Goal: Task Accomplishment & Management: Manage account settings

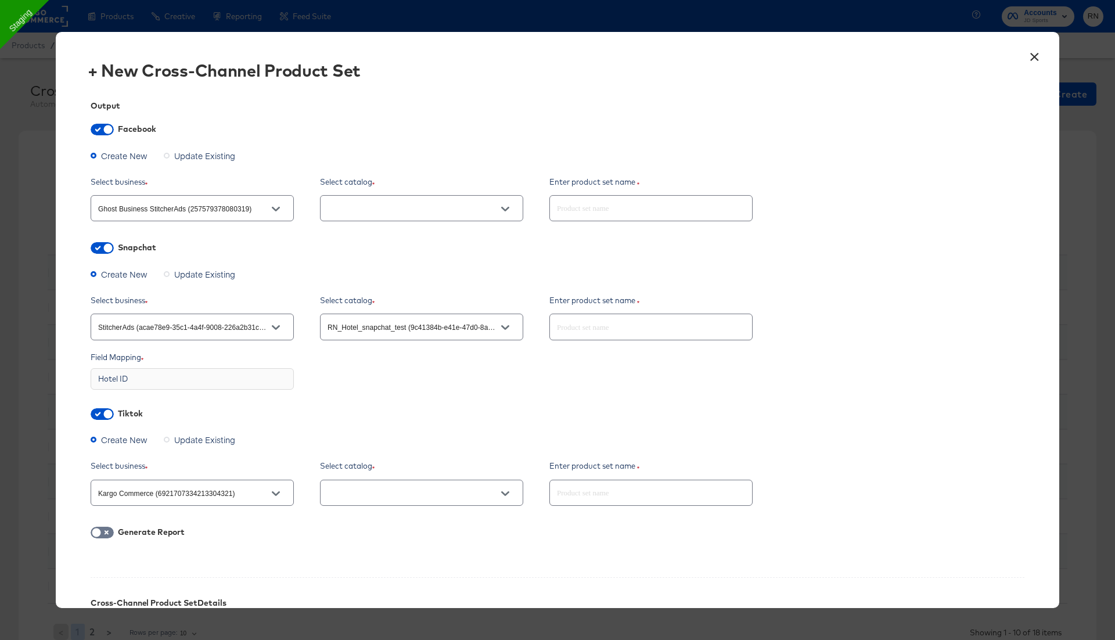
click at [499, 215] on button "Open" at bounding box center [504, 208] width 17 height 17
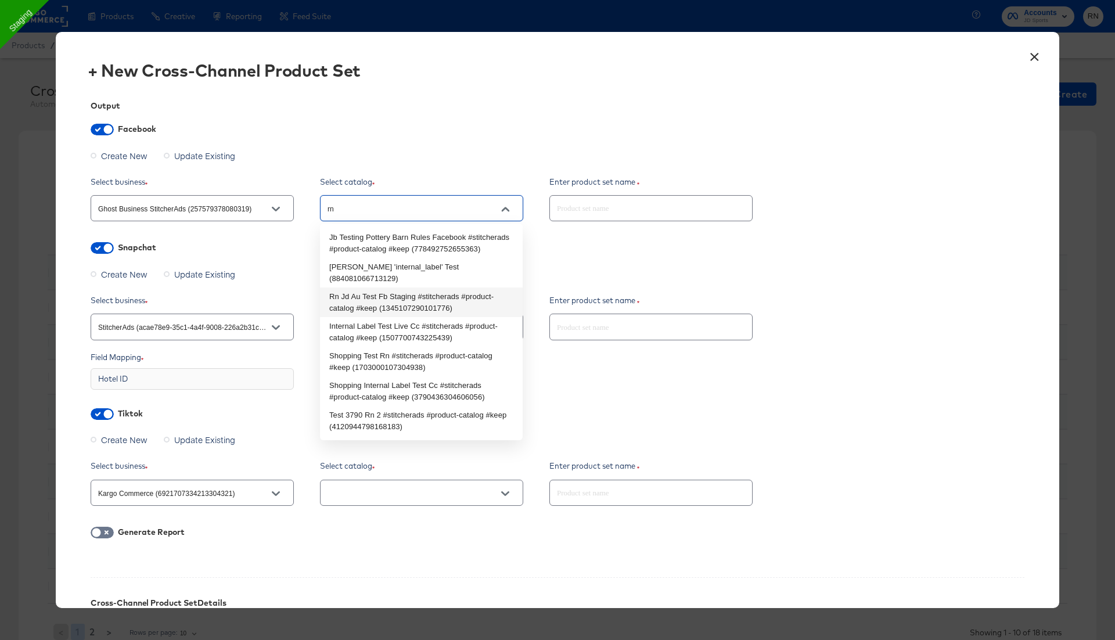
click at [444, 290] on li "Rn Jd Au Test Fb Staging #stitcherads #product-catalog #keep (1345107290101776)" at bounding box center [421, 302] width 203 height 30
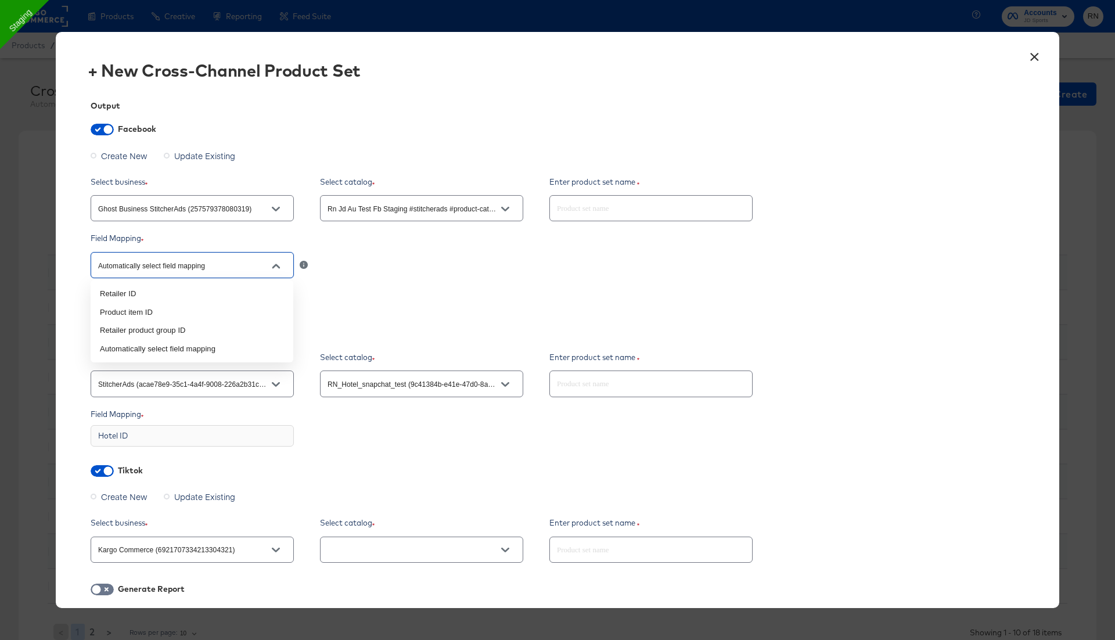
click at [255, 269] on input "Automatically select field mapping" at bounding box center [183, 265] width 175 height 13
click at [439, 206] on input "Rn Jd Au Test Fb Staging #stitcherads #product-catalog #keep (1345107290101776)" at bounding box center [412, 208] width 175 height 13
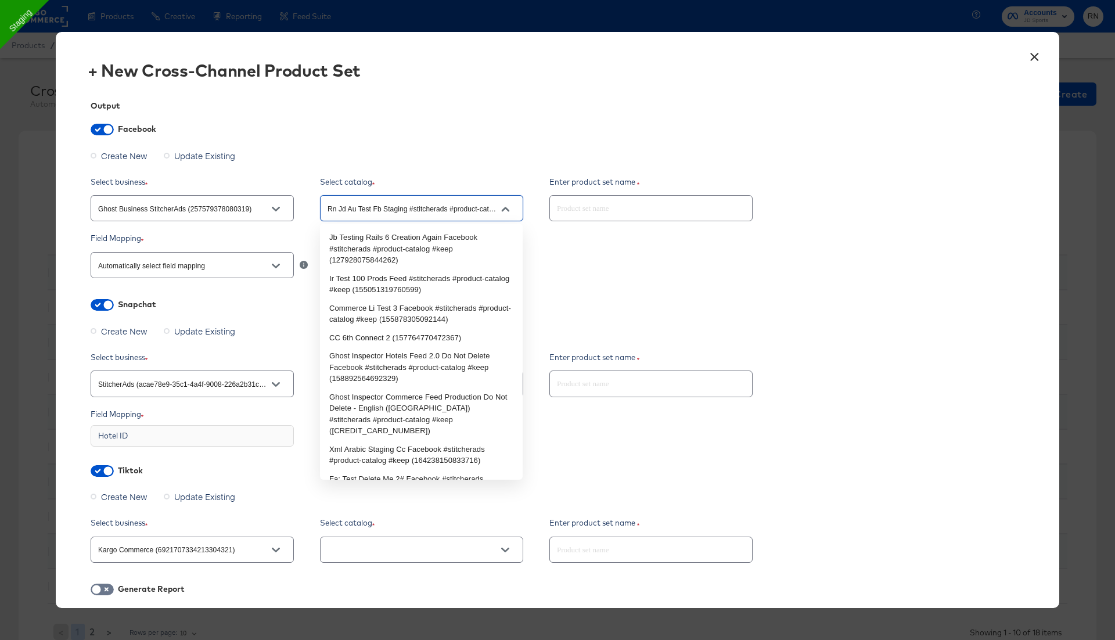
click at [417, 213] on input "Rn Jd Au Test Fb Staging #stitcherads #product-catalog #keep (1345107290101776)" at bounding box center [412, 208] width 175 height 13
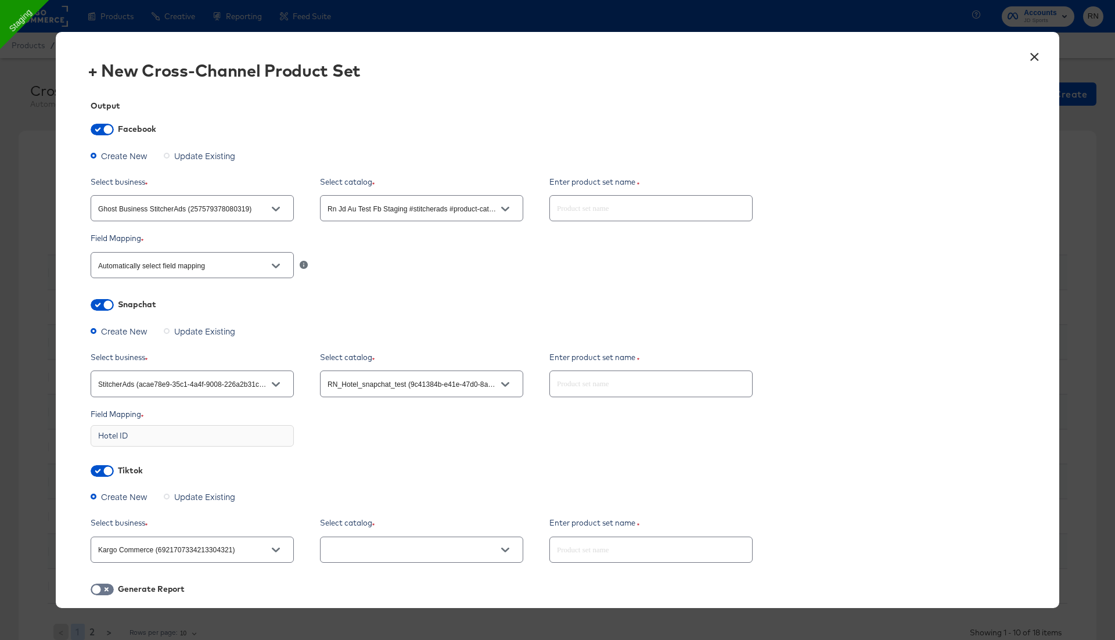
click at [427, 203] on input "Rn Jd Au Test Fb Staging #stitcherads #product-catalog #keep (1345107290101776)" at bounding box center [412, 208] width 175 height 13
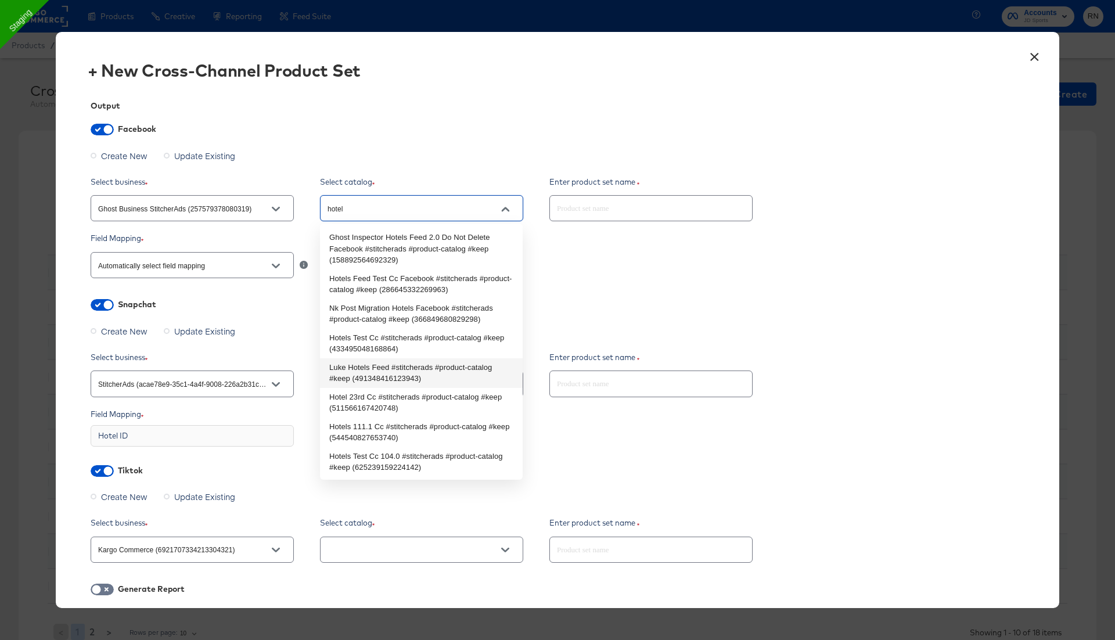
type input "Rn Jd Au Test Fb Staging #stitcherads #product-catalog #keep (1345107290101776)"
click at [282, 318] on div "Output Facebook Create New Update Existing Select business Ghost Business Stitc…" at bounding box center [557, 463] width 968 height 758
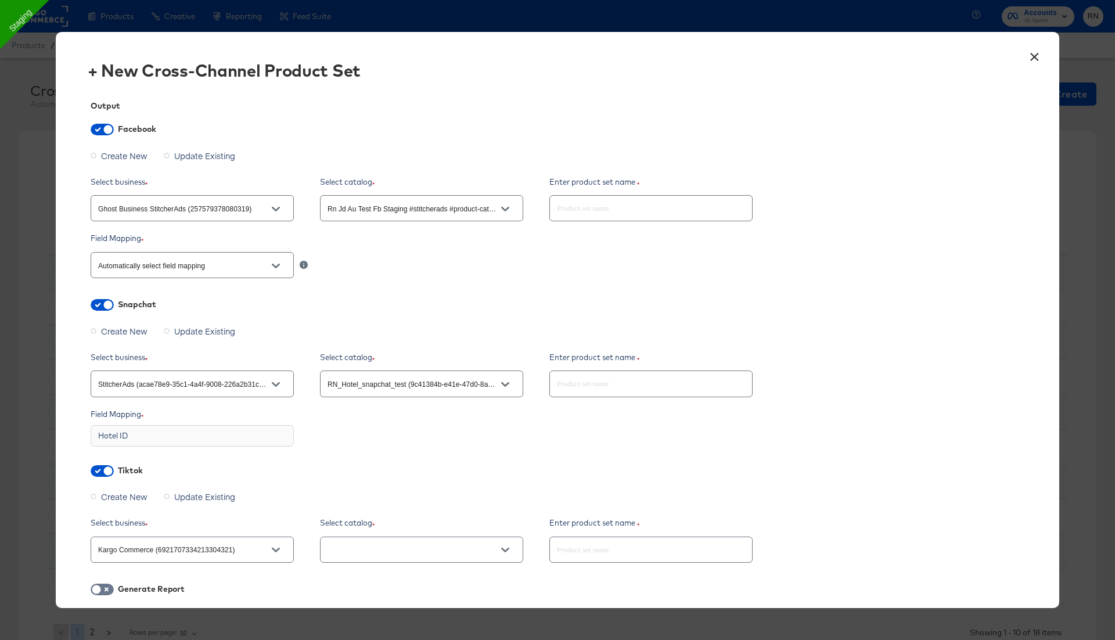
click at [368, 386] on input "RN_Hotel_snapchat_test (9c41384b-e41e-47d0-8ad1-1133edafc5f9)" at bounding box center [412, 383] width 175 height 13
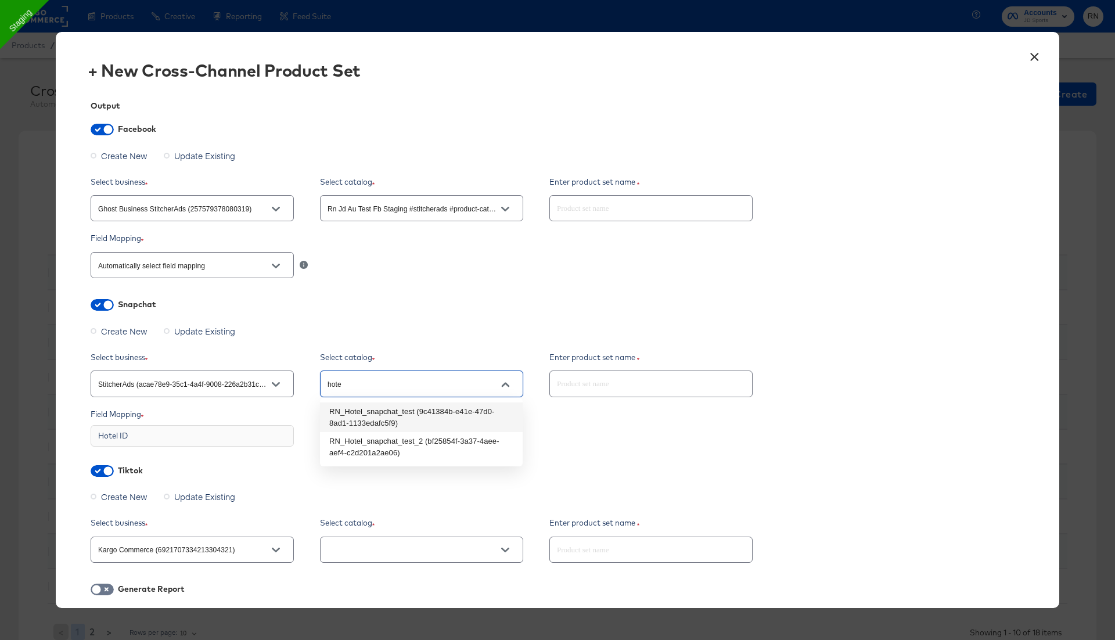
click at [365, 425] on li "RN_Hotel_snapchat_test (9c41384b-e41e-47d0-8ad1-1133edafc5f9)" at bounding box center [421, 417] width 203 height 30
type input "RN_Hotel_snapchat_test (9c41384b-e41e-47d0-8ad1-1133edafc5f9)"
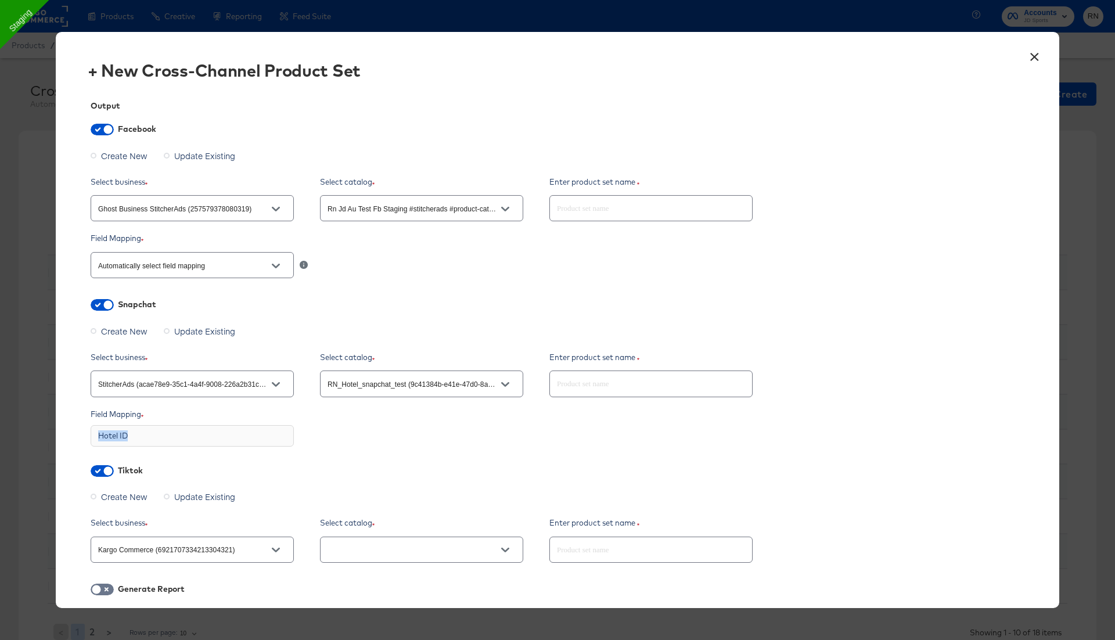
drag, startPoint x: 128, startPoint y: 435, endPoint x: 73, endPoint y: 436, distance: 54.6
click at [73, 436] on div "Output Facebook Create New Update Existing Select business Ghost Business Stitc…" at bounding box center [557, 463] width 968 height 758
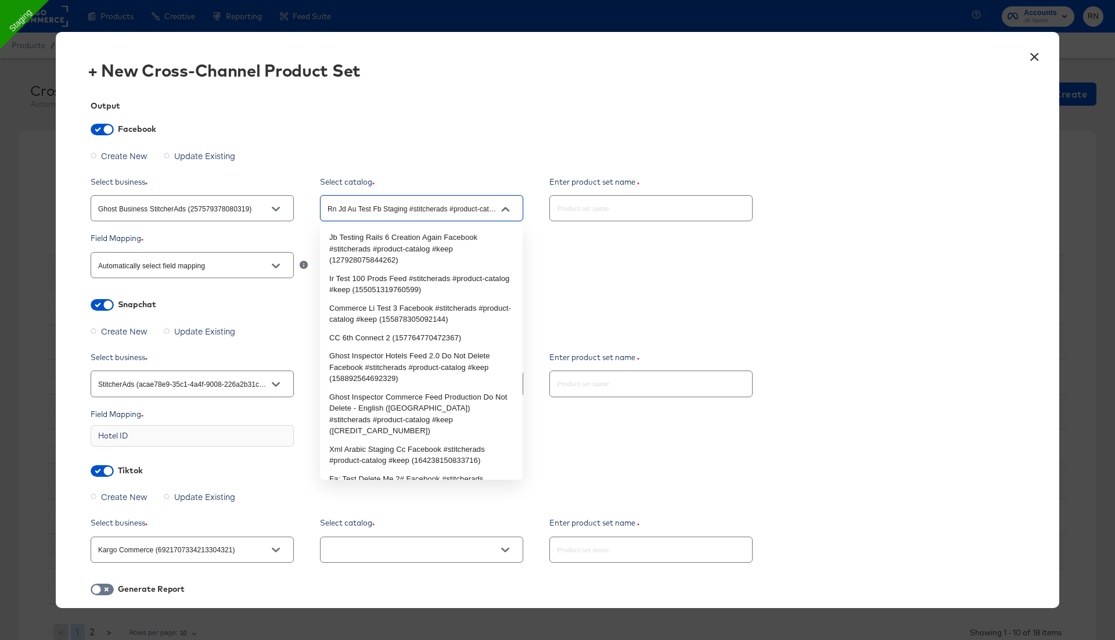
click at [399, 214] on input "Rn Jd Au Test Fb Staging #stitcherads #product-catalog #keep (1345107290101776)" at bounding box center [412, 208] width 175 height 13
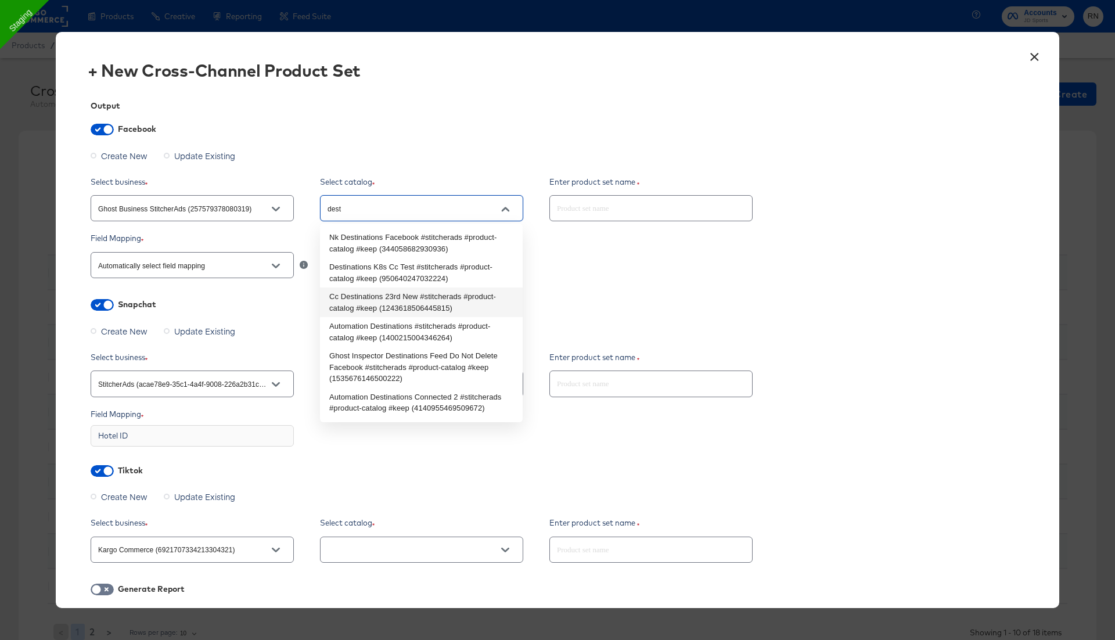
click at [390, 297] on li "Cc Destinations 23rd New #stitcherads #product-catalog #keep (1243618506445815)" at bounding box center [421, 302] width 203 height 30
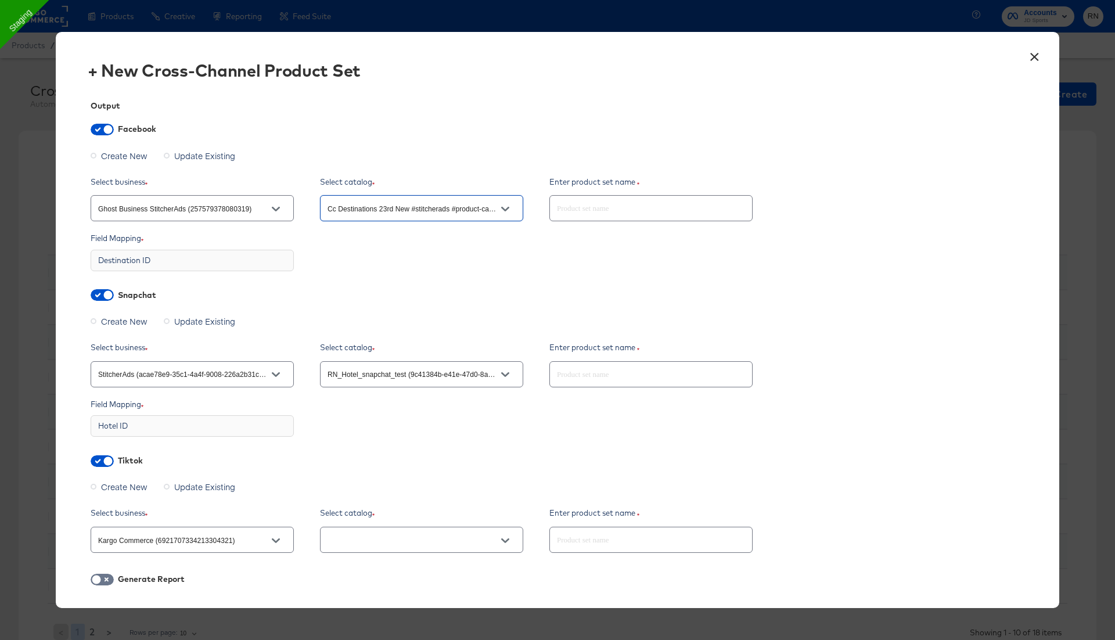
click at [368, 208] on input "Cc Destinations 23rd New #stitcherads #product-catalog #keep (1243618506445815)" at bounding box center [412, 208] width 175 height 13
type input "Cc Destinations 23rd New #stitcherads #product-catalog #keep (1243618506445815)"
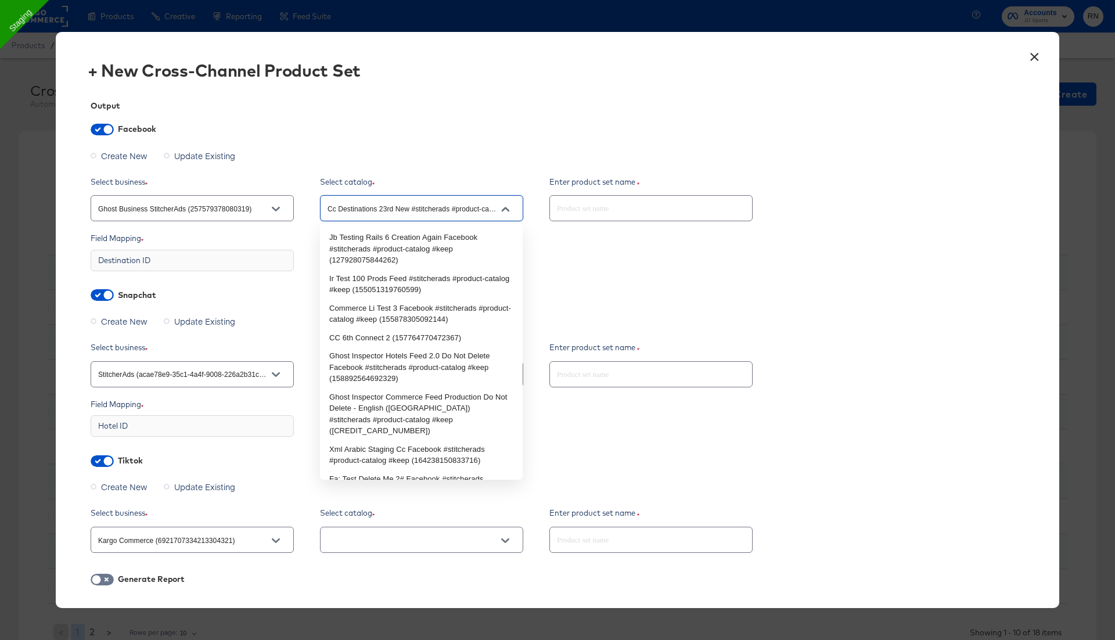
click at [391, 208] on input "Cc Destinations 23rd New #stitcherads #product-catalog #keep (1243618506445815)" at bounding box center [412, 208] width 175 height 13
click at [229, 211] on input "Ghost Business StitcherAds (257579378080319)" at bounding box center [183, 208] width 175 height 13
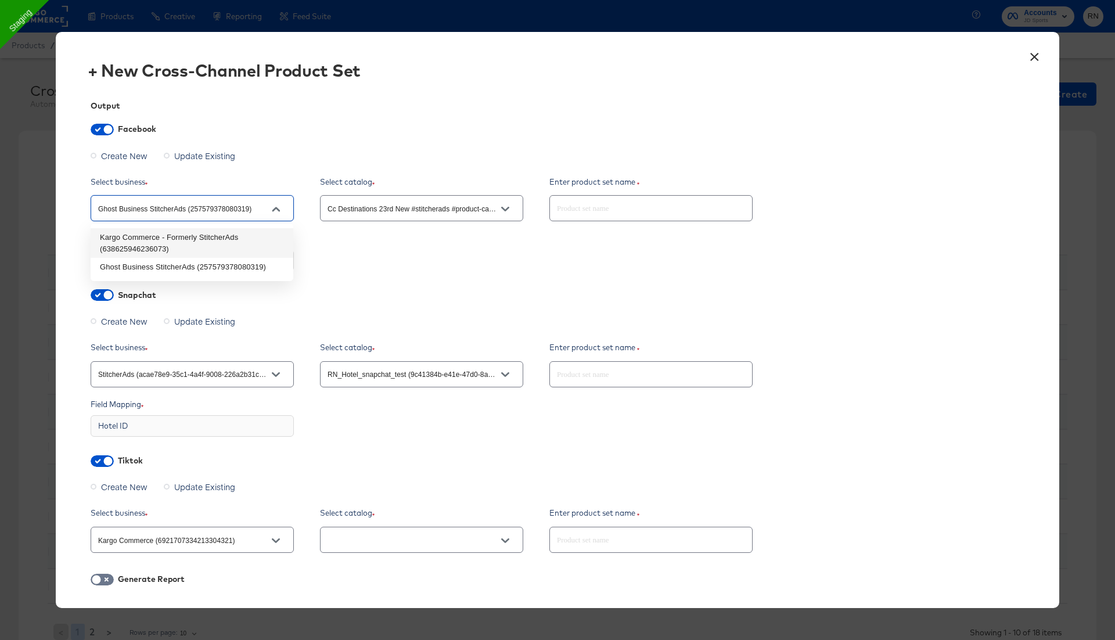
click at [218, 239] on li "Kargo Commerce - Formerly StitcherAds (638625946236073)" at bounding box center [192, 243] width 203 height 30
type input "Kargo Commerce - Formerly StitcherAds (638625946236073)"
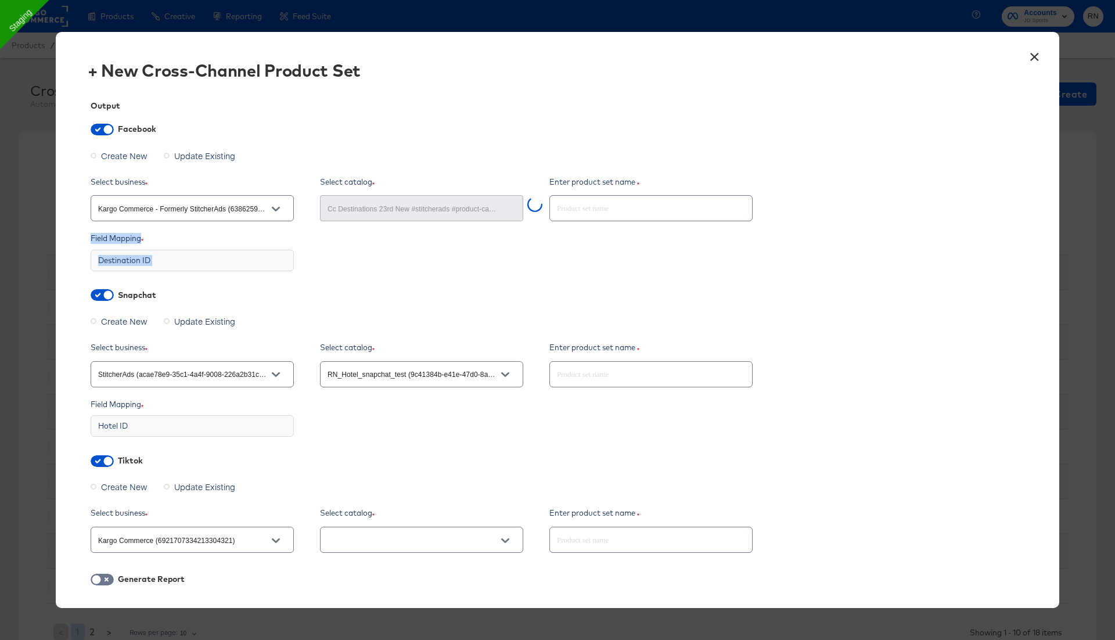
drag, startPoint x: 89, startPoint y: 237, endPoint x: 189, endPoint y: 285, distance: 110.6
click at [189, 285] on div "Output Facebook Create New Update Existing Select business Kargo Commerce - For…" at bounding box center [557, 458] width 968 height 748
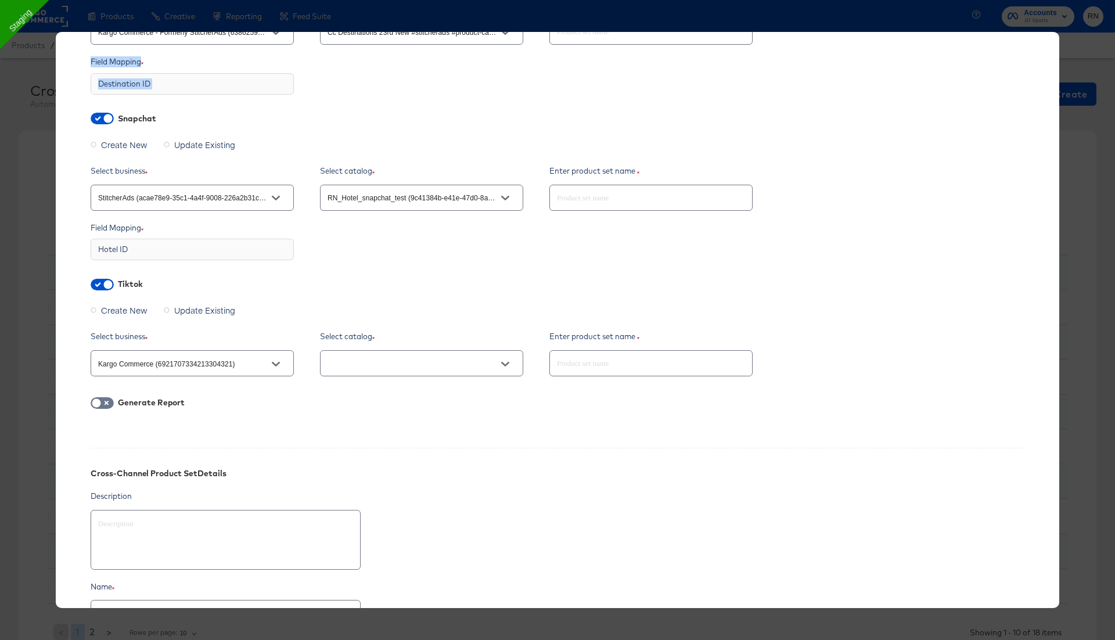
scroll to position [299, 0]
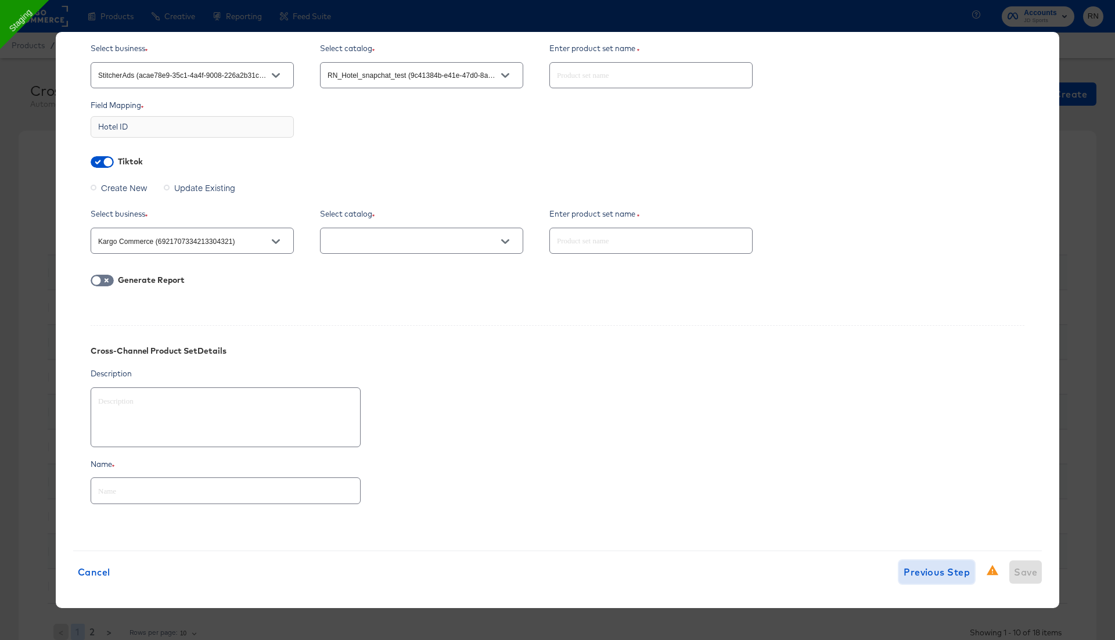
click at [935, 567] on span "Previous Step" at bounding box center [936, 572] width 66 height 16
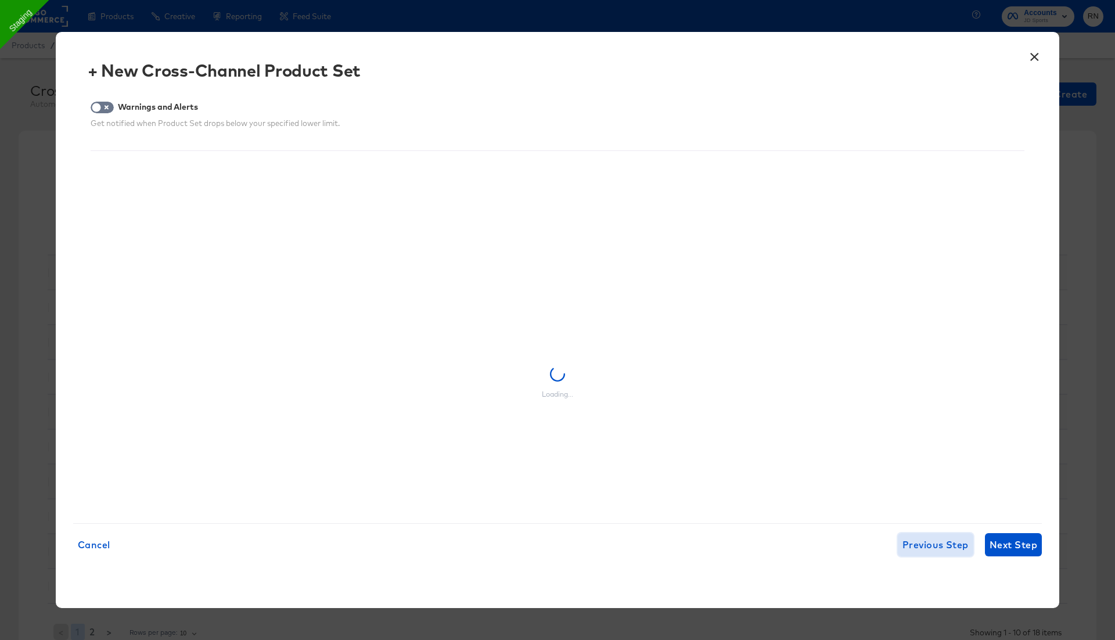
scroll to position [0, 0]
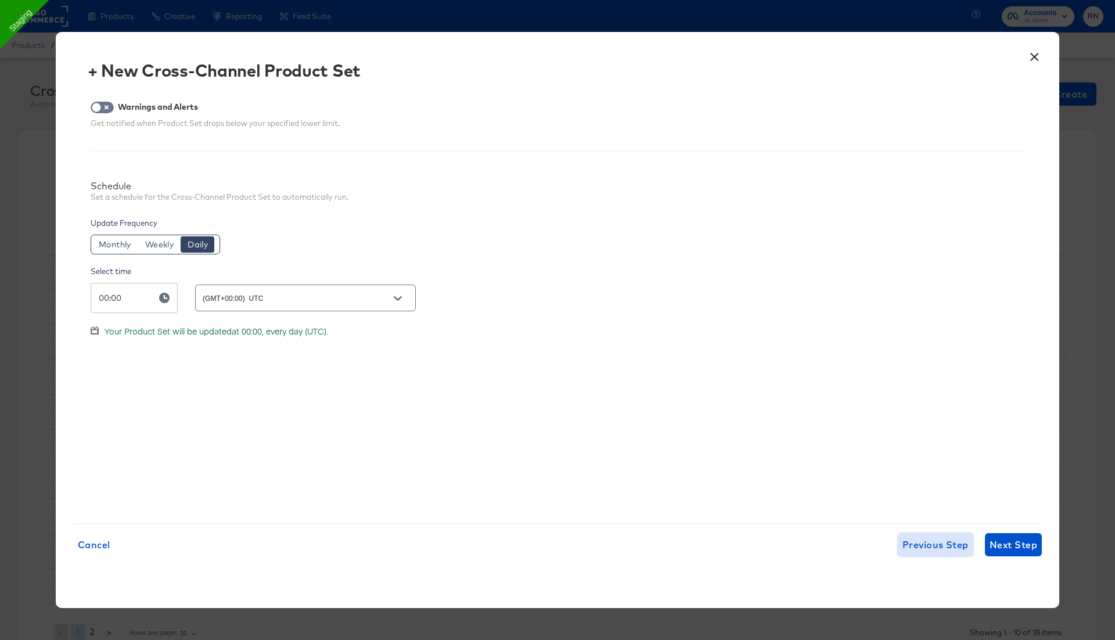
click at [922, 538] on span "Previous Step" at bounding box center [935, 545] width 66 height 16
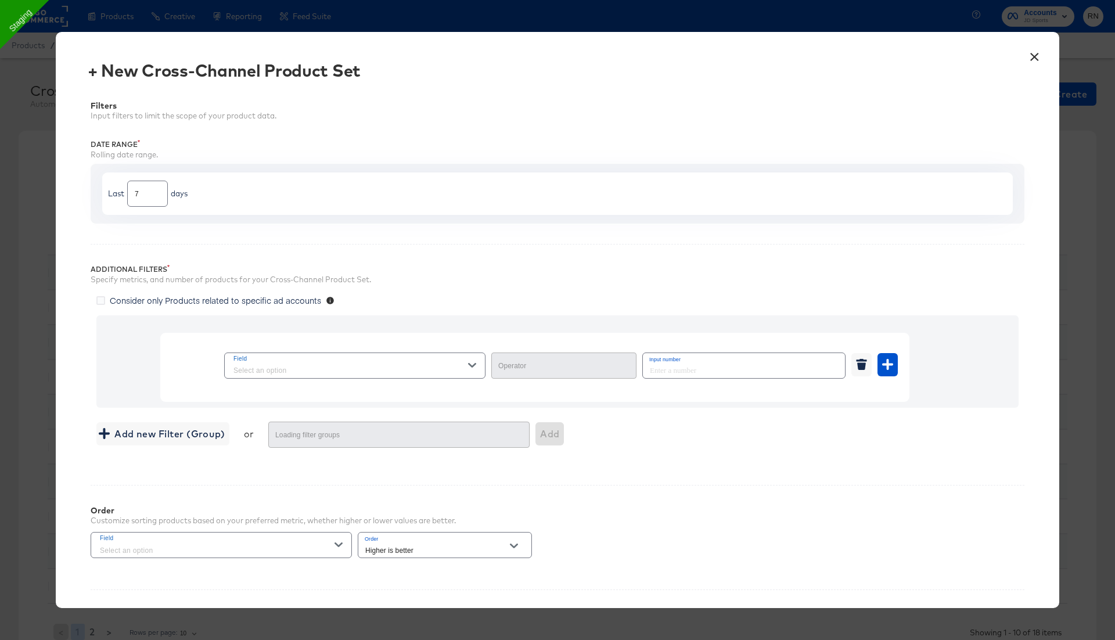
type input "Not Equal"
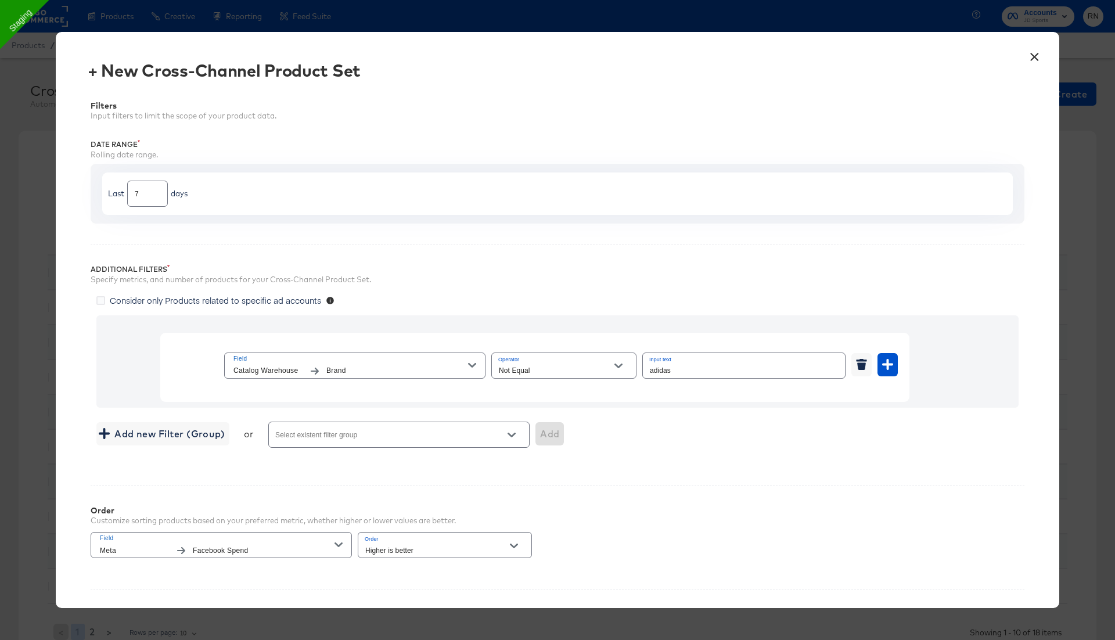
click at [404, 365] on span "Brand" at bounding box center [397, 371] width 142 height 12
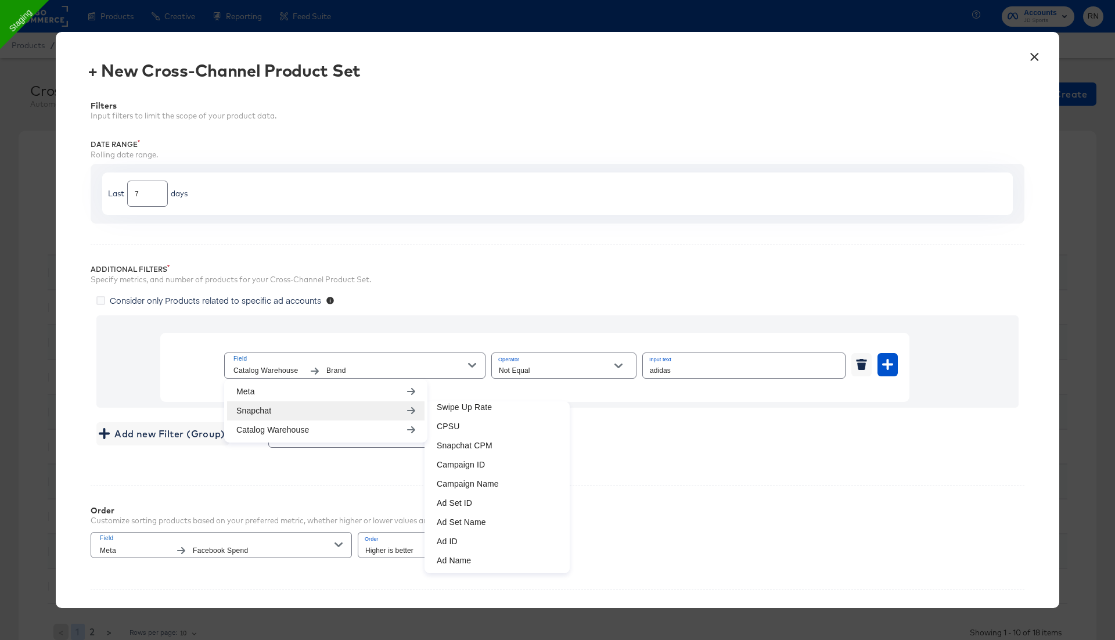
scroll to position [102, 0]
click at [654, 453] on div "Additional Filters Specify metrics, and number of products for your Cross-Chann…" at bounding box center [558, 354] width 934 height 221
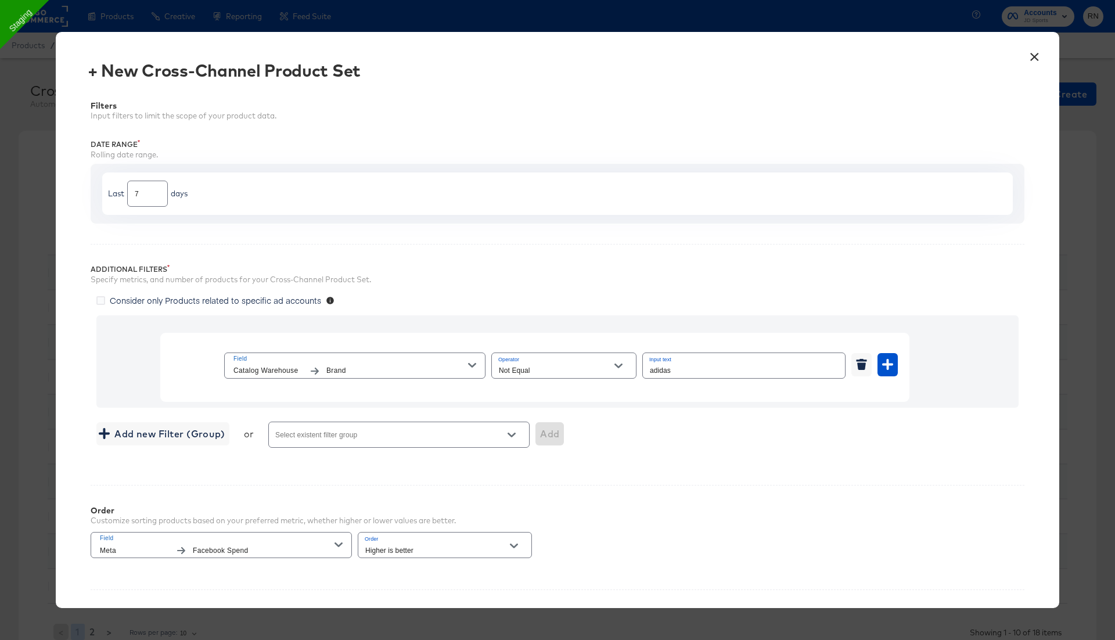
click at [1032, 55] on button "×" at bounding box center [1034, 54] width 21 height 21
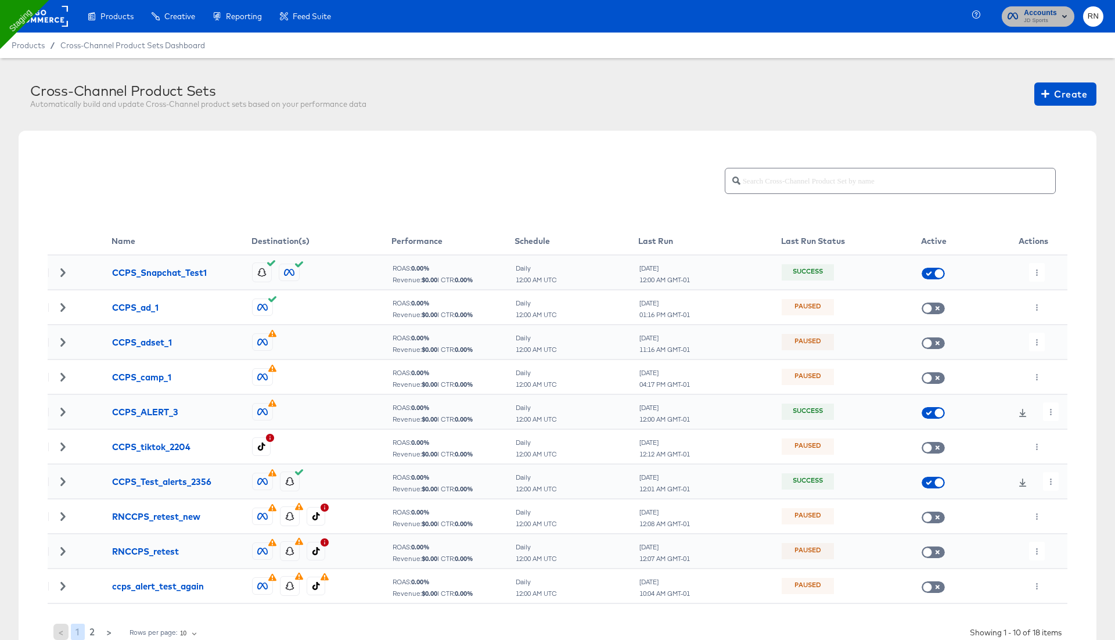
click at [1036, 19] on span "JD Sports" at bounding box center [1040, 20] width 33 height 9
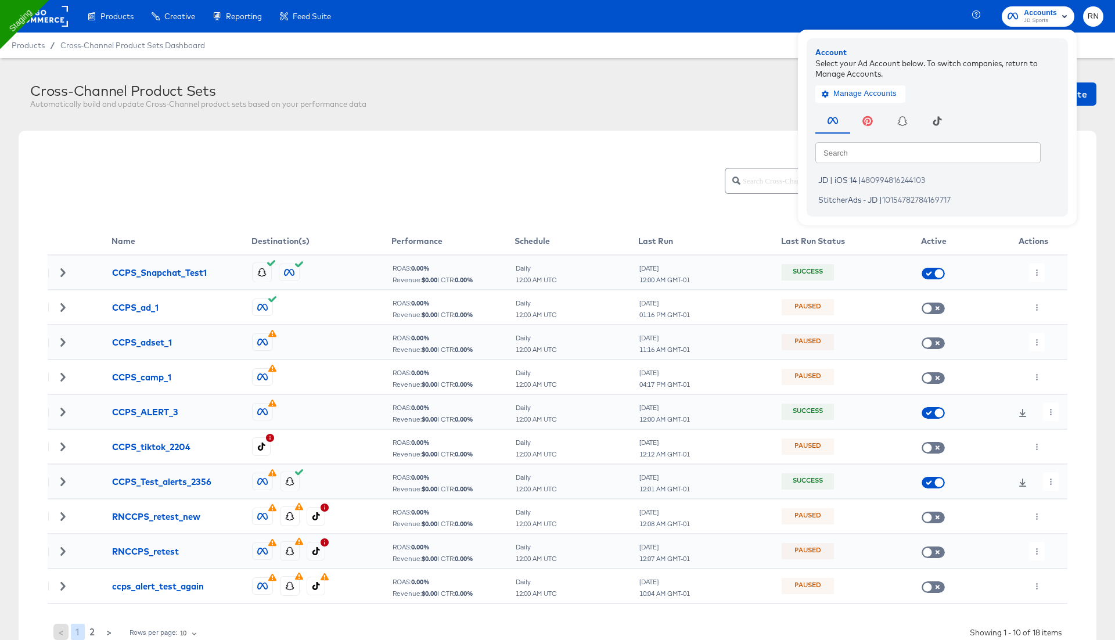
click at [48, 15] on rect at bounding box center [41, 16] width 53 height 21
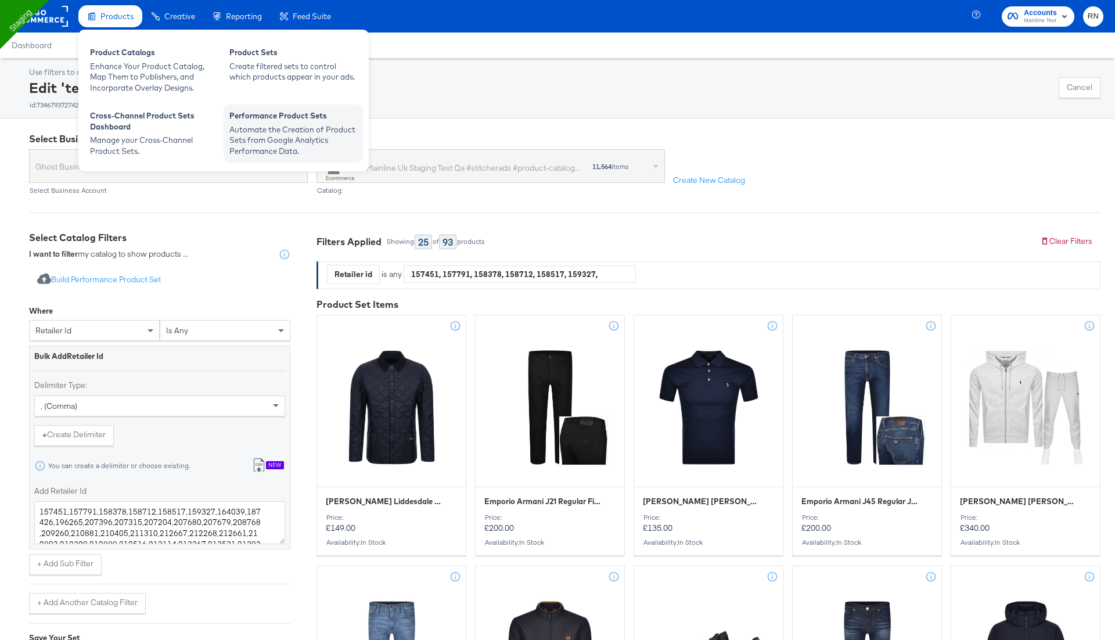
click at [279, 131] on div "Automate the Creation of Product Sets from Google Analytics Performance Data." at bounding box center [293, 140] width 128 height 33
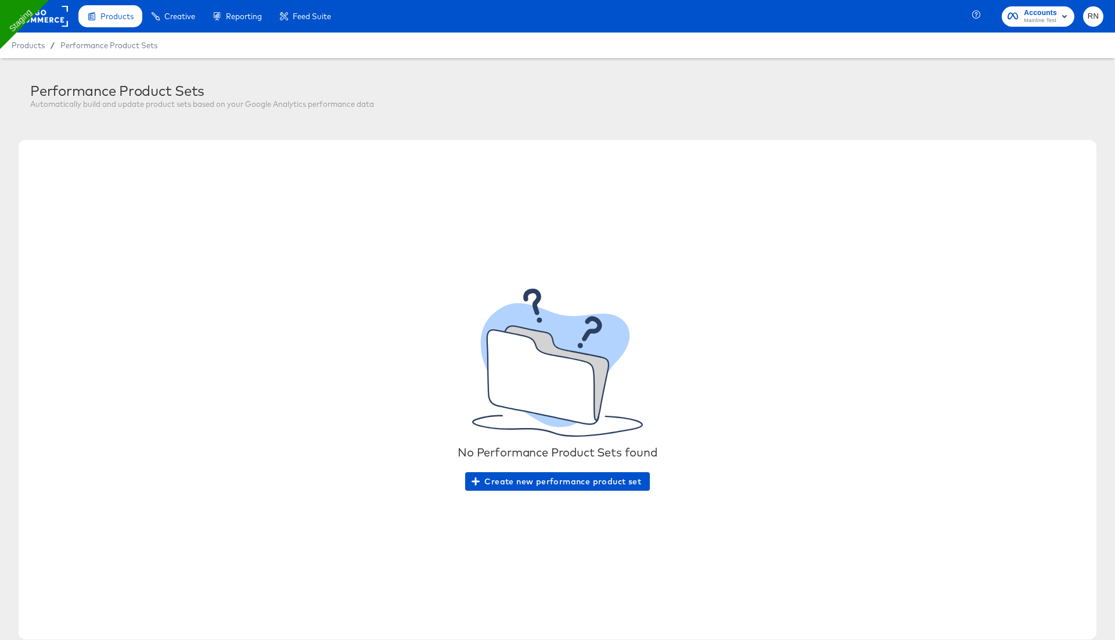
click at [112, 14] on span "Products" at bounding box center [116, 16] width 33 height 9
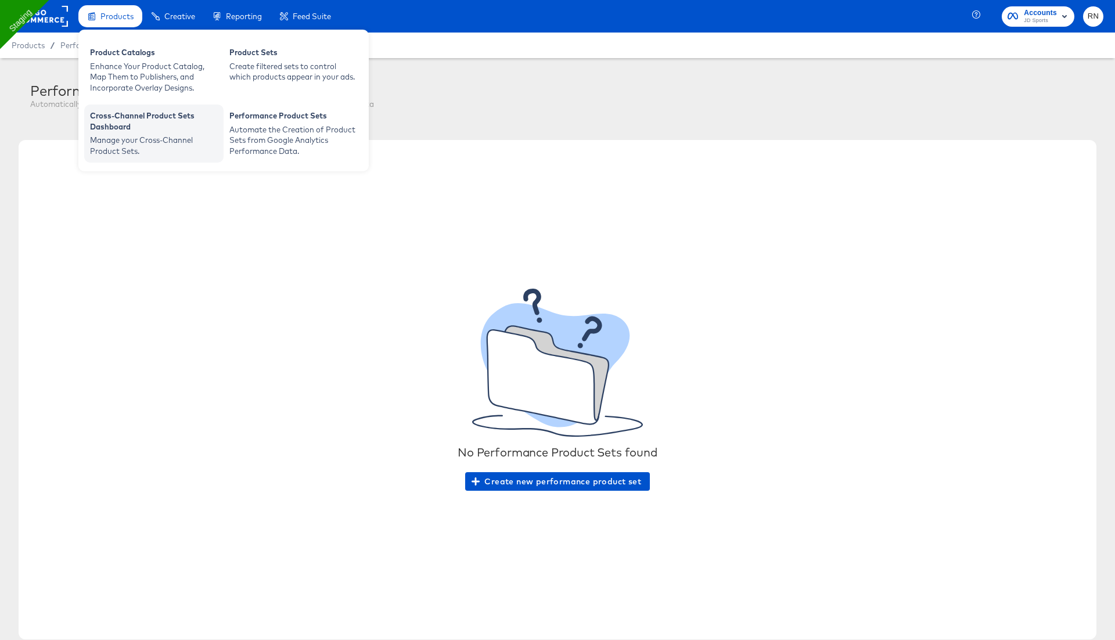
click at [138, 141] on div "Manage your Cross-Channel Product Sets." at bounding box center [154, 145] width 128 height 21
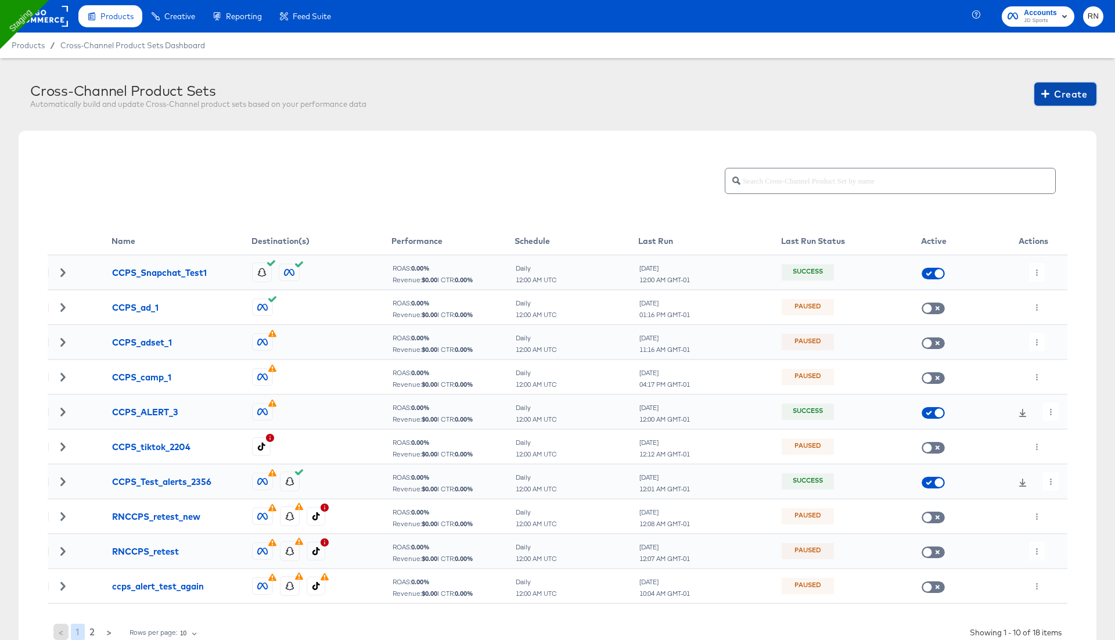
click at [1053, 95] on span "Create" at bounding box center [1065, 94] width 44 height 16
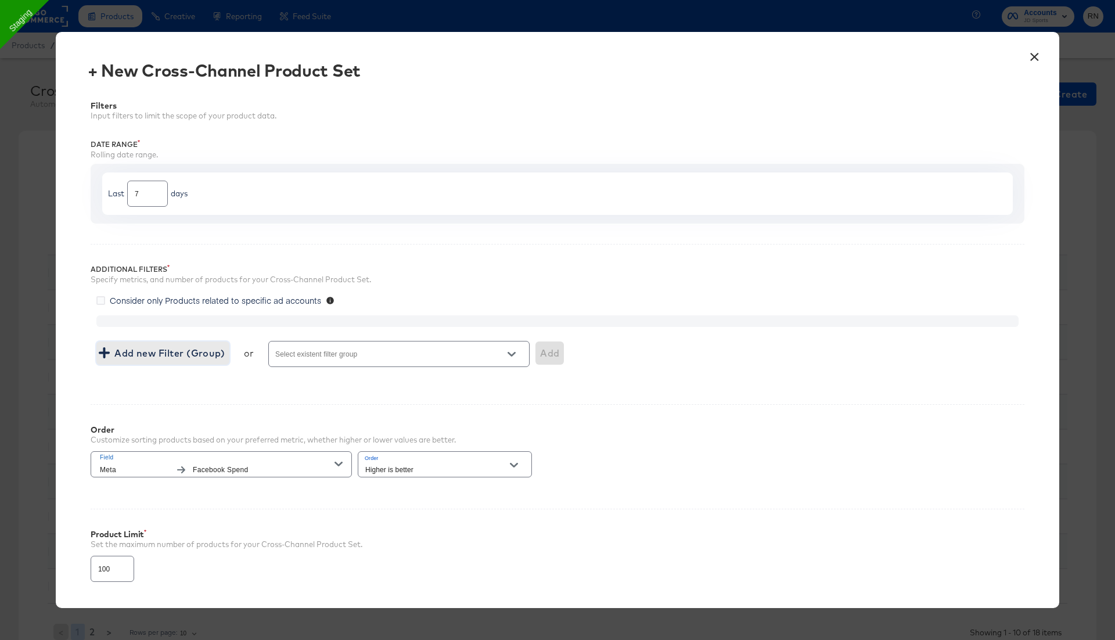
click at [197, 345] on span "Add new Filter (Group)" at bounding box center [163, 353] width 124 height 16
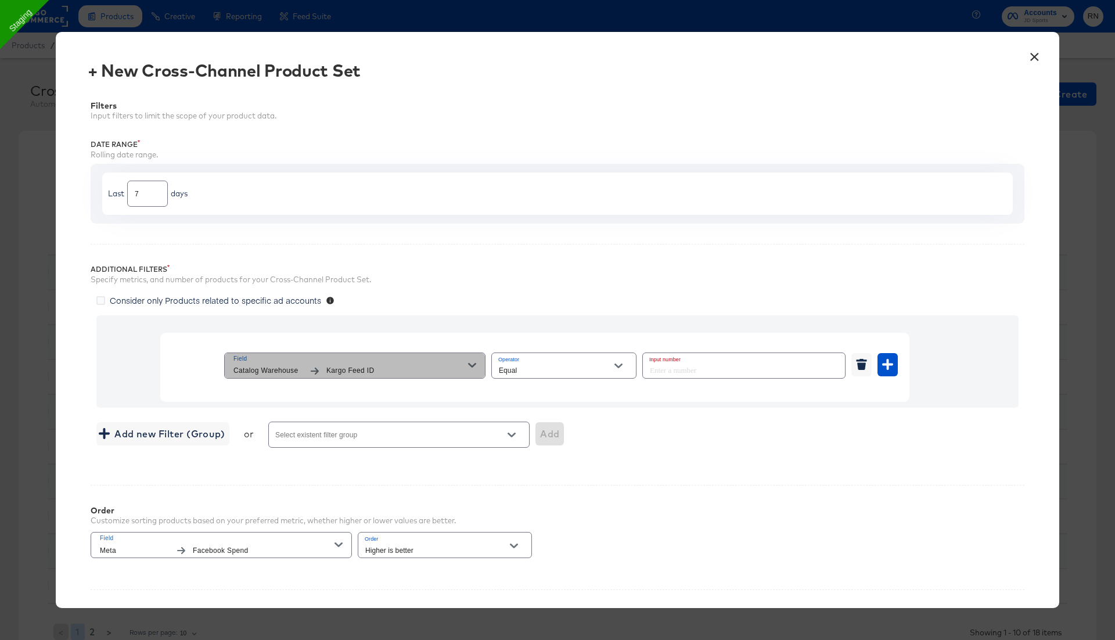
click at [318, 368] on div "button" at bounding box center [314, 371] width 23 height 8
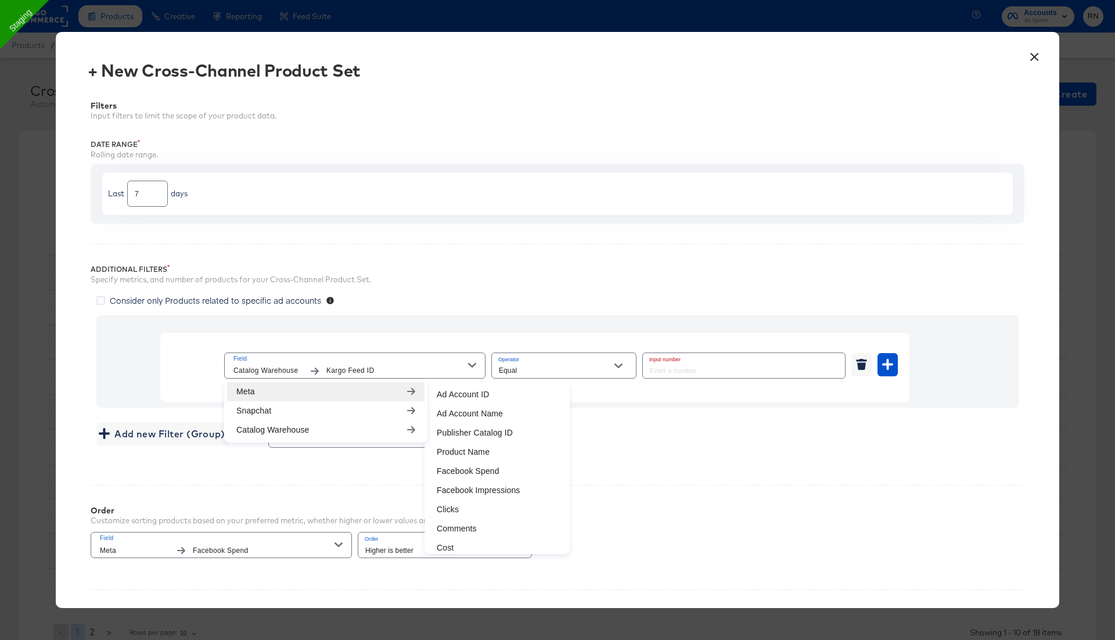
scroll to position [159, 0]
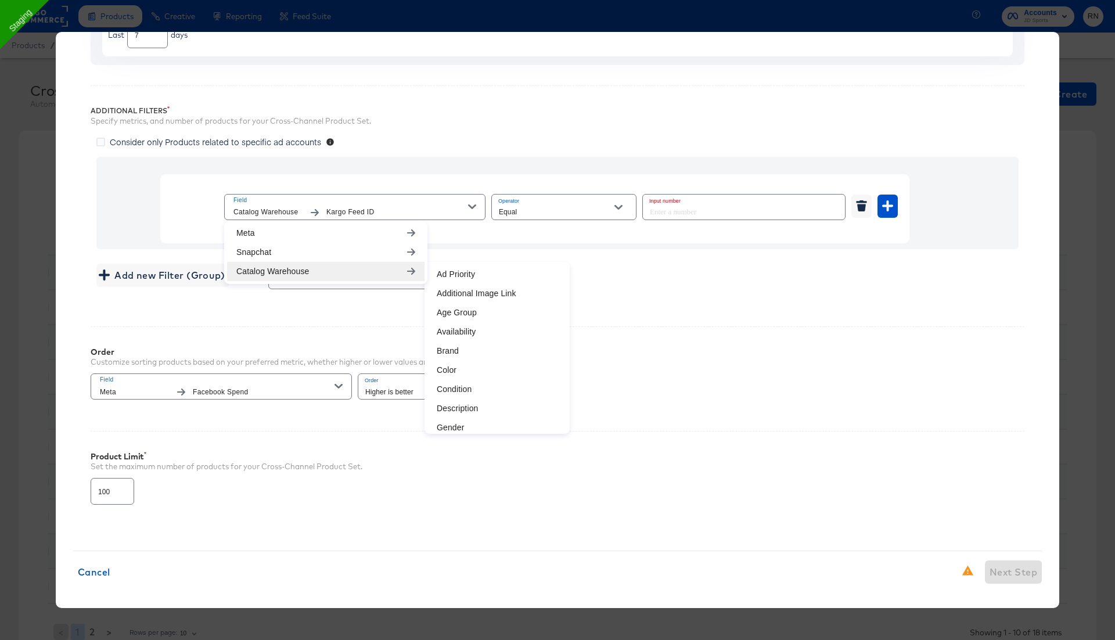
click at [301, 337] on div "Order Customize sorting products based on your preferred metric, whether higher…" at bounding box center [558, 368] width 934 height 84
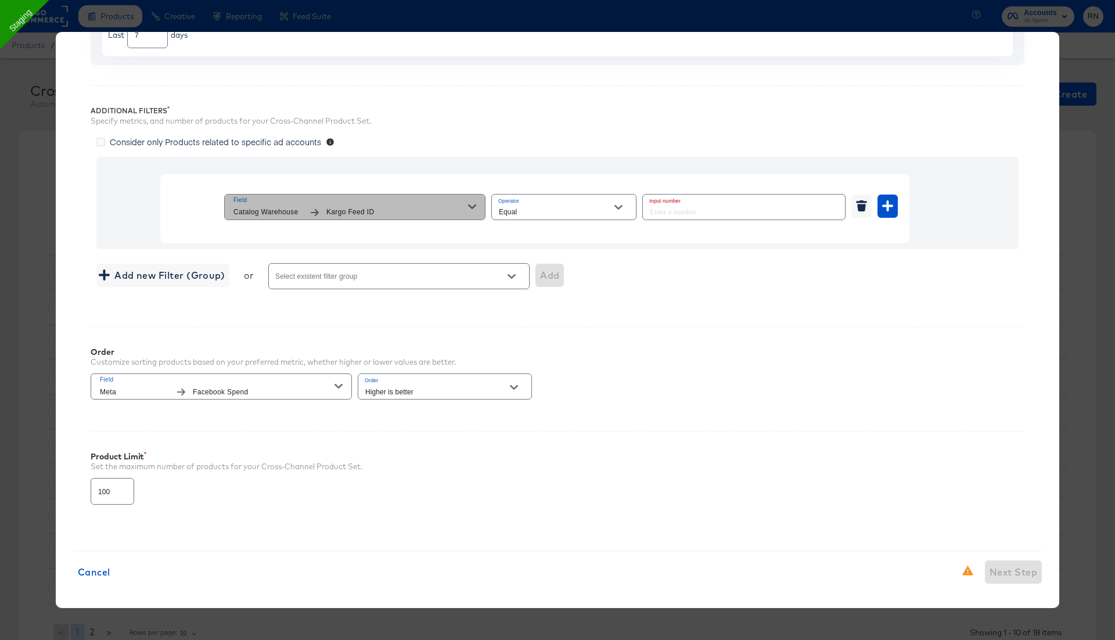
click at [387, 204] on div "Field Catalog Warehouse Kargo Feed ID" at bounding box center [350, 207] width 235 height 24
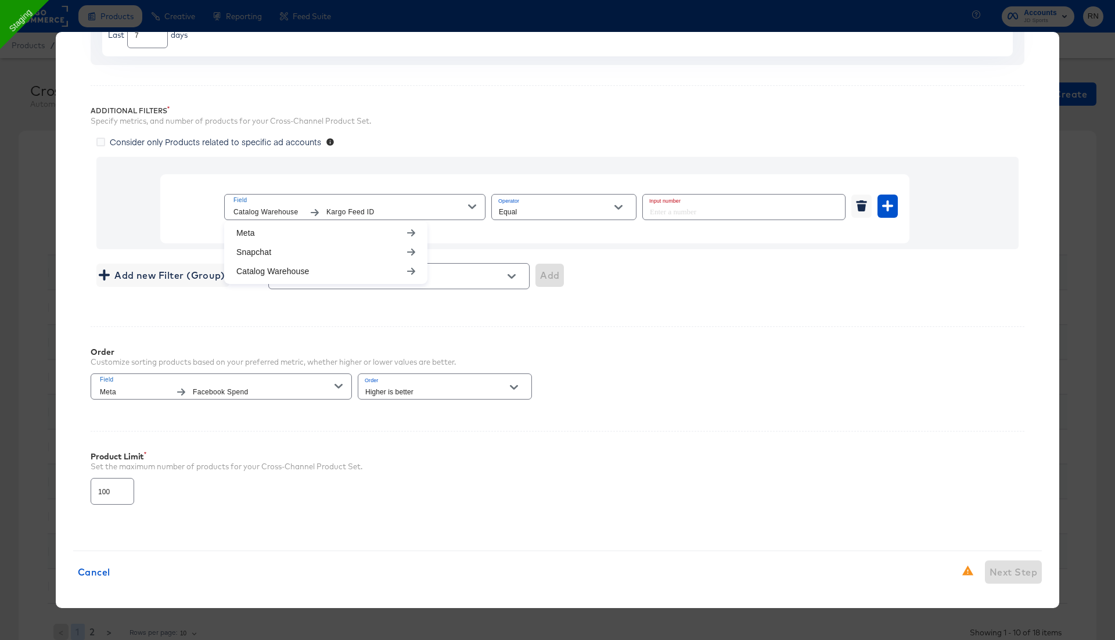
click at [466, 131] on div "Additional Filters Specify metrics, and number of products for your Cross-Chann…" at bounding box center [558, 195] width 934 height 221
click at [447, 207] on span "Kargo Feed ID" at bounding box center [397, 212] width 142 height 12
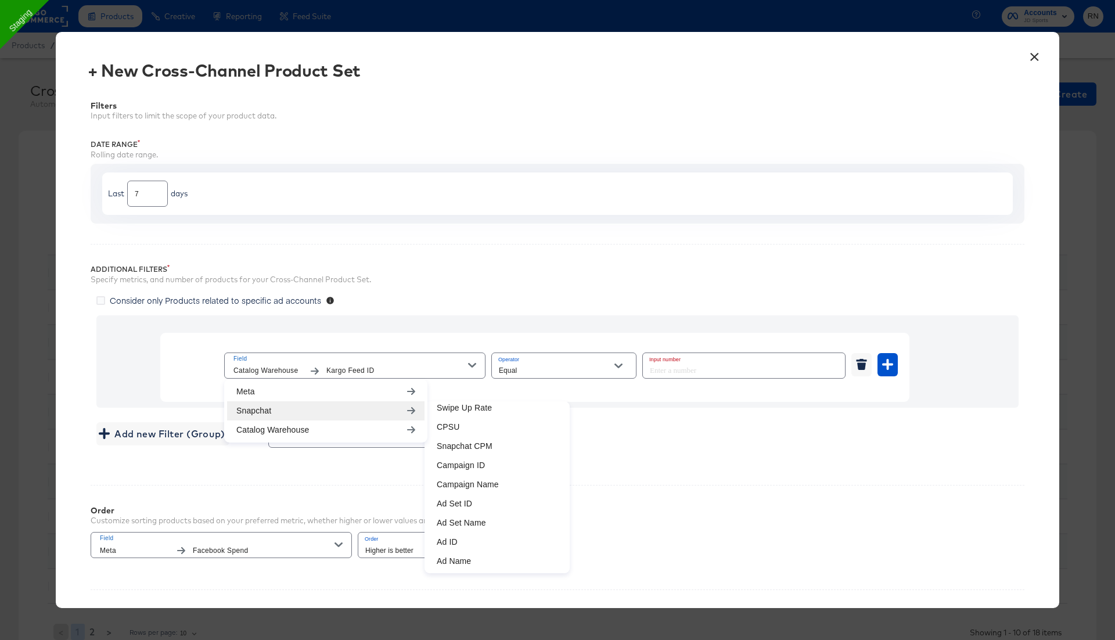
click at [1034, 59] on button "×" at bounding box center [1034, 54] width 21 height 21
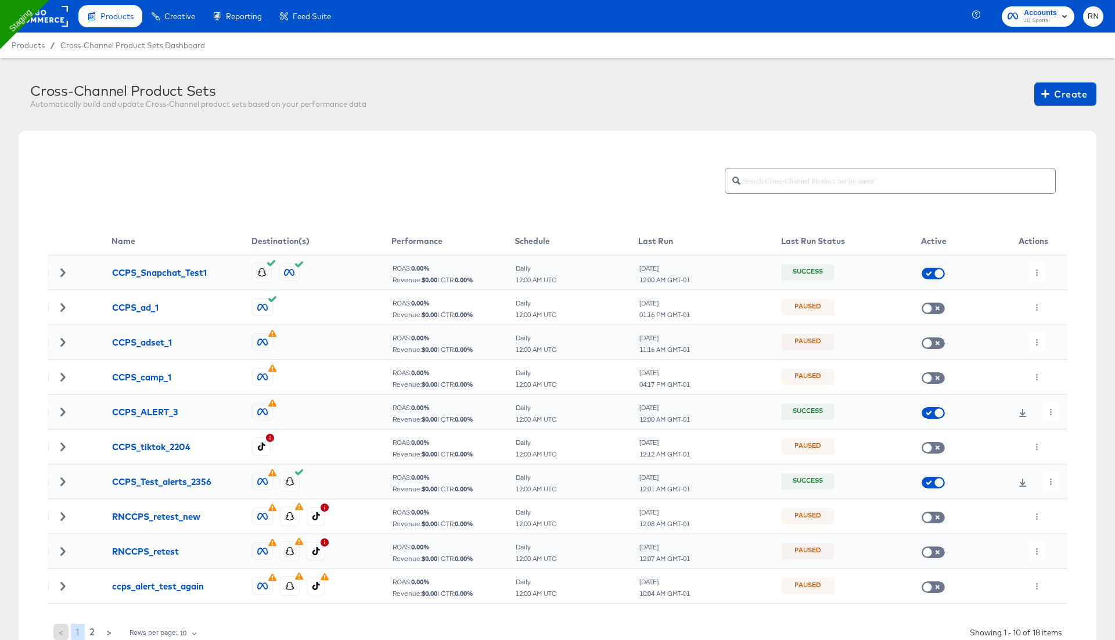
click at [57, 19] on rect at bounding box center [41, 16] width 53 height 21
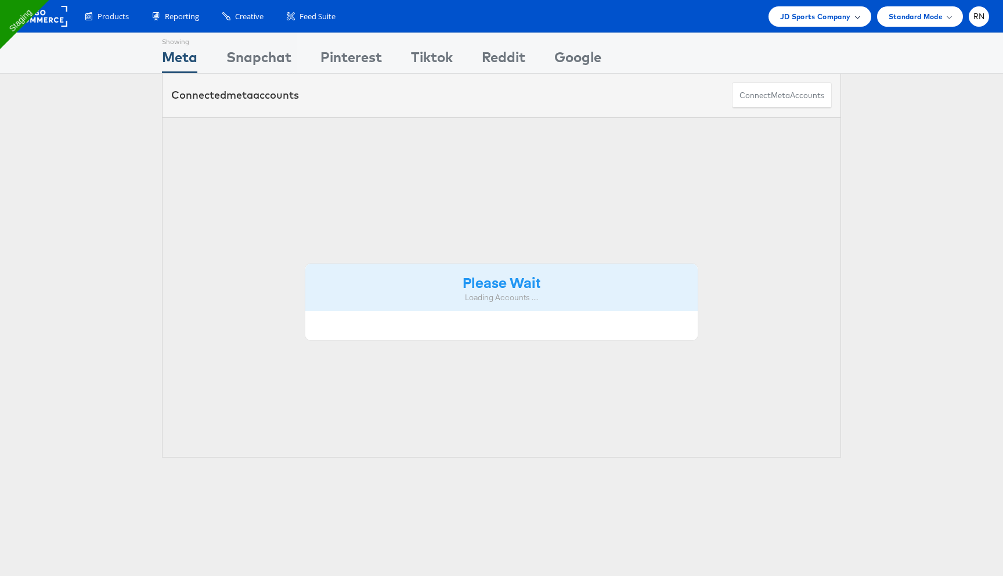
click at [809, 19] on span "JD Sports Company" at bounding box center [815, 16] width 71 height 12
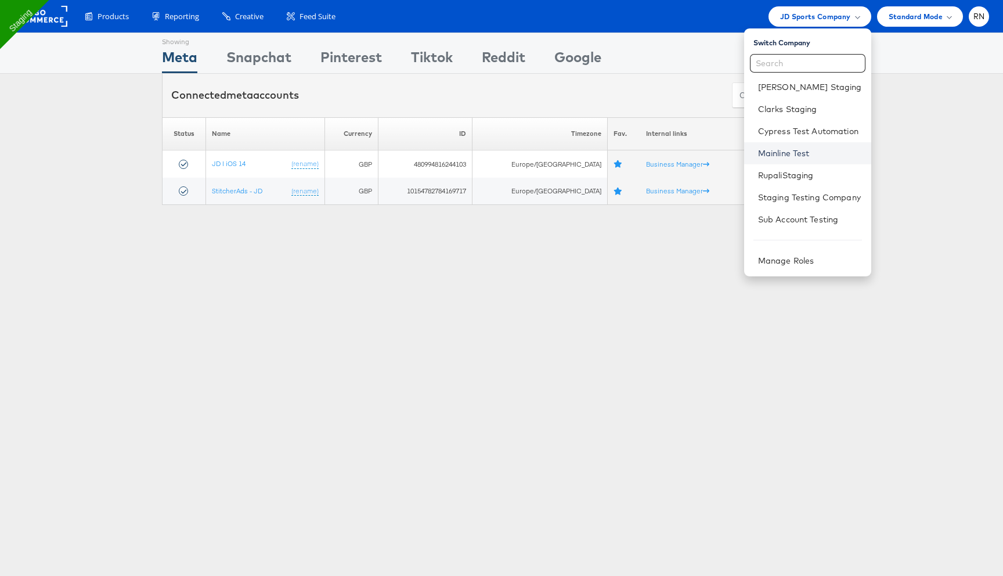
click at [780, 150] on link "Mainline Test" at bounding box center [810, 153] width 104 height 12
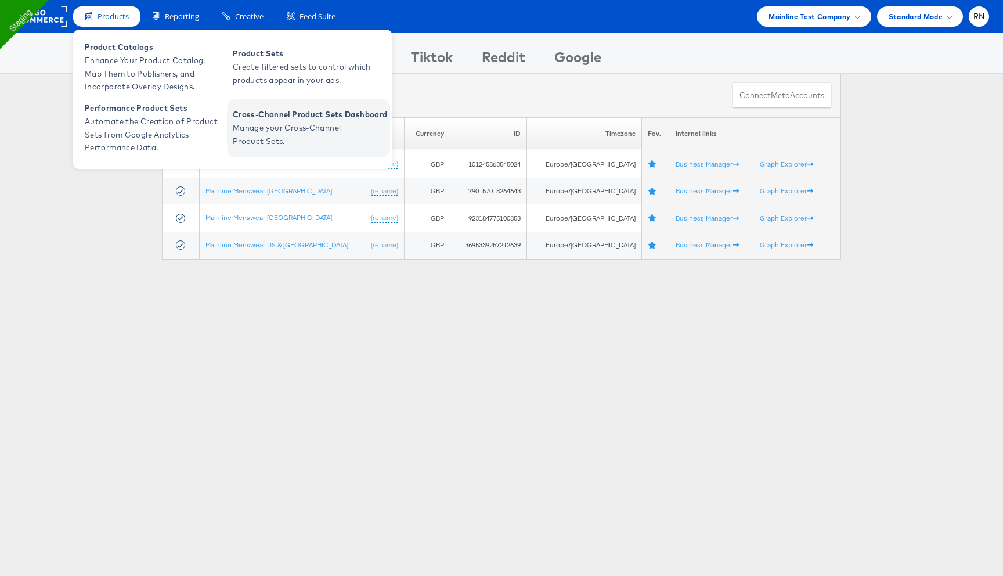
click at [273, 127] on span "Manage your Cross-Channel Product Sets." at bounding box center [302, 134] width 139 height 27
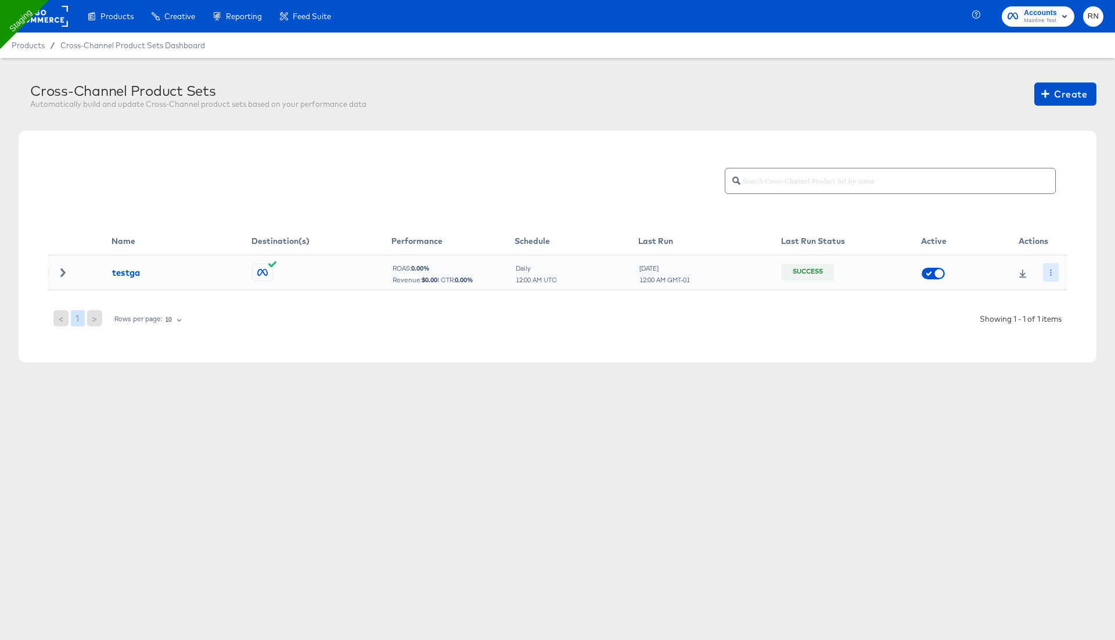
click at [1056, 267] on button "button" at bounding box center [1051, 272] width 16 height 19
click at [1061, 289] on li "Edit" at bounding box center [1071, 295] width 62 height 19
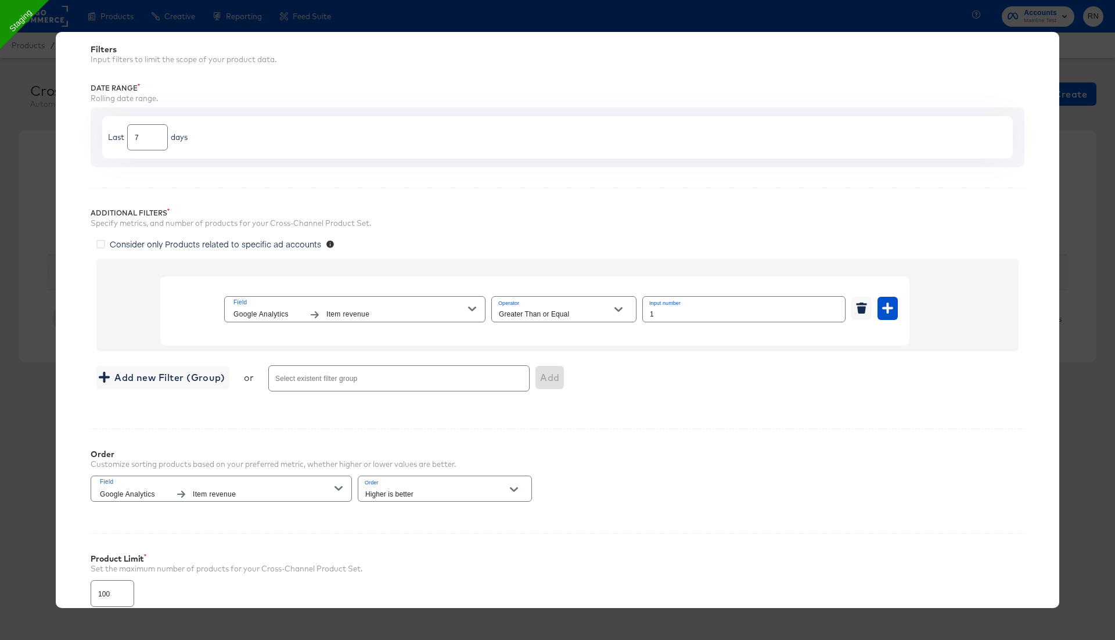
scroll to position [159, 0]
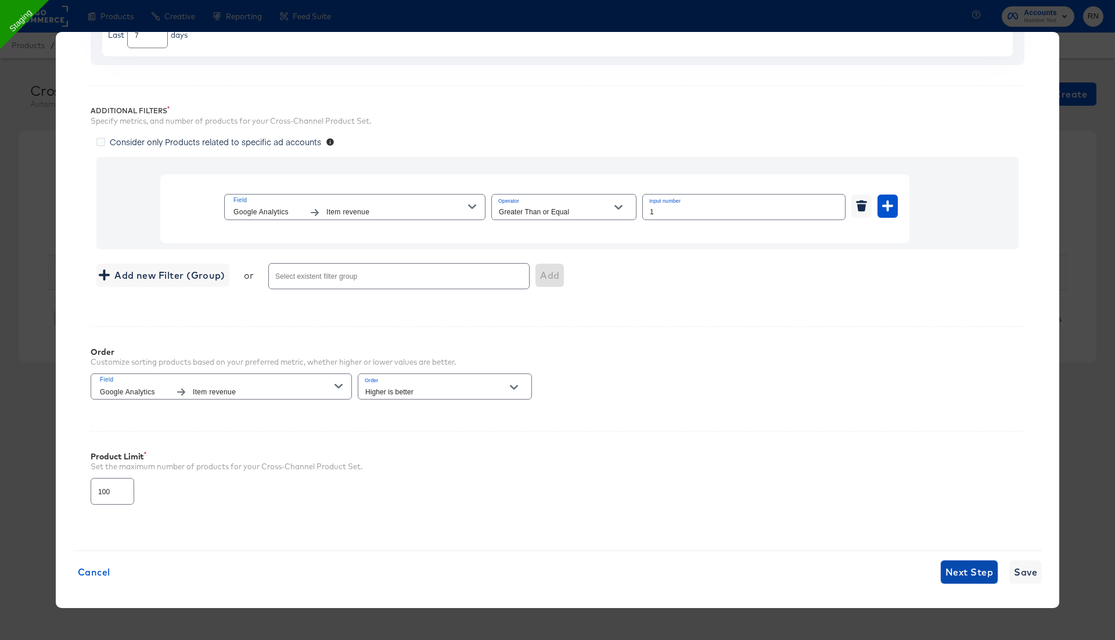
click at [968, 566] on span "Next Step" at bounding box center [969, 572] width 48 height 16
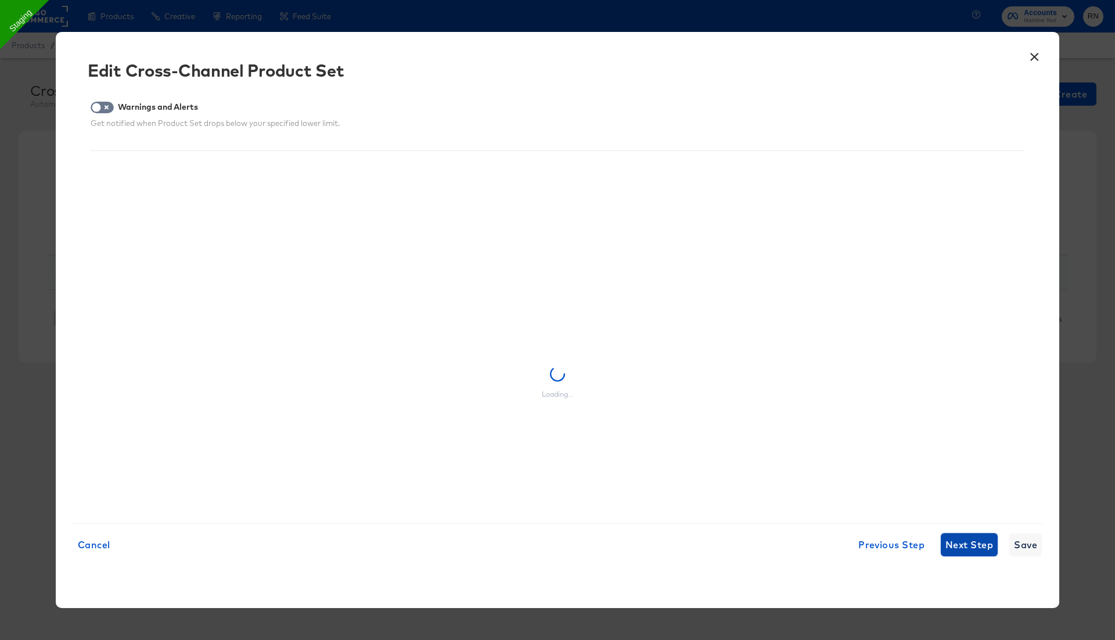
scroll to position [0, 0]
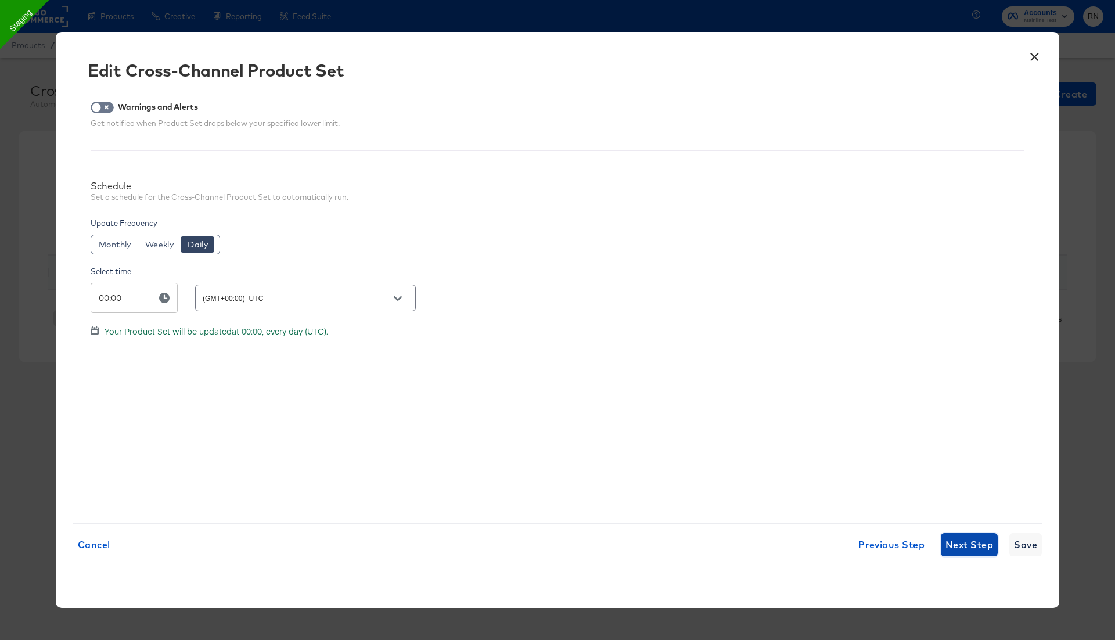
click at [964, 542] on span "Next Step" at bounding box center [969, 545] width 48 height 16
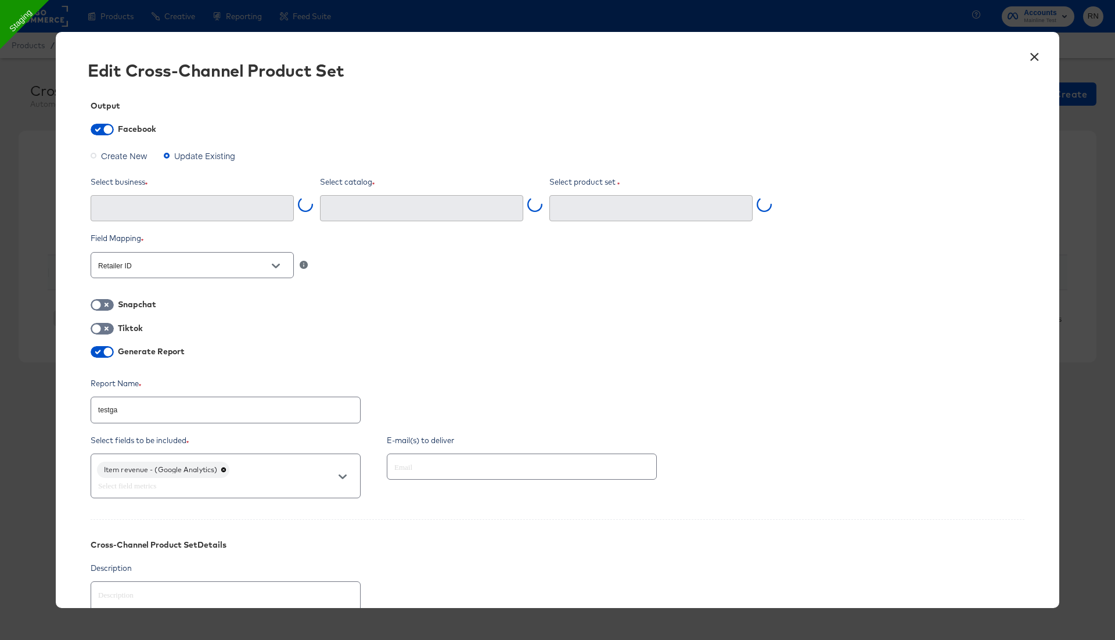
type input "testga (734679372742208)"
type input "Ghost Business StitcherAds (257579378080319)"
click at [267, 476] on div "Item revenue - (Google Analytics)" at bounding box center [226, 475] width 270 height 45
type input "g"
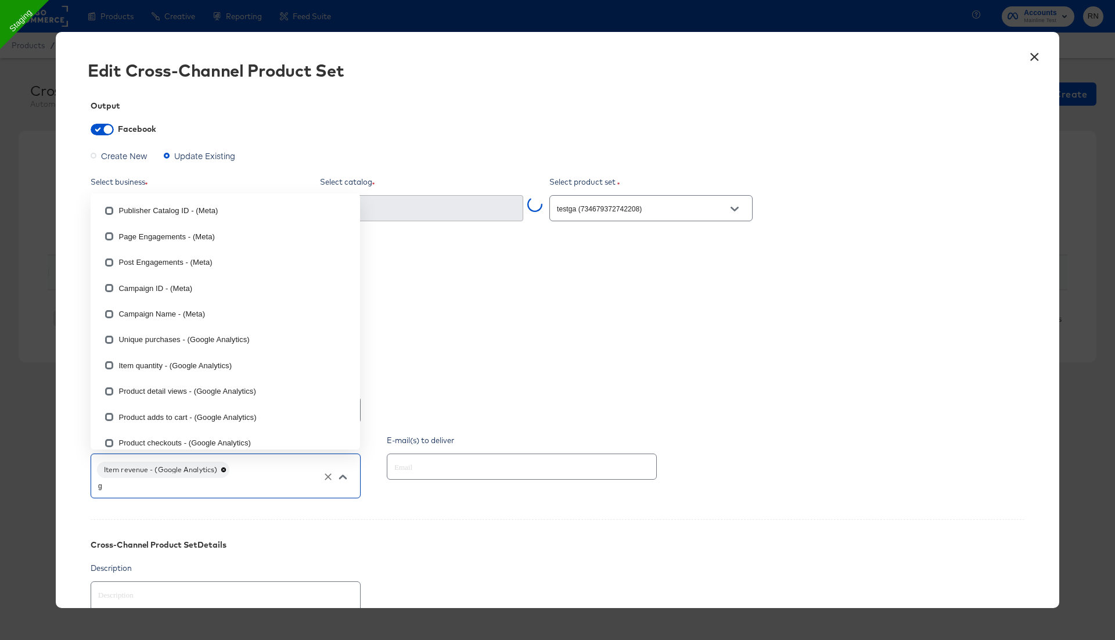
scroll to position [85, 0]
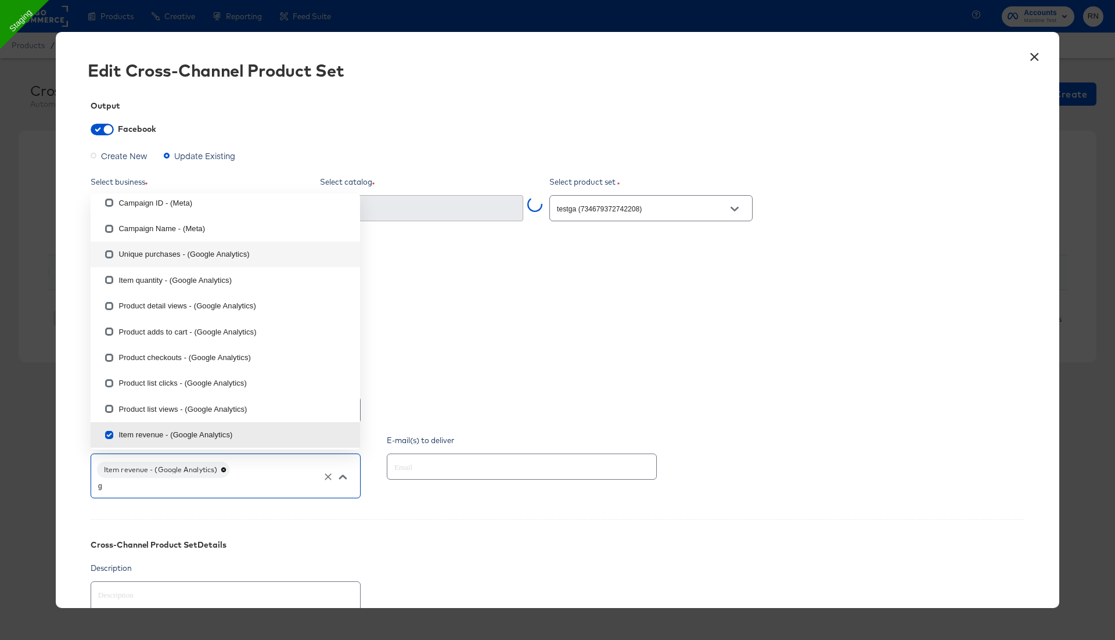
click at [110, 255] on input "checkbox" at bounding box center [109, 256] width 19 height 19
checkbox input "false"
type textarea "x"
checkbox input "false"
checkbox input "true"
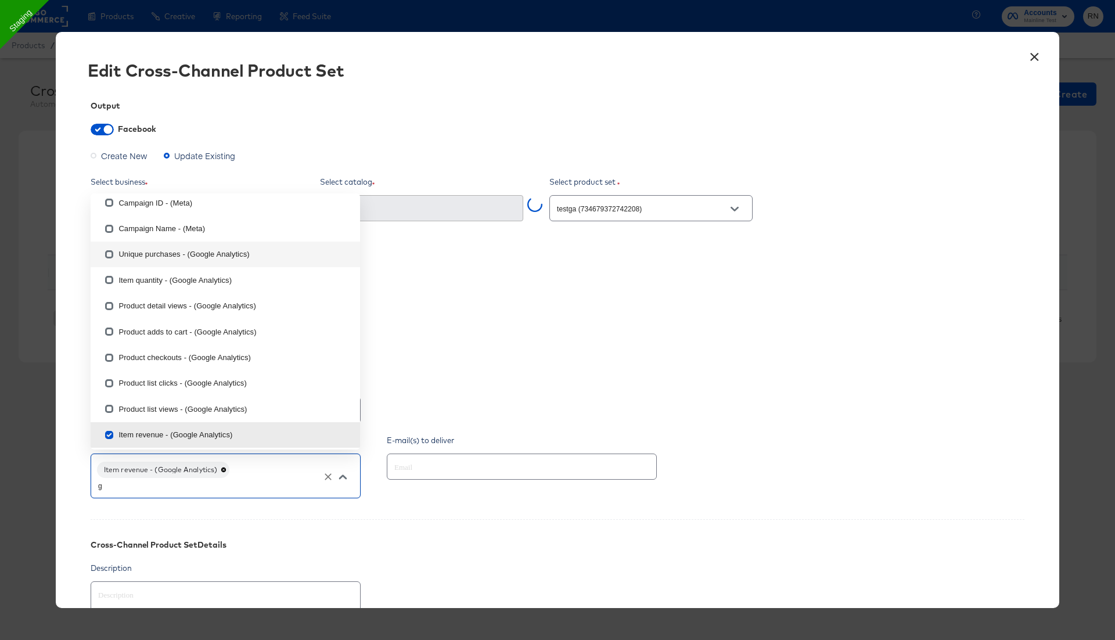
checkbox input "true"
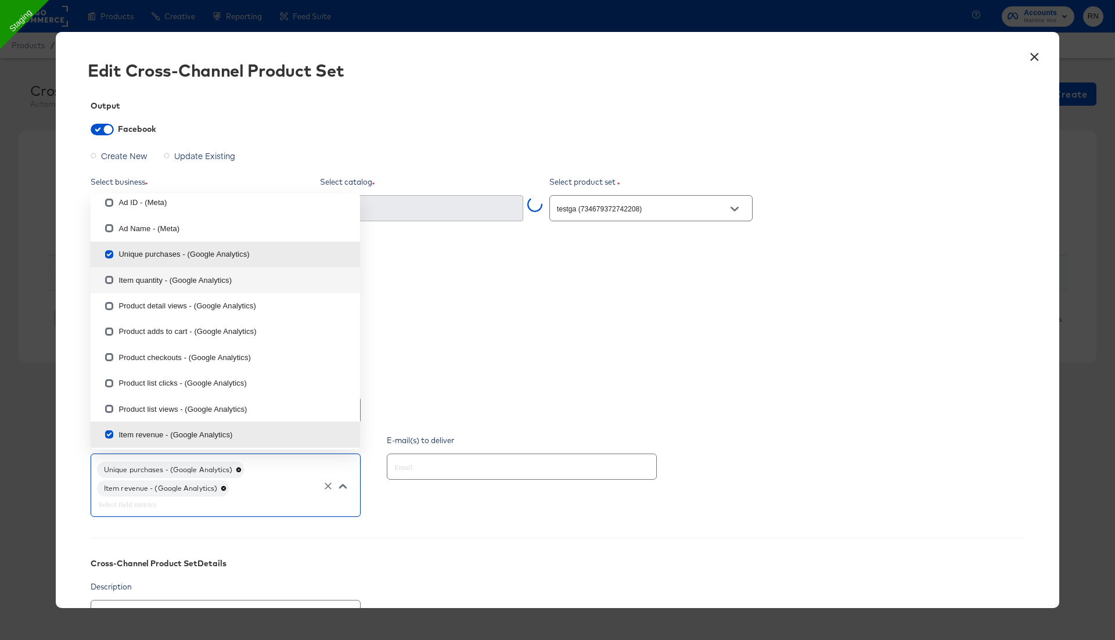
click at [111, 284] on input "checkbox" at bounding box center [109, 282] width 19 height 19
checkbox input "true"
type textarea "x"
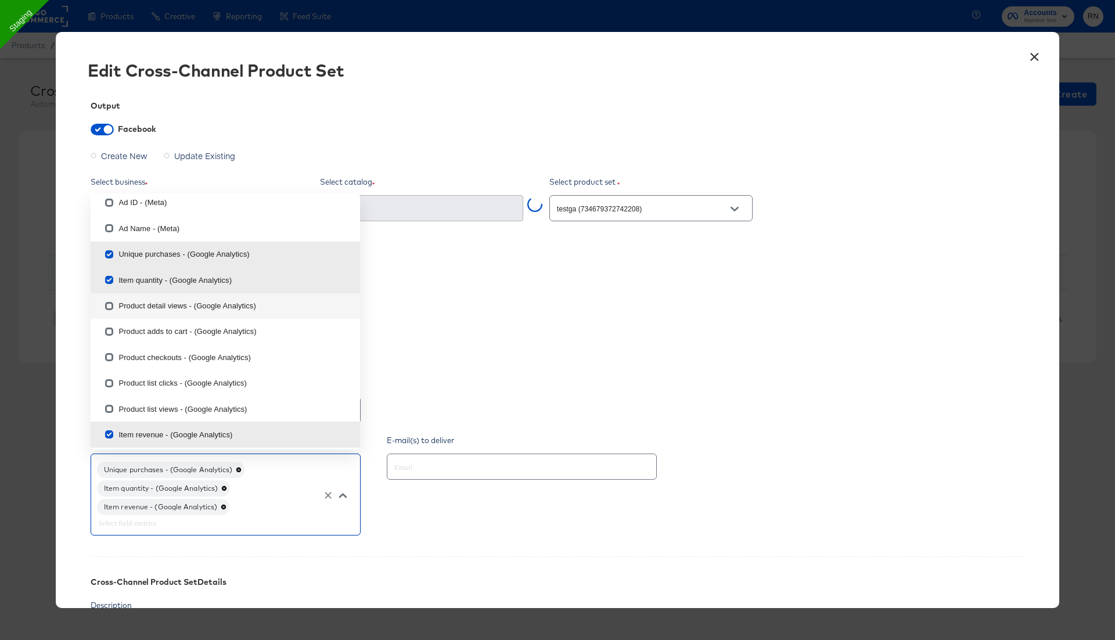
click at [107, 311] on input "checkbox" at bounding box center [109, 308] width 19 height 19
checkbox input "true"
type textarea "x"
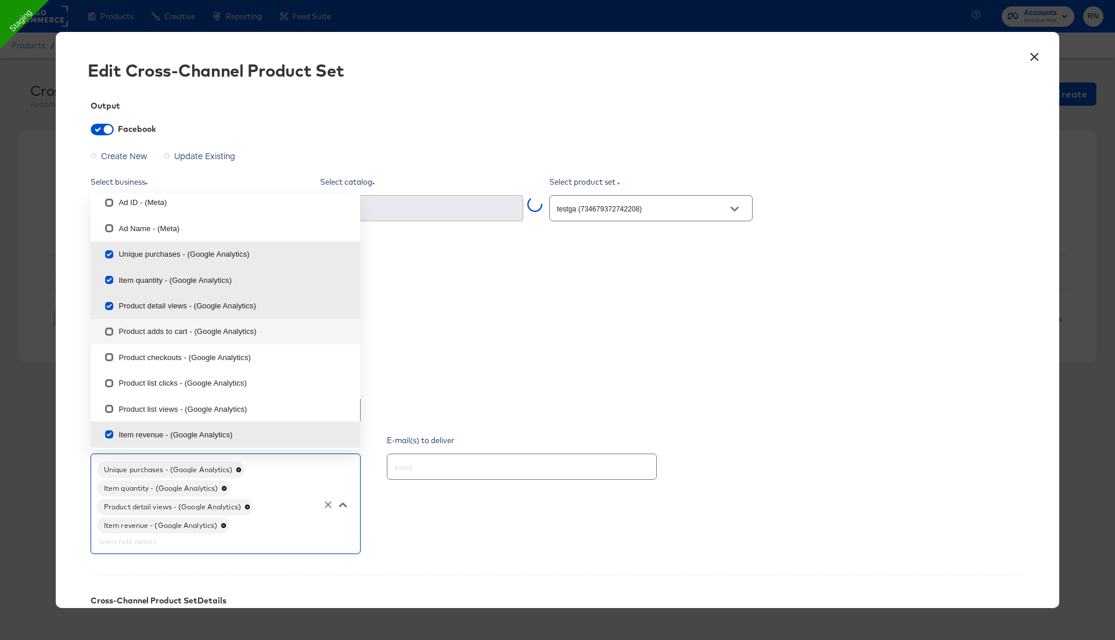
click at [108, 339] on input "checkbox" at bounding box center [109, 334] width 19 height 19
checkbox input "true"
type textarea "x"
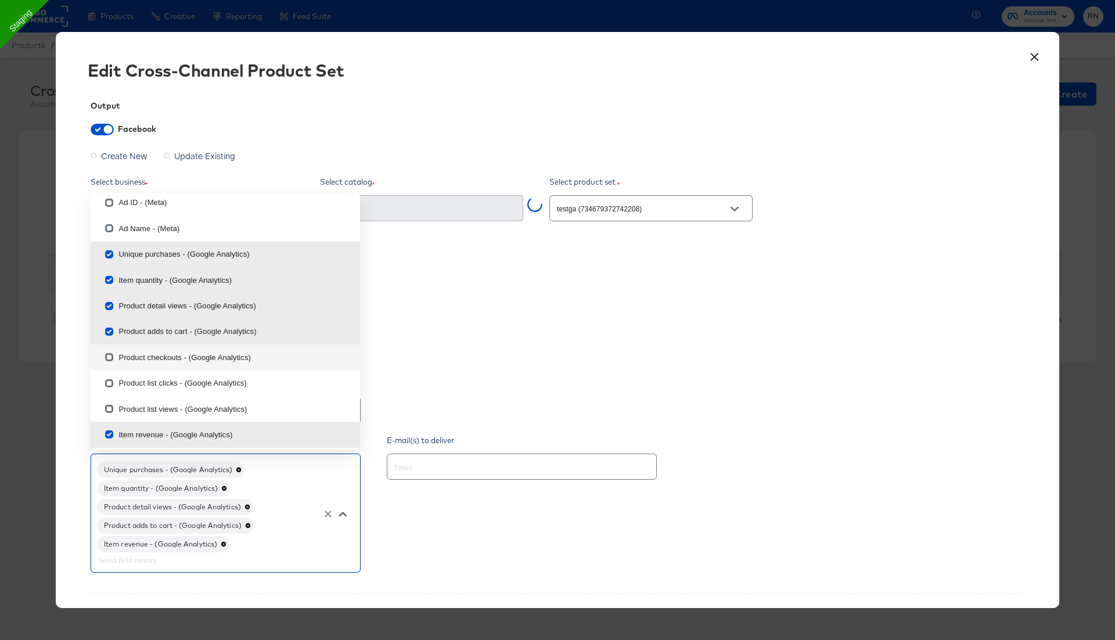
click at [110, 358] on input "checkbox" at bounding box center [109, 359] width 19 height 19
checkbox input "true"
type textarea "x"
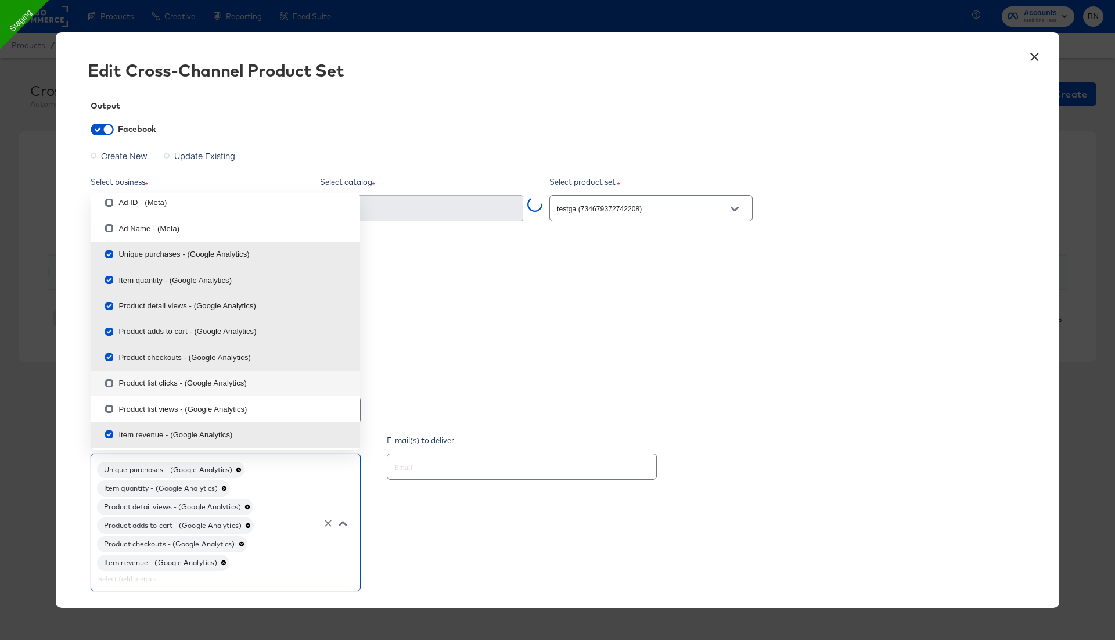
click at [110, 383] on input "checkbox" at bounding box center [109, 385] width 19 height 19
checkbox input "true"
type textarea "x"
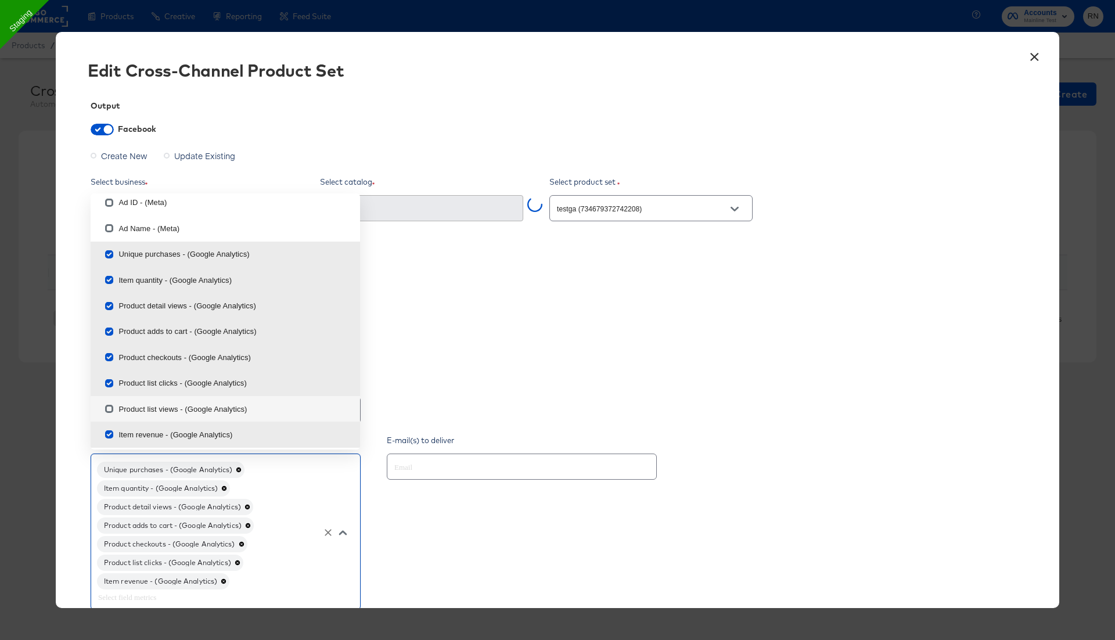
click at [110, 413] on input "checkbox" at bounding box center [109, 411] width 19 height 19
checkbox input "true"
type textarea "x"
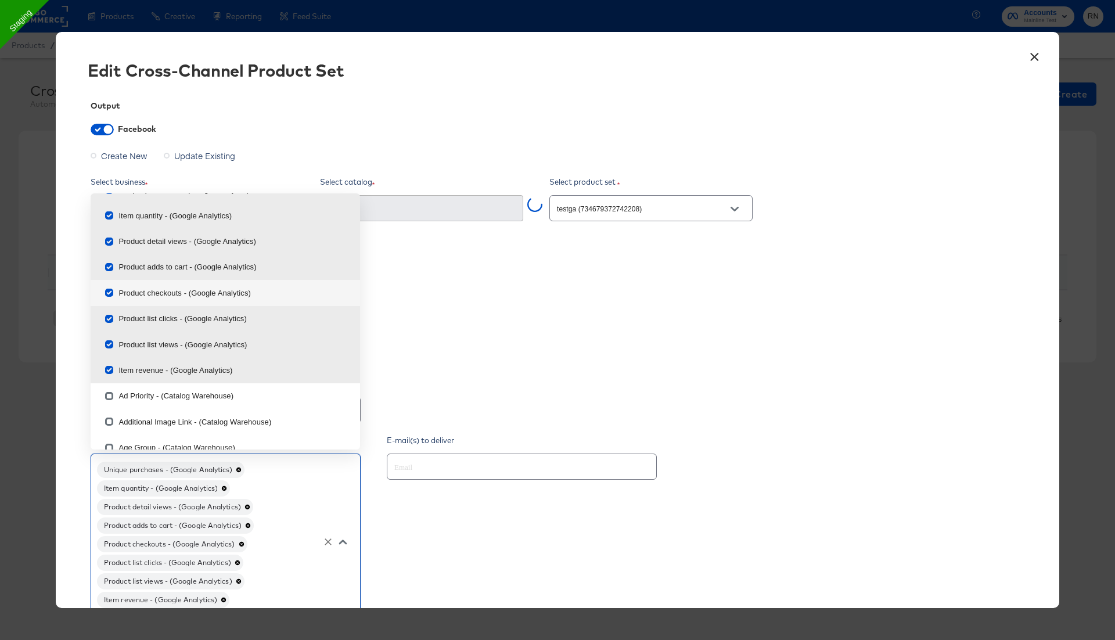
scroll to position [820, 0]
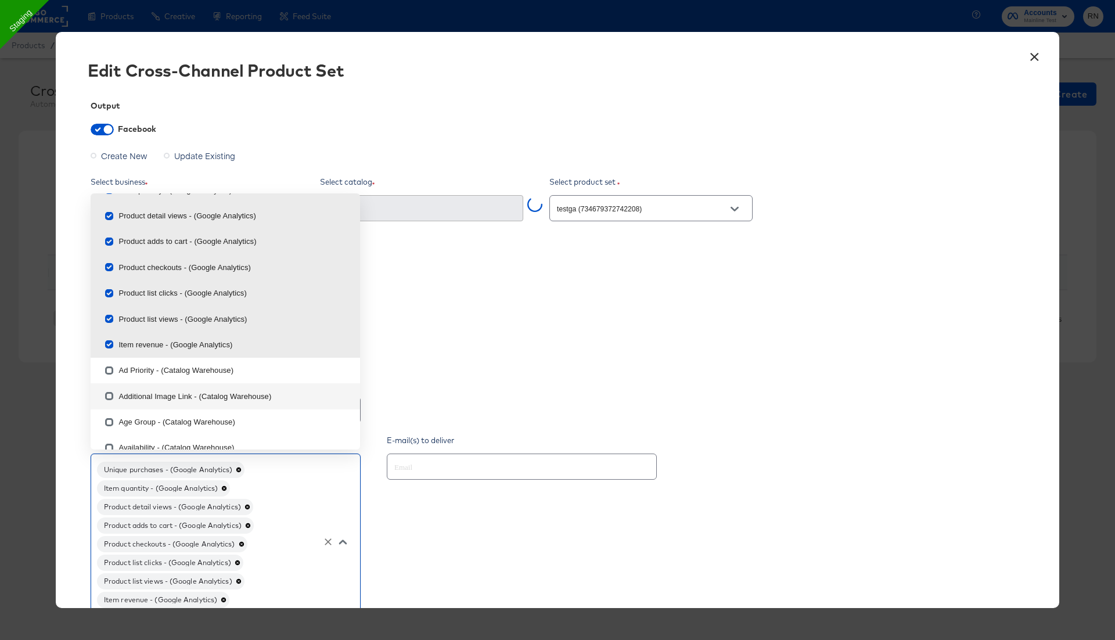
click at [599, 544] on div "E-mail(s) to deliver" at bounding box center [530, 533] width 287 height 196
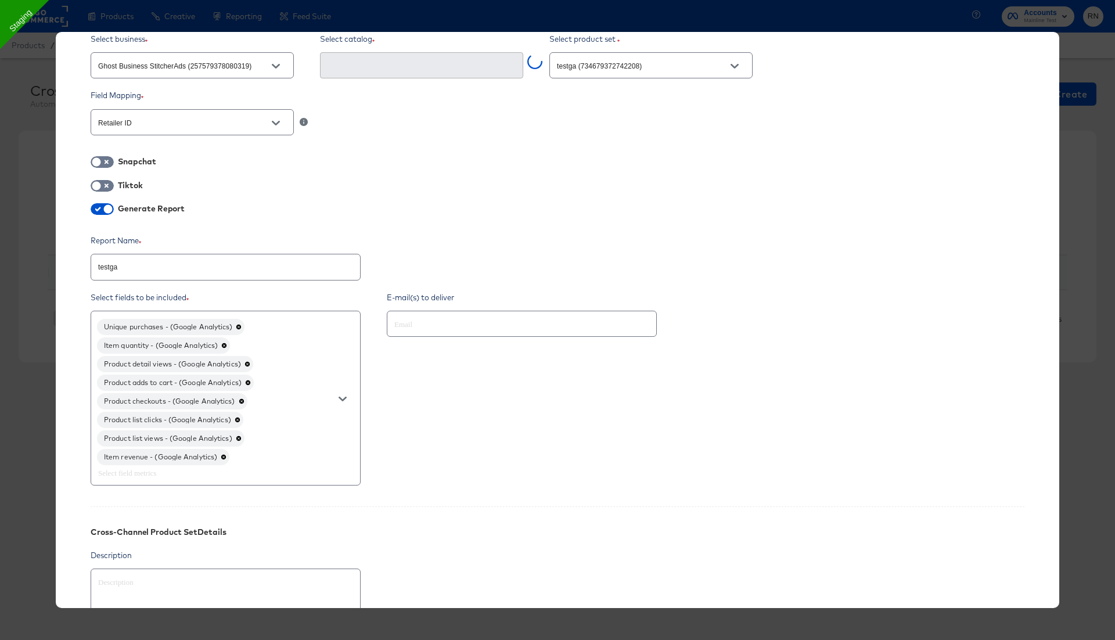
scroll to position [325, 0]
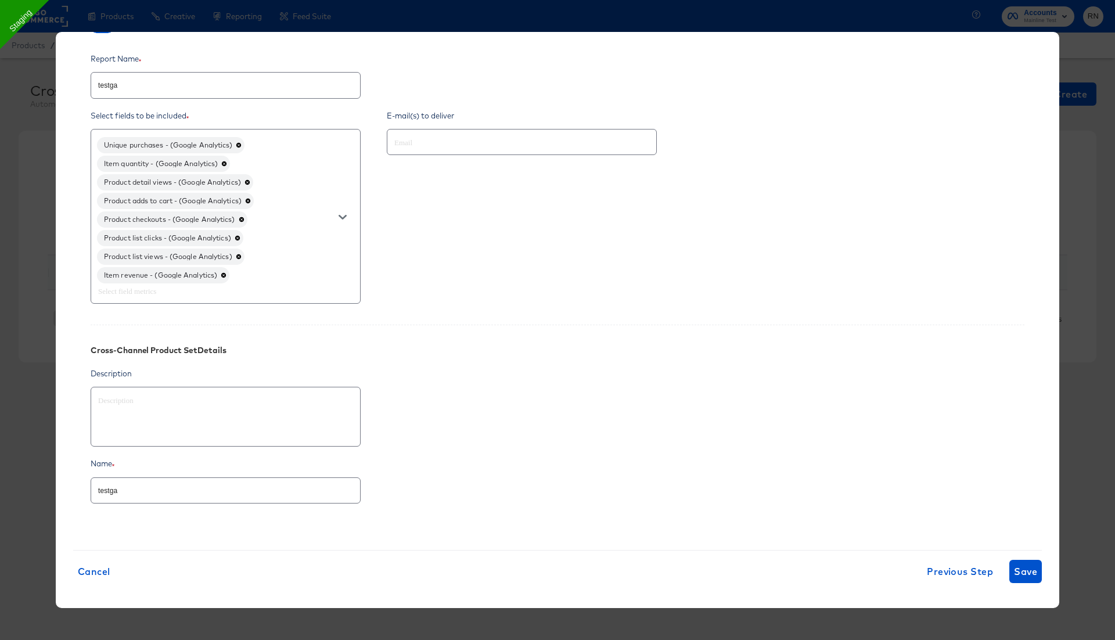
click at [427, 145] on input "text" at bounding box center [505, 142] width 226 height 13
type input "rupali.narkhede@kargo.com"
click at [1039, 563] on button "Save" at bounding box center [1025, 571] width 33 height 23
type textarea "x"
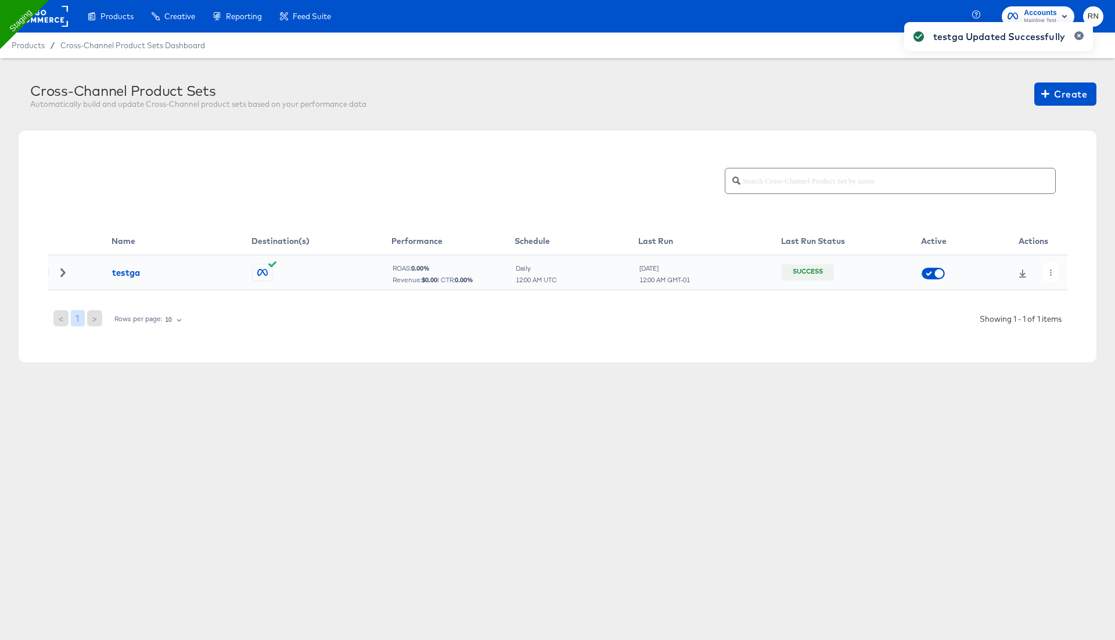
click at [1044, 273] on div "testga Updated Successfully" at bounding box center [998, 298] width 212 height 577
click at [1051, 273] on div "testga Updated Successfully" at bounding box center [998, 298] width 212 height 577
click at [1051, 273] on icon "button" at bounding box center [1051, 272] width 2 height 6
click at [1070, 336] on li "Run Now" at bounding box center [1071, 333] width 62 height 19
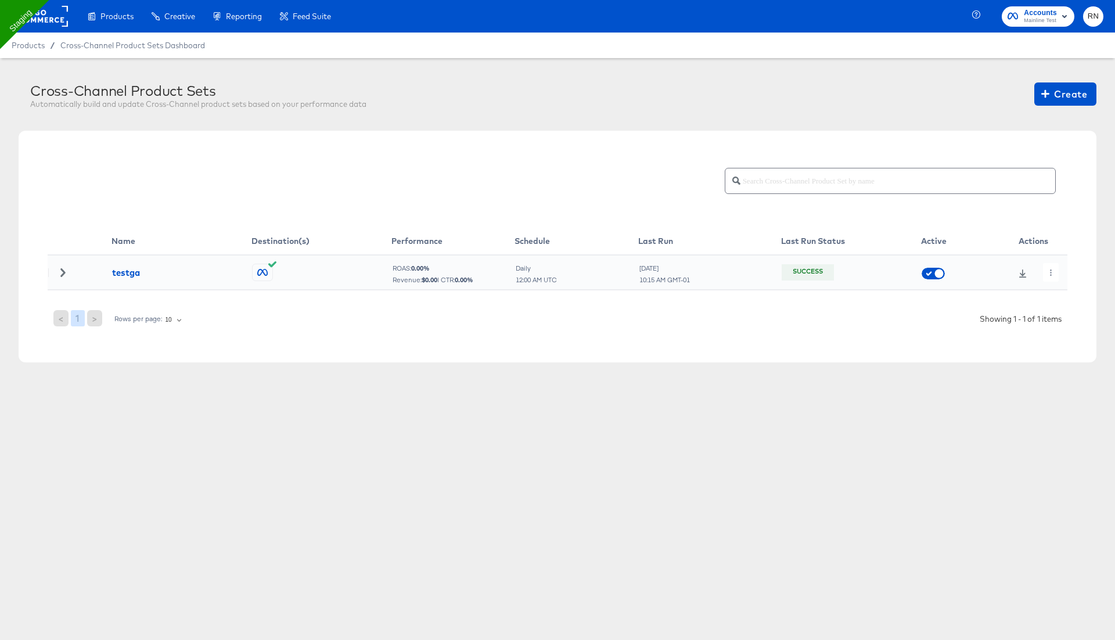
click at [1018, 276] on icon at bounding box center [1022, 273] width 8 height 8
click at [1050, 272] on icon "button" at bounding box center [1051, 272] width 2 height 6
click at [824, 267] on div at bounding box center [557, 320] width 1115 height 640
click at [1046, 15] on span "Accounts" at bounding box center [1040, 13] width 33 height 12
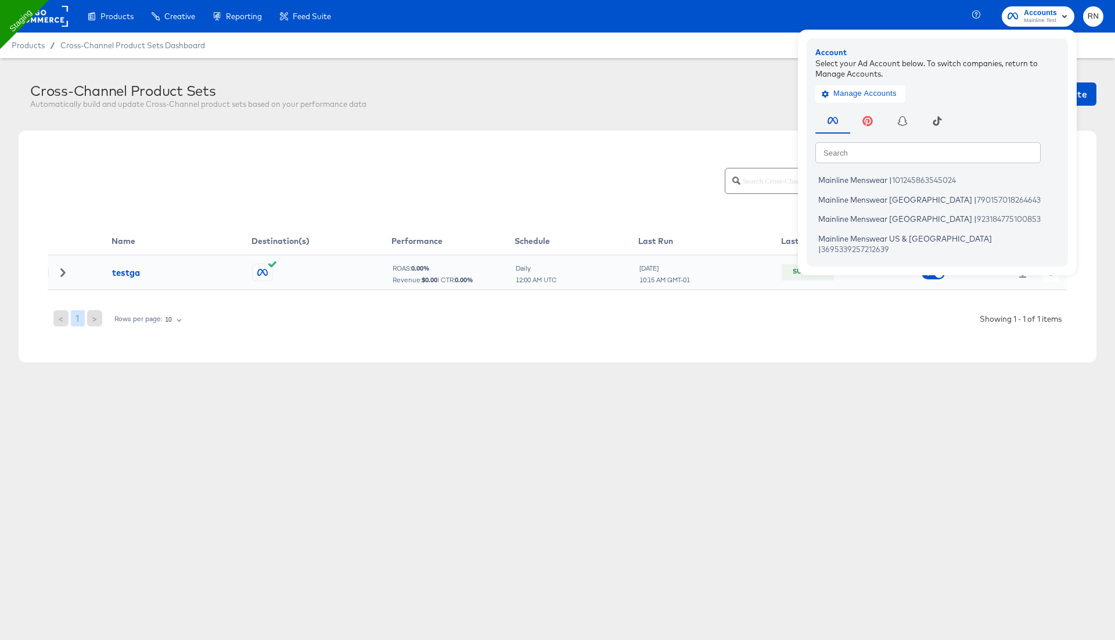
click at [46, 26] on rect at bounding box center [41, 16] width 53 height 21
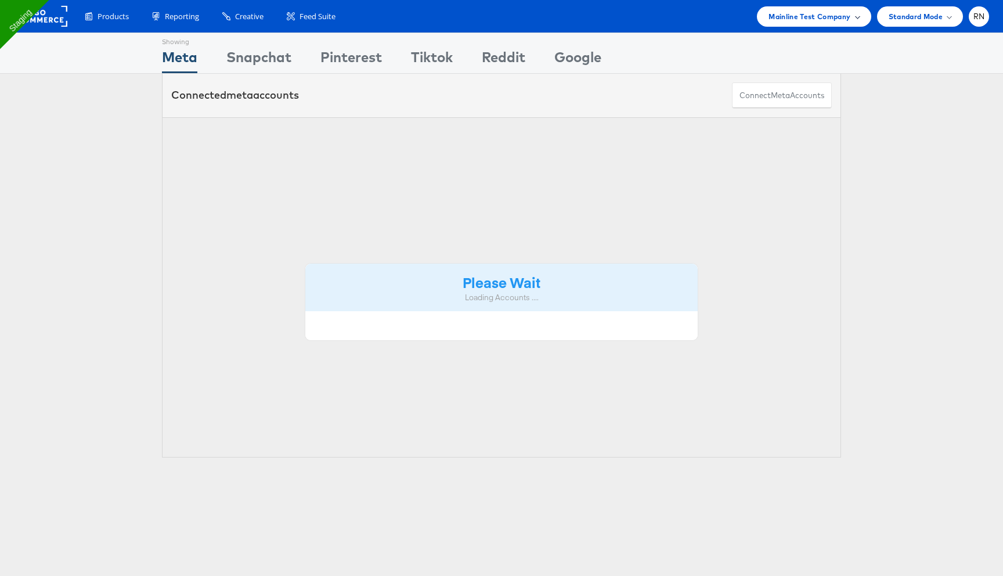
click at [835, 24] on div "Mainline Test Company" at bounding box center [814, 16] width 114 height 20
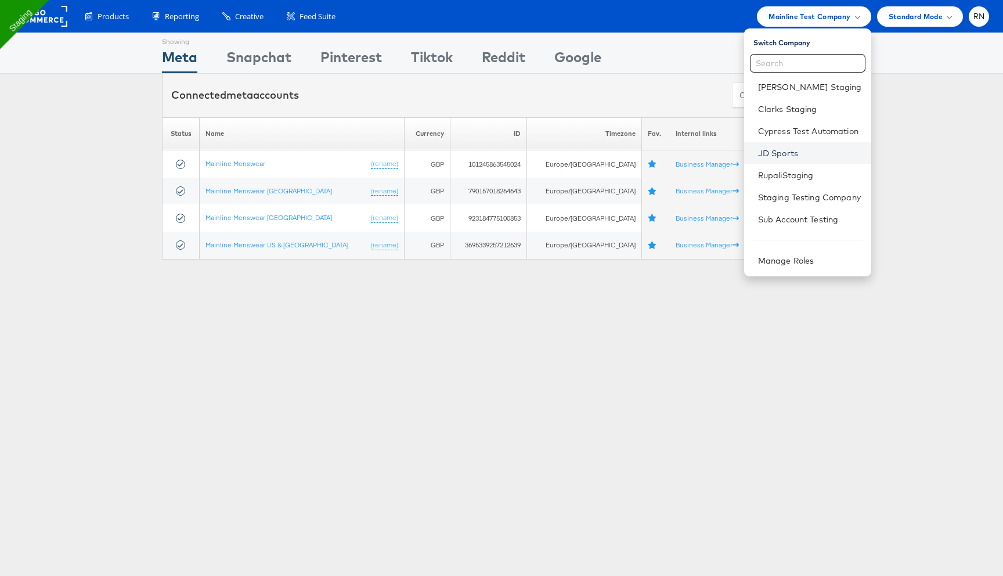
click at [772, 150] on link "JD Sports" at bounding box center [810, 153] width 104 height 12
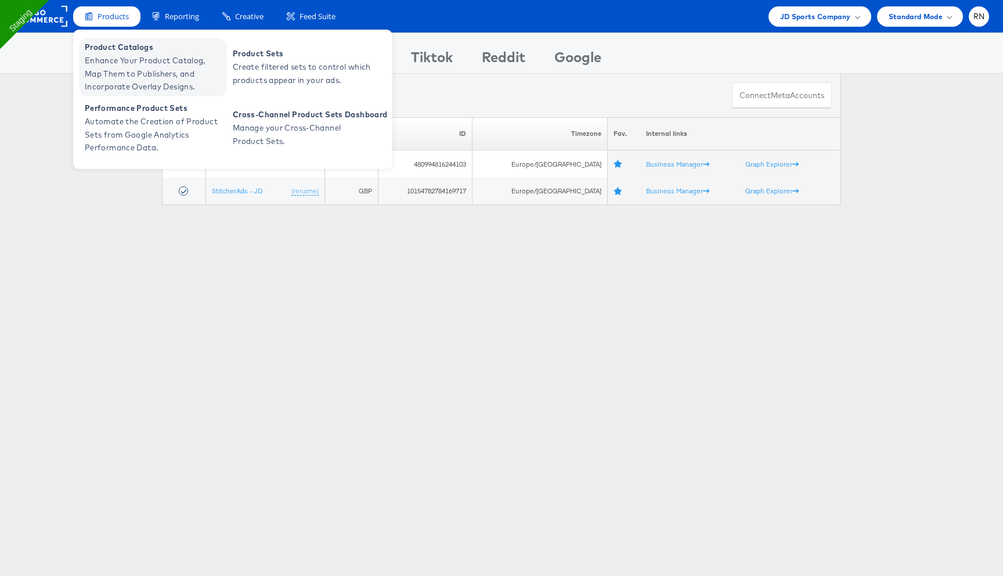
click at [143, 64] on span "Enhance Your Product Catalog, Map Them to Publishers, and Incorporate Overlay D…" at bounding box center [154, 73] width 139 height 39
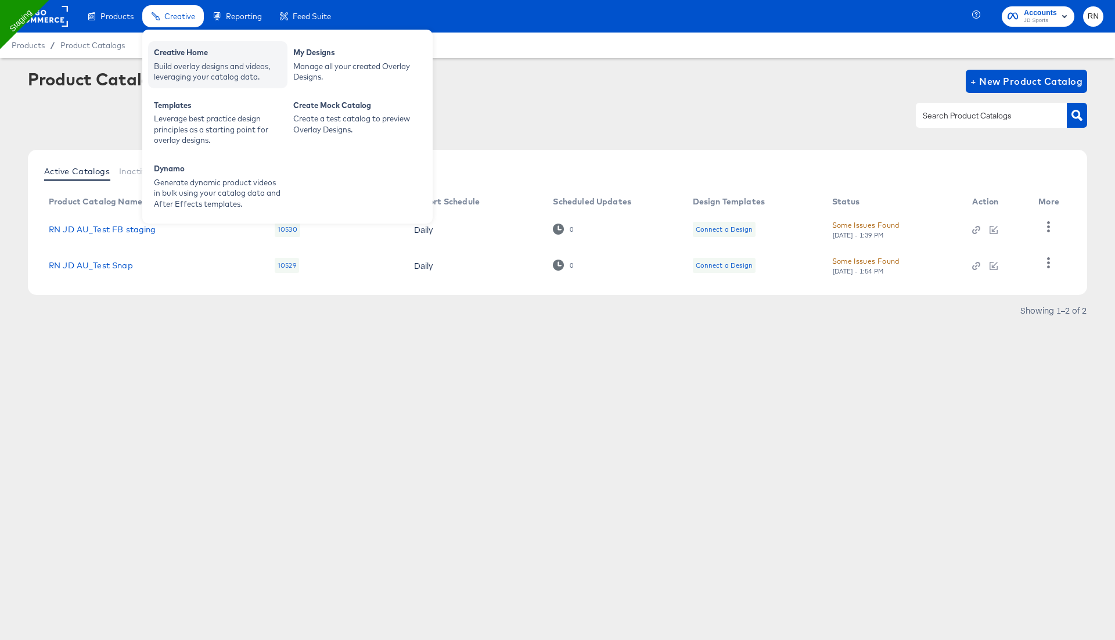
click at [184, 75] on div "Build overlay designs and videos, leveraging your catalog data." at bounding box center [218, 71] width 128 height 21
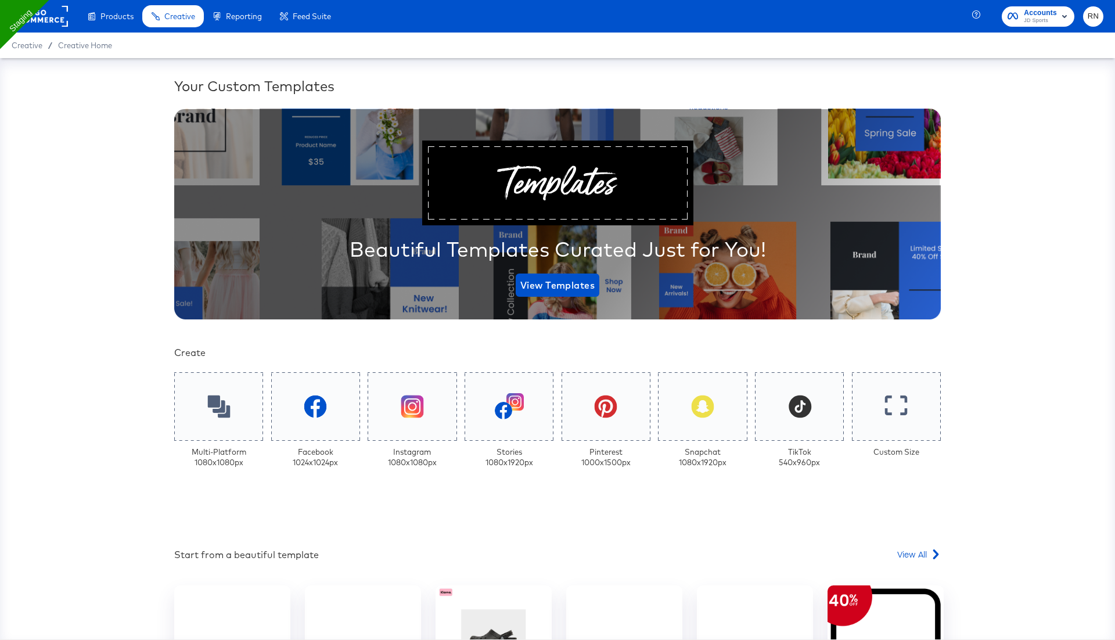
click at [57, 18] on rect at bounding box center [41, 16] width 53 height 21
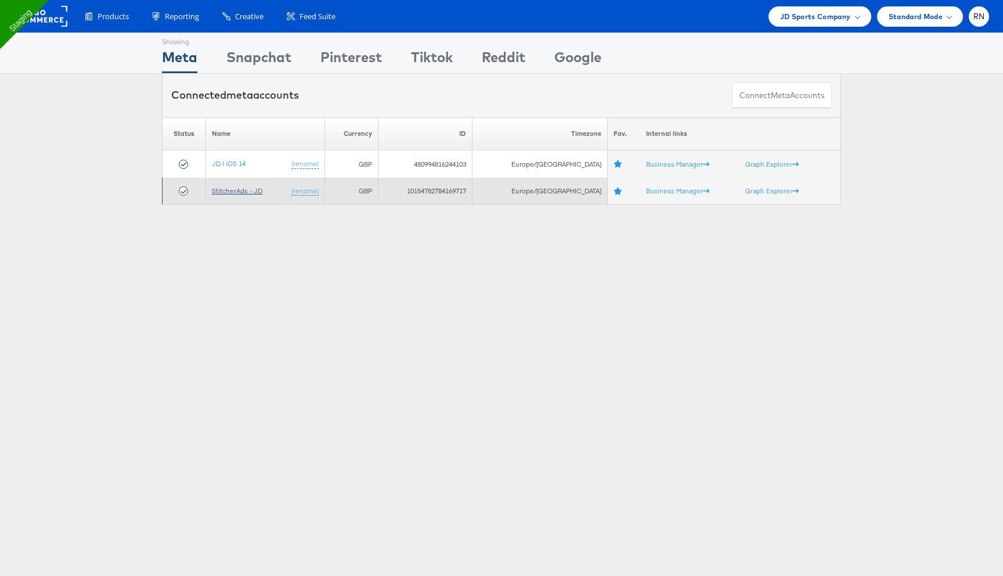
click at [240, 193] on link "StitcherAds - JD" at bounding box center [237, 190] width 51 height 9
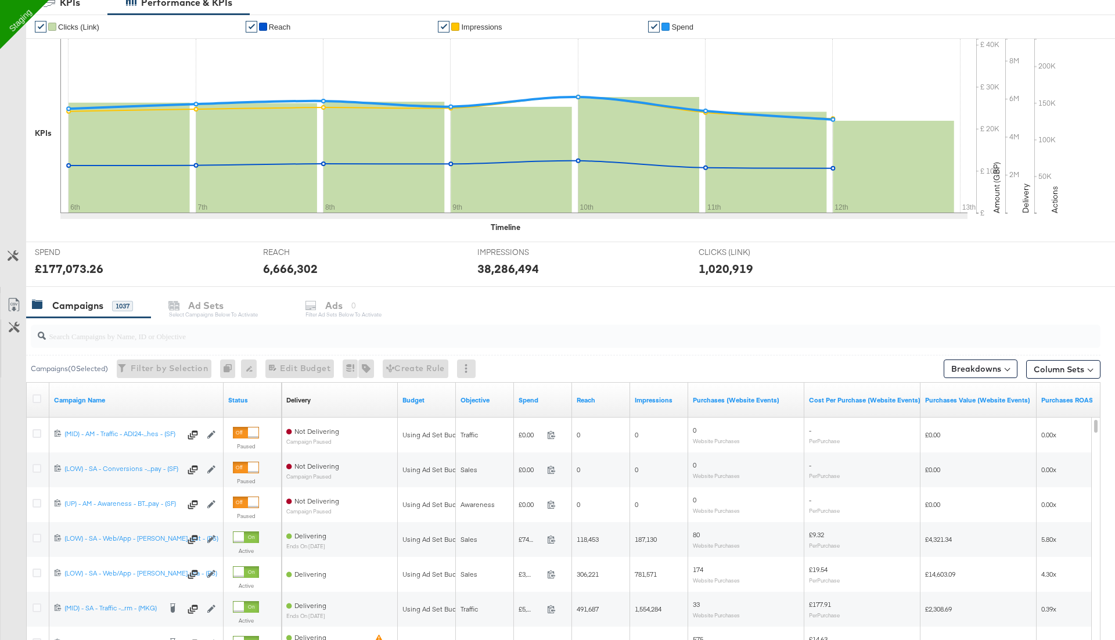
scroll to position [377, 0]
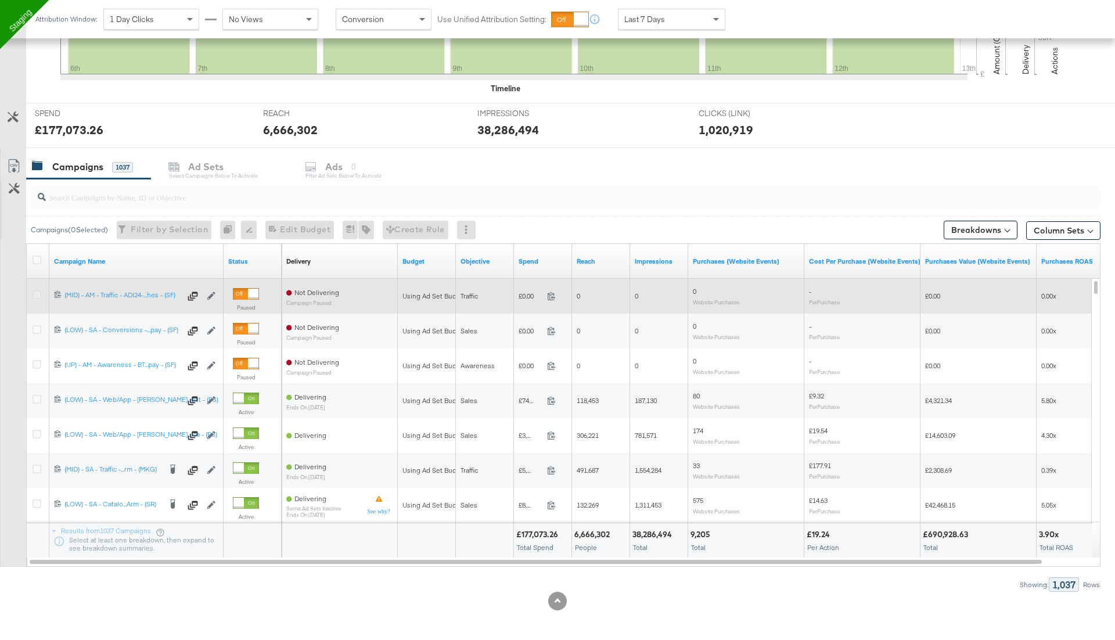
click at [33, 296] on icon at bounding box center [37, 294] width 9 height 9
click at [0, 0] on input "checkbox" at bounding box center [0, 0] width 0 height 0
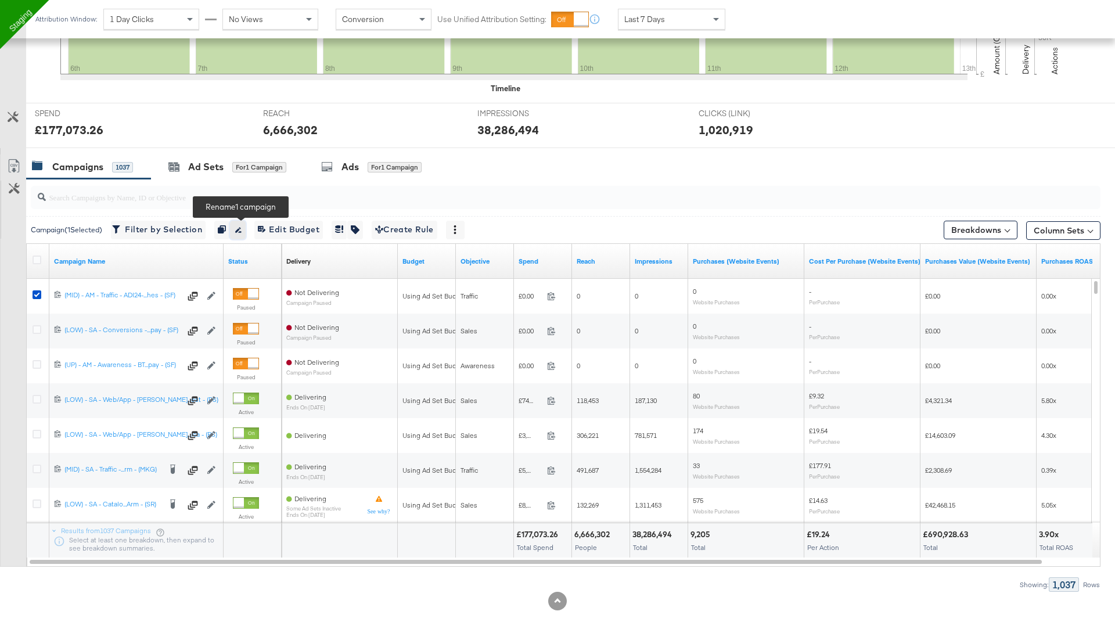
click at [241, 228] on icon "button" at bounding box center [238, 230] width 6 height 5
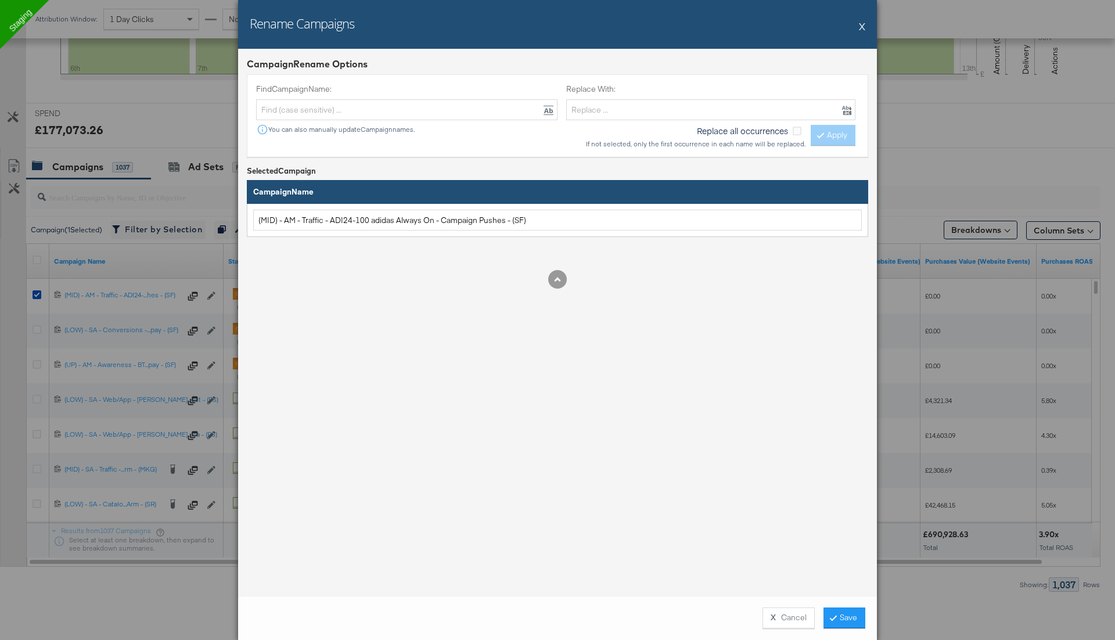
click at [859, 28] on button "X" at bounding box center [862, 26] width 6 height 23
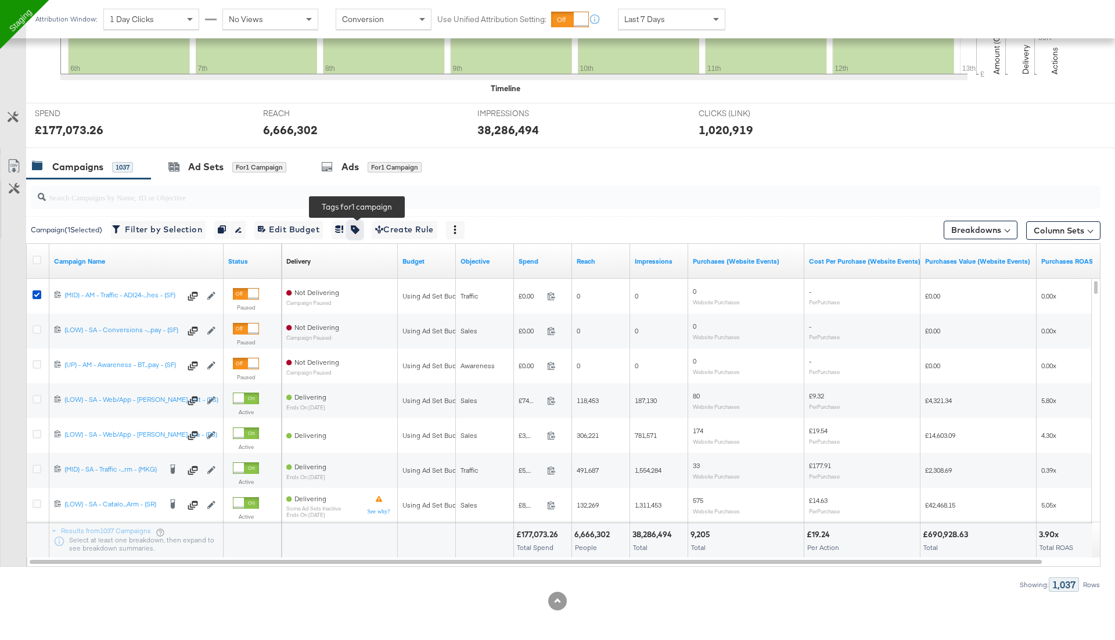
click at [358, 228] on icon "button" at bounding box center [355, 229] width 8 height 8
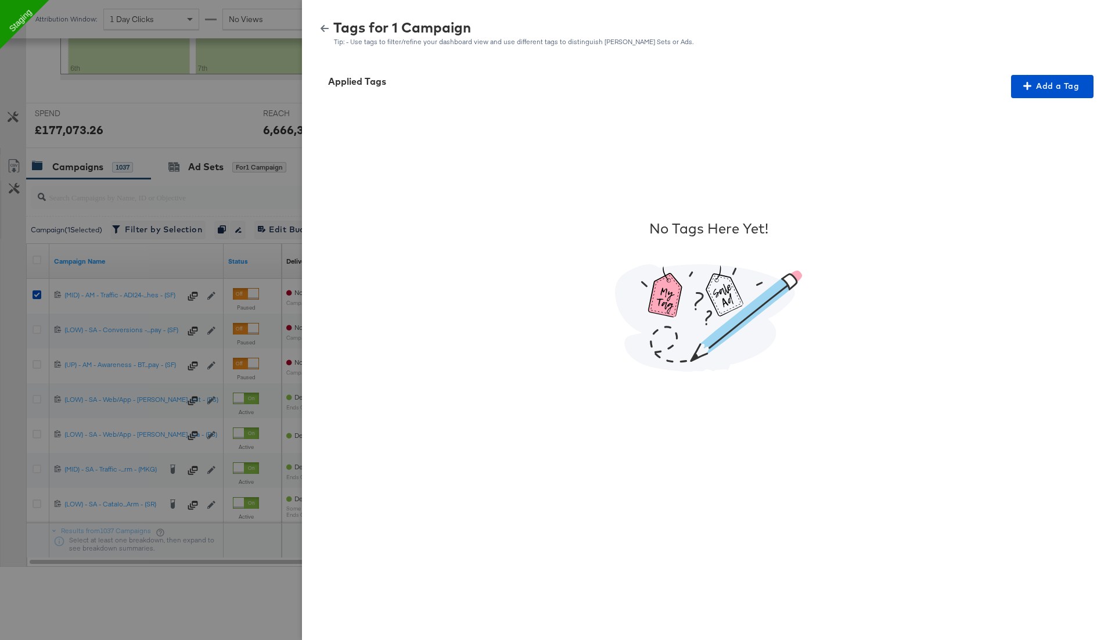
click at [324, 28] on icon "button" at bounding box center [325, 28] width 8 height 7
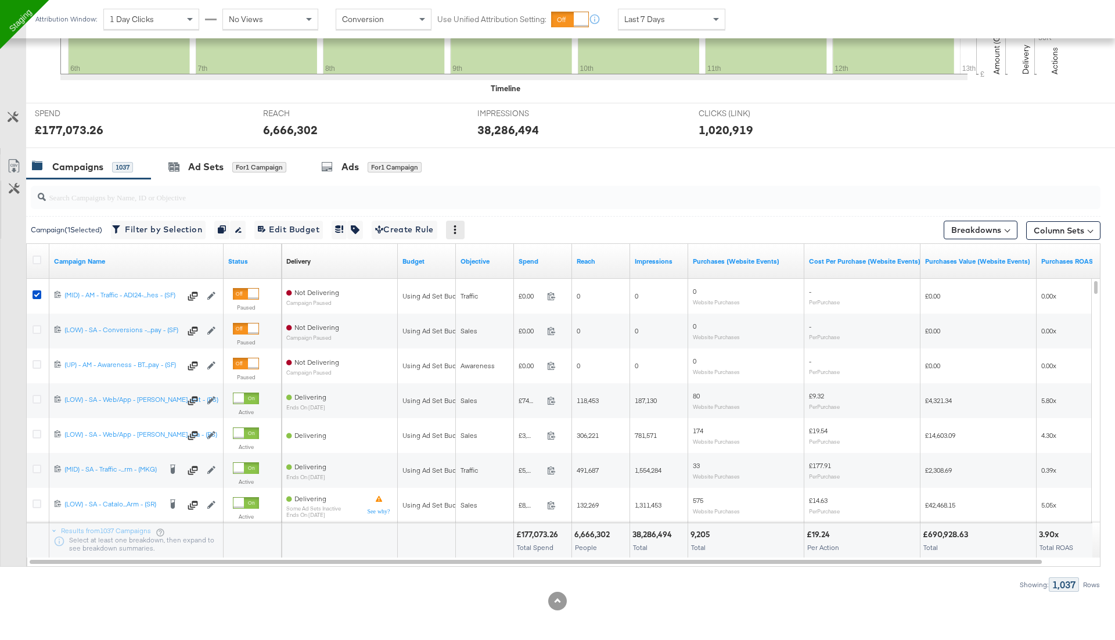
click at [459, 225] on icon at bounding box center [455, 229] width 8 height 8
click at [524, 203] on div at bounding box center [566, 197] width 1070 height 23
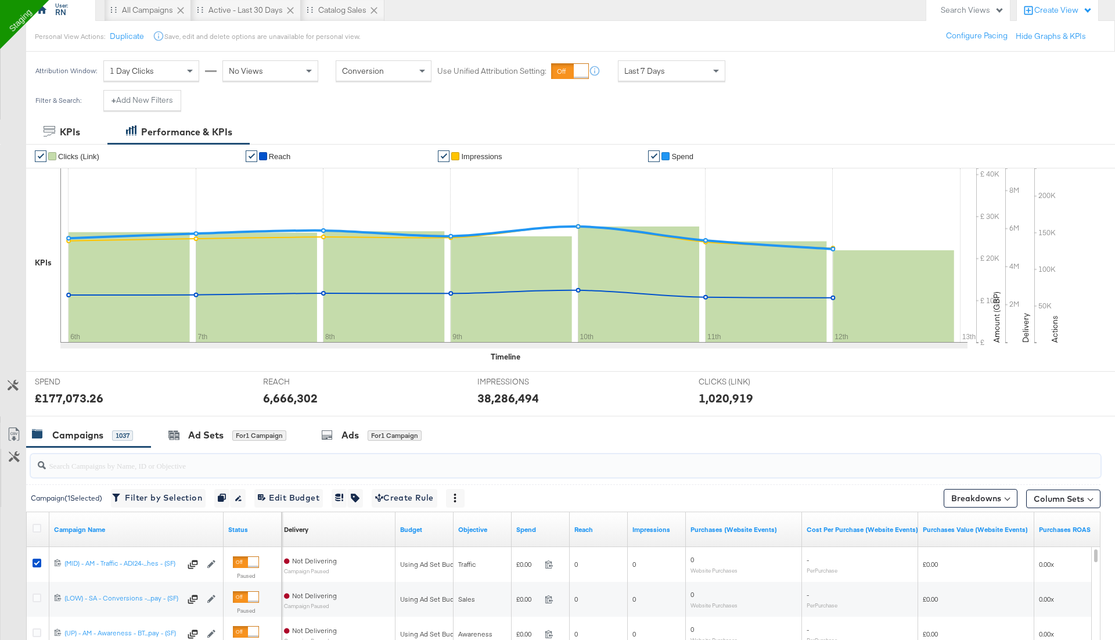
scroll to position [0, 0]
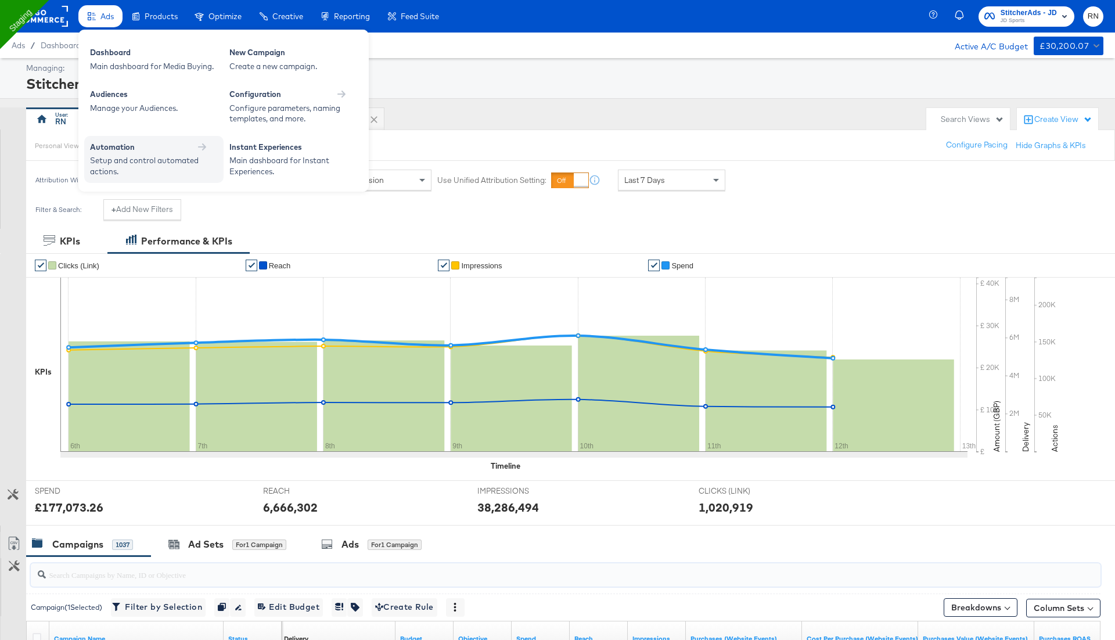
click at [156, 160] on div "Setup and control automated actions." at bounding box center [148, 165] width 116 height 21
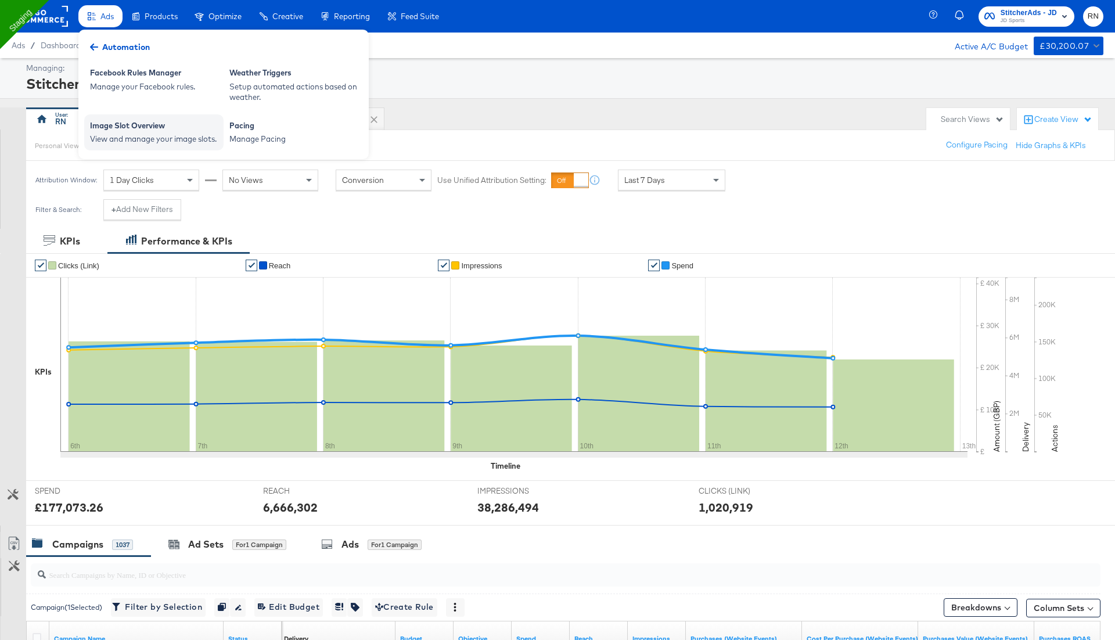
click at [147, 136] on div "View and manage your image slots." at bounding box center [154, 139] width 128 height 11
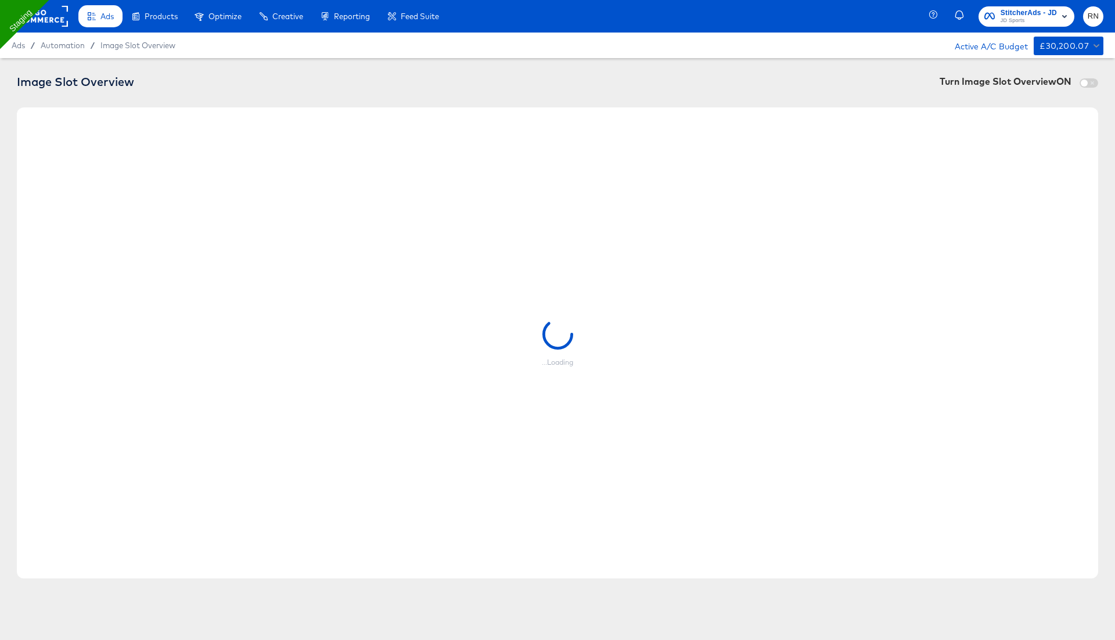
checkbox input "true"
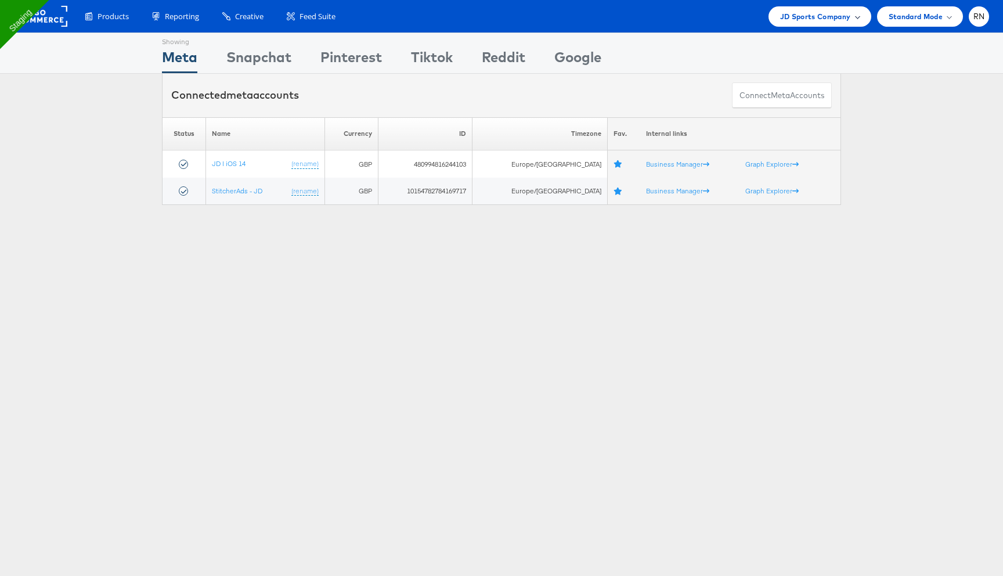
click at [814, 21] on span "JD Sports Company" at bounding box center [815, 16] width 71 height 12
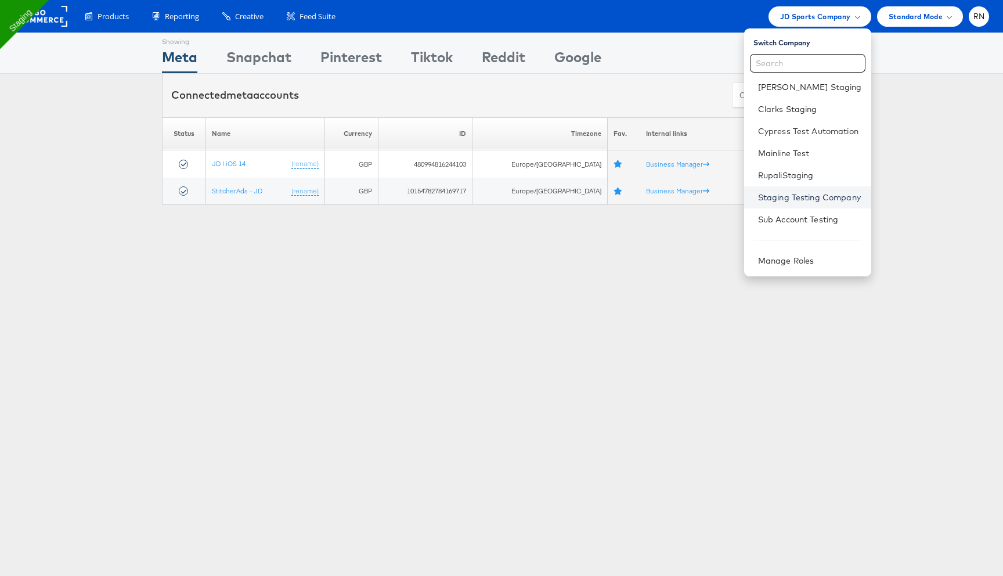
click at [793, 202] on link "Staging Testing Company" at bounding box center [810, 198] width 104 height 12
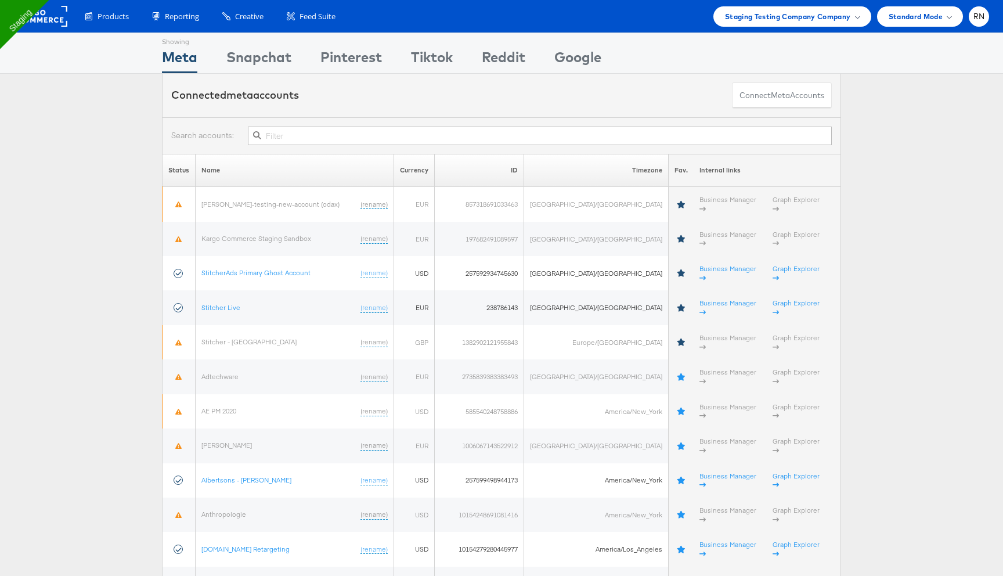
click at [988, 10] on li "RN Account and Teammates Subscription and Billing Advice and Answers ADKIT Inte…" at bounding box center [979, 16] width 20 height 20
click at [982, 16] on span "RN" at bounding box center [980, 17] width 12 height 8
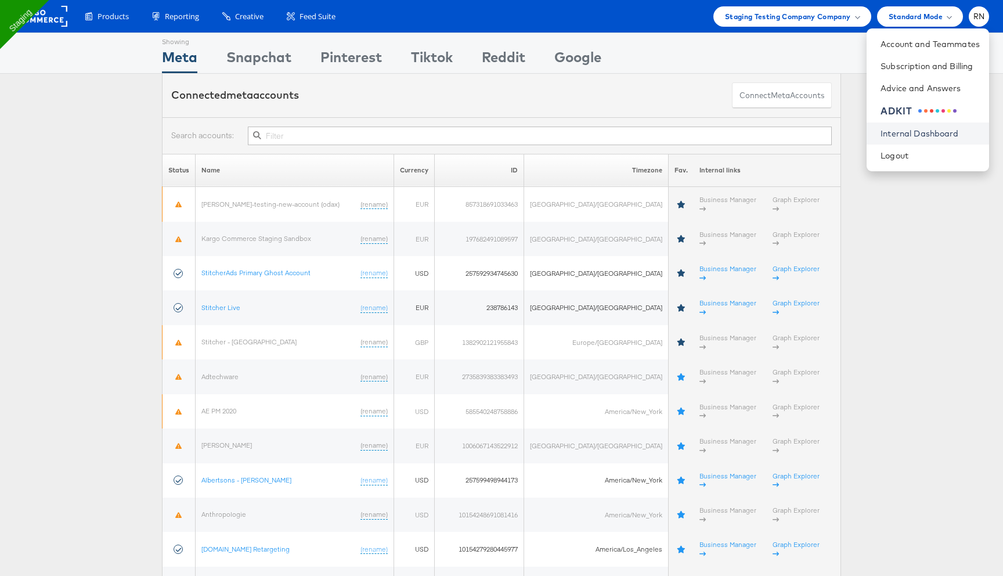
click at [919, 131] on link "Internal Dashboard" at bounding box center [930, 134] width 99 height 12
click at [290, 138] on input "text" at bounding box center [540, 136] width 584 height 19
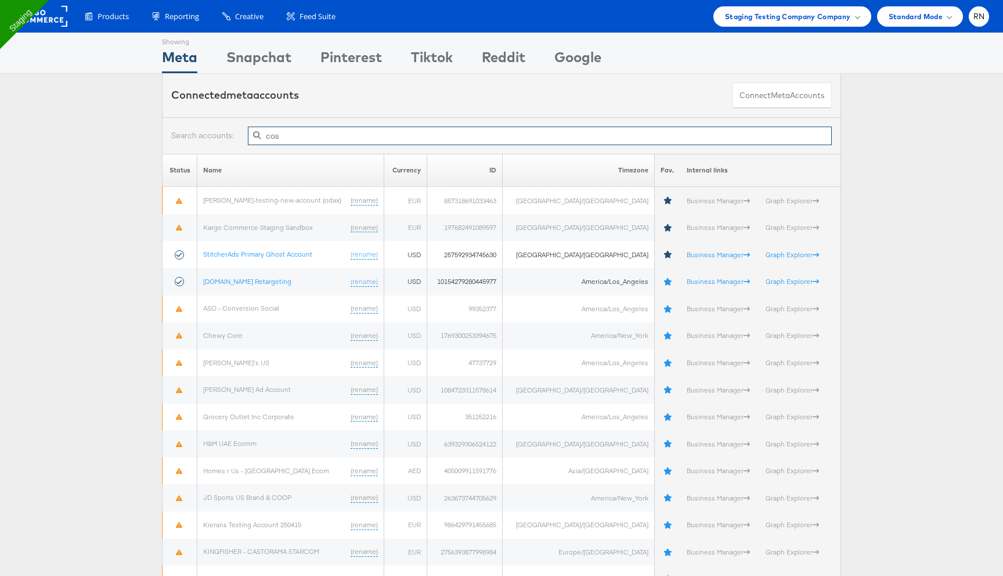
type input "cost"
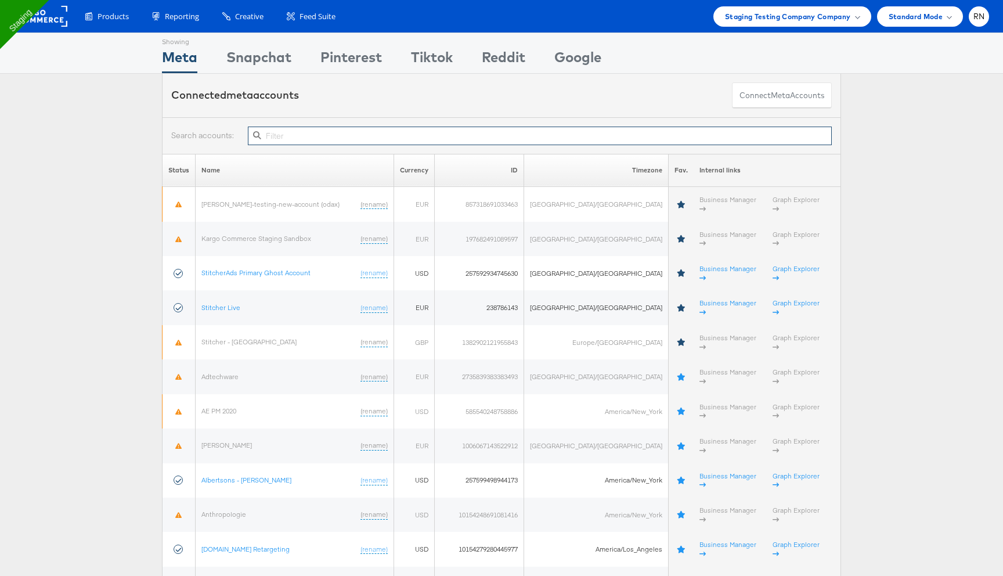
paste input "10154279280445977"
type input "10154279280445977"
paste input "10154279280445977"
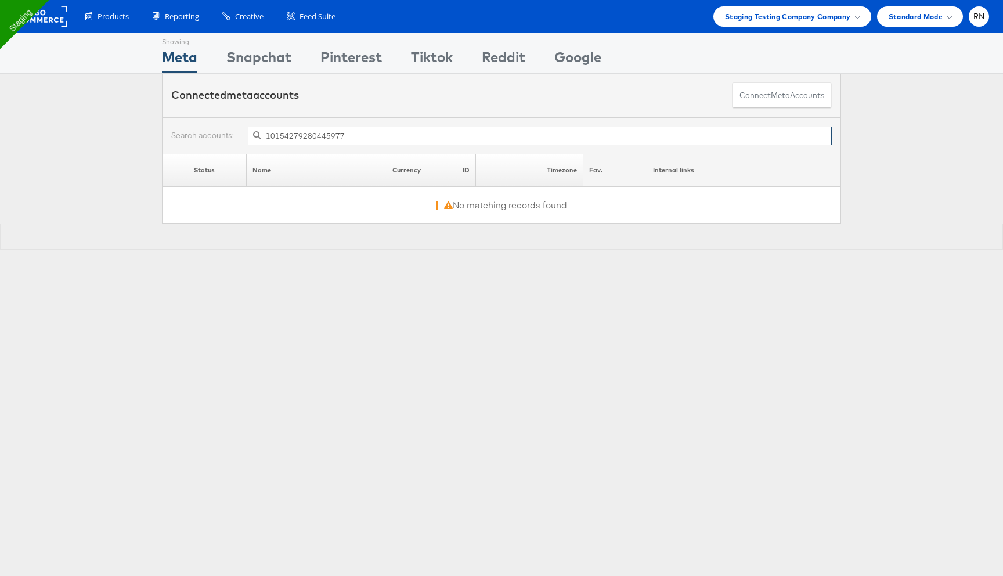
type input "10154279280445977"
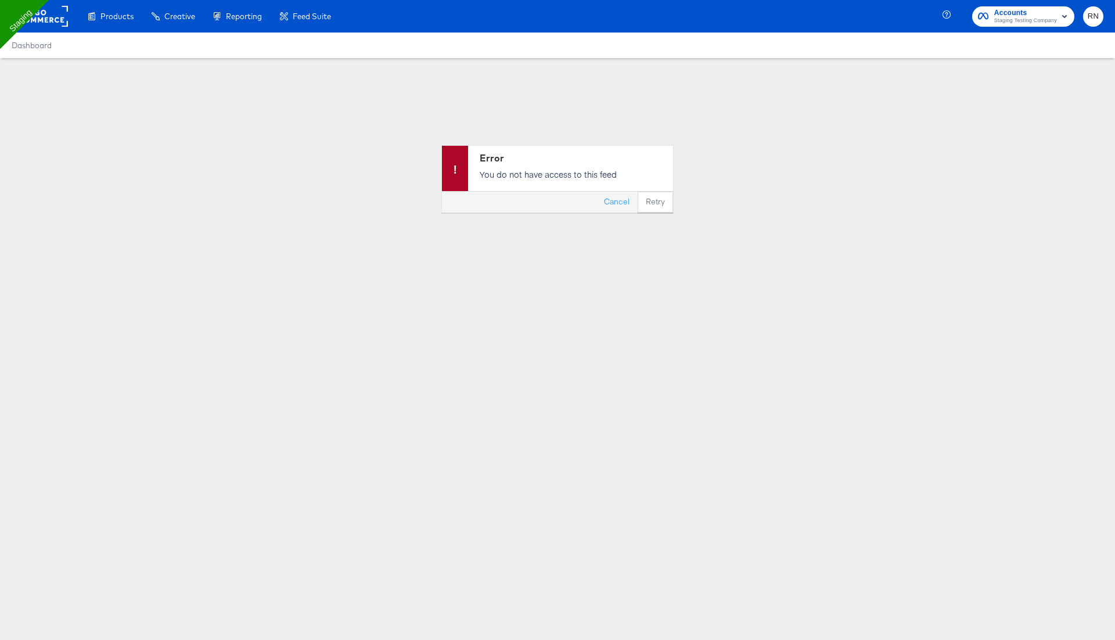
click at [52, 33] on div "Dashboard" at bounding box center [557, 46] width 1115 height 26
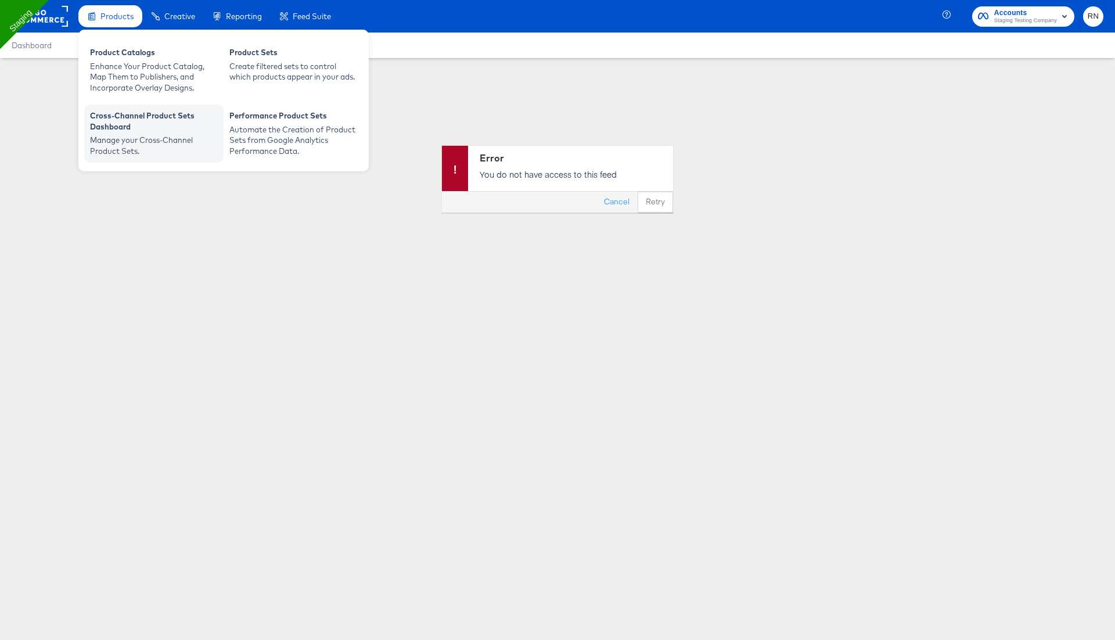
click at [134, 135] on div "Manage your Cross-Channel Product Sets." at bounding box center [154, 145] width 128 height 21
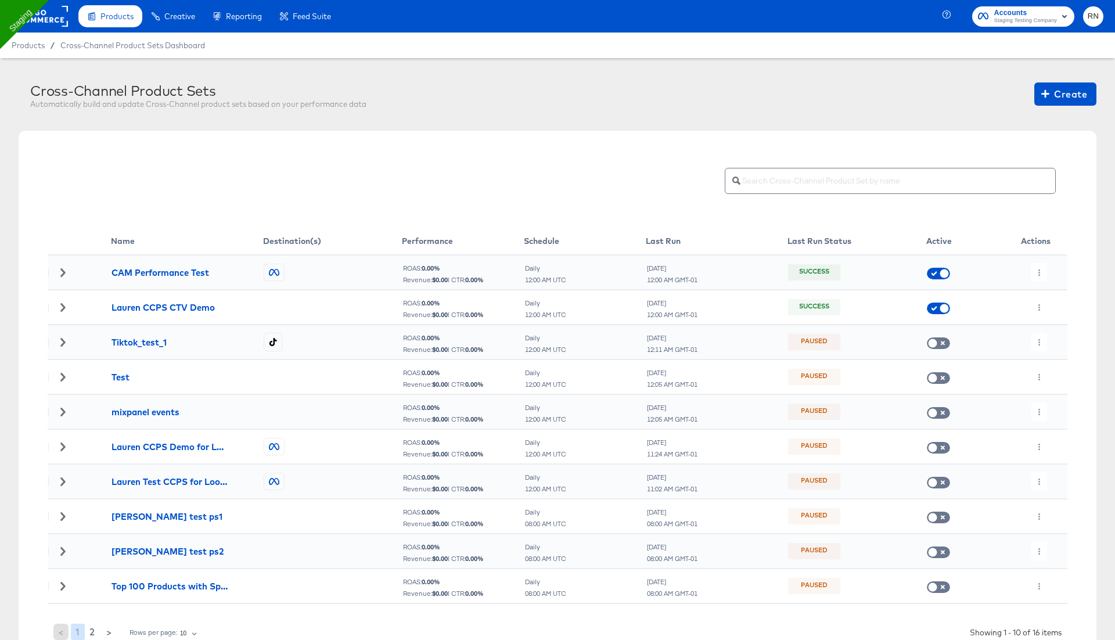
click at [1011, 19] on span "Staging Testing Company" at bounding box center [1025, 20] width 63 height 9
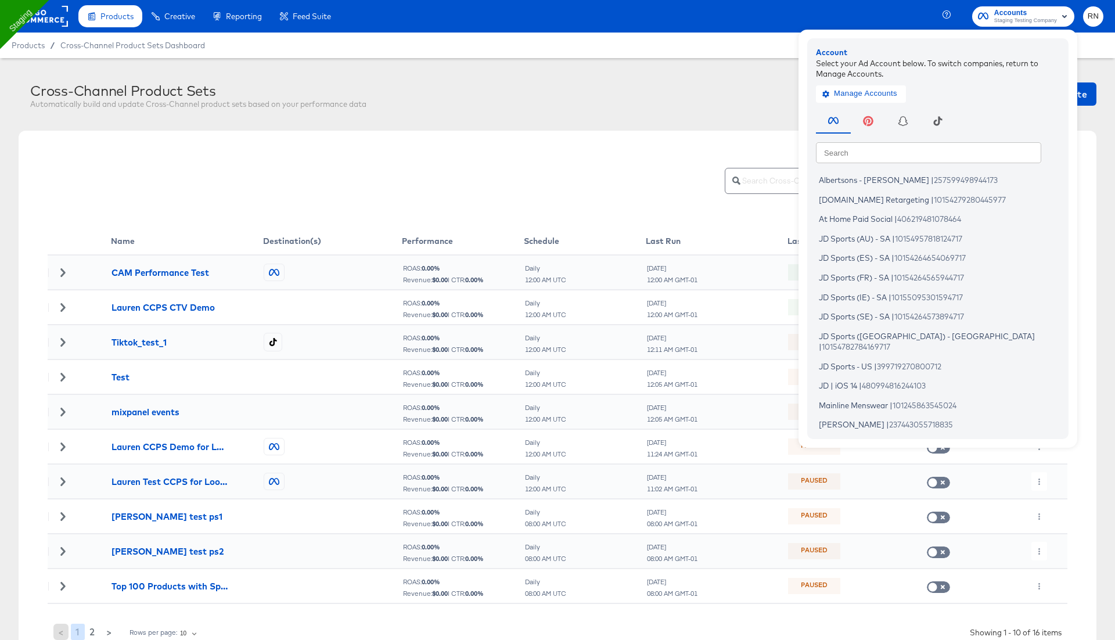
click at [53, 19] on rect at bounding box center [41, 16] width 53 height 21
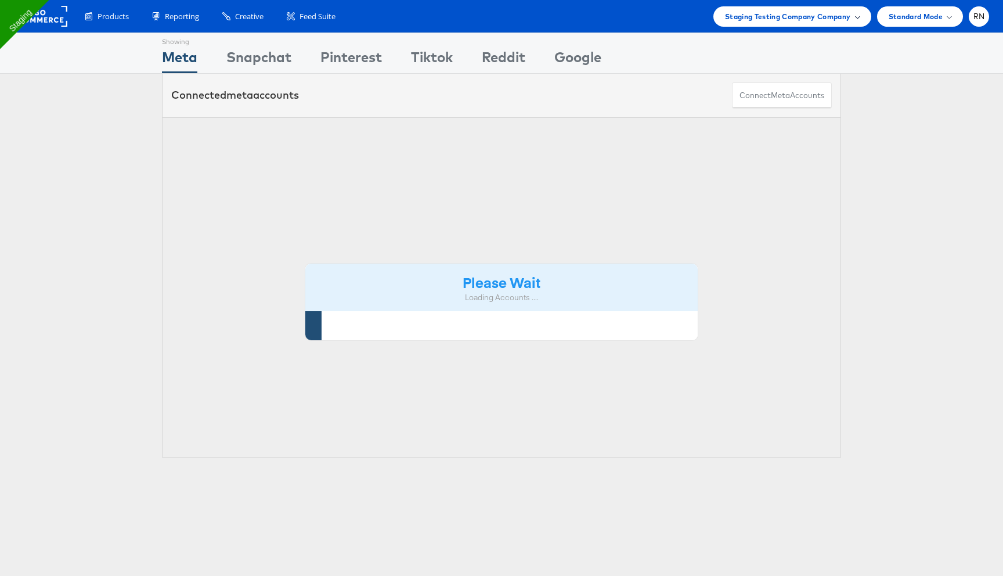
click at [815, 12] on span "Staging Testing Company Company" at bounding box center [788, 16] width 126 height 12
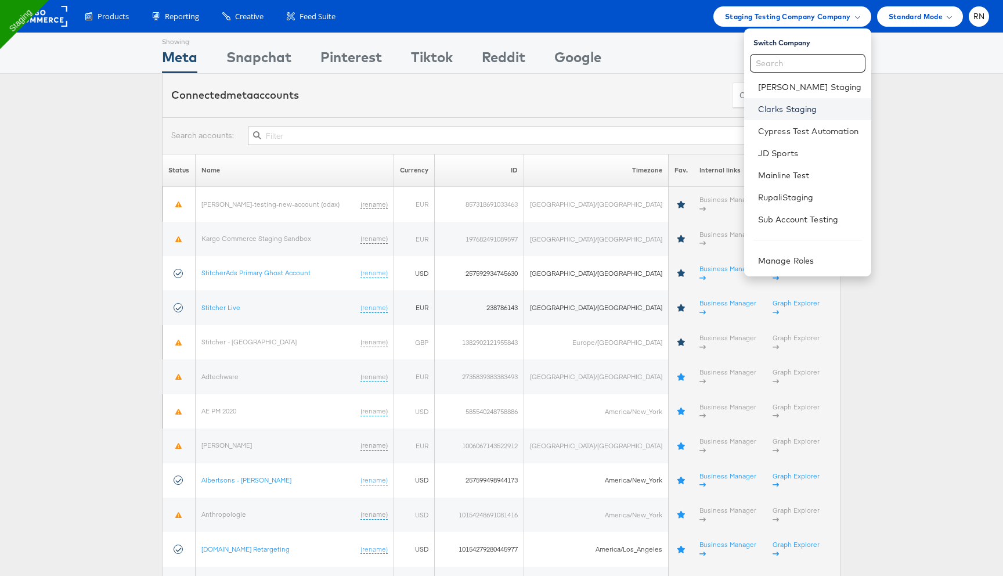
click at [786, 107] on link "Clarks Staging" at bounding box center [810, 109] width 104 height 12
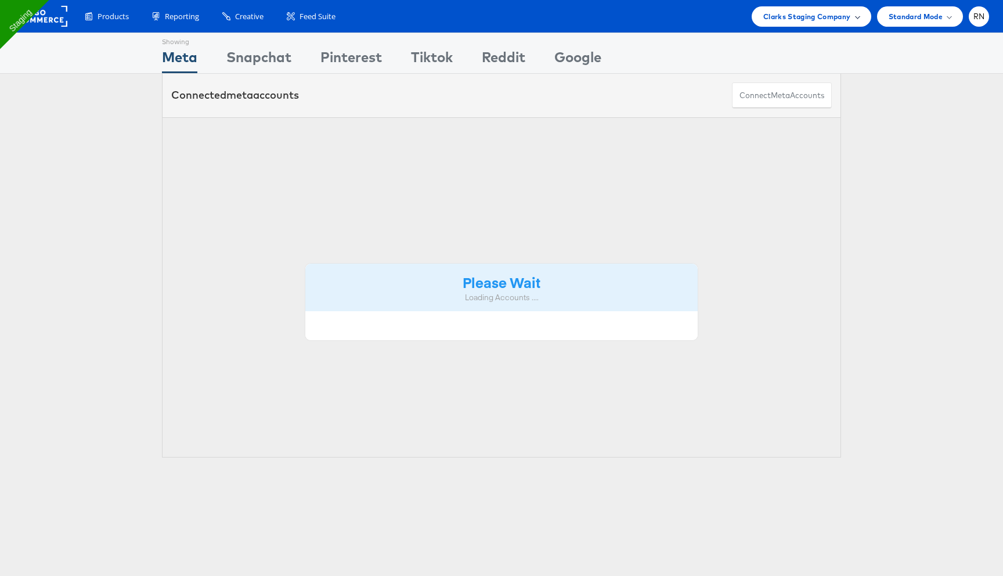
click at [777, 24] on div "Clarks Staging Company" at bounding box center [812, 16] width 120 height 20
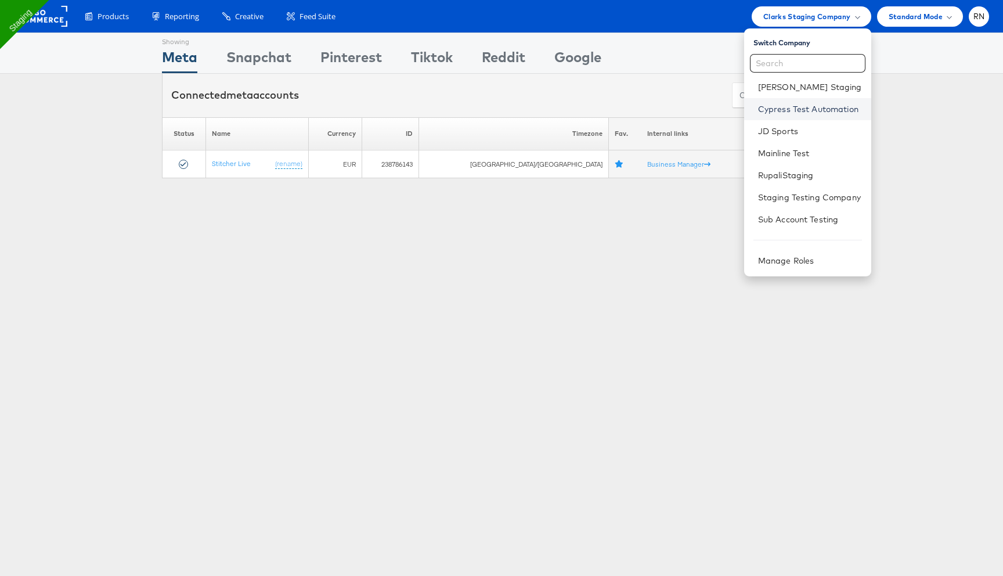
click at [787, 108] on link "Cypress Test Automation" at bounding box center [810, 109] width 104 height 12
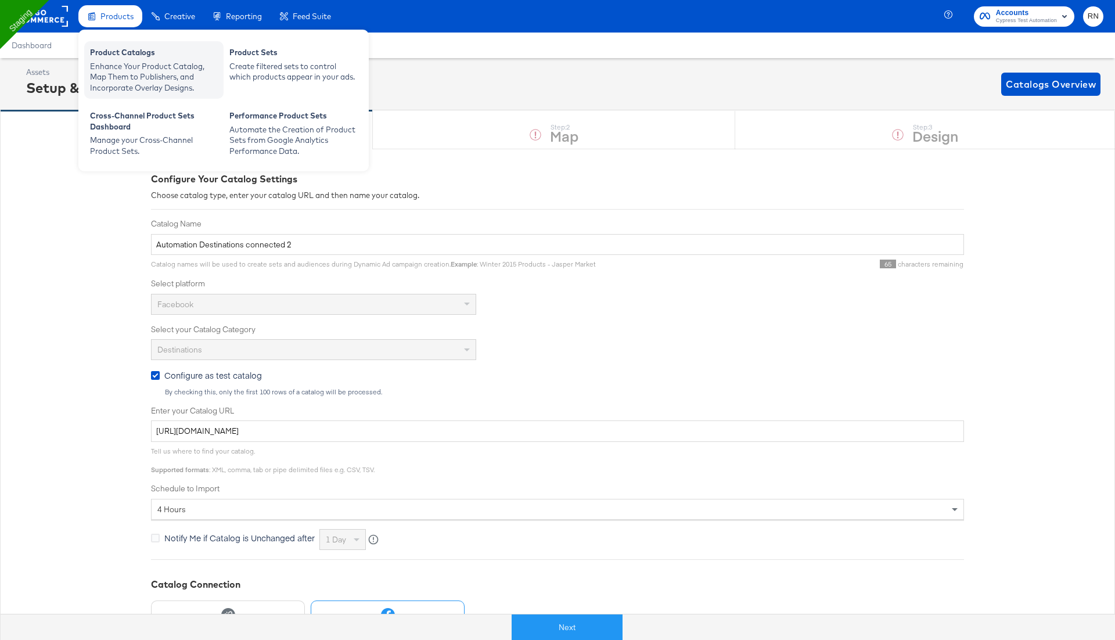
click at [164, 78] on div "Enhance Your Product Catalog, Map Them to Publishers, and Incorporate Overlay D…" at bounding box center [154, 77] width 128 height 33
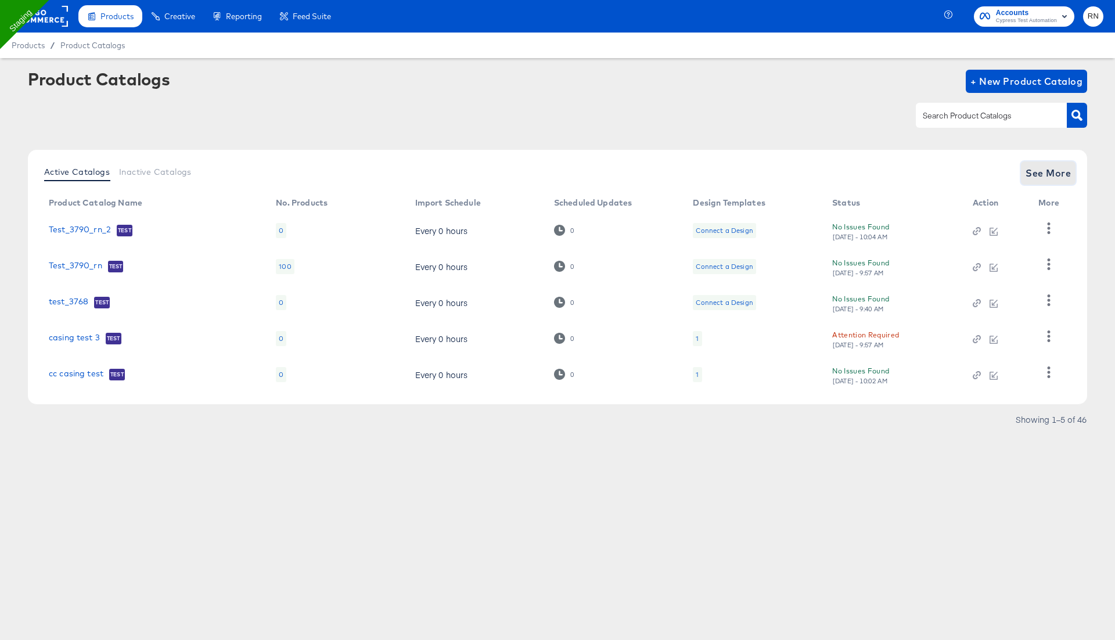
click at [1035, 167] on span "See More" at bounding box center [1047, 173] width 45 height 16
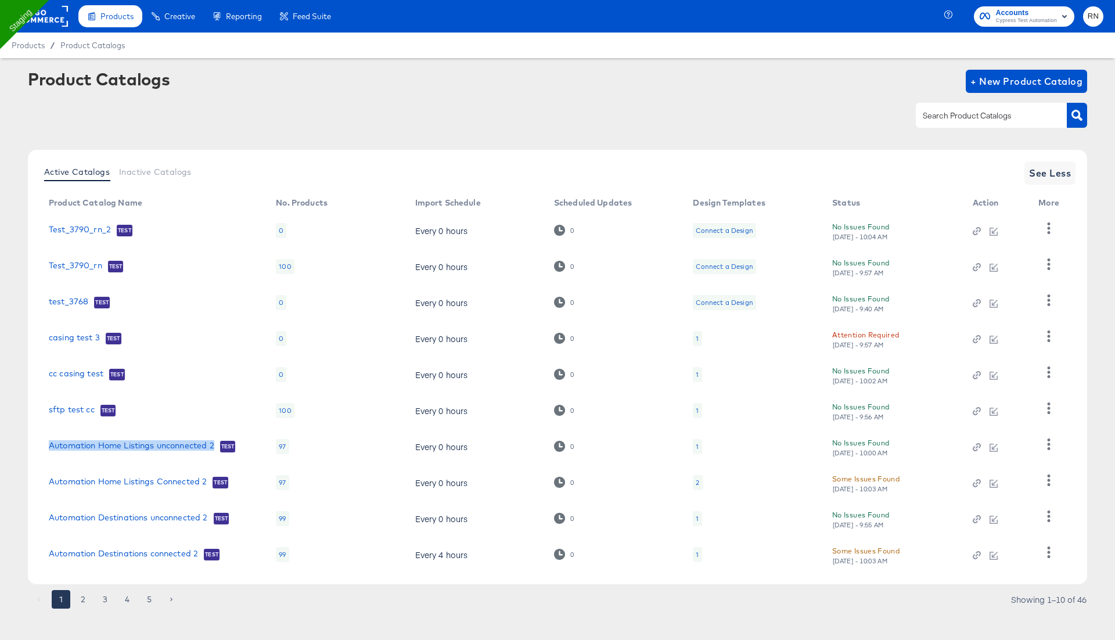
drag, startPoint x: 42, startPoint y: 442, endPoint x: 213, endPoint y: 453, distance: 171.1
click at [213, 453] on td "Automation Home Listings unconnected 2 Test" at bounding box center [152, 447] width 227 height 36
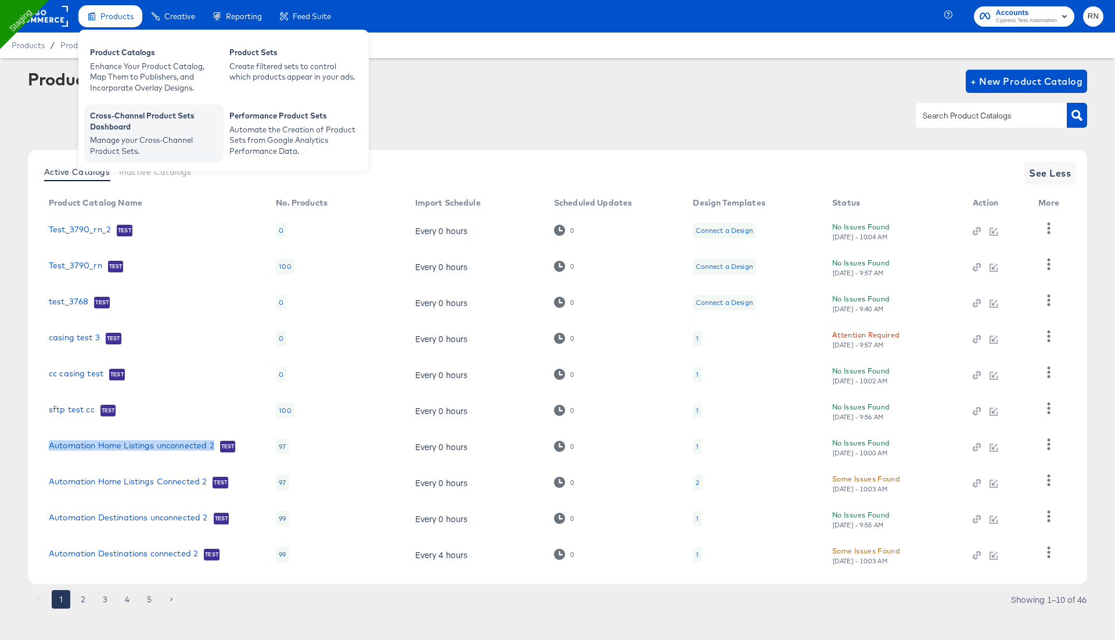
click at [139, 129] on div "Cross-Channel Product Sets Dashboard" at bounding box center [154, 122] width 128 height 24
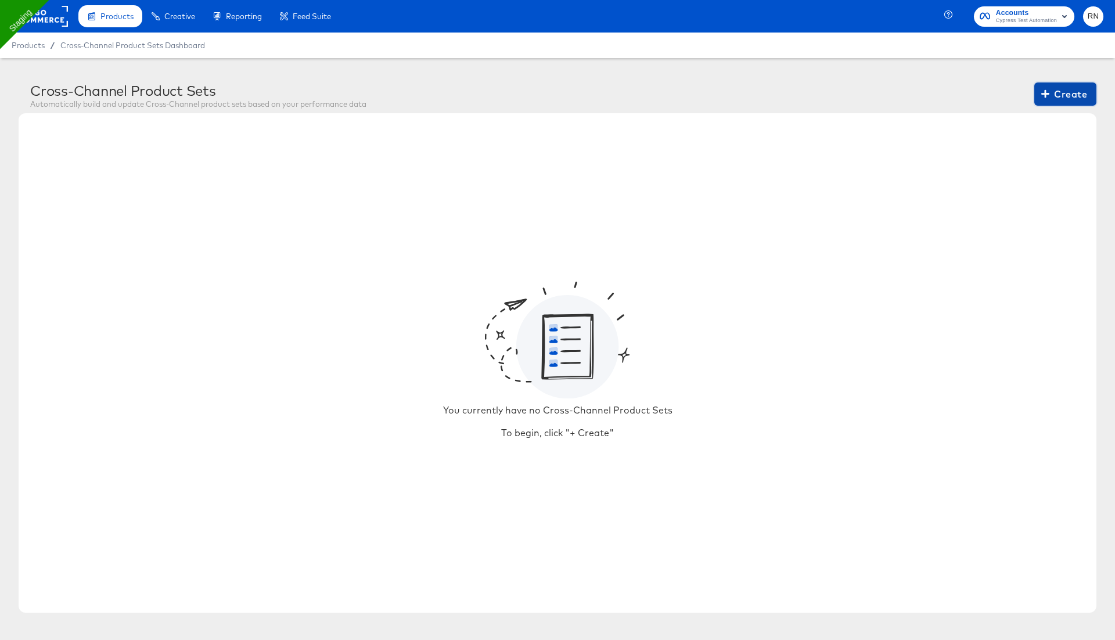
click at [1062, 92] on span "Create" at bounding box center [1065, 94] width 44 height 16
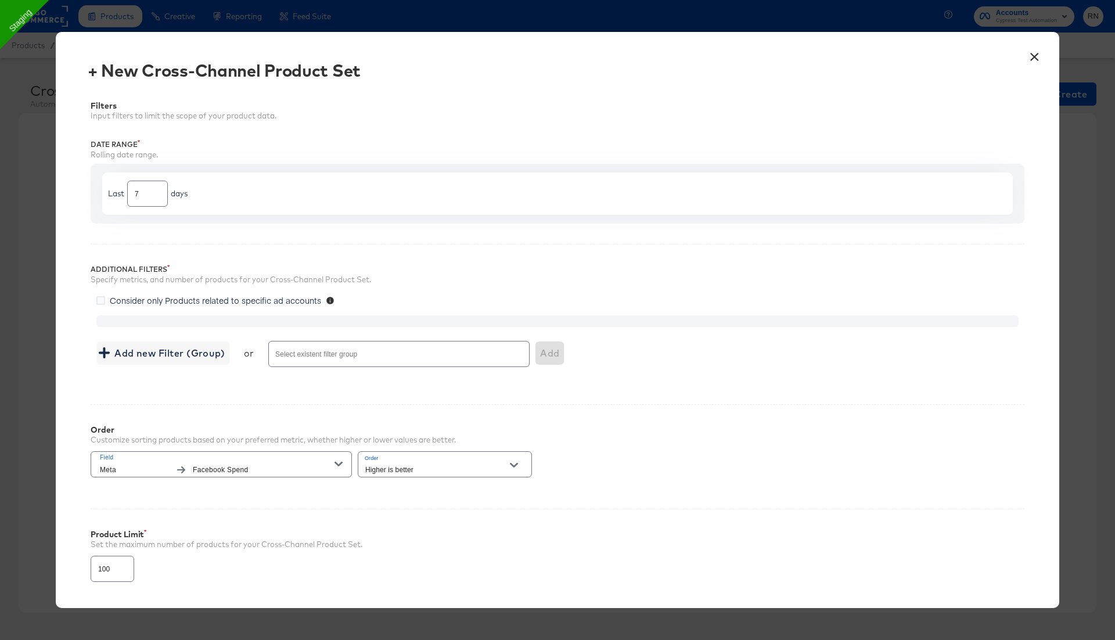
click at [137, 319] on div at bounding box center [557, 321] width 922 height 12
click at [148, 363] on button "Add new Filter (Group)" at bounding box center [162, 352] width 133 height 23
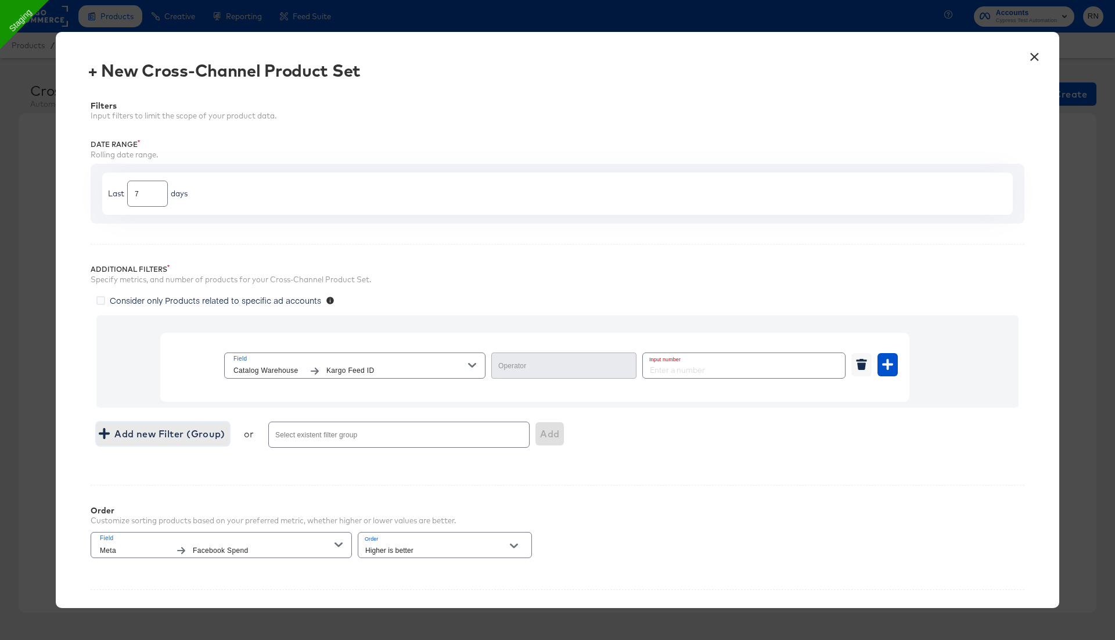
type input "Equal"
click at [357, 365] on span "Kargo Feed ID" at bounding box center [397, 371] width 142 height 12
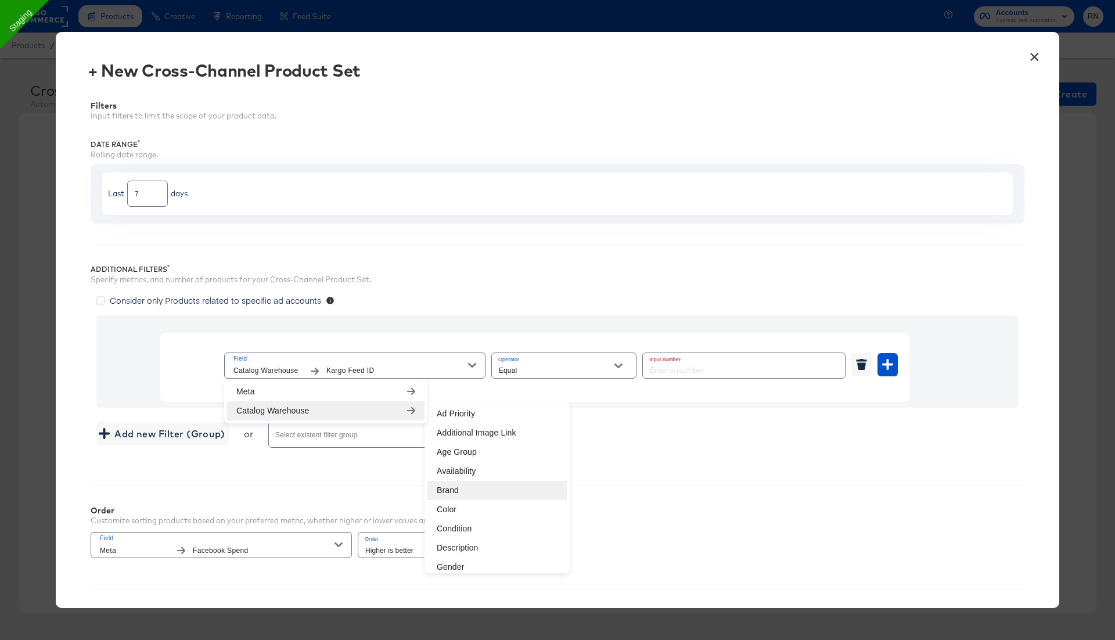
click at [448, 481] on li "Brand" at bounding box center [496, 490] width 139 height 19
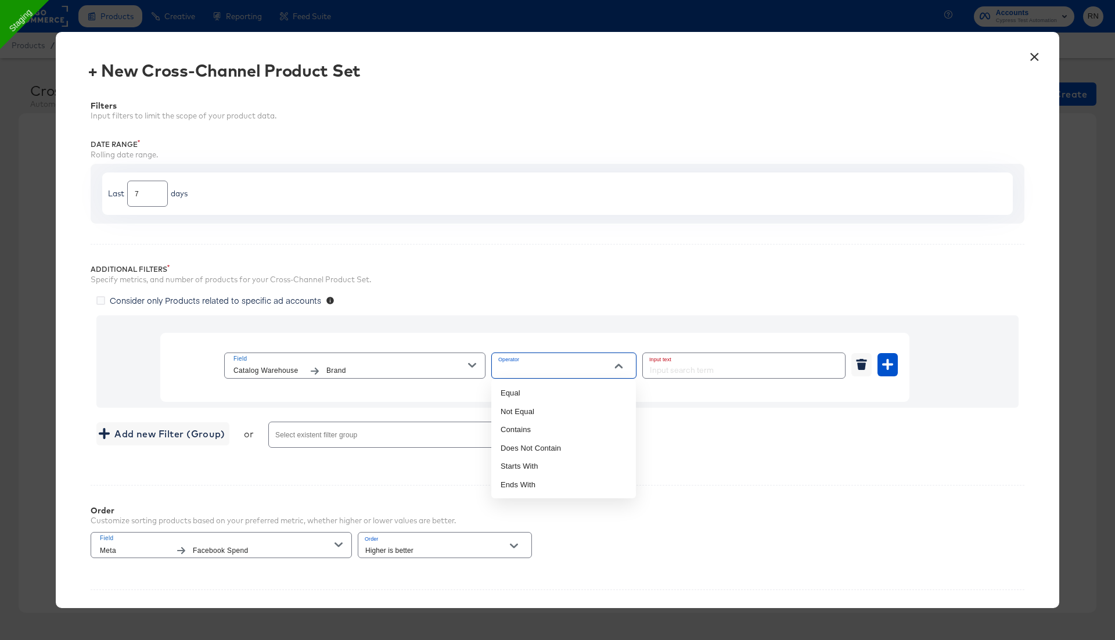
click at [558, 366] on input "Operator" at bounding box center [554, 370] width 117 height 13
click at [473, 359] on span "Field Catalog Warehouse Brand" at bounding box center [354, 366] width 243 height 24
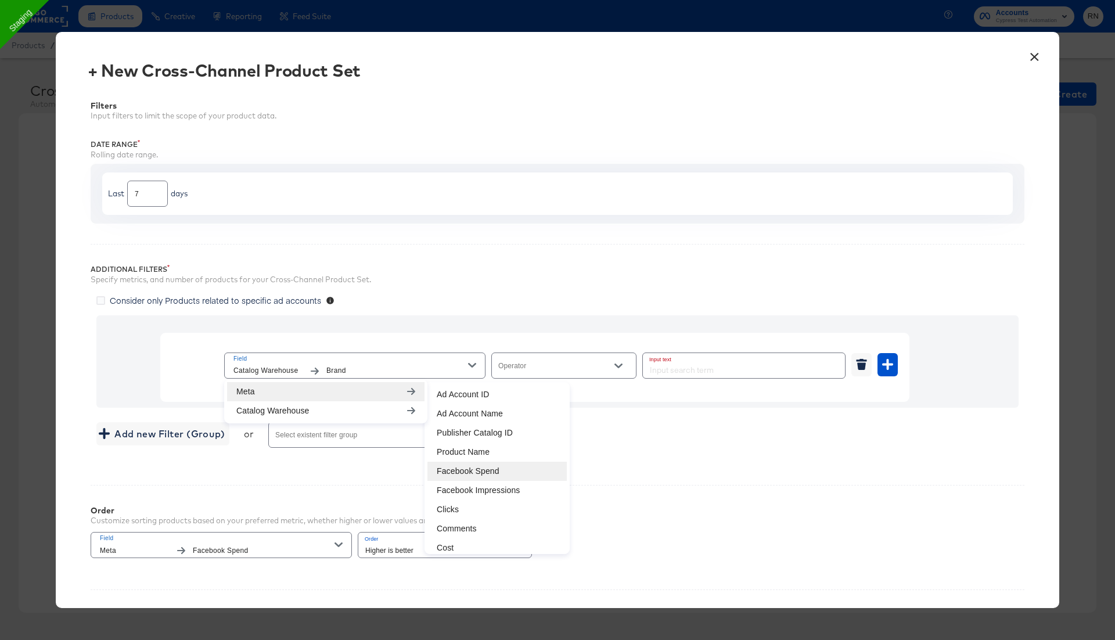
click at [489, 469] on li "Facebook Spend" at bounding box center [496, 471] width 139 height 19
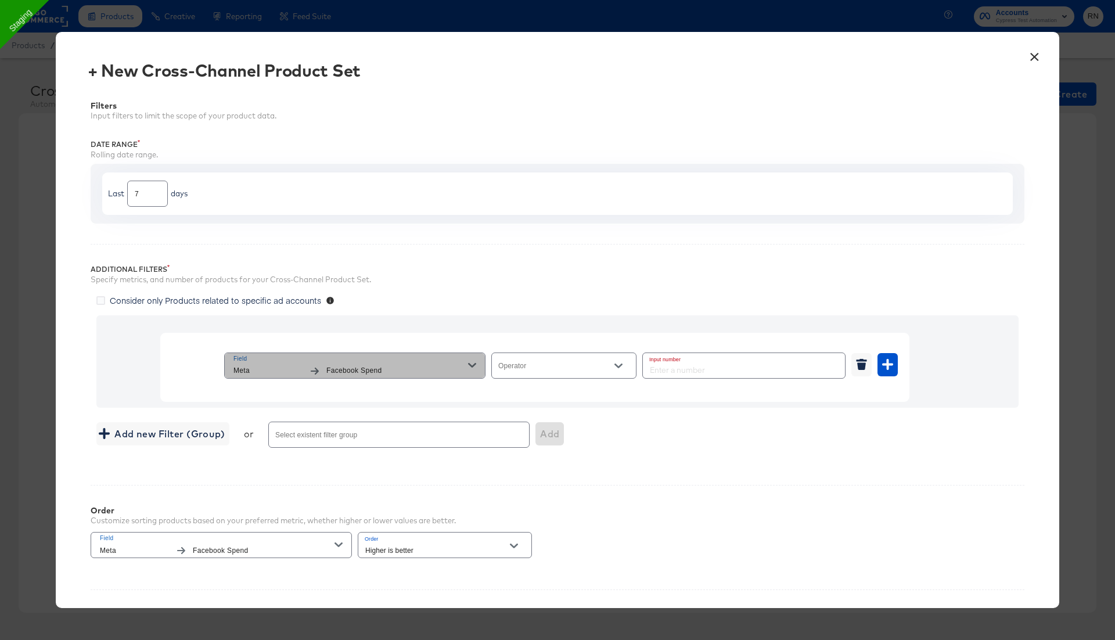
click at [470, 358] on span "Field Meta Facebook Spend" at bounding box center [354, 366] width 243 height 24
click at [1032, 57] on button "×" at bounding box center [1034, 54] width 21 height 21
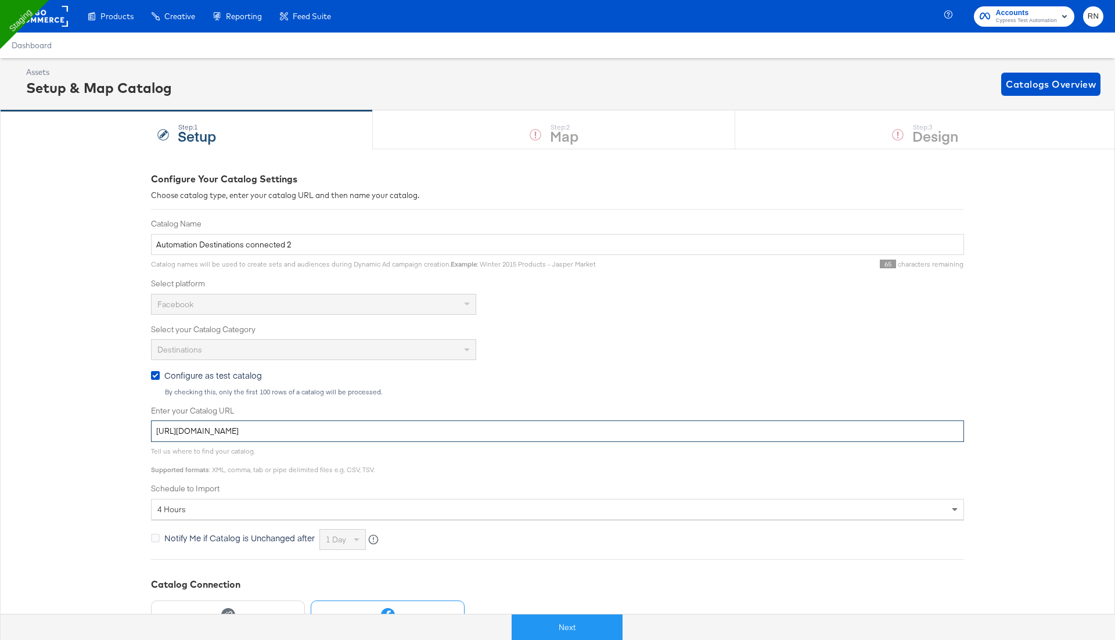
click at [344, 430] on input "[URL][DOMAIN_NAME]" at bounding box center [557, 430] width 813 height 21
click at [288, 235] on input "Automation Destinations connected 2" at bounding box center [557, 244] width 813 height 21
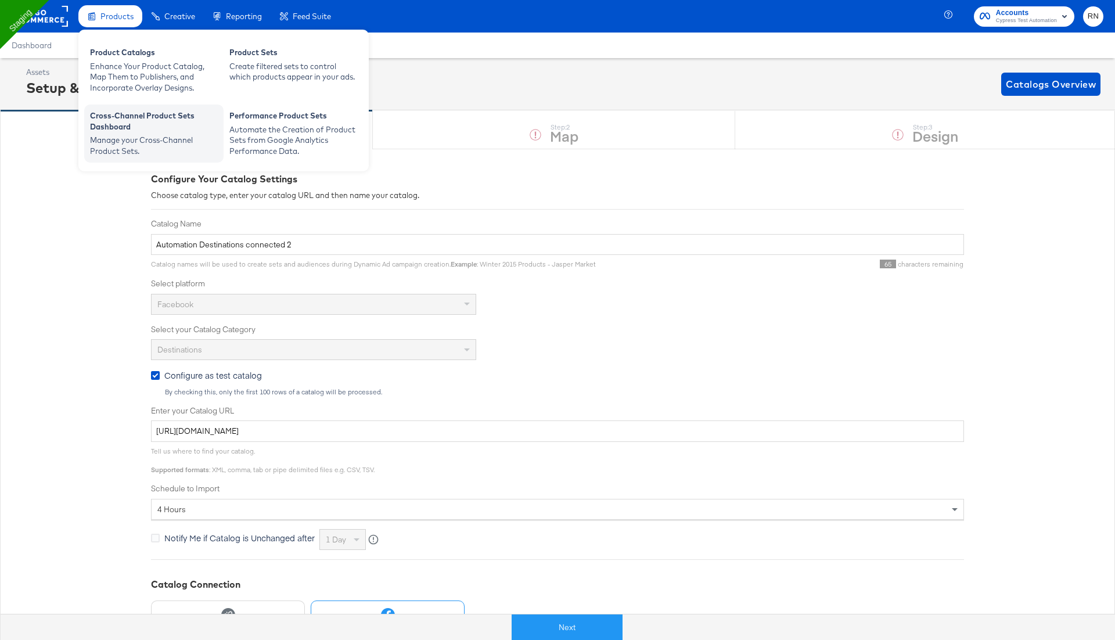
click at [145, 135] on div "Manage your Cross-Channel Product Sets." at bounding box center [154, 145] width 128 height 21
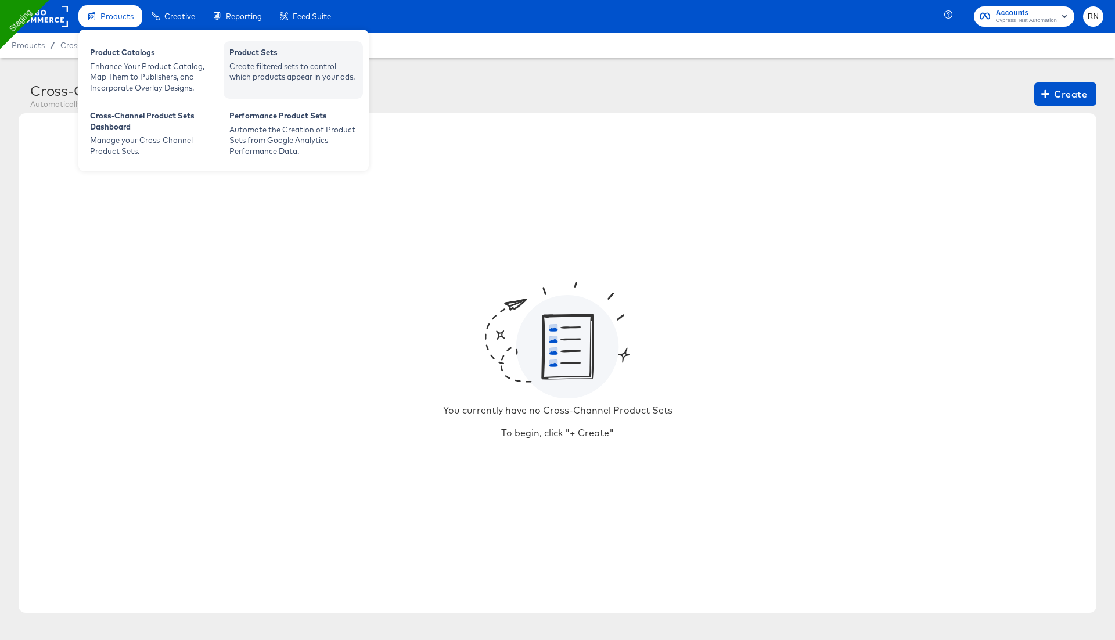
click at [278, 65] on div "Create filtered sets to control which products appear in your ads." at bounding box center [293, 71] width 128 height 21
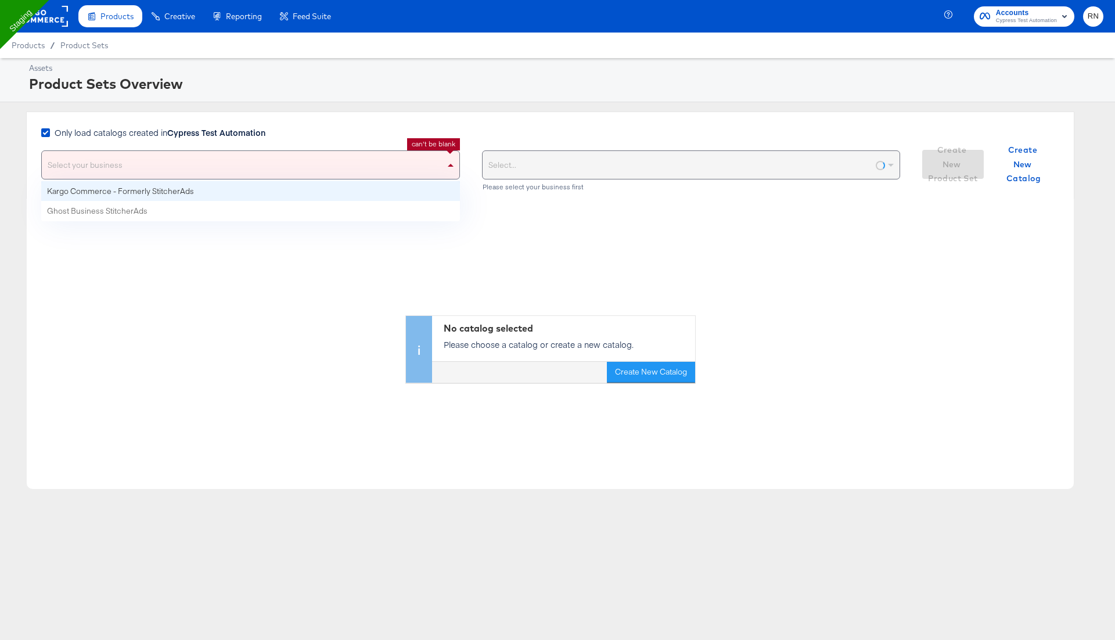
click at [291, 159] on div "Select your business" at bounding box center [250, 165] width 417 height 28
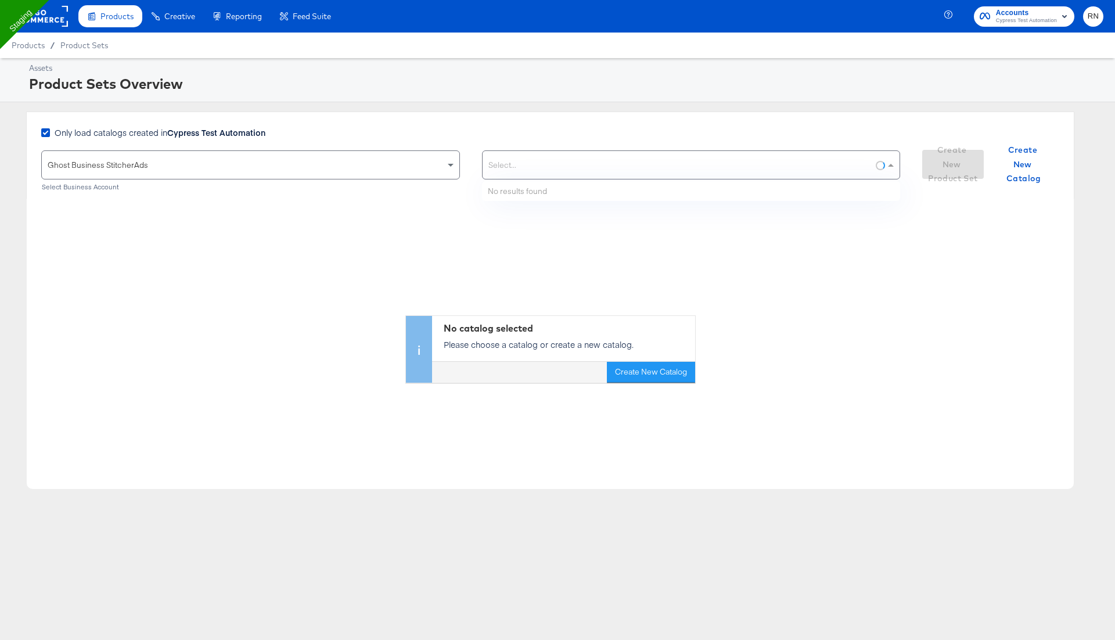
click at [513, 160] on div "Select..." at bounding box center [691, 165] width 417 height 28
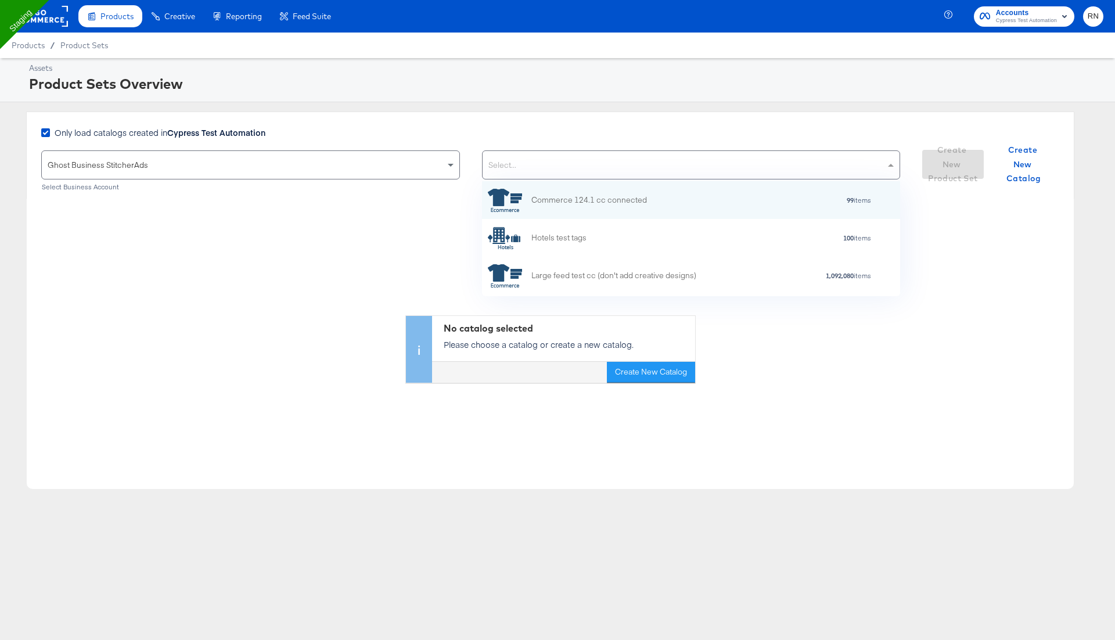
scroll to position [1, 1]
paste input "Automation Destinations connected 2"
type input "Automation Destinations connected 2"
click at [628, 201] on div "Automation Destinations connected 2" at bounding box center [598, 200] width 135 height 12
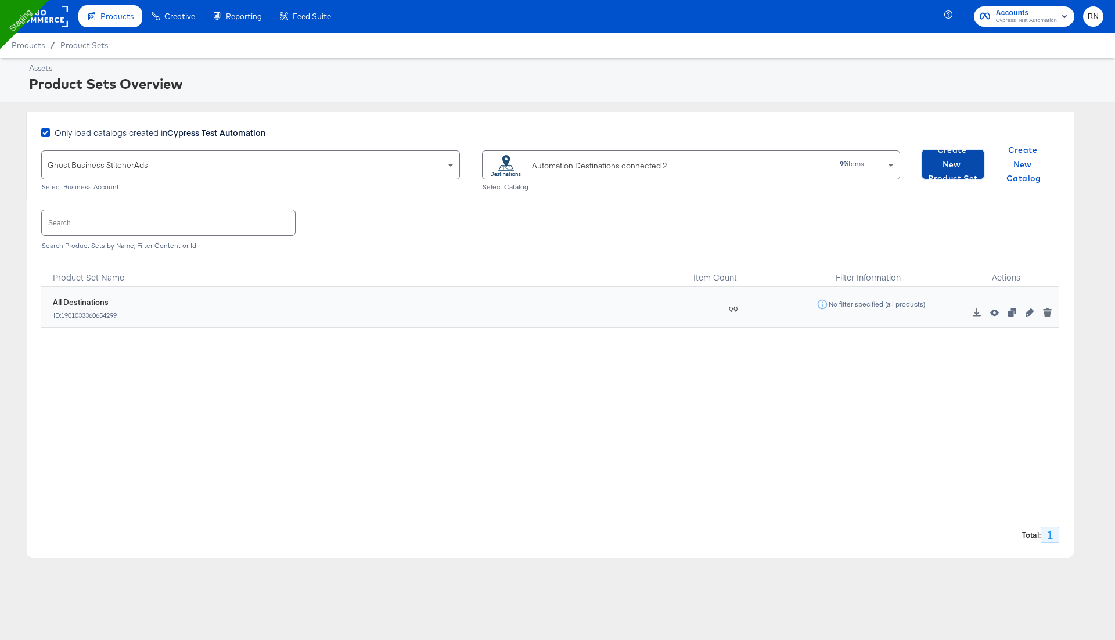
click at [949, 174] on span "Create New Product Set" at bounding box center [953, 164] width 52 height 43
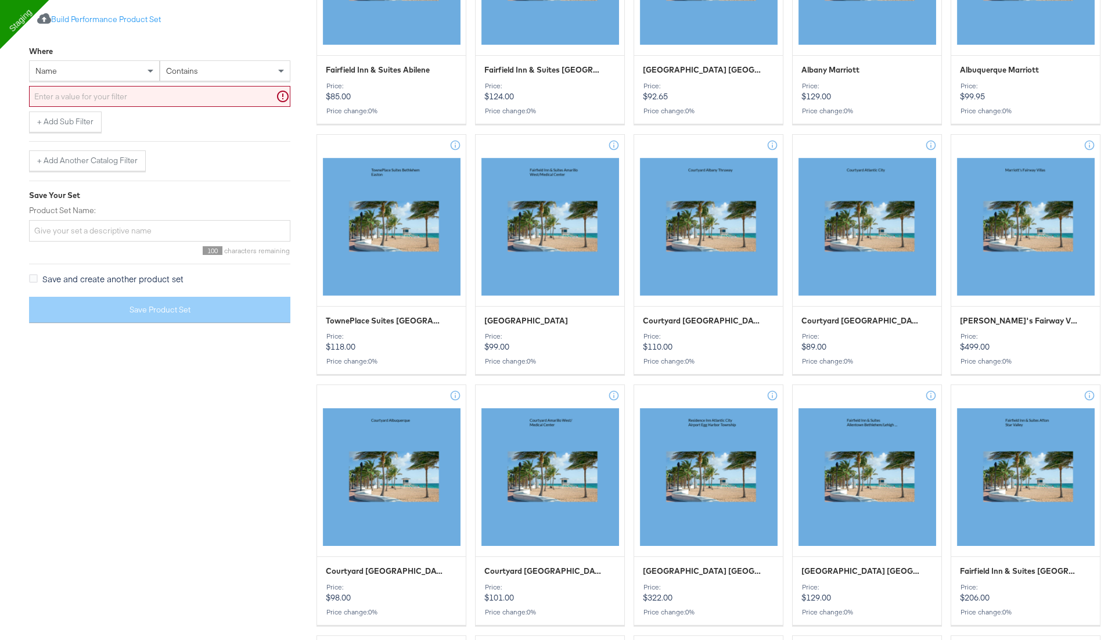
scroll to position [705, 0]
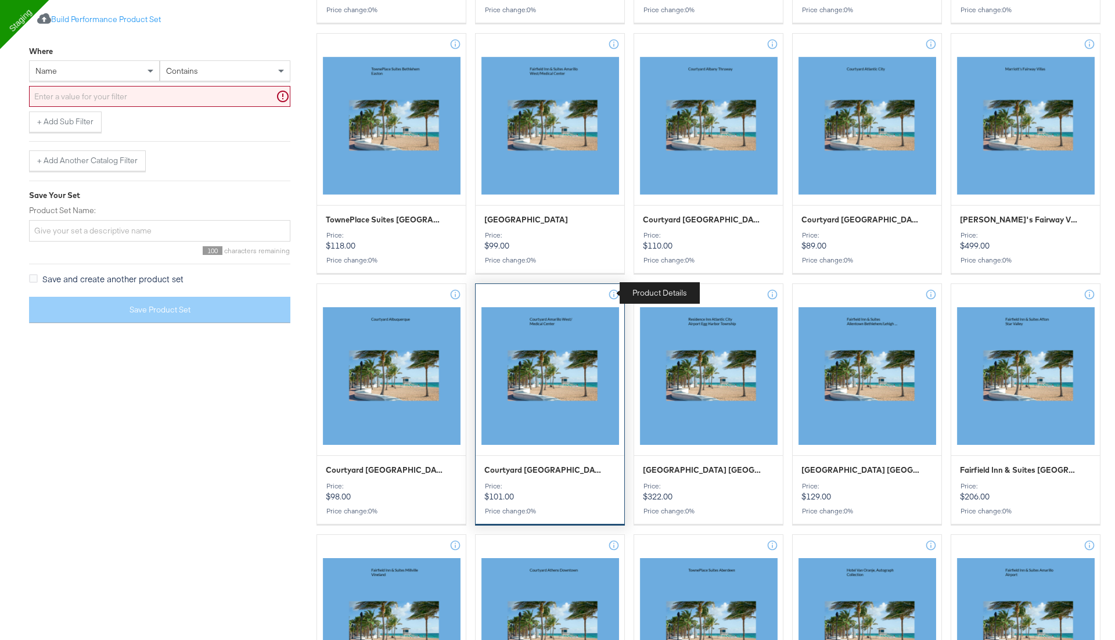
click at [612, 291] on icon at bounding box center [614, 295] width 12 height 12
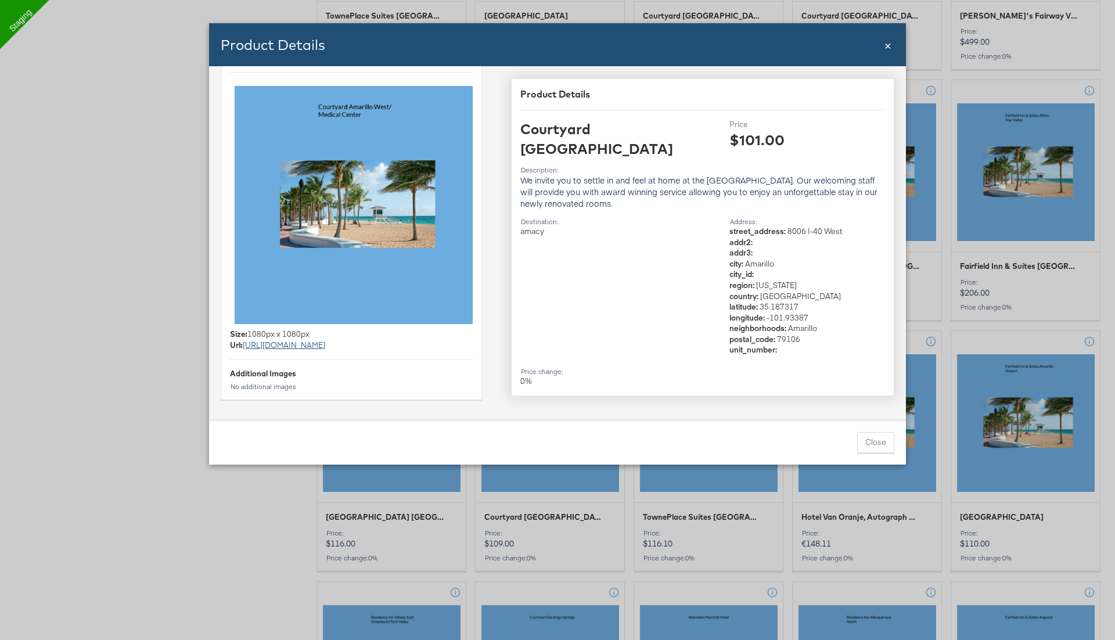
scroll to position [0, 0]
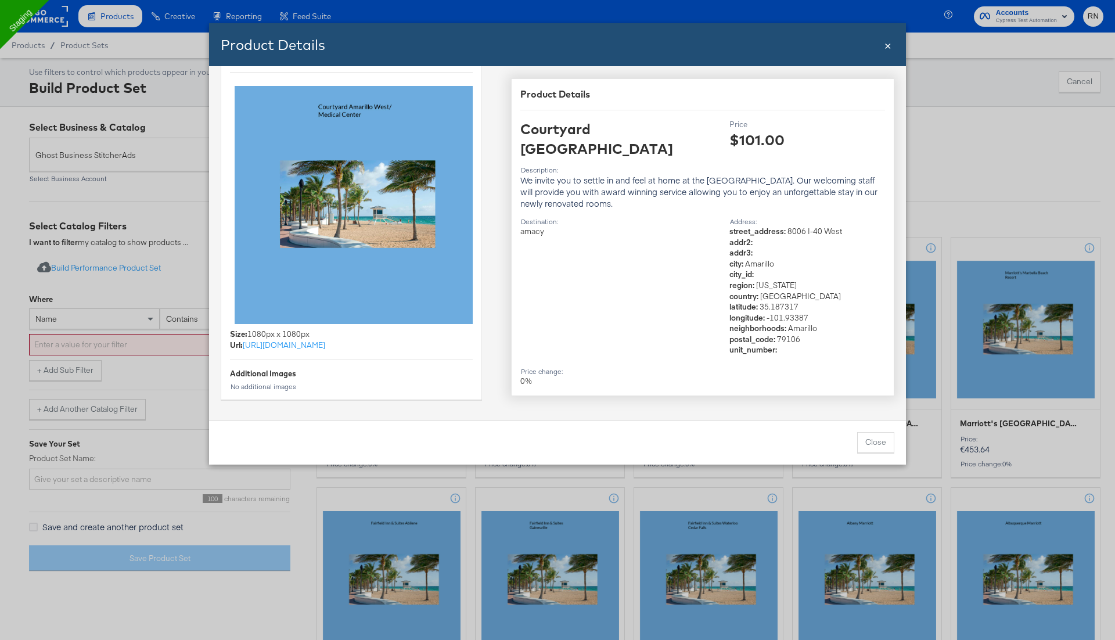
click at [883, 45] on div "Product Details Close ×" at bounding box center [557, 44] width 697 height 43
click at [885, 45] on span "×" at bounding box center [887, 45] width 7 height 16
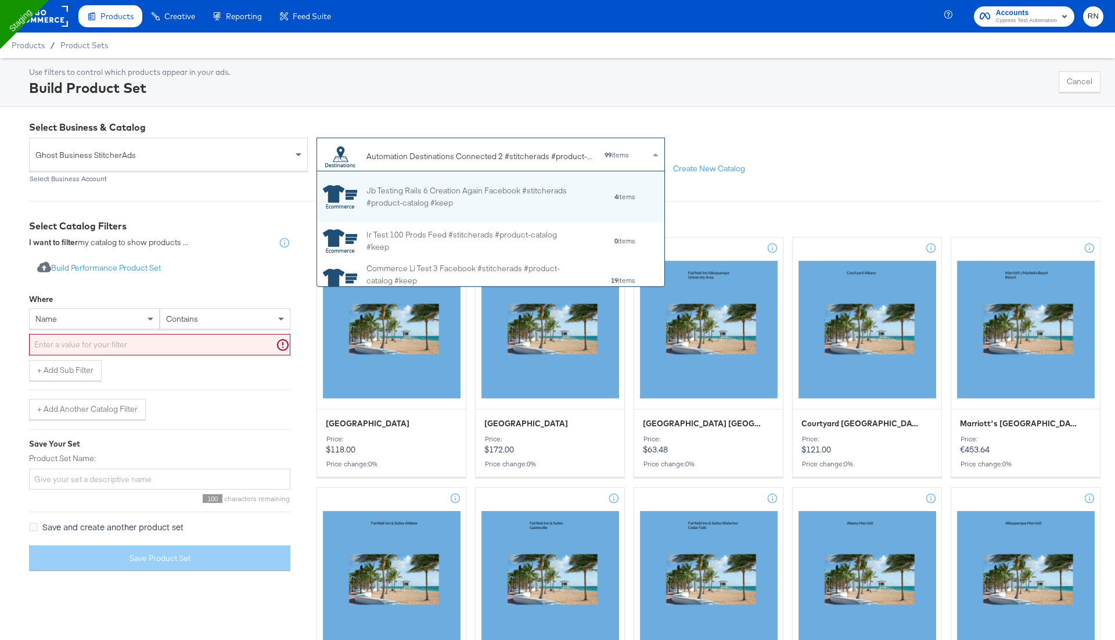
scroll to position [115, 347]
drag, startPoint x: 365, startPoint y: 155, endPoint x: 550, endPoint y: 152, distance: 185.8
click at [550, 152] on div "Automation Destinations Connected 2 #stitcherads #product-catalog #keep" at bounding box center [459, 156] width 272 height 23
drag, startPoint x: 501, startPoint y: 154, endPoint x: 377, endPoint y: 153, distance: 123.1
click at [377, 153] on div "Automation Destinations Connected 2 #stitcherads #product-catalog #keep" at bounding box center [479, 156] width 226 height 12
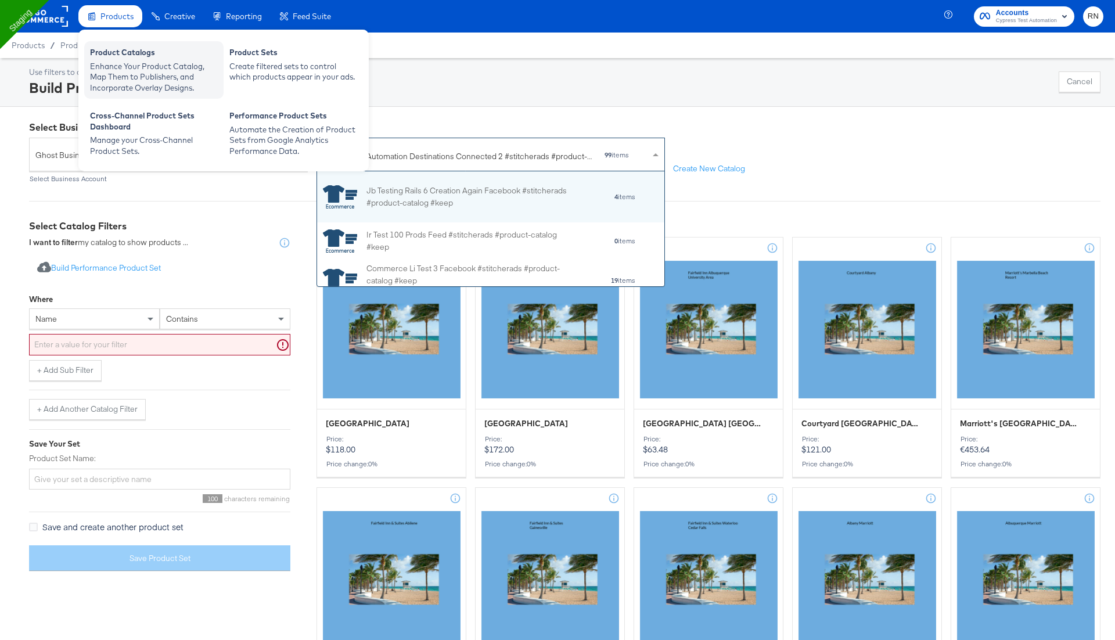
click at [153, 79] on div "Enhance Your Product Catalog, Map Them to Publishers, and Incorporate Overlay D…" at bounding box center [154, 77] width 128 height 33
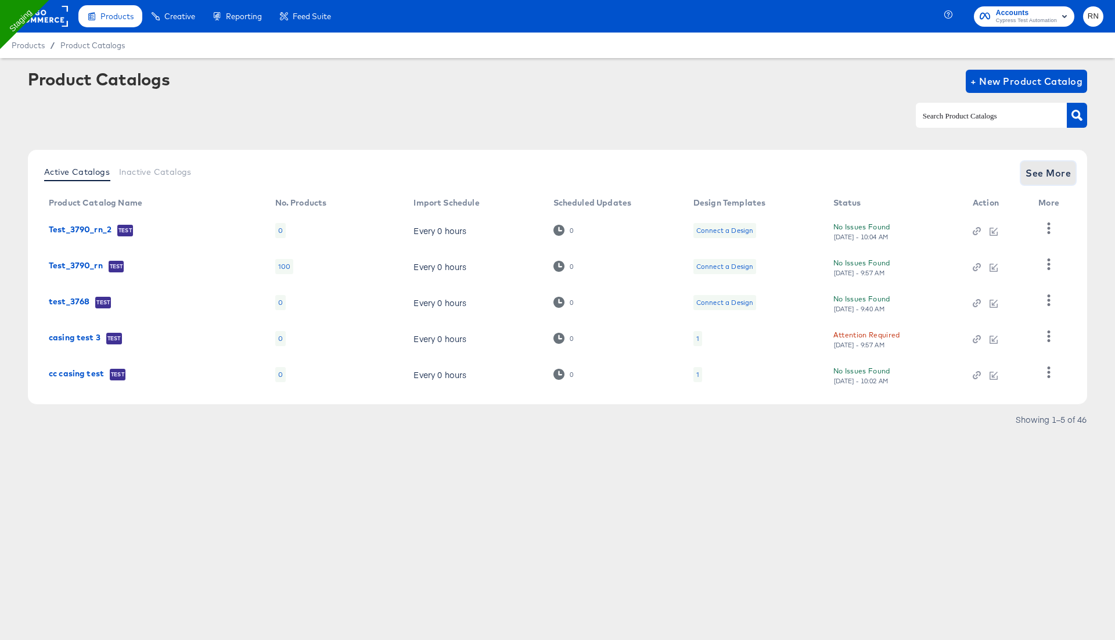
click at [1052, 165] on span "See More" at bounding box center [1047, 173] width 45 height 16
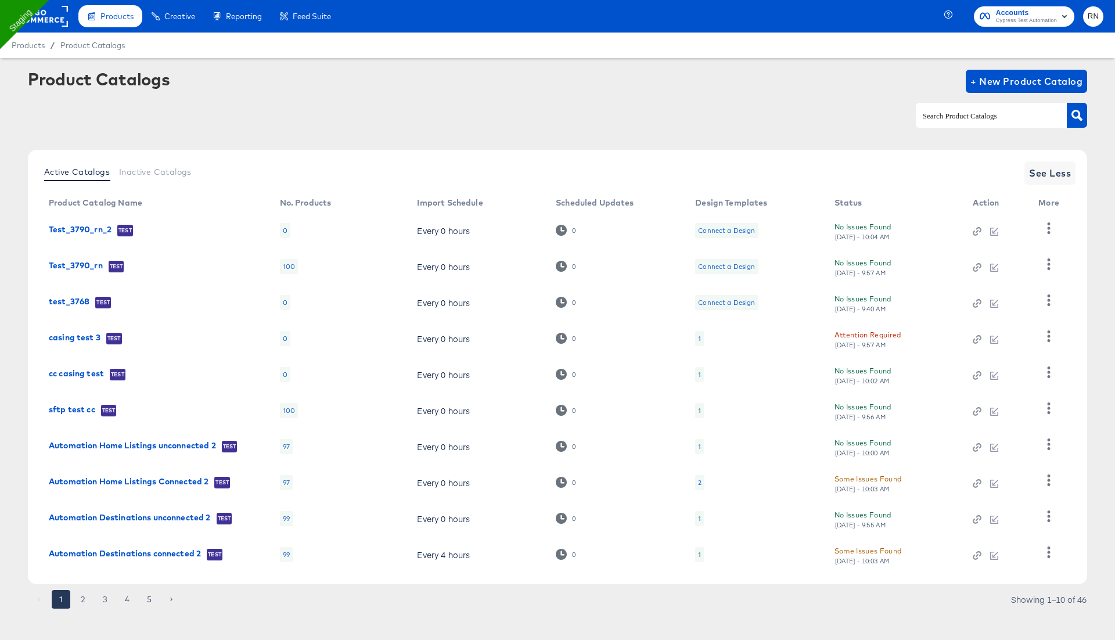
scroll to position [9, 0]
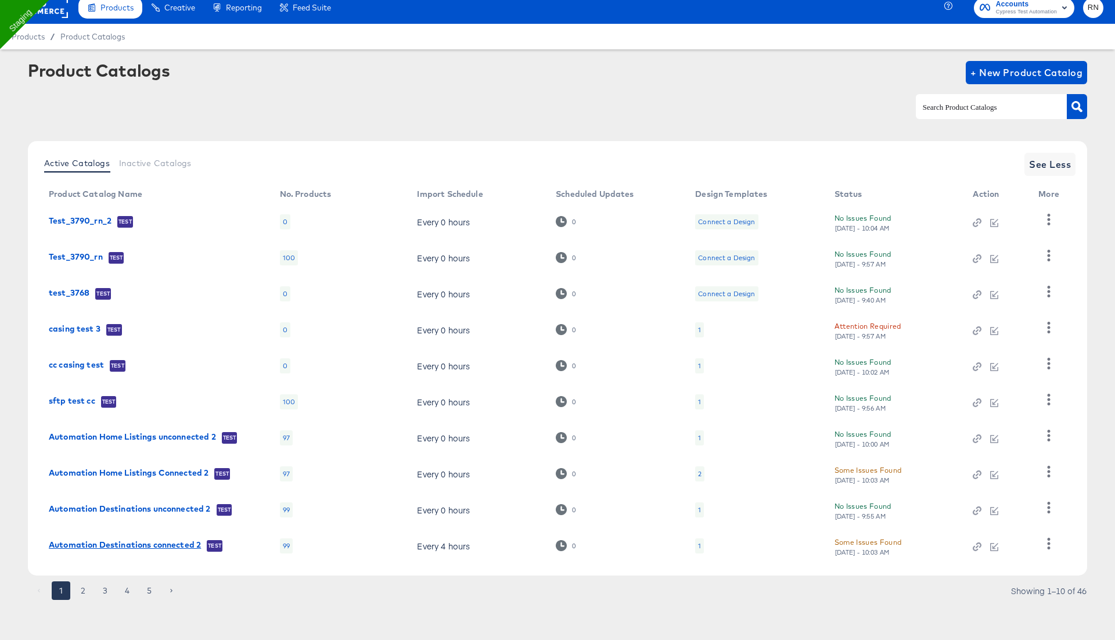
click at [166, 543] on link "Automation Destinations connected 2" at bounding box center [125, 546] width 152 height 12
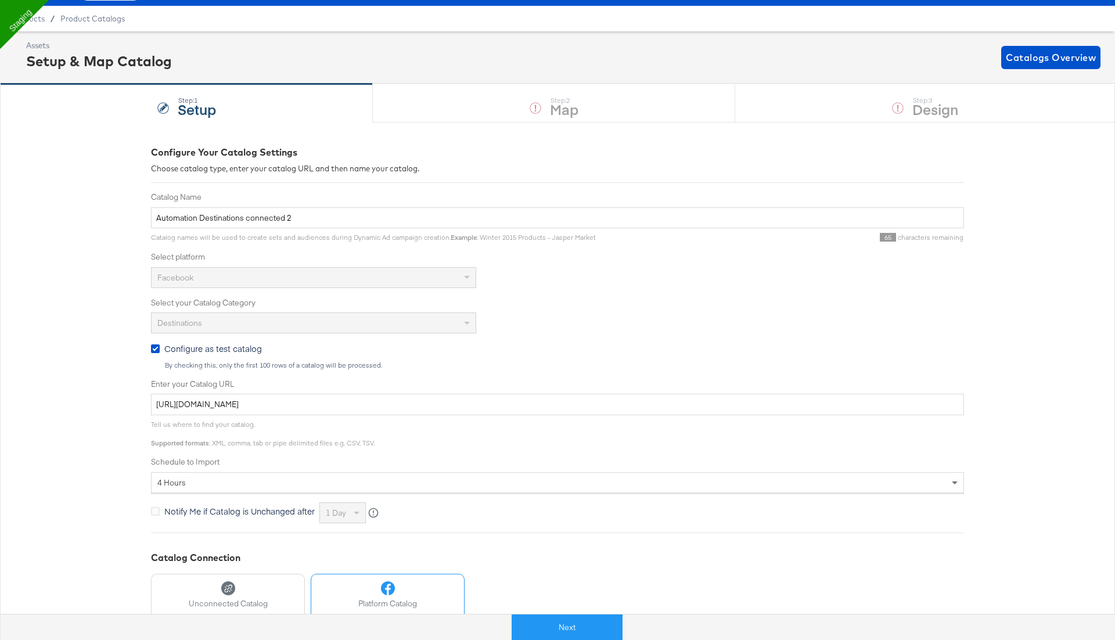
scroll to position [8, 0]
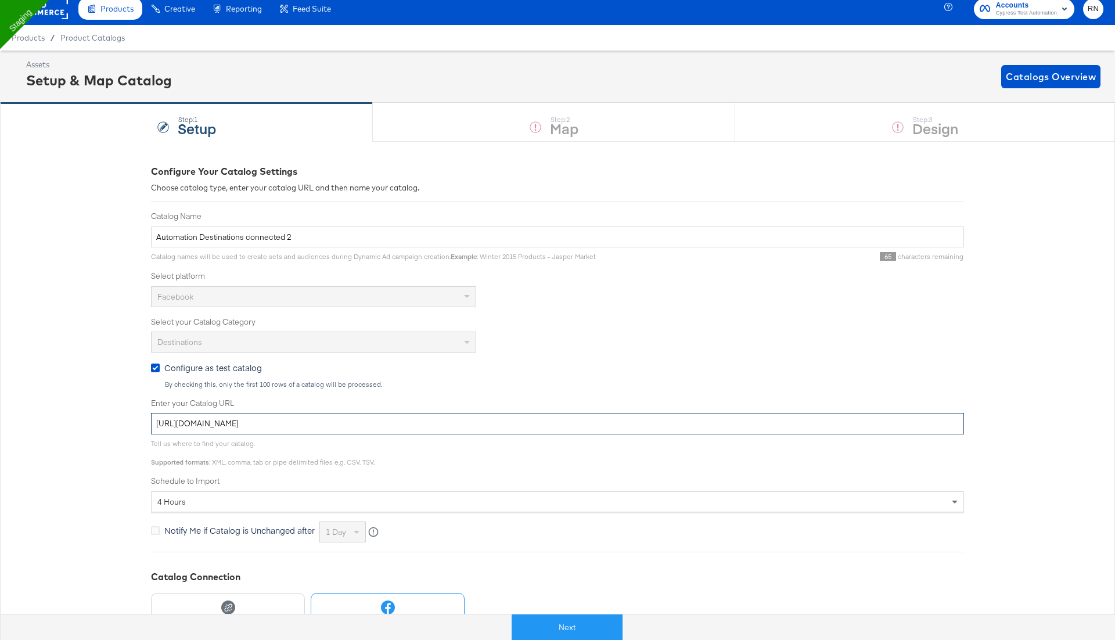
click at [255, 421] on input "https://ace.stitcherqa.com/exports/638/universal/none/file-none/export.tsv.gz" at bounding box center [557, 423] width 813 height 21
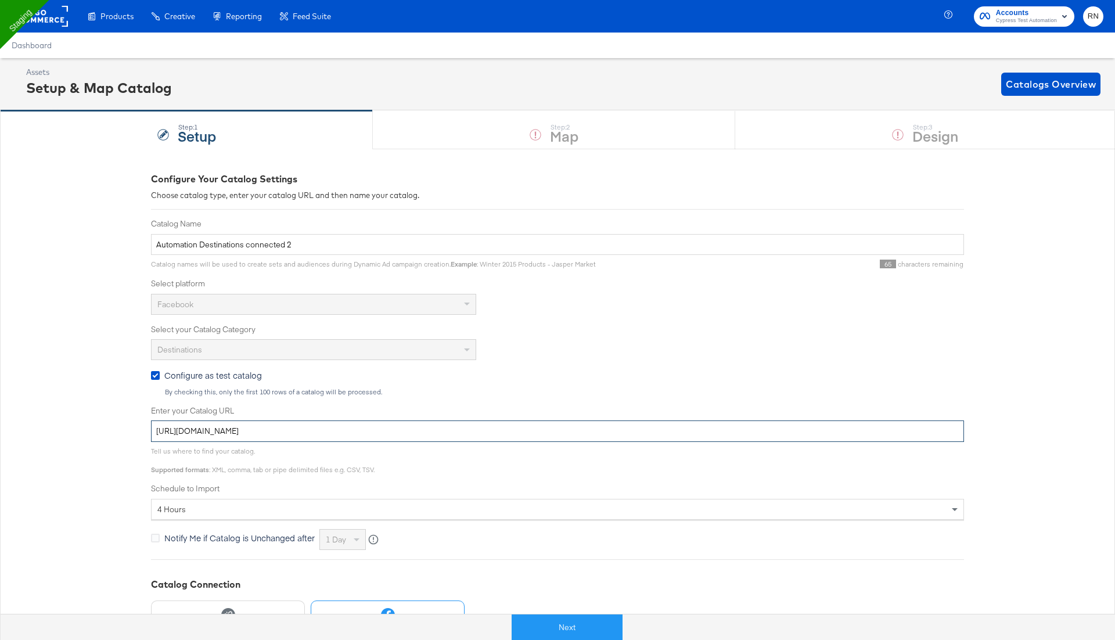
click at [318, 433] on input "[URL][DOMAIN_NAME]" at bounding box center [557, 430] width 813 height 21
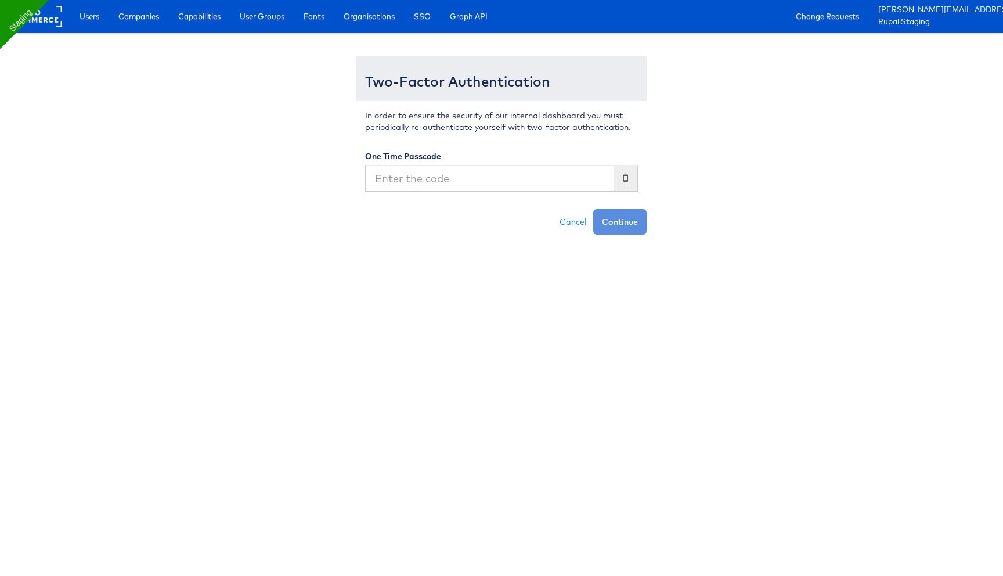
click at [462, 178] on input "text" at bounding box center [489, 178] width 249 height 27
click at [427, 182] on input "text" at bounding box center [489, 178] width 249 height 27
type input "9"
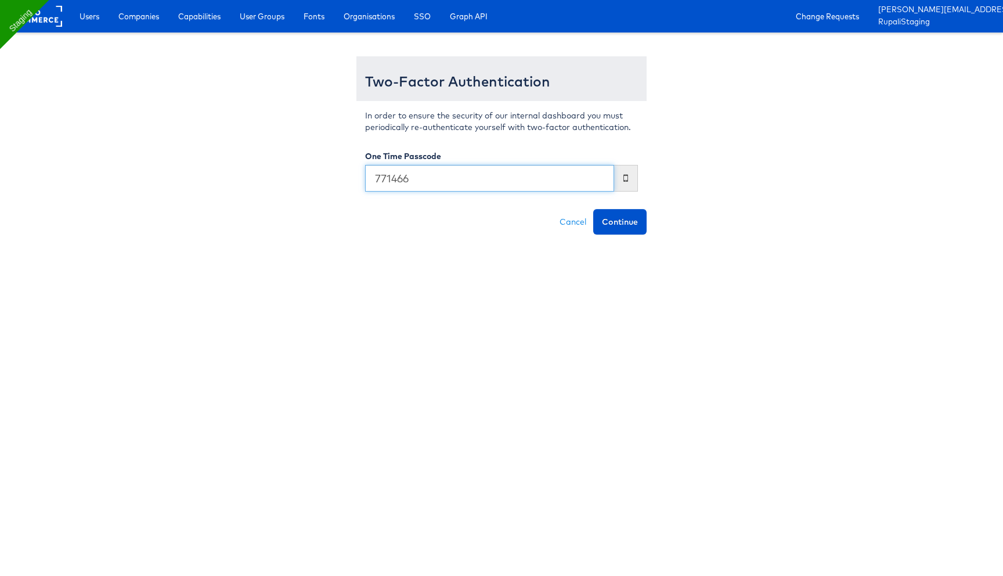
type input "771466"
click at [593, 209] on button "Continue" at bounding box center [619, 222] width 53 height 26
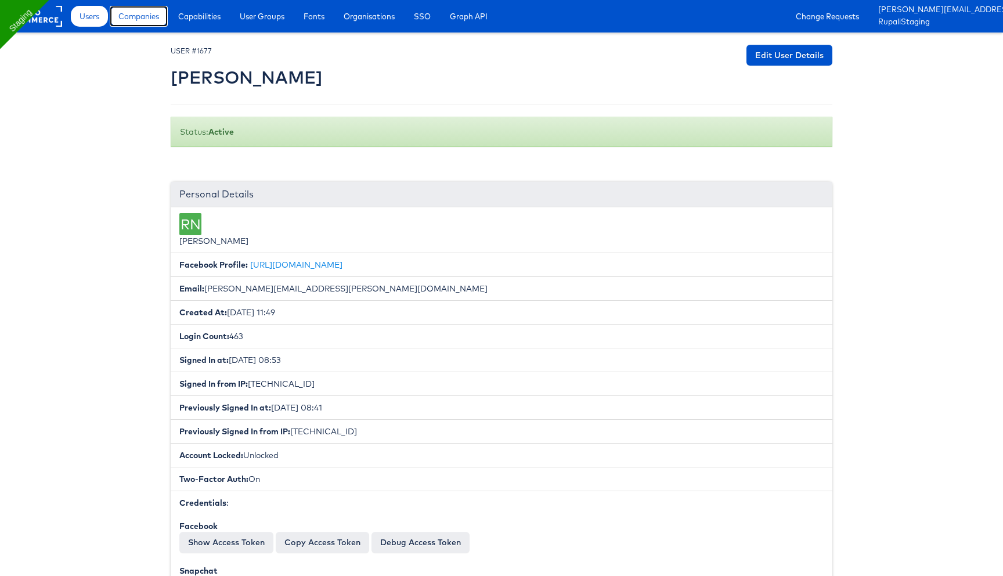
click at [143, 19] on span "Companies" at bounding box center [138, 16] width 41 height 12
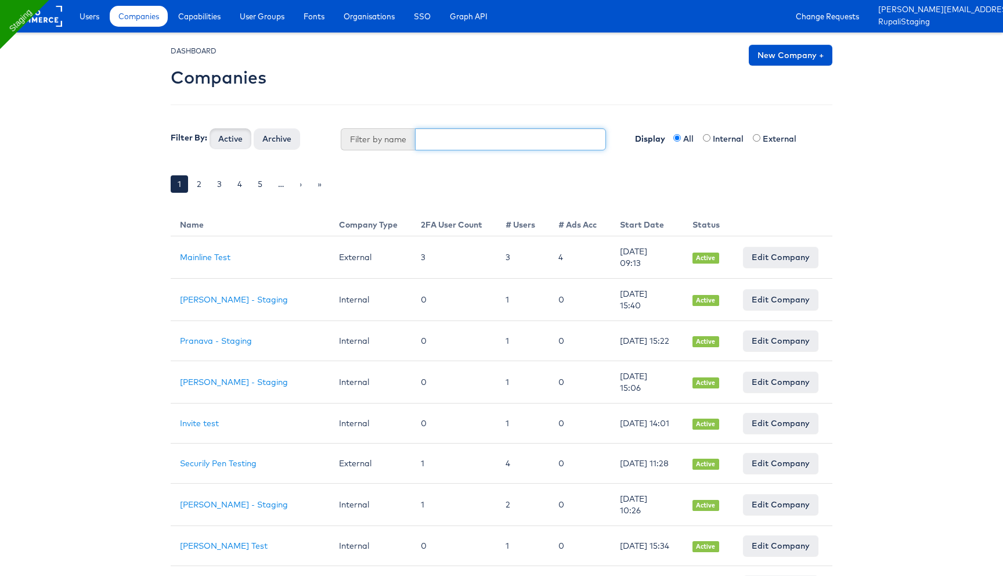
click at [461, 135] on input "text" at bounding box center [511, 139] width 192 height 22
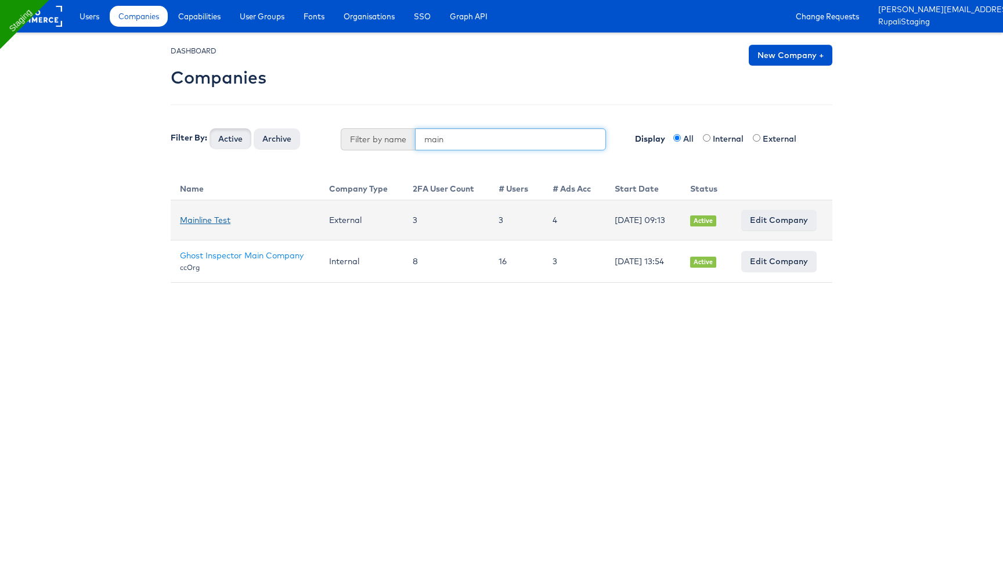
type input "main"
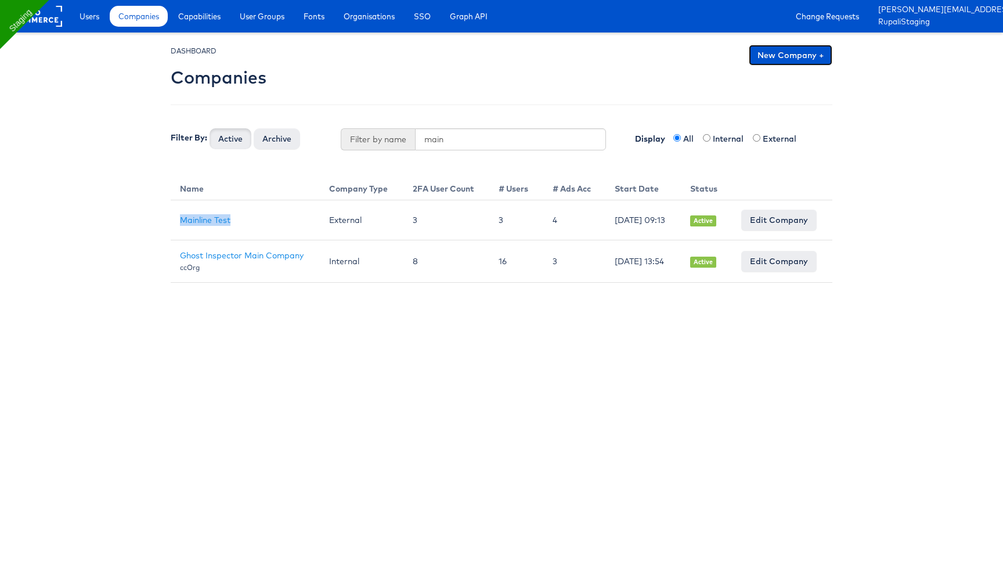
click at [789, 56] on link "New Company +" at bounding box center [791, 55] width 84 height 21
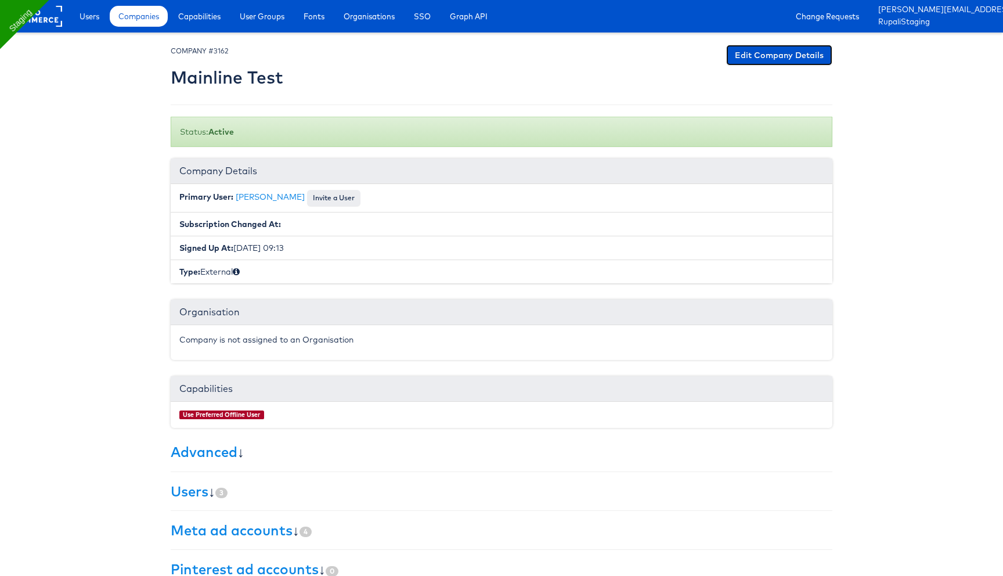
click at [769, 48] on link "Edit Company Details" at bounding box center [779, 55] width 106 height 21
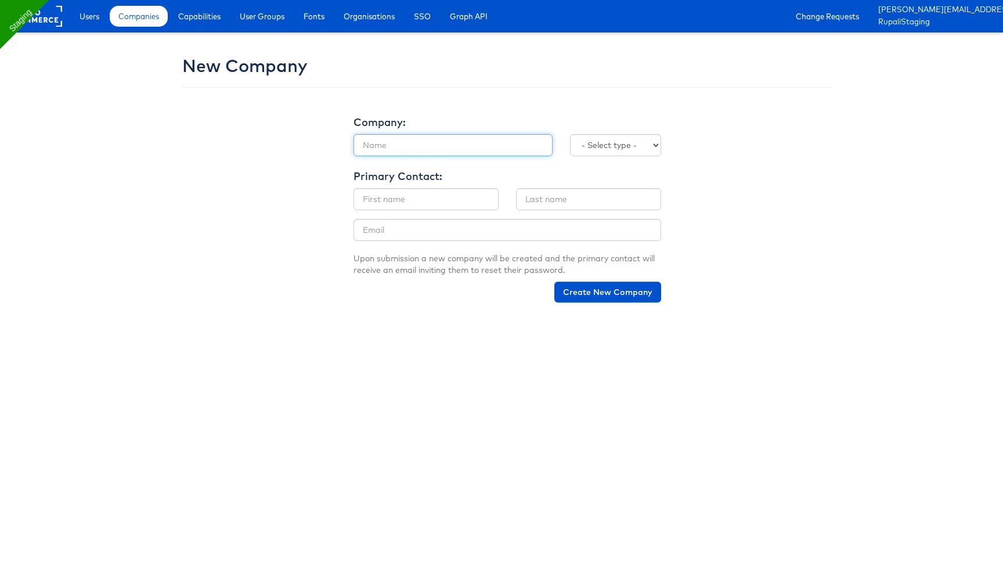
click at [435, 143] on input "text" at bounding box center [453, 145] width 199 height 22
paste input "The CoStar Group"
click at [438, 147] on input "The CoStar Group staging" at bounding box center [453, 145] width 199 height 22
type input "The CoStar Group Staging"
click at [589, 147] on select "- Select type - Internal External" at bounding box center [615, 145] width 91 height 22
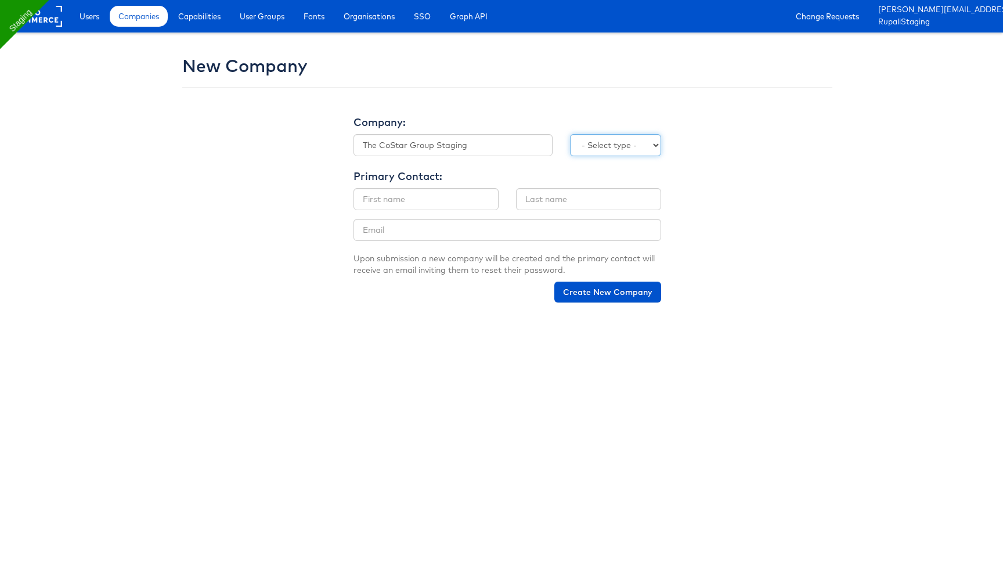
select select "EXTERNAL"
click at [570, 134] on select "- Select type - Internal External" at bounding box center [615, 145] width 91 height 22
click at [448, 200] on input "text" at bounding box center [426, 199] width 145 height 22
type input "[PERSON_NAME]"
click at [559, 205] on input "text" at bounding box center [588, 199] width 145 height 22
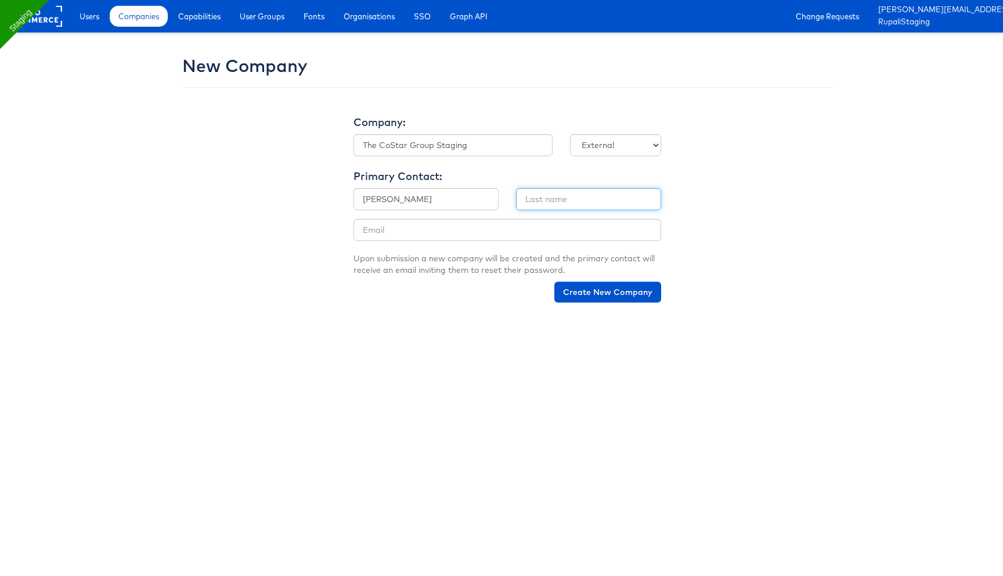
click at [559, 205] on input "text" at bounding box center [588, 199] width 145 height 22
type input "[PERSON_NAME]"
click at [467, 231] on input "email" at bounding box center [508, 230] width 308 height 22
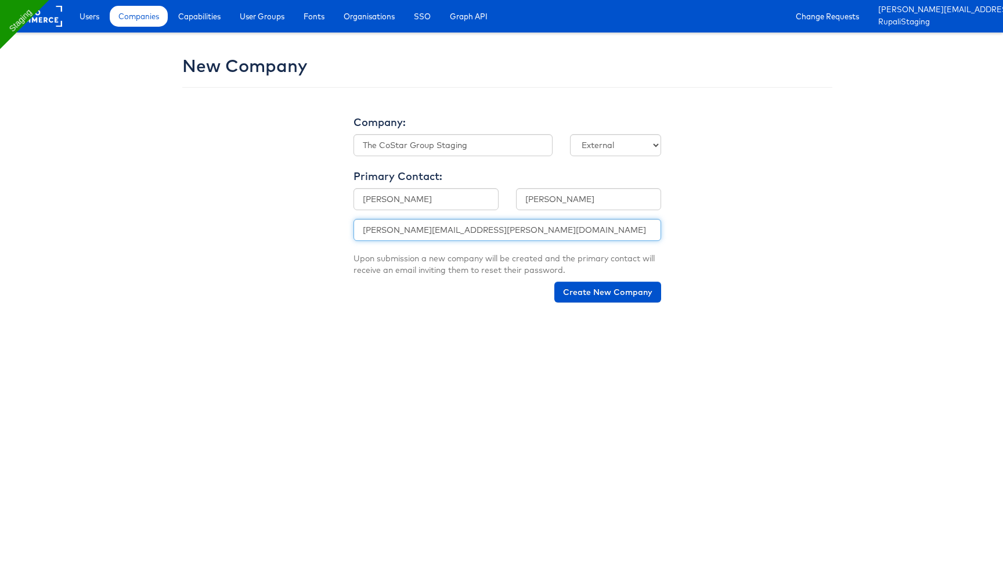
type input "[PERSON_NAME][EMAIL_ADDRESS][PERSON_NAME][DOMAIN_NAME]"
click at [555, 282] on button "Create New Company" at bounding box center [608, 292] width 107 height 21
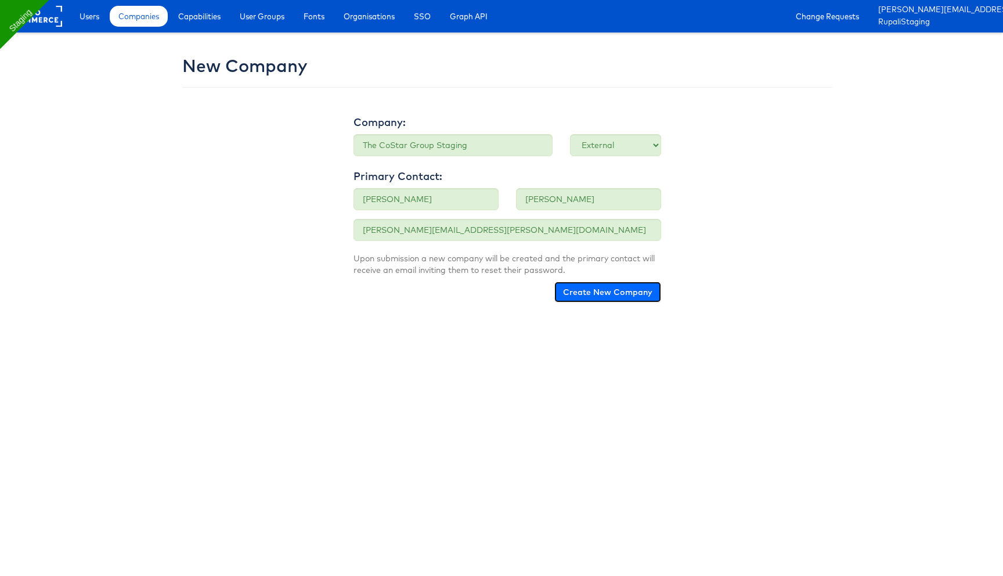
click at [585, 296] on button "Create New Company" at bounding box center [608, 292] width 107 height 21
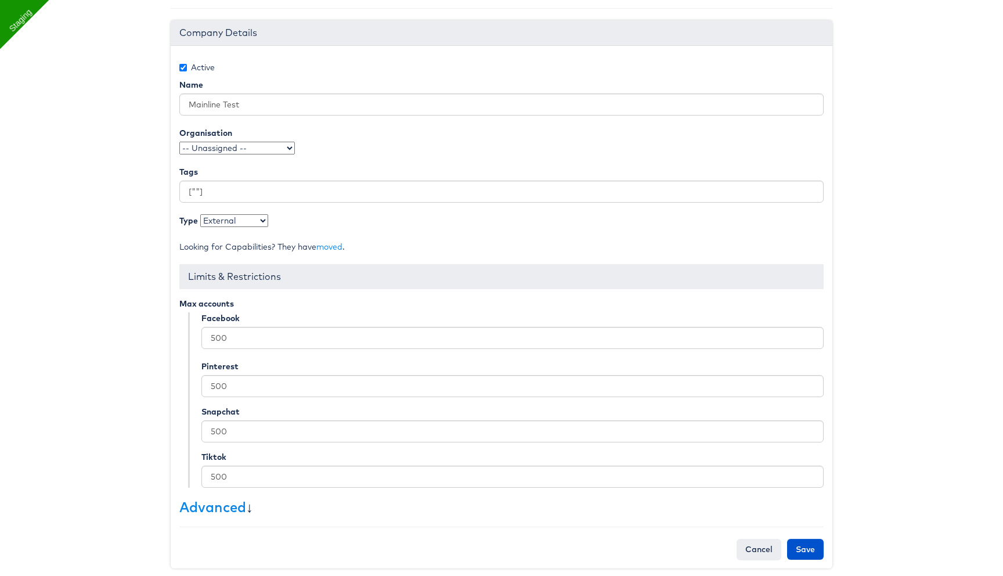
scroll to position [105, 0]
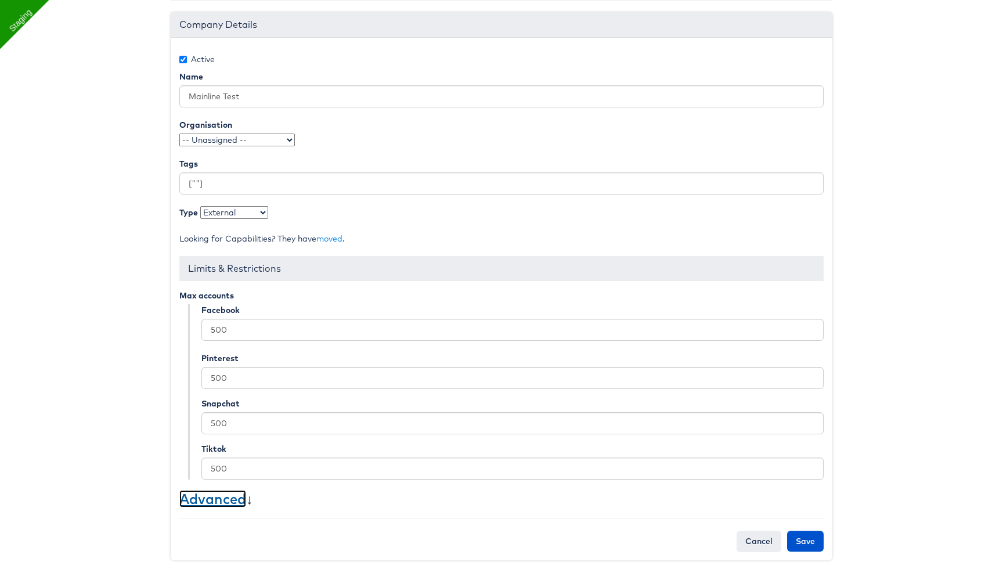
click at [204, 501] on link "Advanced" at bounding box center [212, 498] width 67 height 17
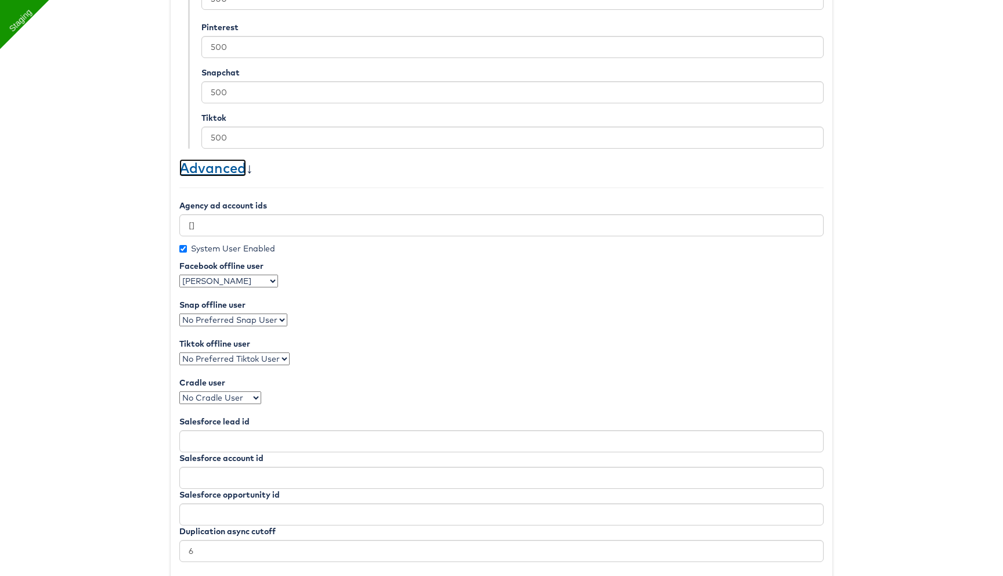
scroll to position [501, 0]
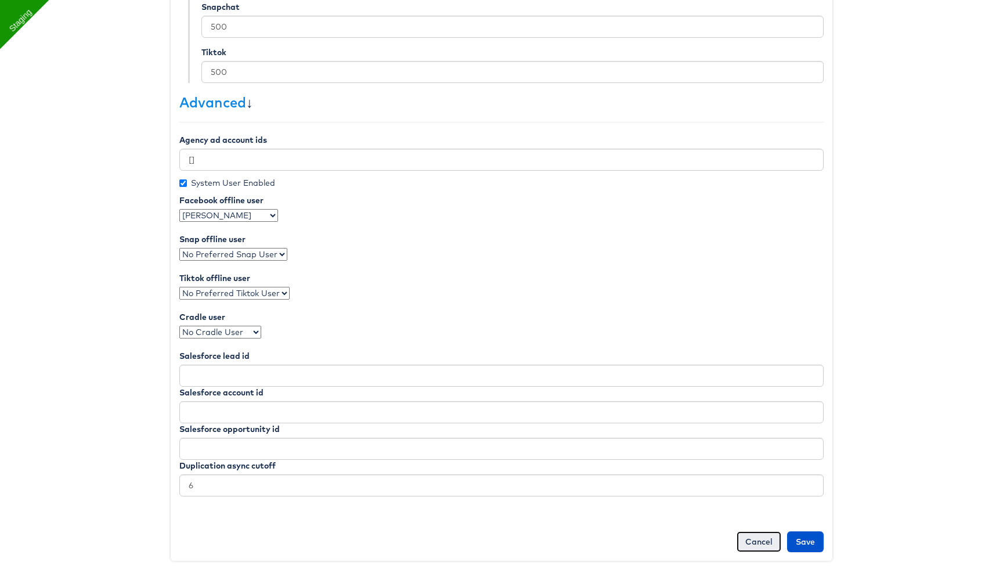
click at [756, 539] on link "Cancel" at bounding box center [759, 541] width 45 height 21
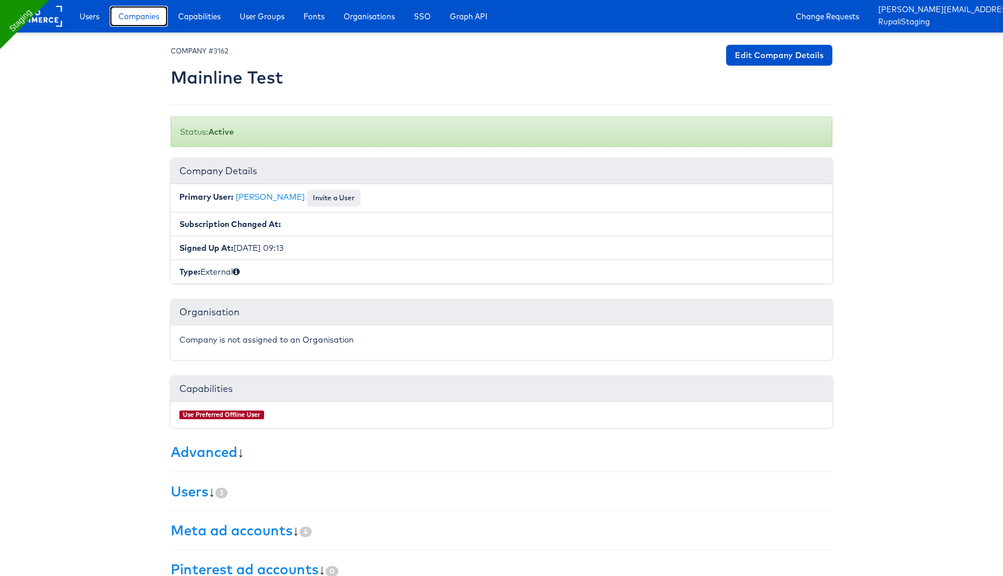
click at [145, 21] on span "Companies" at bounding box center [138, 16] width 41 height 12
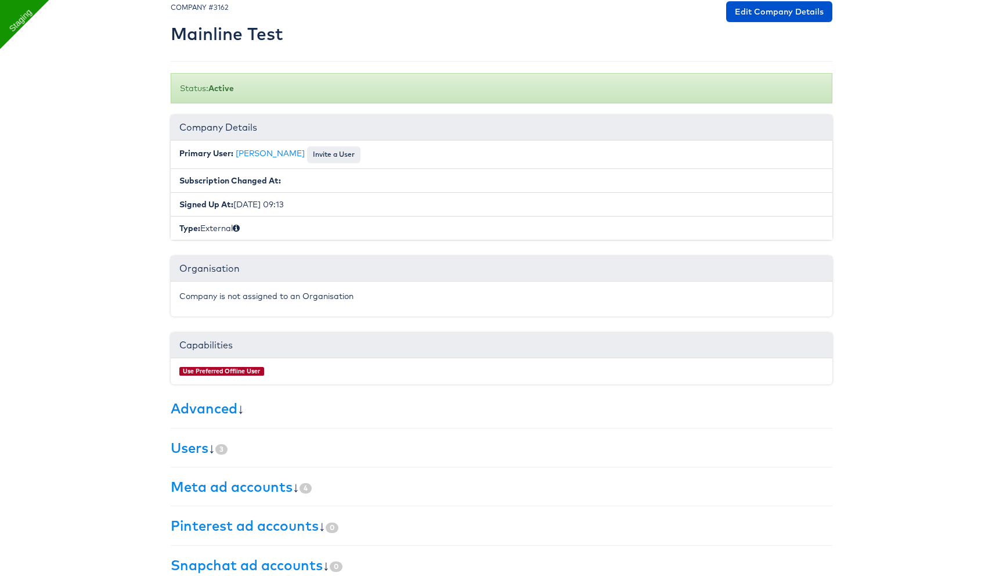
scroll to position [103, 0]
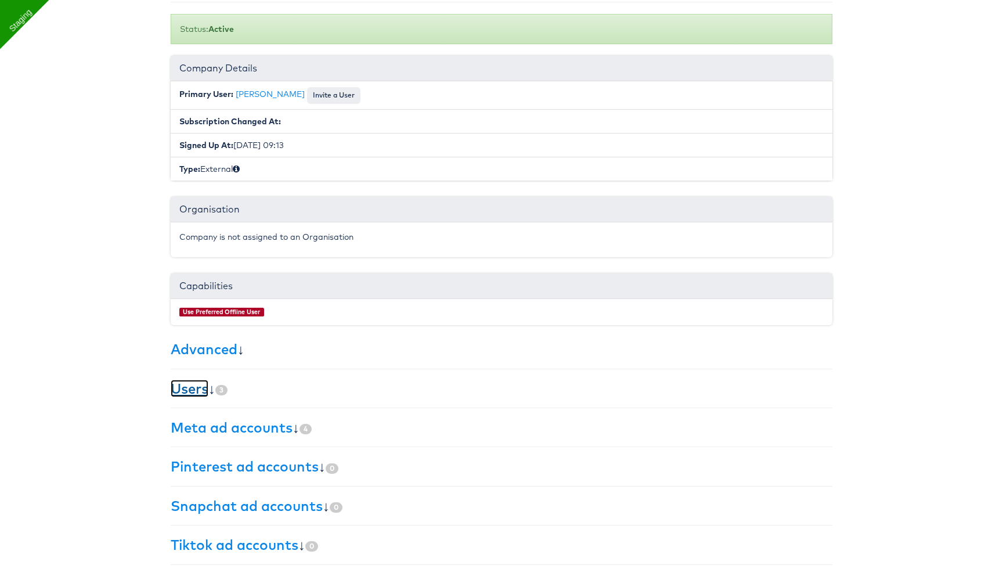
click at [184, 391] on link "Users" at bounding box center [190, 388] width 38 height 17
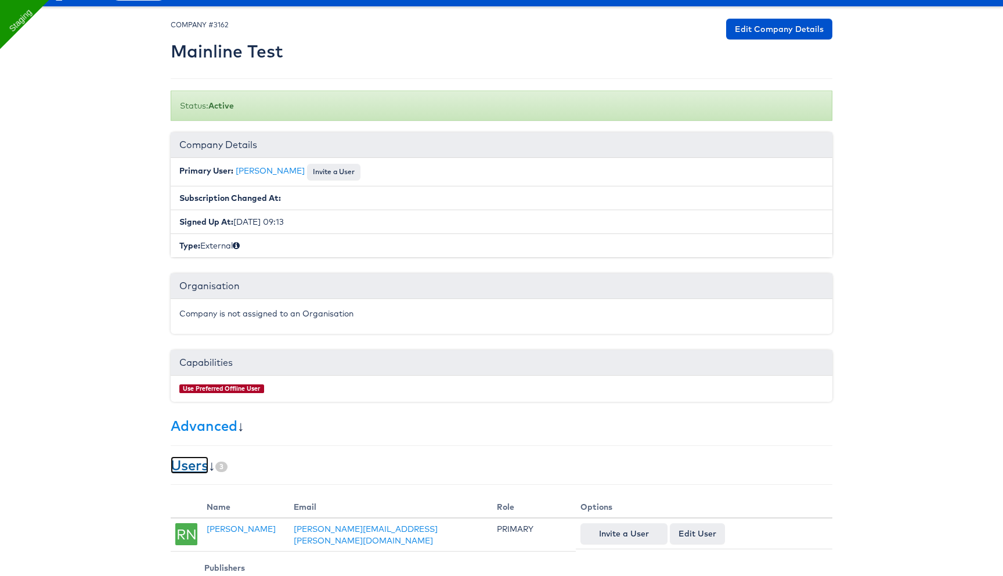
scroll to position [0, 0]
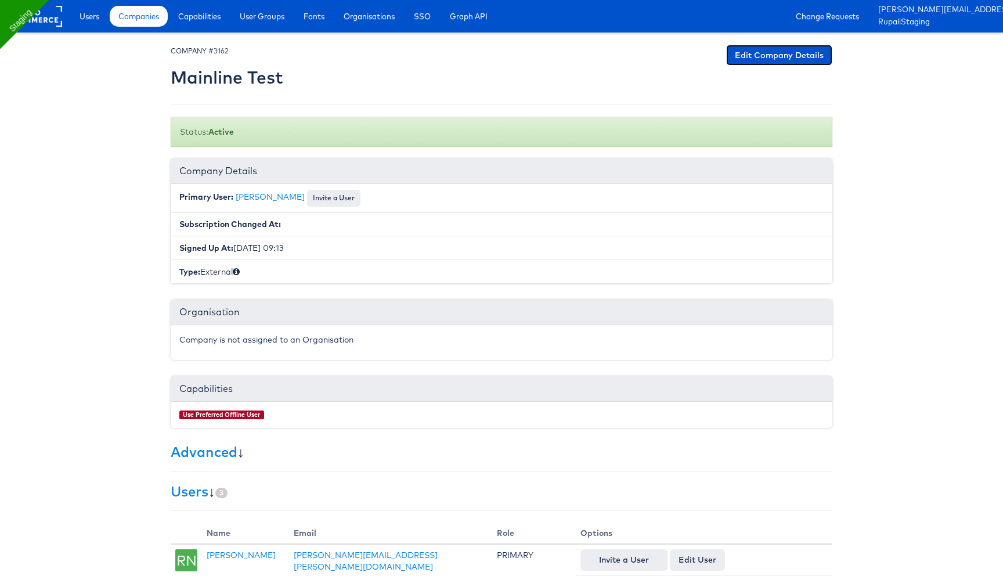
click at [764, 55] on link "Edit Company Details" at bounding box center [779, 55] width 106 height 21
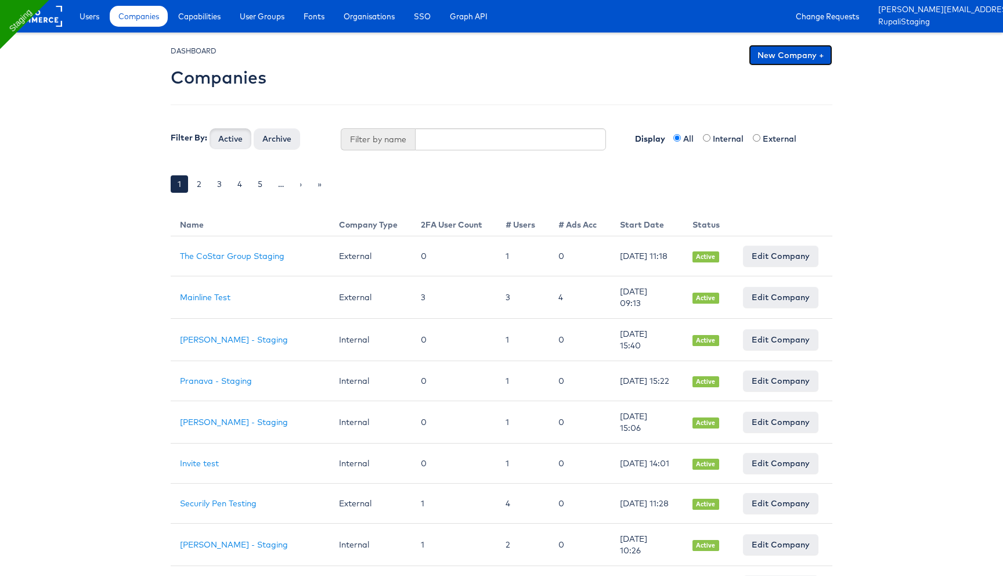
click at [777, 59] on link "New Company +" at bounding box center [791, 55] width 84 height 21
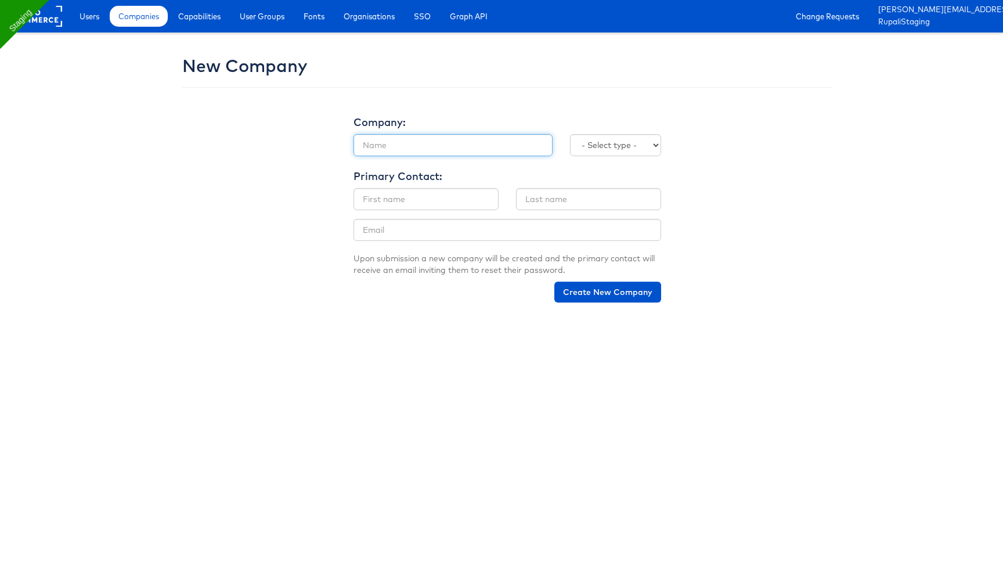
click at [419, 149] on input "text" at bounding box center [453, 145] width 199 height 22
type input "Costar Staging"
click at [593, 146] on select "- Select type - Internal External" at bounding box center [615, 145] width 91 height 22
select select "EXTERNAL"
click at [570, 134] on select "- Select type - Internal External" at bounding box center [615, 145] width 91 height 22
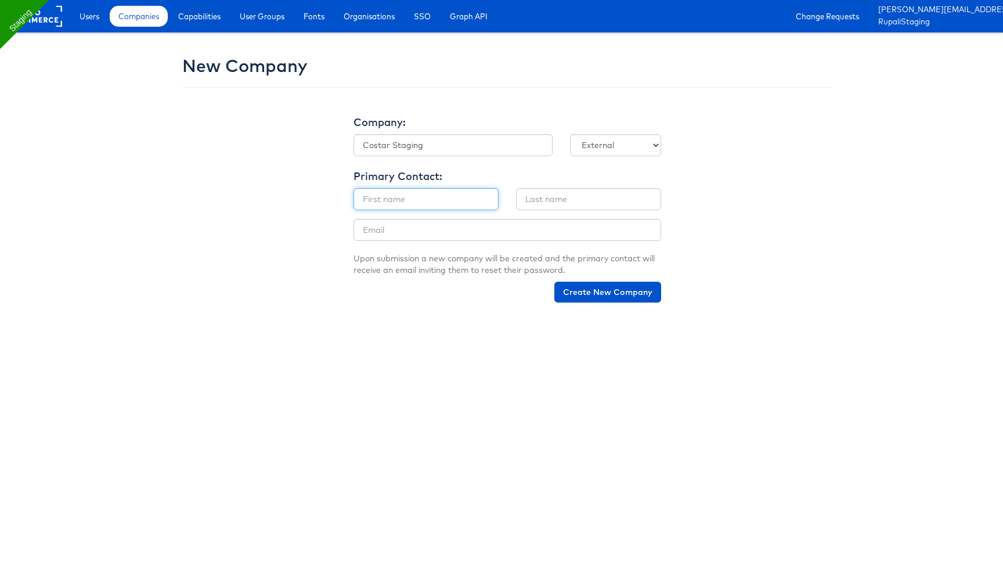
click at [458, 200] on input "text" at bounding box center [426, 199] width 145 height 22
type input "Rupali1"
click at [556, 202] on input "text" at bounding box center [588, 199] width 145 height 22
type input "Narkhede"
click at [461, 206] on input "Rupali1" at bounding box center [426, 199] width 145 height 22
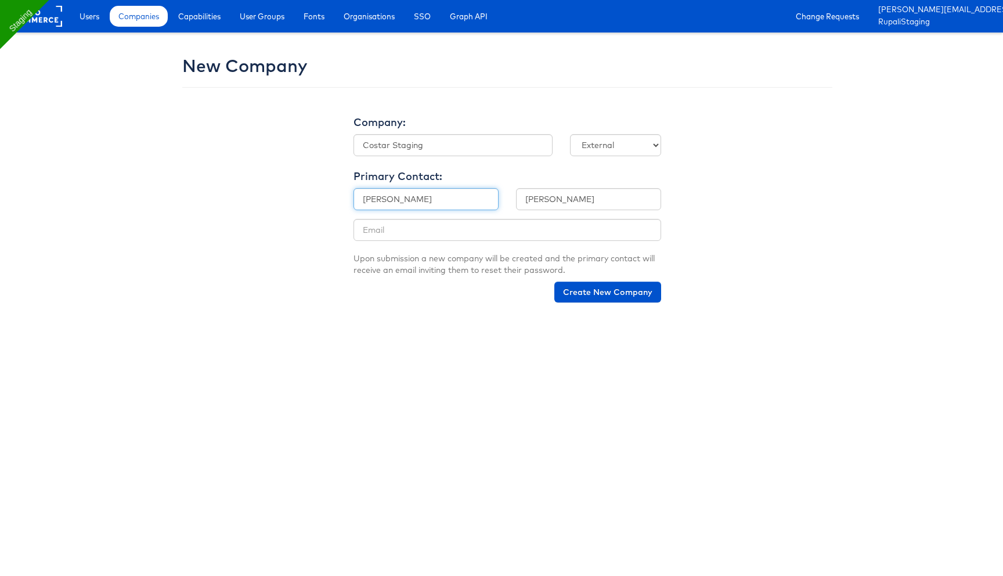
type input "Rupali"
click at [416, 234] on input "email" at bounding box center [508, 230] width 308 height 22
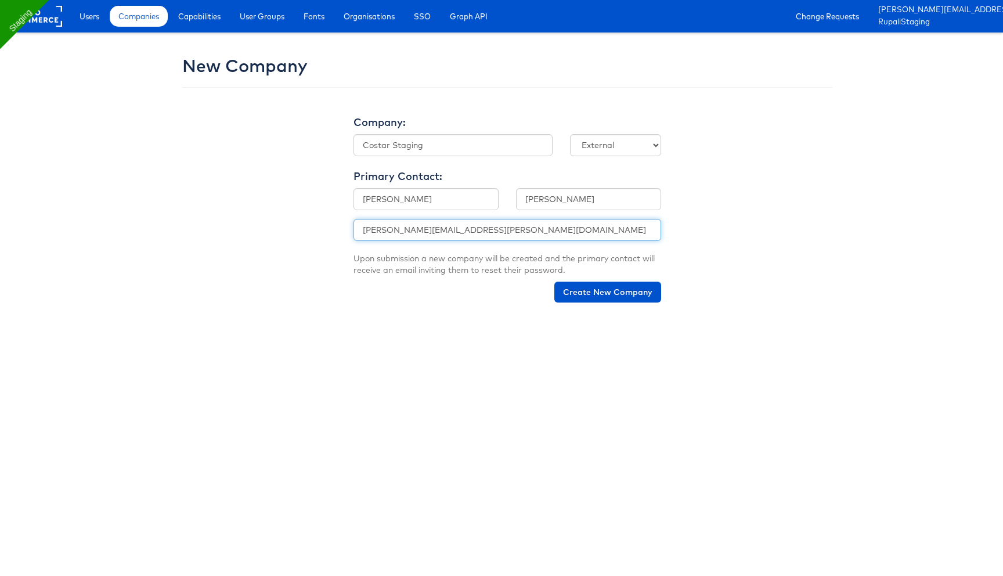
type input "rupali.narkhede+qa@kargo.com"
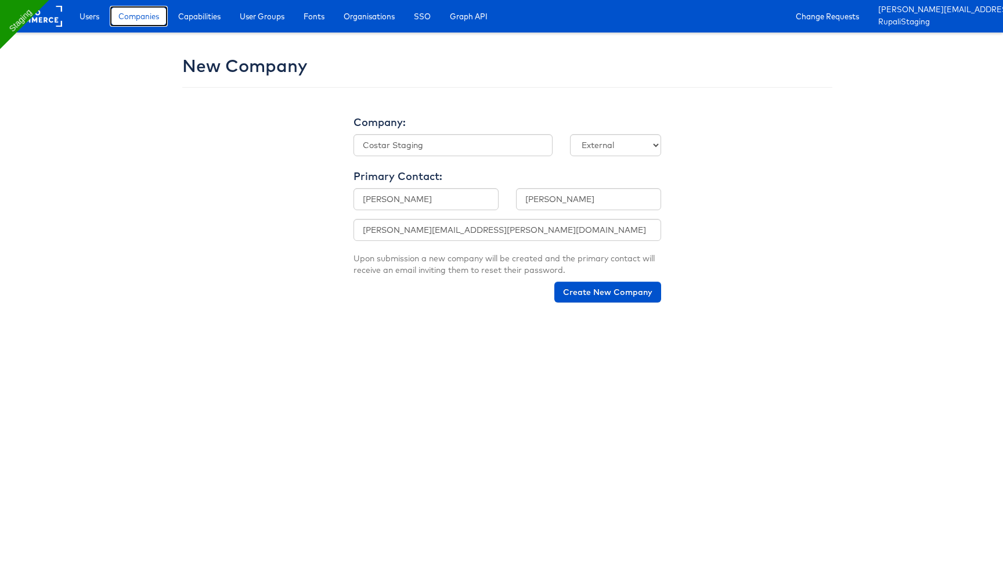
click at [153, 17] on span "Companies" at bounding box center [138, 16] width 41 height 12
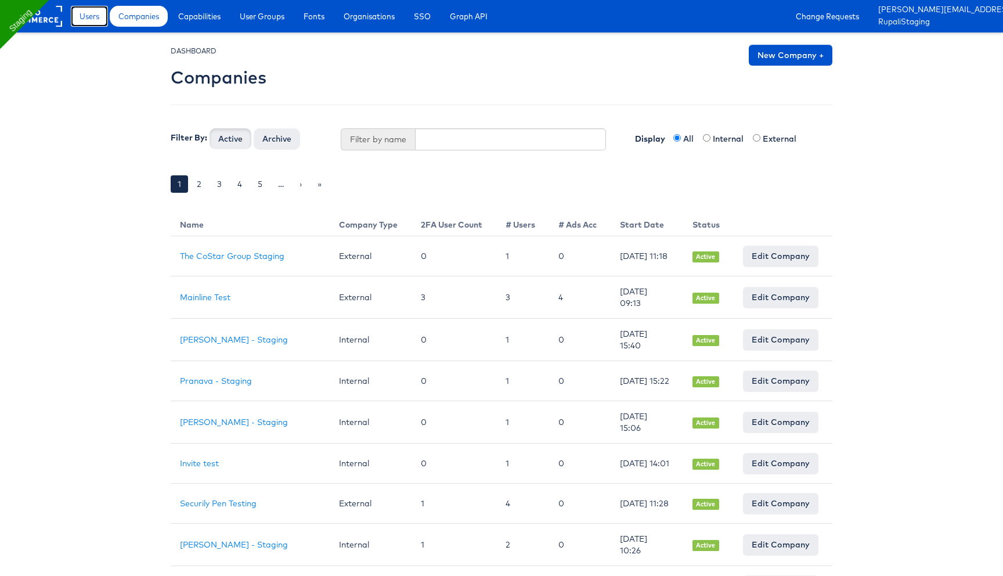
click at [95, 11] on span "Users" at bounding box center [90, 16] width 20 height 12
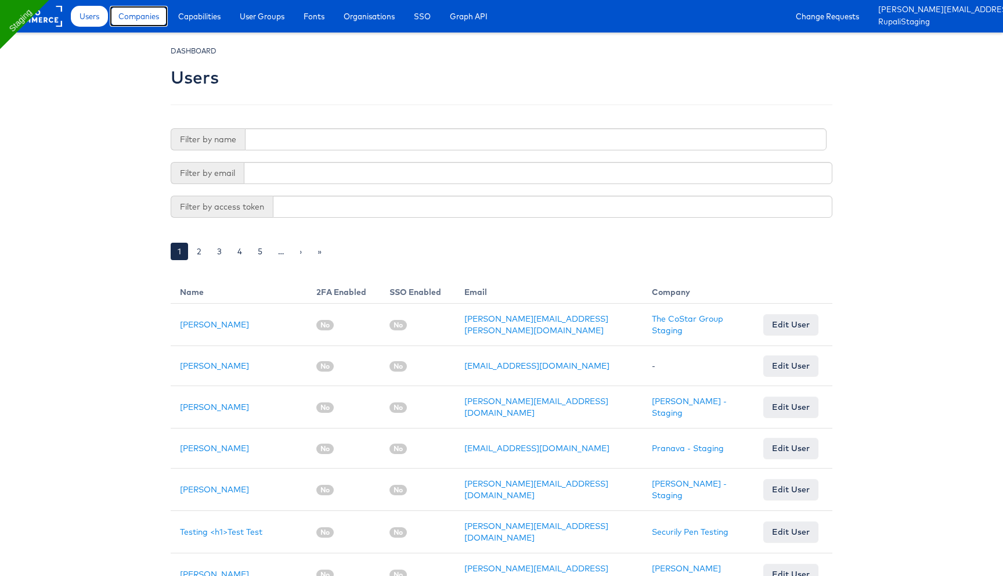
click at [163, 20] on link "Companies" at bounding box center [139, 16] width 58 height 21
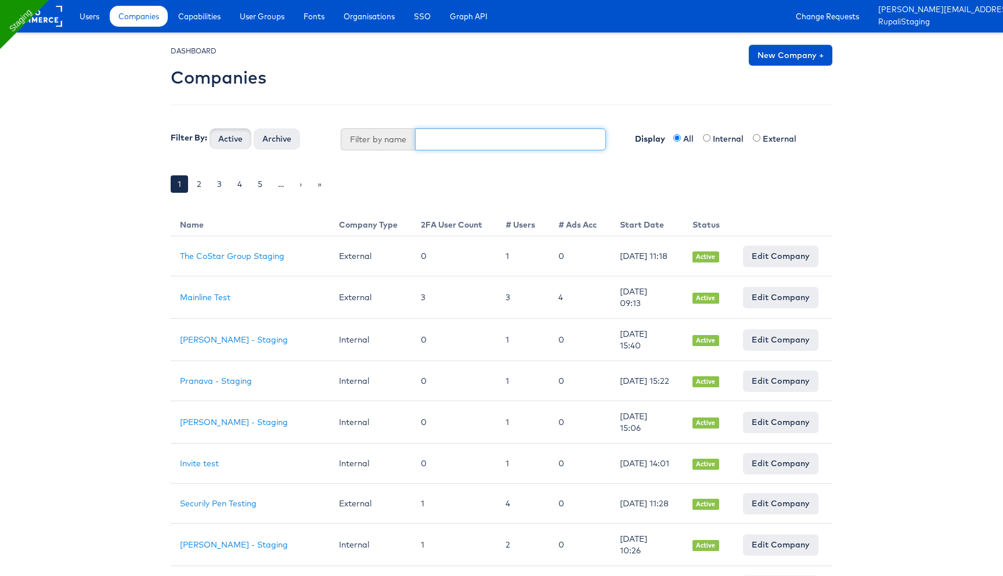
click at [440, 138] on input "text" at bounding box center [511, 139] width 192 height 22
click at [341, 160] on div "DASHBOARD Companies New Company + Filter By: Active Archive Filter by name Disp…" at bounding box center [502, 127] width 662 height 165
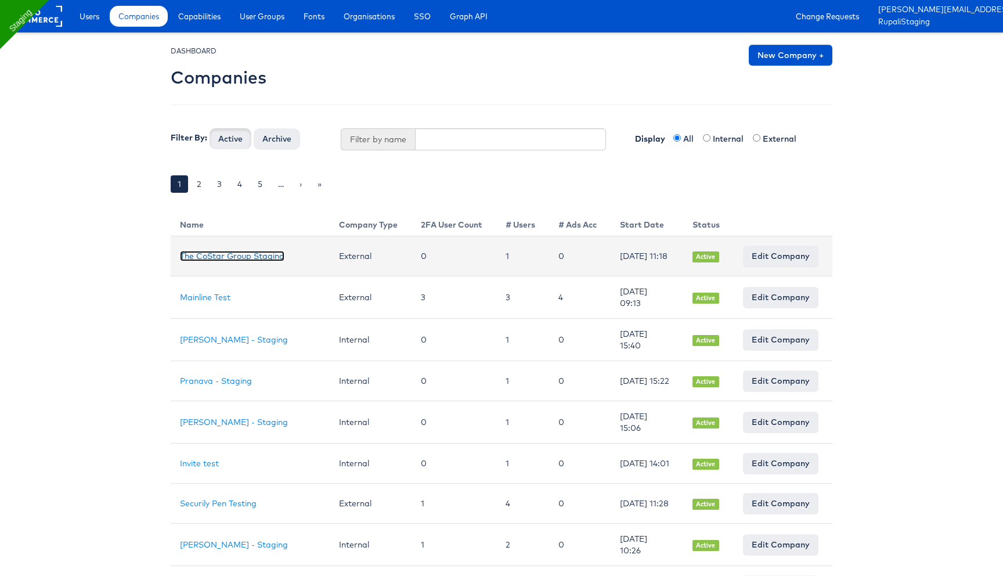
click at [251, 258] on link "The CoStar Group Staging" at bounding box center [232, 256] width 105 height 10
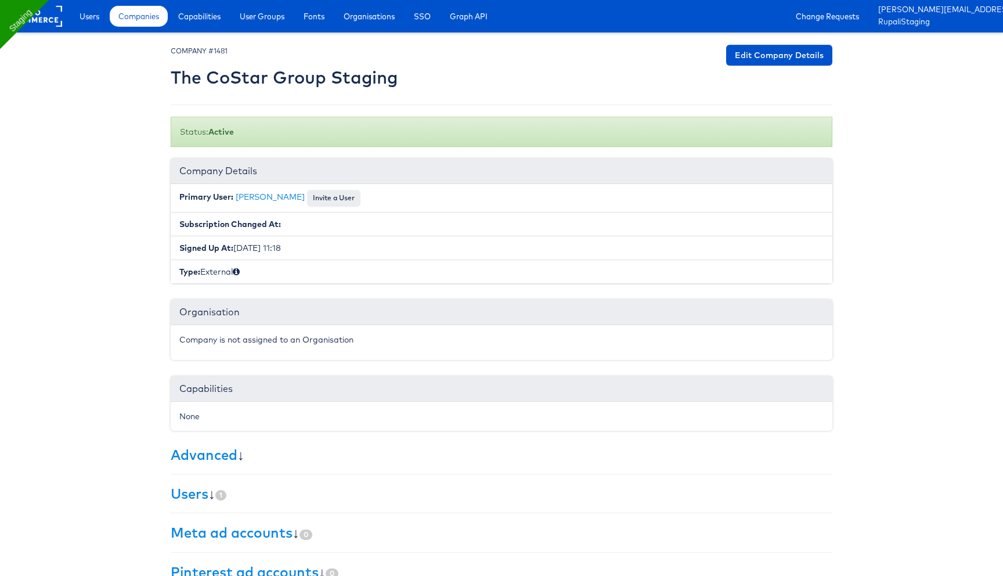
scroll to position [106, 0]
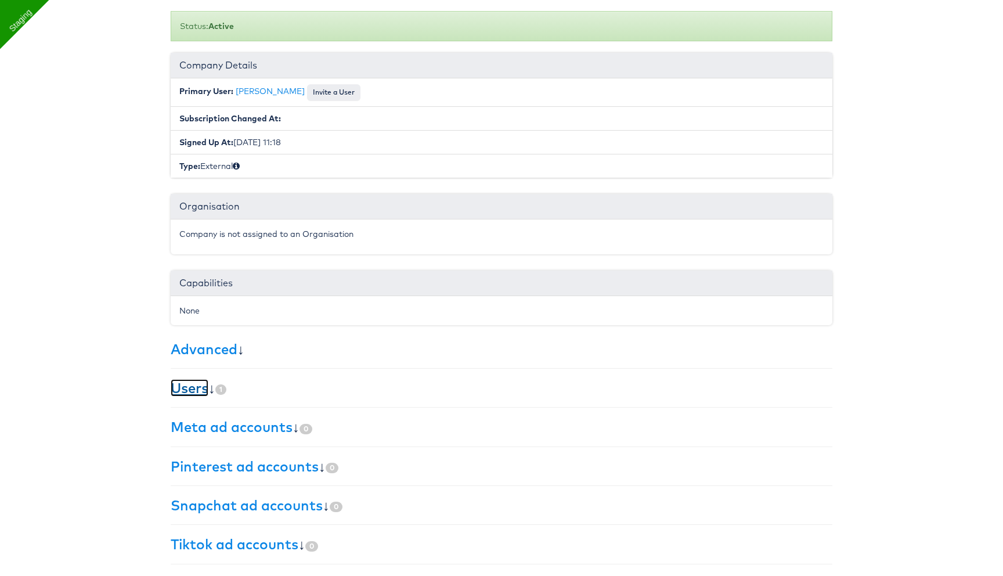
click at [182, 391] on link "Users" at bounding box center [190, 387] width 38 height 17
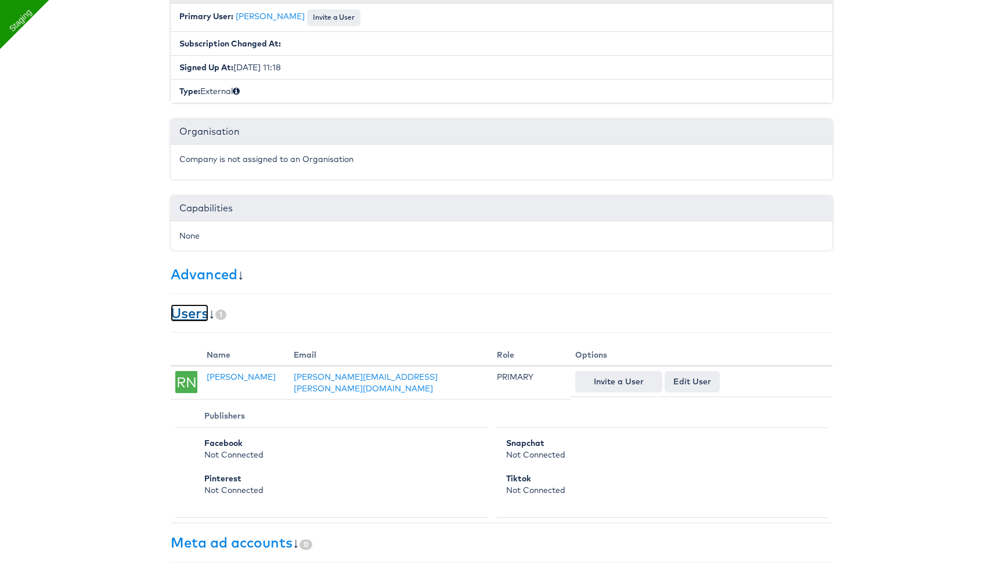
scroll to position [181, 0]
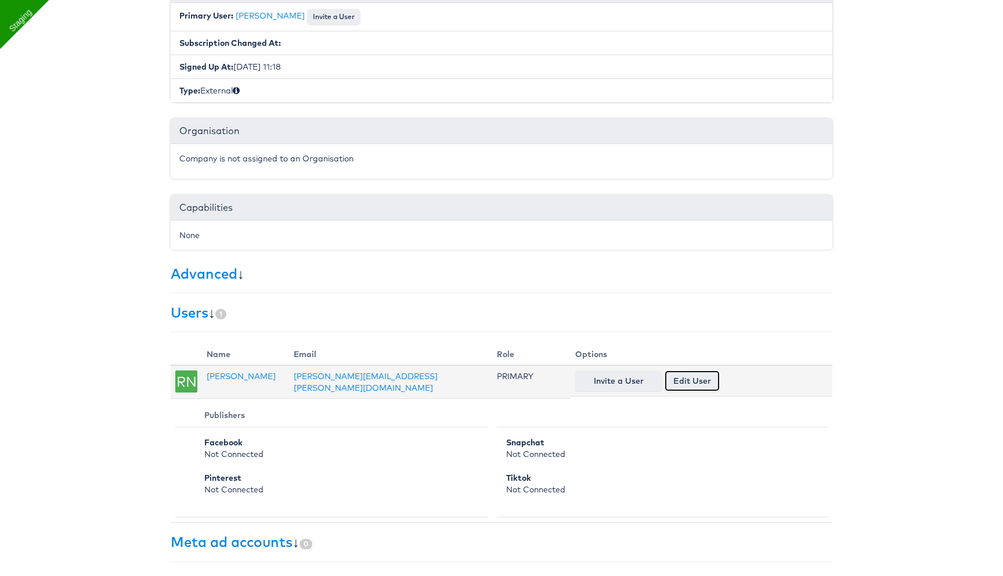
click at [687, 377] on link "Edit User" at bounding box center [692, 380] width 55 height 21
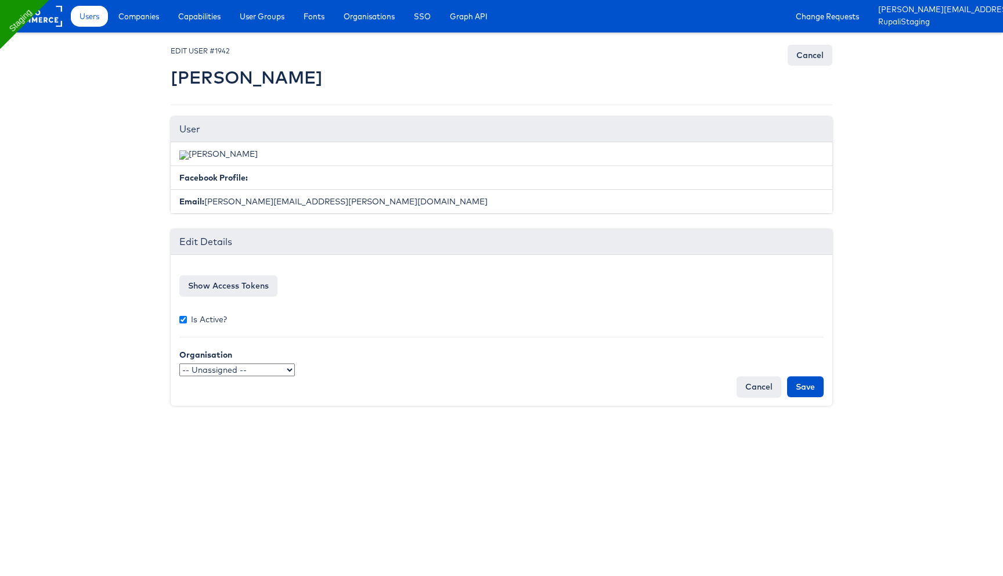
click at [221, 369] on select "-- Unassigned -- TestOrg ccOrg qaSSO QaTestOrg jwqa QA-Team StitcherAds New Org…" at bounding box center [237, 369] width 116 height 13
click at [757, 386] on link "Cancel" at bounding box center [759, 386] width 45 height 21
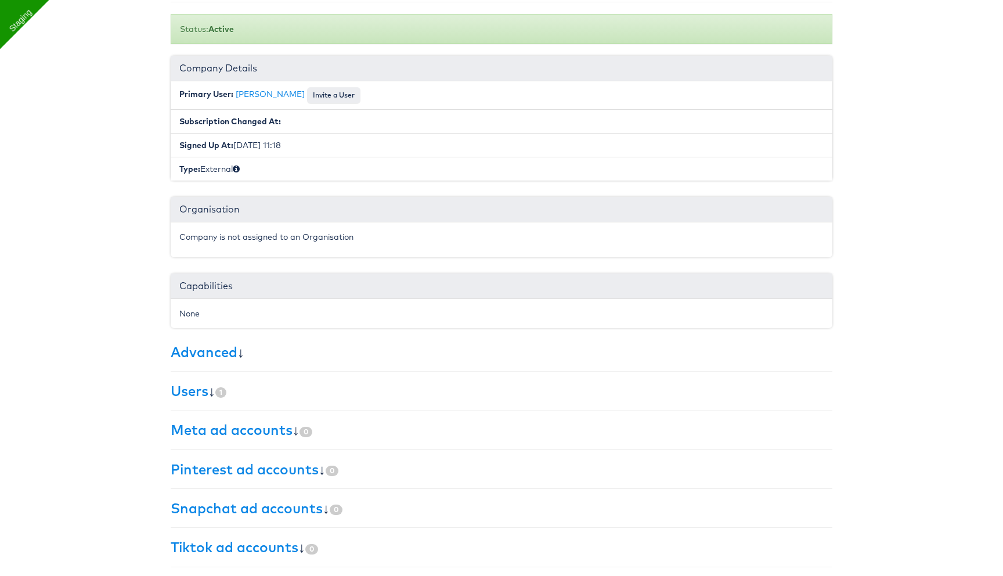
scroll to position [106, 0]
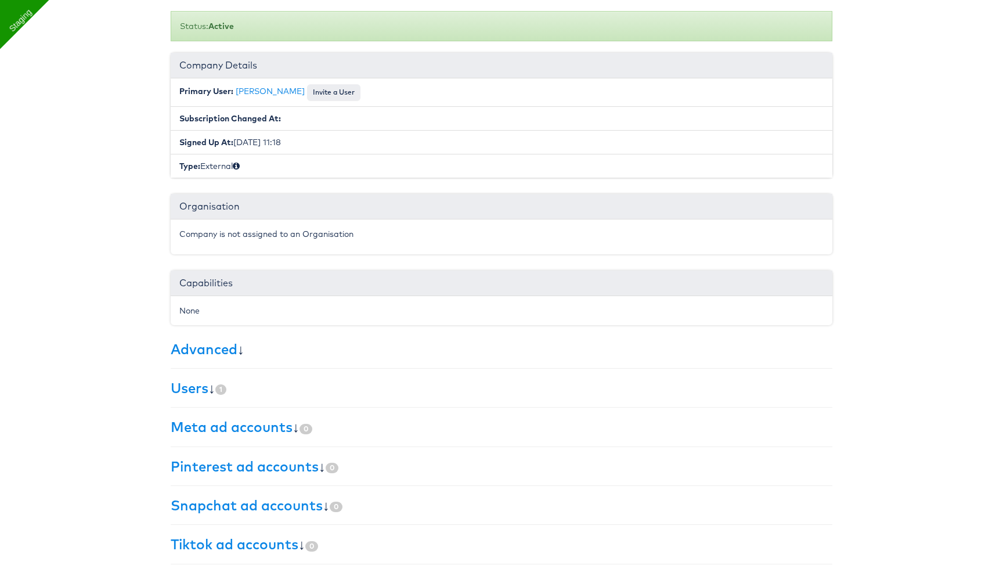
click at [228, 308] on div "None" at bounding box center [501, 311] width 644 height 12
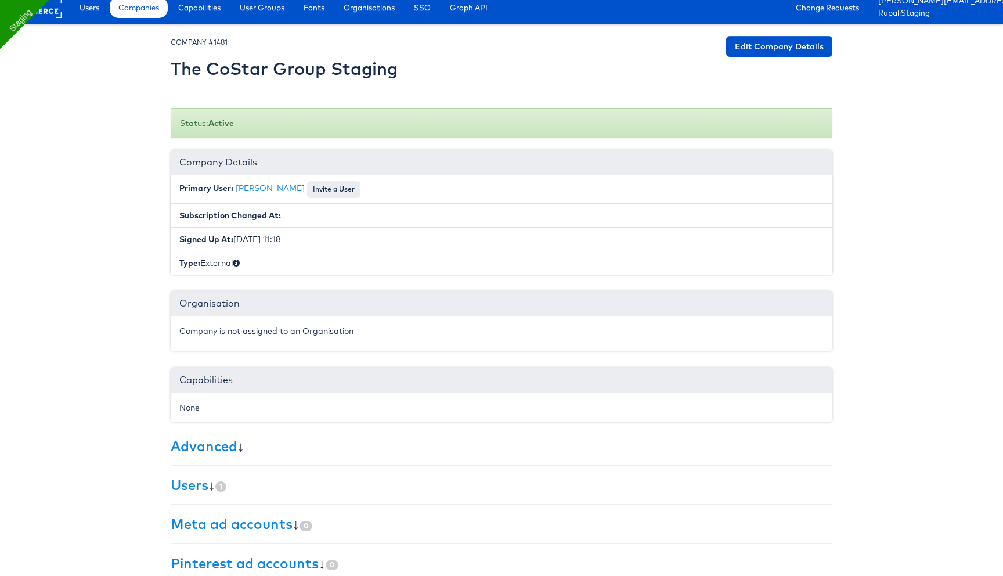
scroll to position [0, 0]
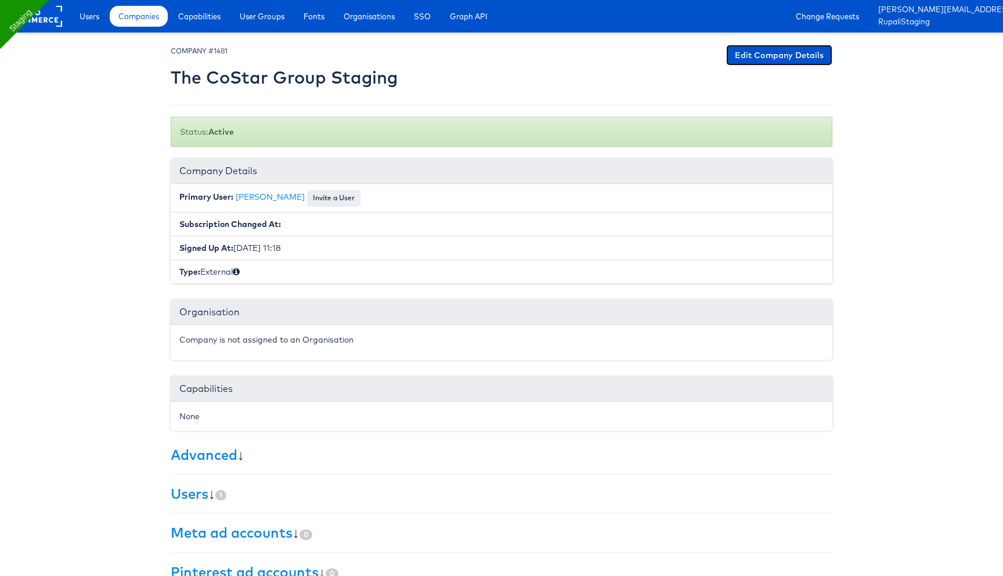
click at [794, 51] on link "Edit Company Details" at bounding box center [779, 55] width 106 height 21
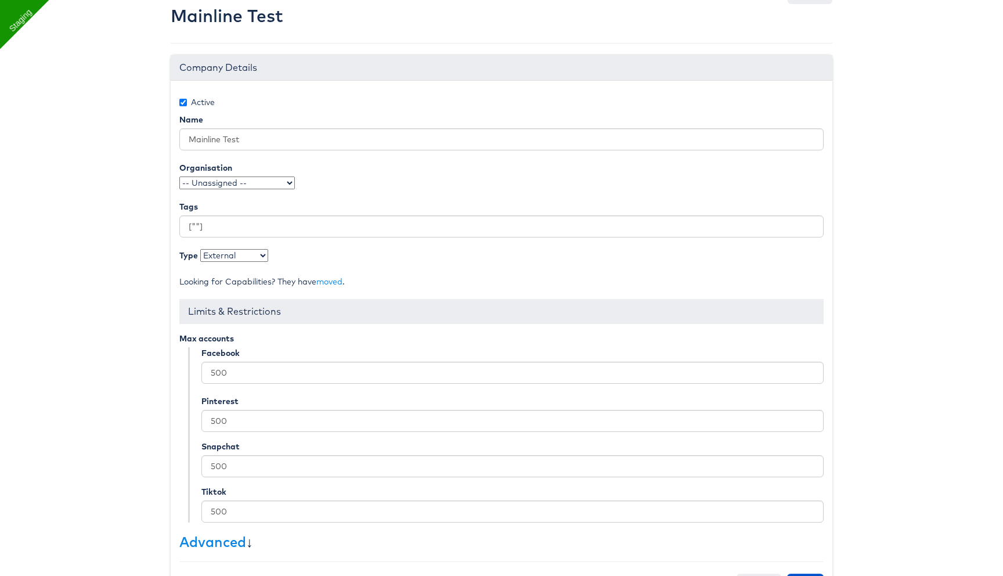
scroll to position [105, 0]
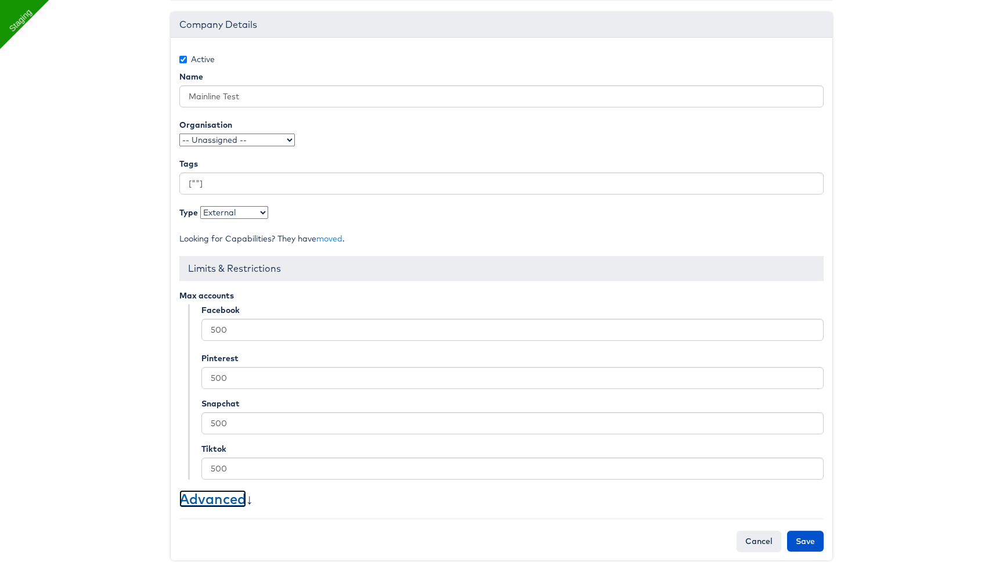
click at [234, 496] on link "Advanced" at bounding box center [212, 498] width 67 height 17
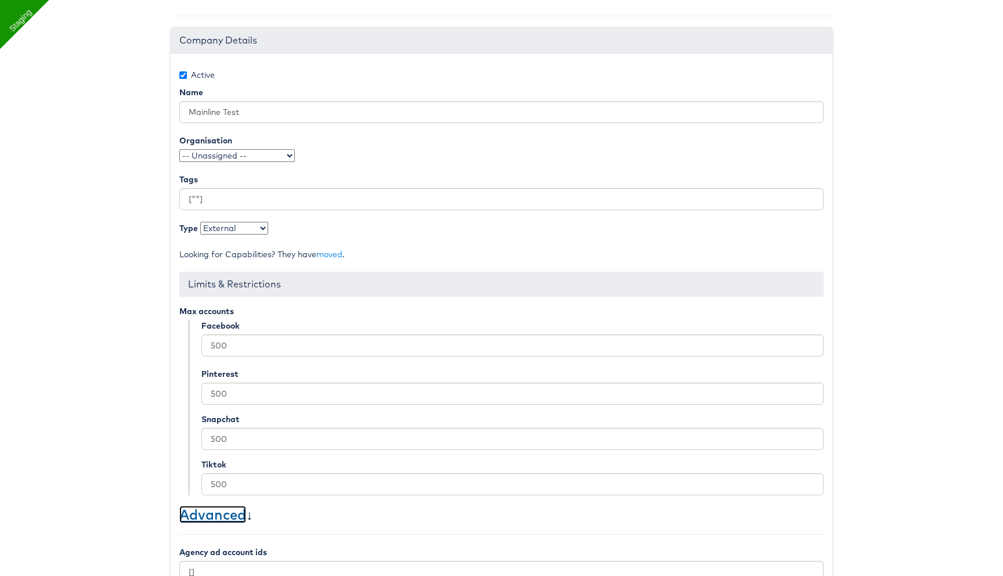
scroll to position [87, 0]
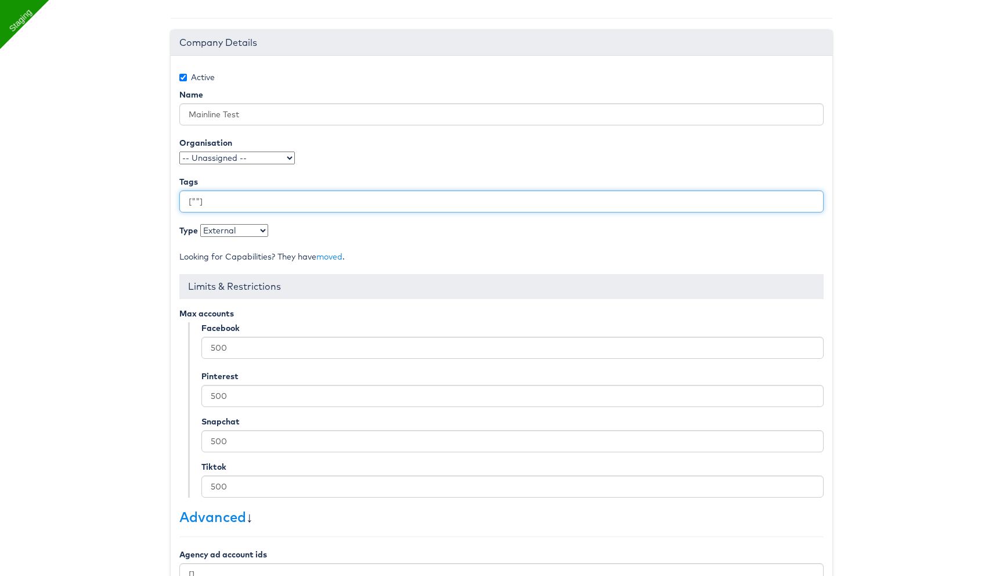
click at [318, 199] on input "[""]" at bounding box center [501, 201] width 644 height 22
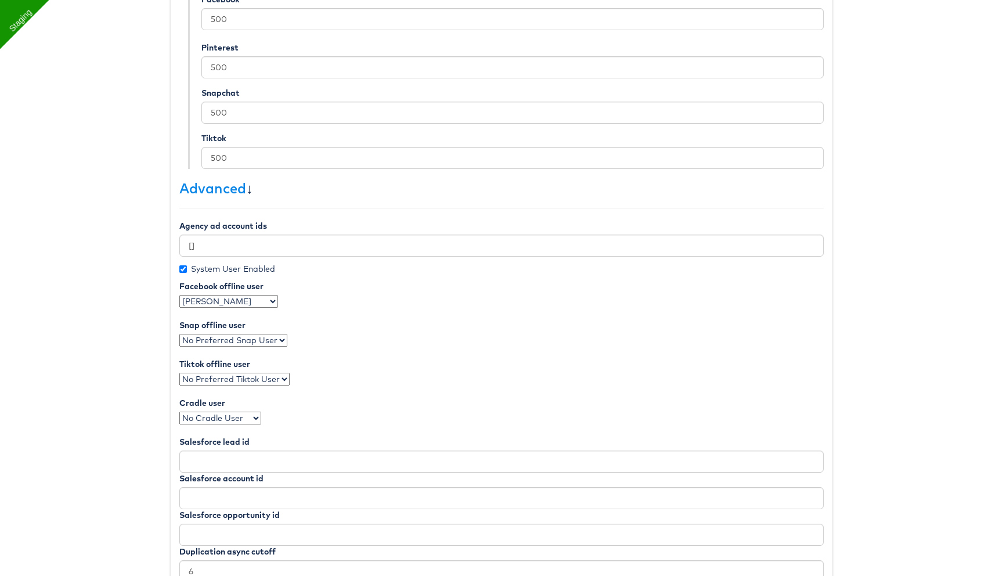
scroll to position [501, 0]
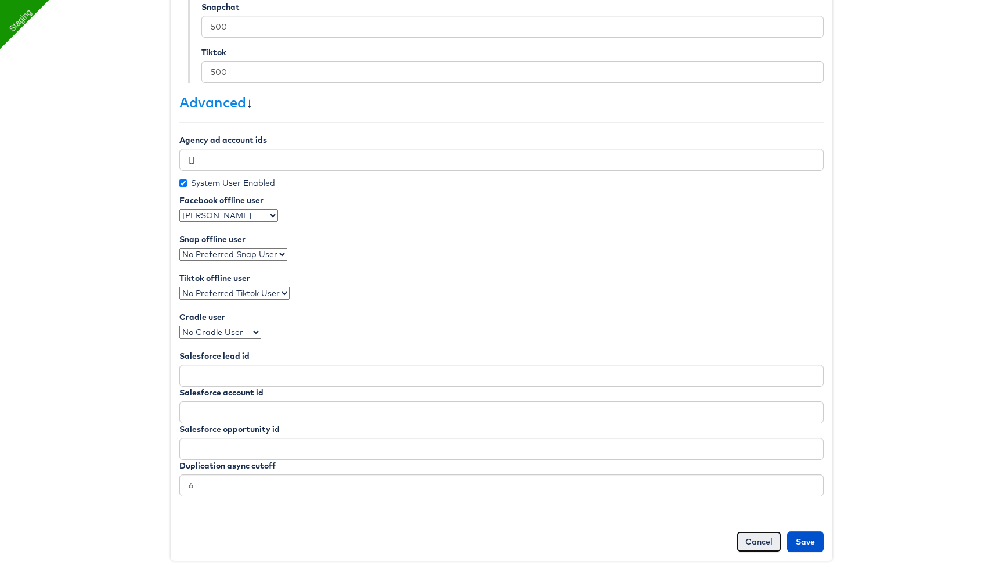
click at [751, 542] on link "Cancel" at bounding box center [759, 541] width 45 height 21
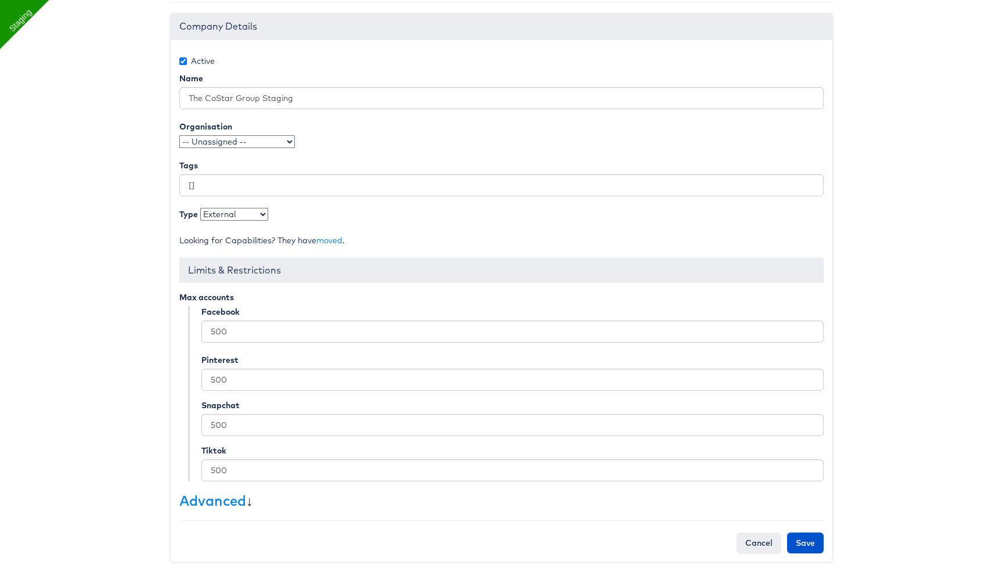
scroll to position [105, 0]
click at [218, 503] on link "Advanced" at bounding box center [212, 498] width 67 height 17
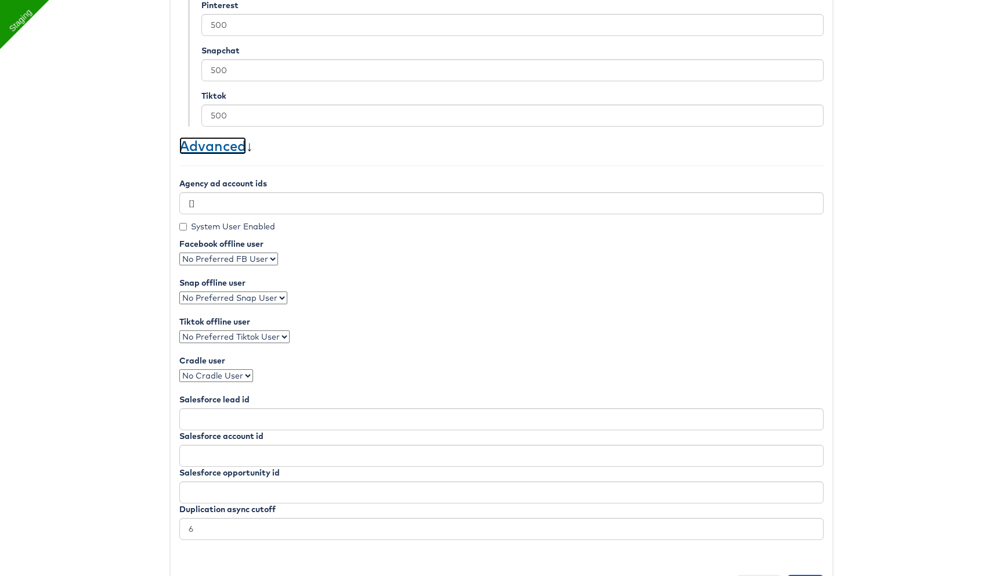
scroll to position [470, 0]
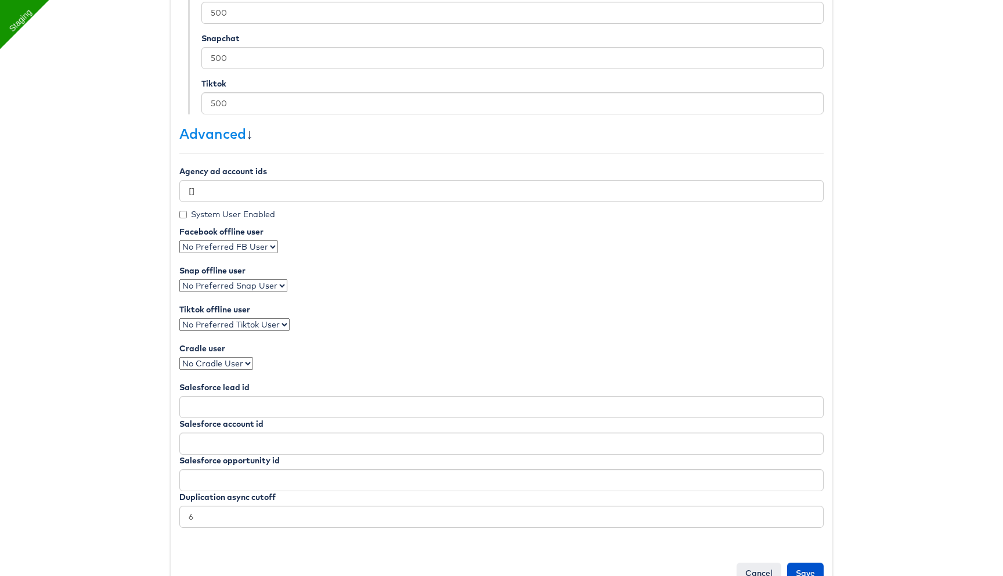
click at [265, 244] on select "No Preferred FB User" at bounding box center [228, 246] width 99 height 13
click at [179, 240] on select "No Preferred FB User" at bounding box center [228, 246] width 99 height 13
click at [317, 245] on div "Agency ad account ids [] System User Enabled Facebook offline user No Preferred…" at bounding box center [501, 364] width 644 height 398
click at [255, 245] on select "No Preferred FB User" at bounding box center [228, 246] width 99 height 13
click at [757, 573] on link "Cancel" at bounding box center [759, 573] width 45 height 21
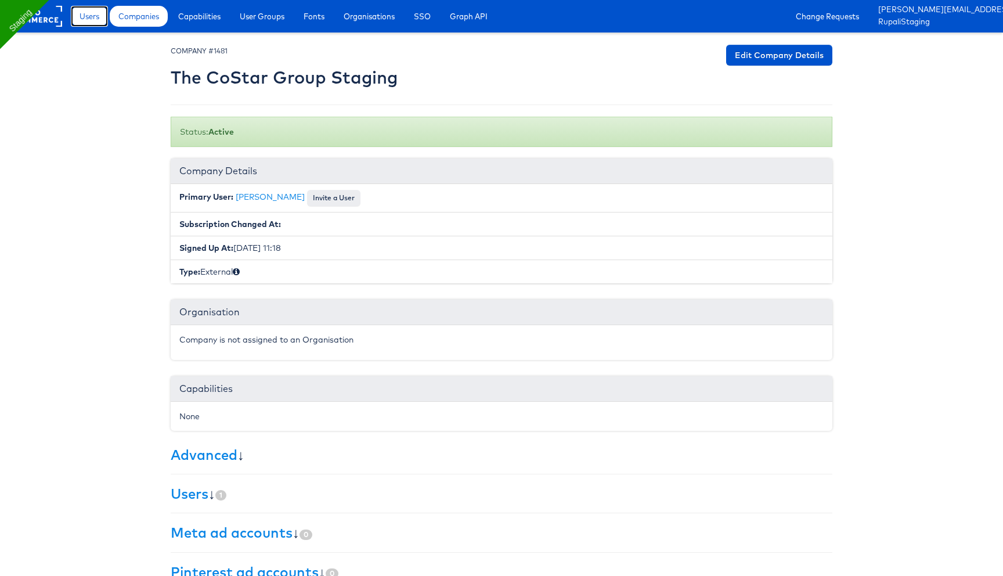
click at [88, 12] on span "Users" at bounding box center [90, 16] width 20 height 12
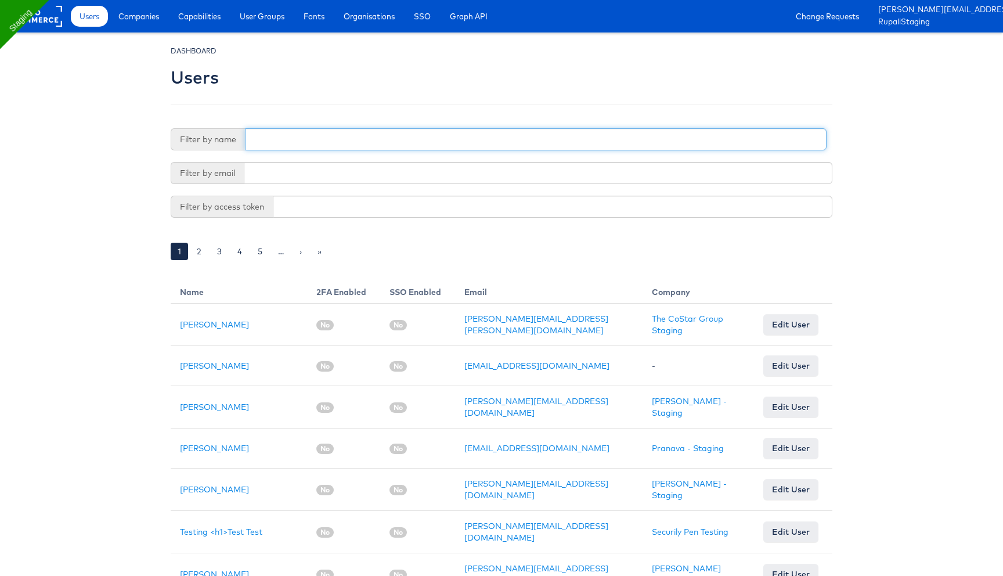
click at [327, 142] on input "text" at bounding box center [536, 139] width 582 height 22
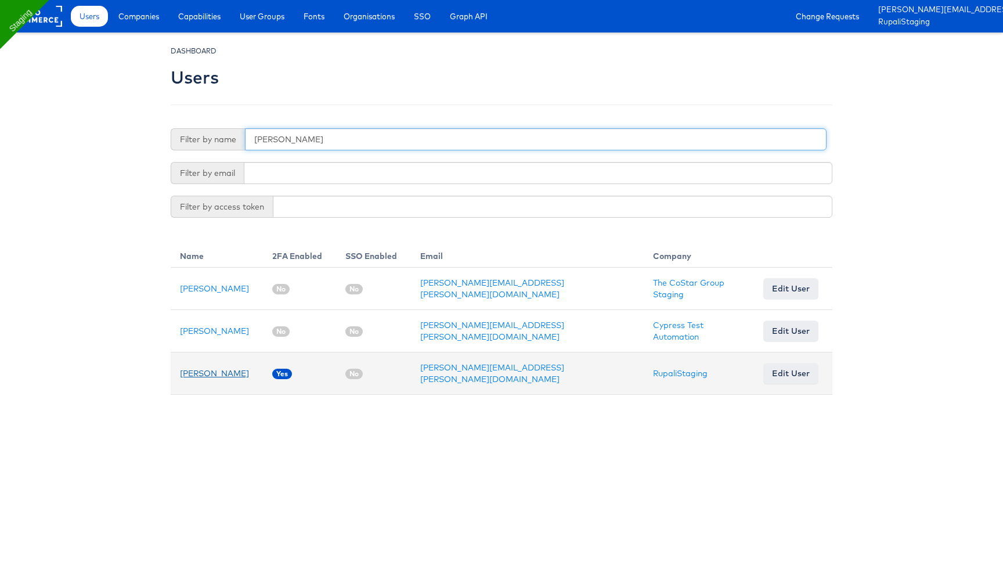
type input "rupali"
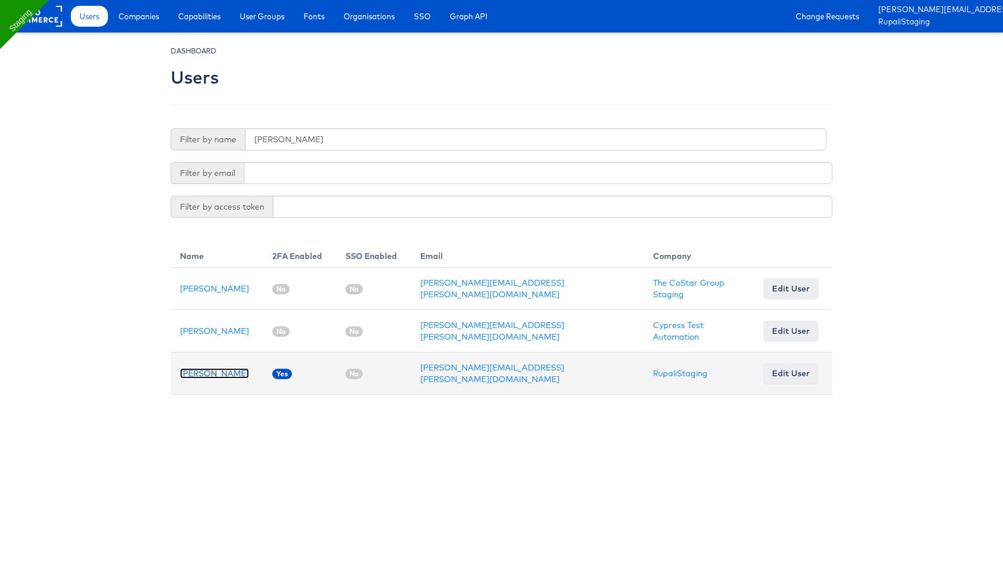
click at [217, 368] on link "[PERSON_NAME]" at bounding box center [214, 373] width 69 height 10
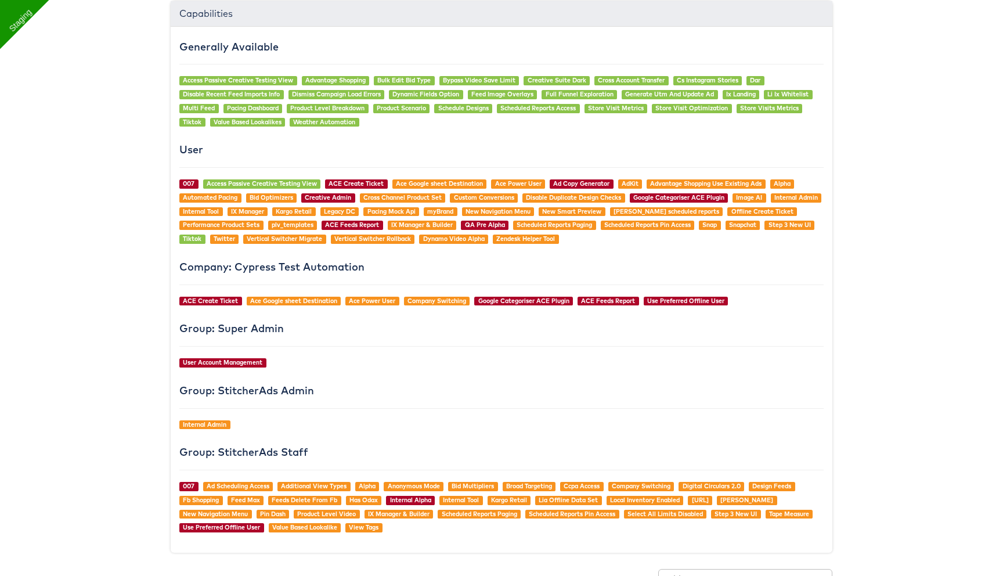
click at [686, 370] on div "Generally Available Access Passive Creative Testing View Advantage Shopping Bul…" at bounding box center [502, 290] width 662 height 527
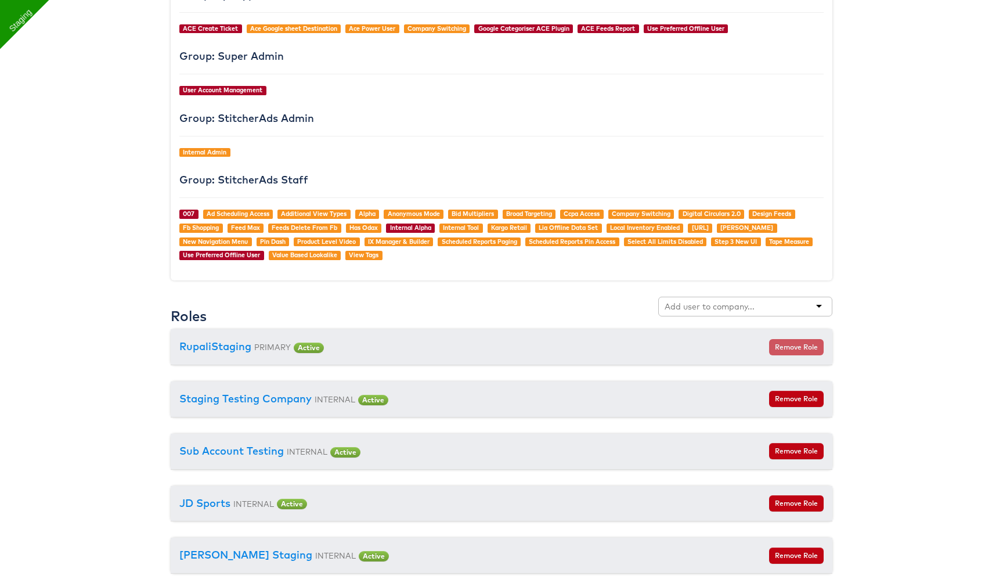
scroll to position [1212, 0]
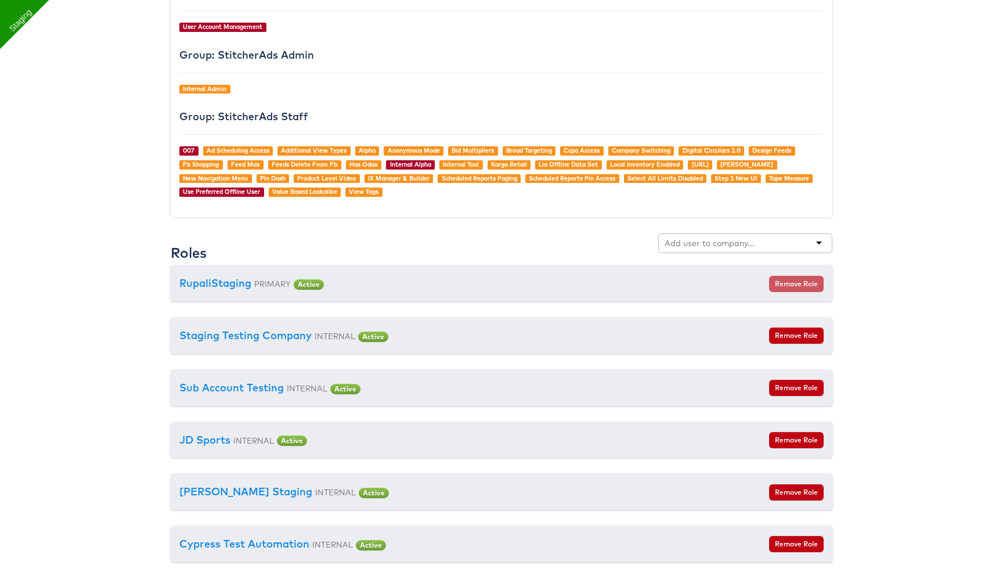
click at [714, 247] on input "text" at bounding box center [711, 243] width 92 height 12
type input "cos"
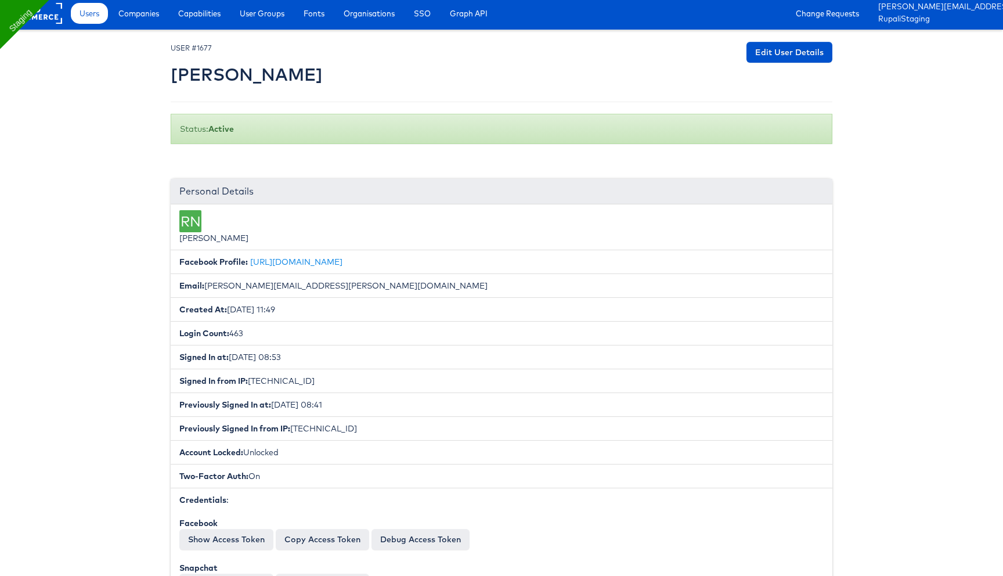
scroll to position [0, 0]
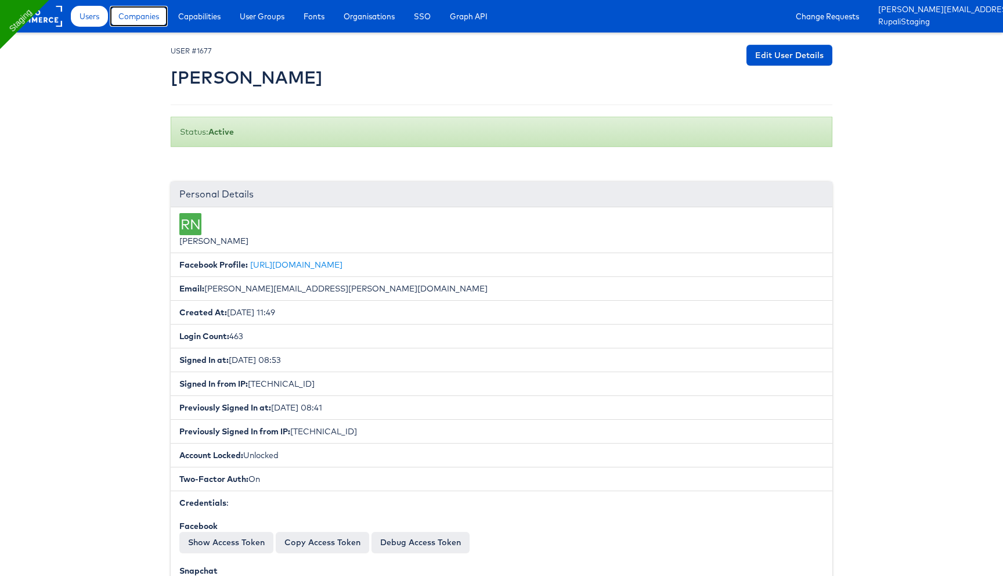
click at [145, 21] on span "Companies" at bounding box center [138, 16] width 41 height 12
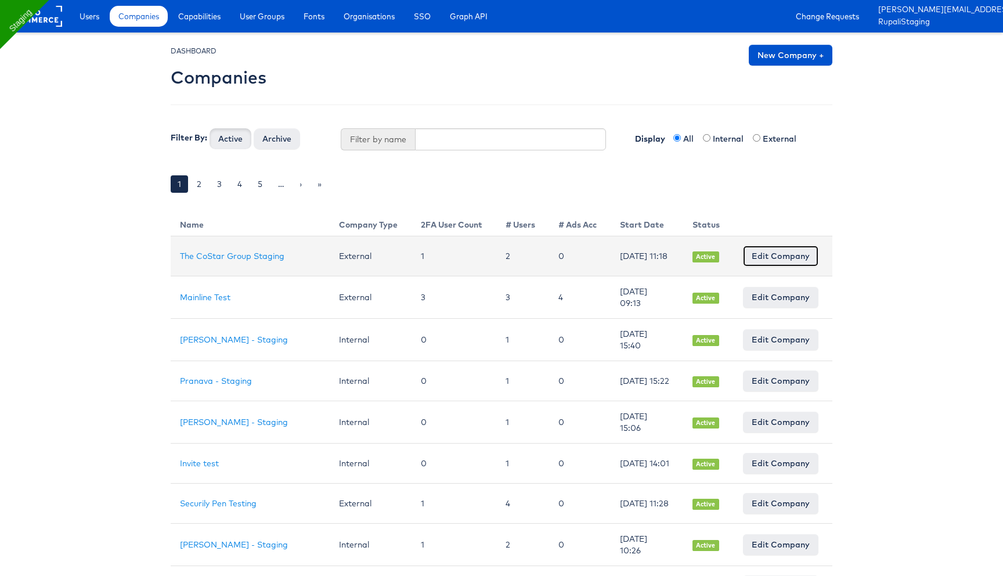
click at [791, 261] on link "Edit Company" at bounding box center [780, 256] width 75 height 21
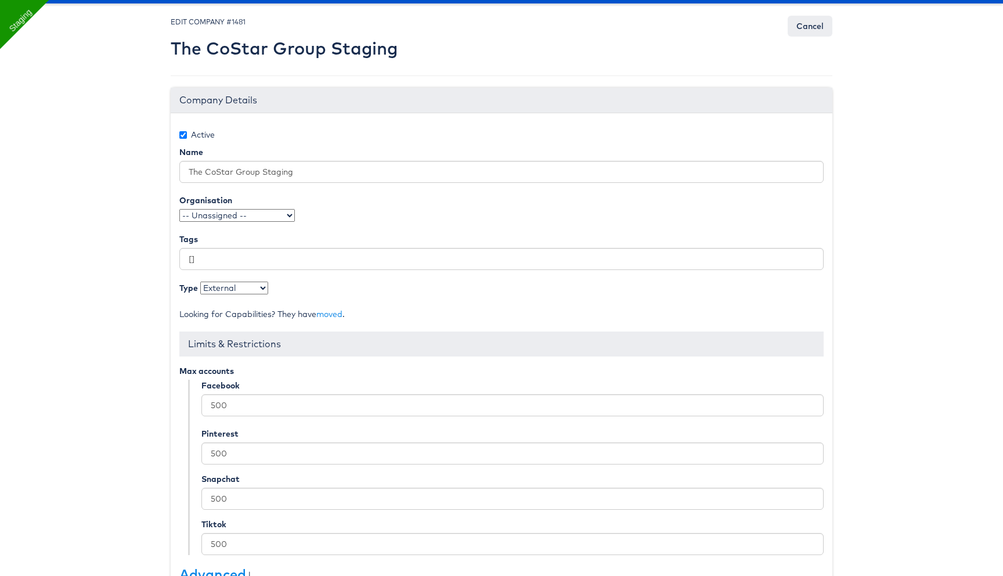
scroll to position [36, 0]
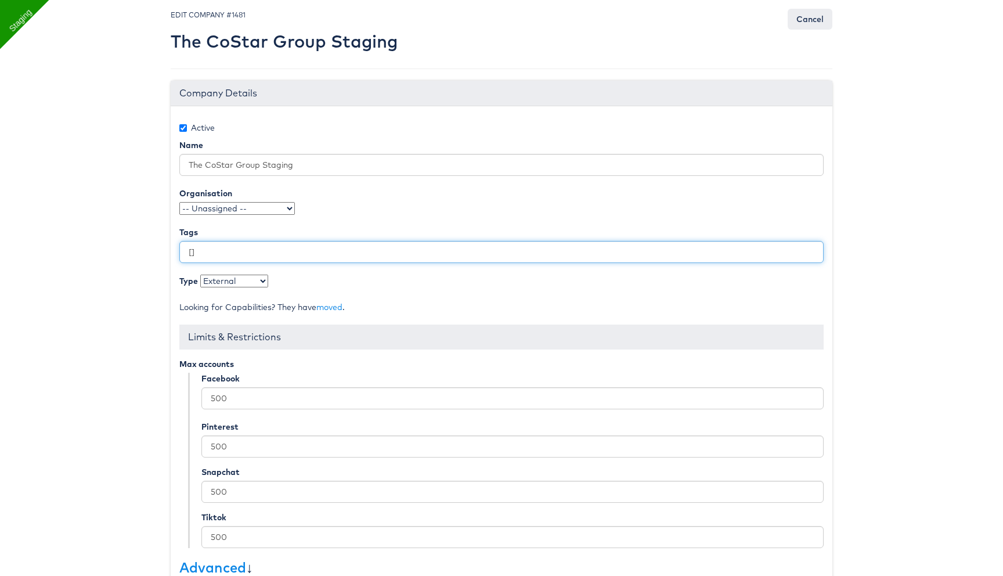
click at [223, 254] on input "[]" at bounding box center [501, 252] width 644 height 22
paste input """"
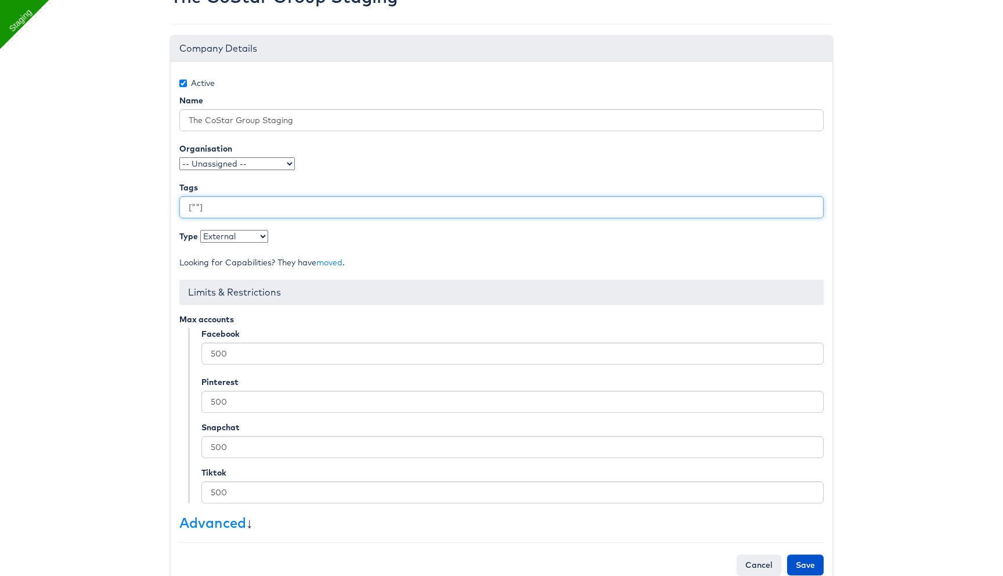
scroll to position [105, 0]
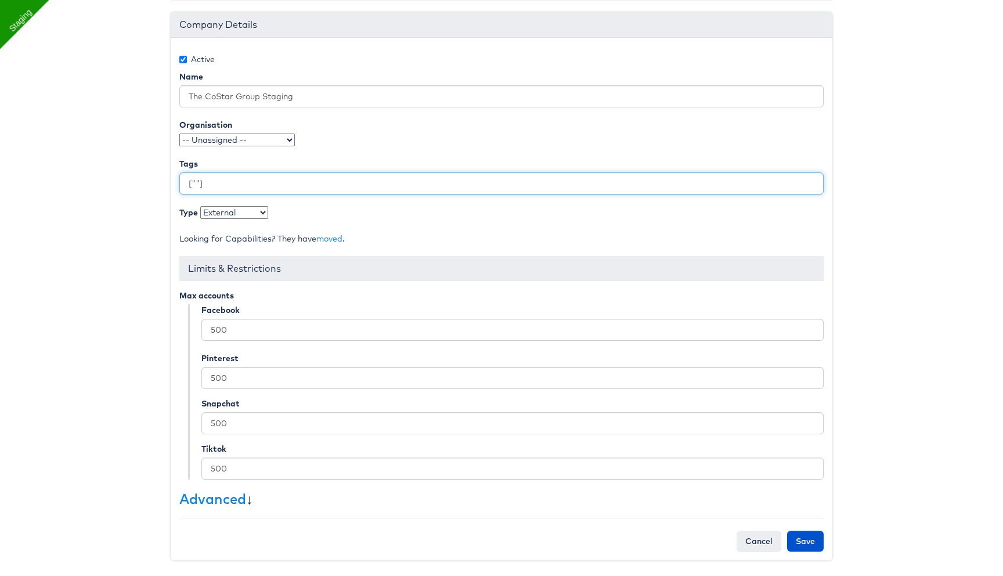
type input "[""]"
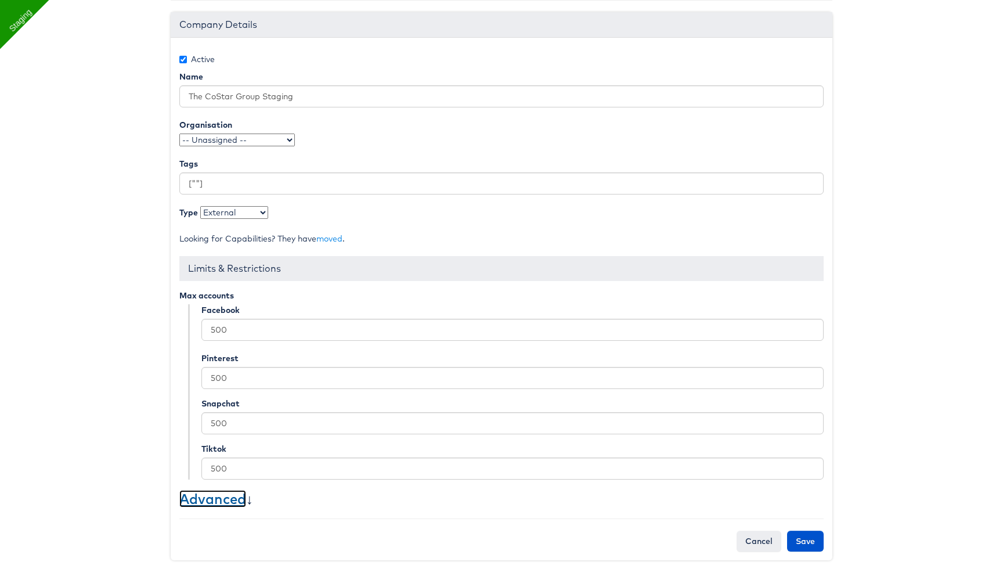
click at [217, 497] on link "Advanced" at bounding box center [212, 498] width 67 height 17
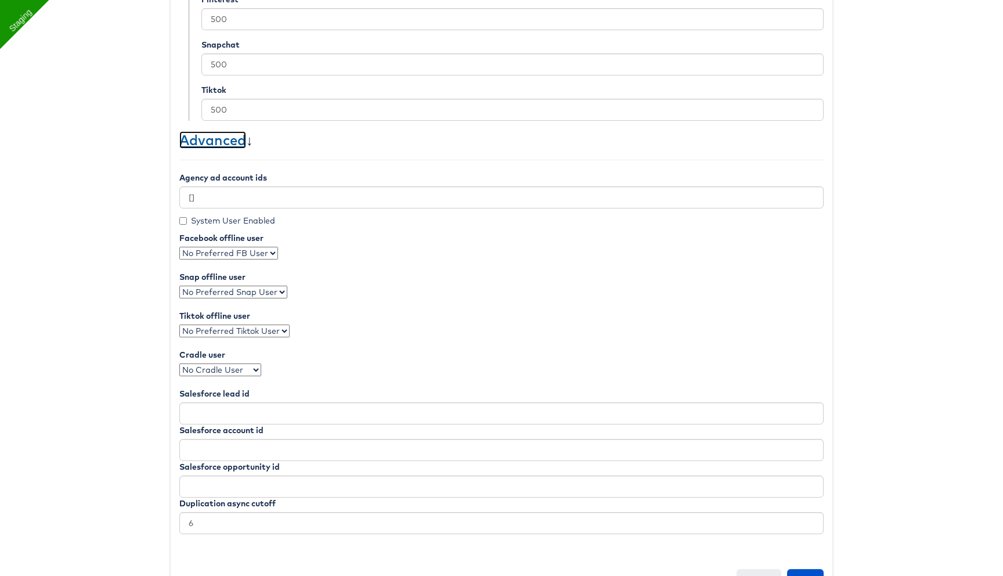
scroll to position [483, 0]
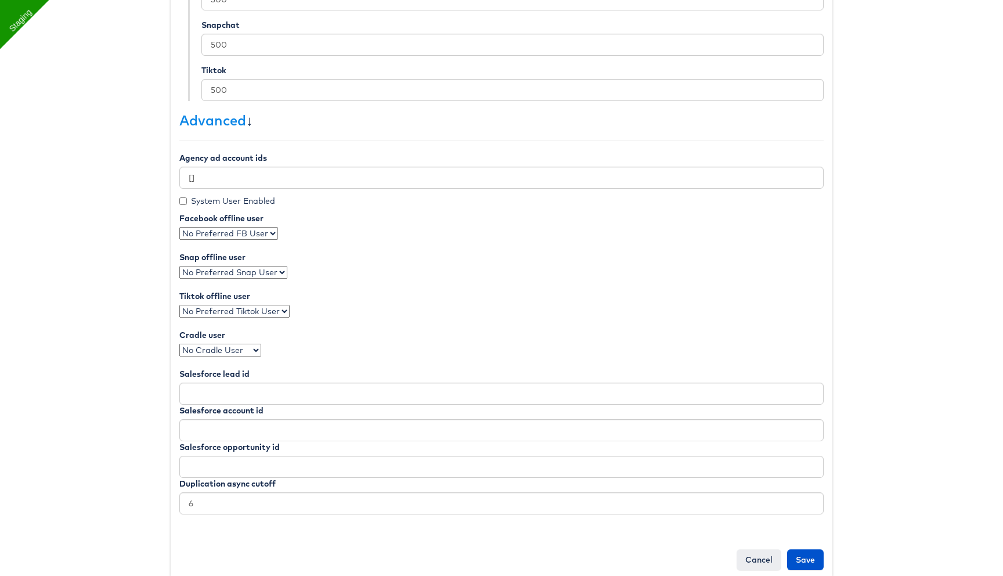
click at [257, 235] on select "No Preferred FB User Rupali Narkhede" at bounding box center [228, 233] width 99 height 13
select select "1677"
click at [179, 227] on select "No Preferred FB User Rupali Narkhede" at bounding box center [228, 233] width 99 height 13
click at [811, 556] on input "Save" at bounding box center [805, 559] width 37 height 21
type input "Saving..."
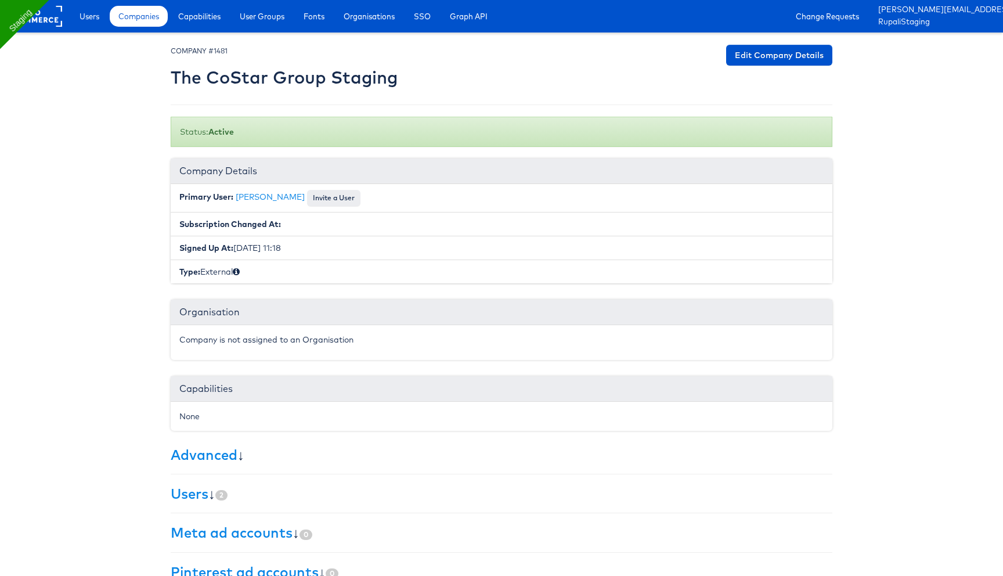
click at [246, 417] on div "None" at bounding box center [501, 417] width 644 height 12
click at [245, 417] on div "None" at bounding box center [501, 417] width 644 height 12
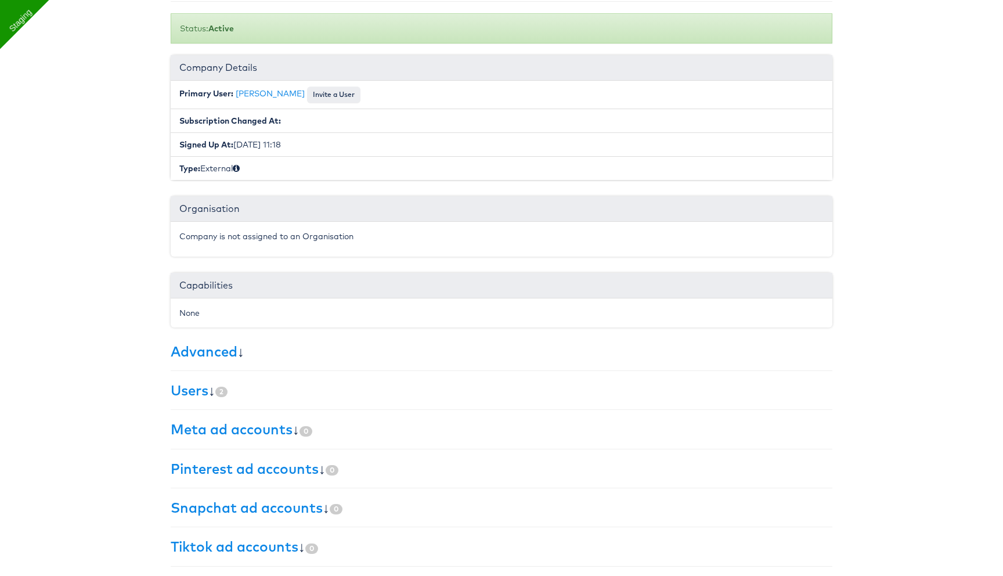
scroll to position [106, 0]
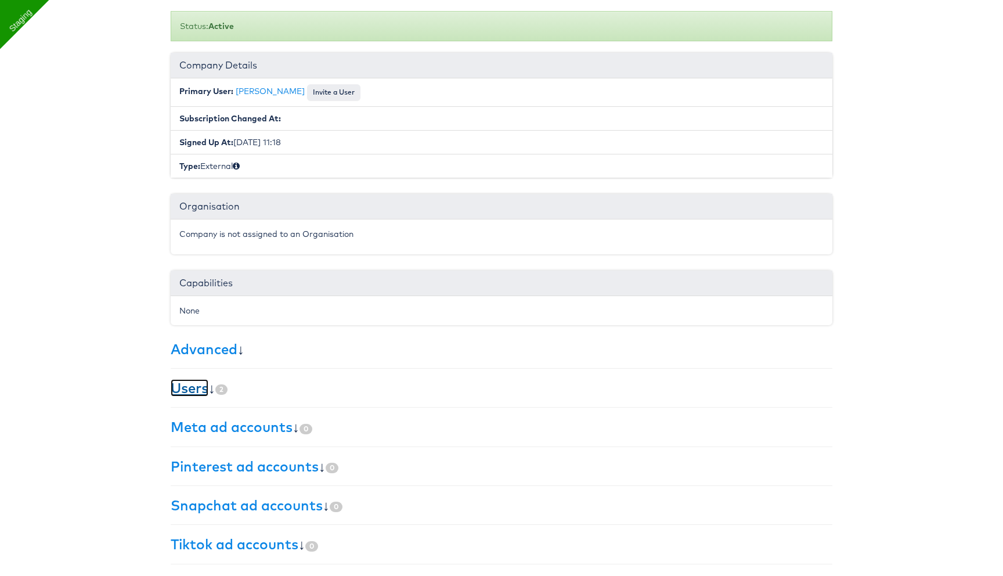
click at [192, 388] on link "Users" at bounding box center [190, 387] width 38 height 17
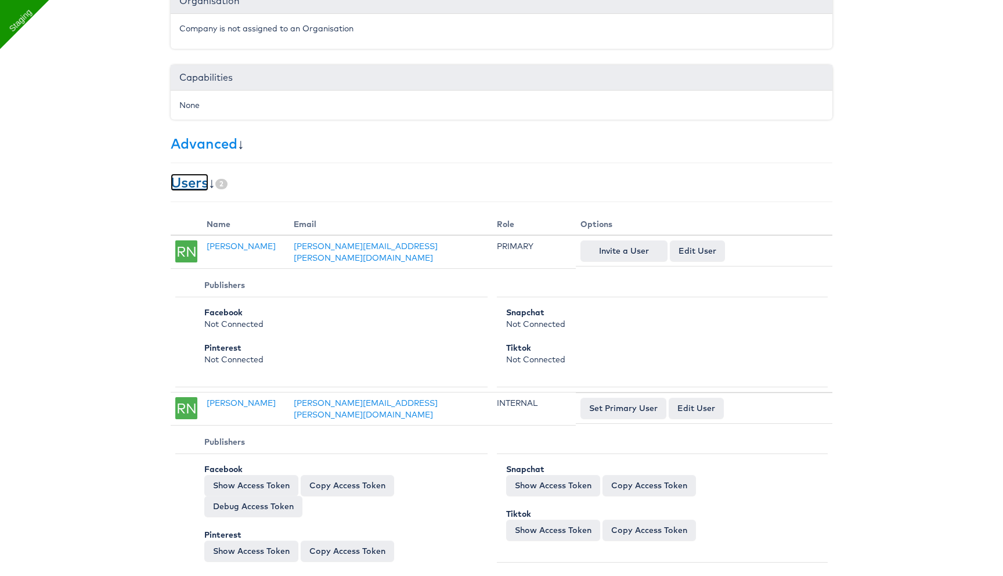
scroll to position [391, 0]
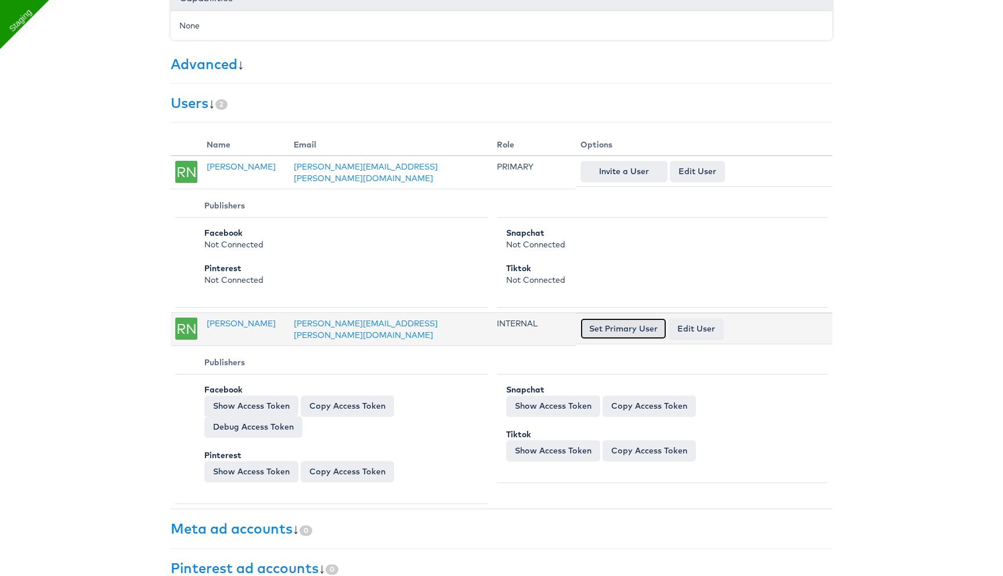
click at [611, 325] on button "Set Primary User" at bounding box center [624, 328] width 86 height 21
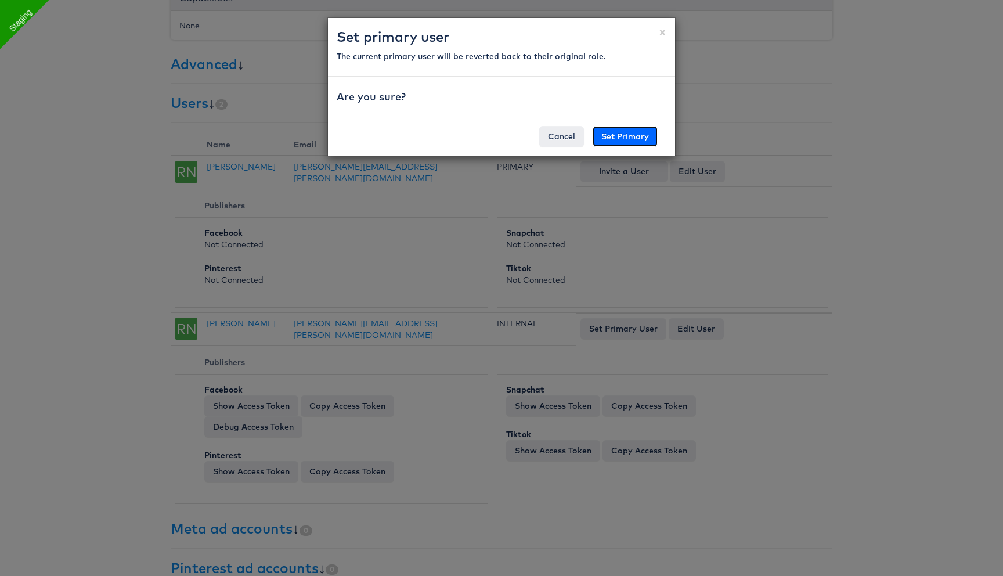
click at [644, 142] on button "Set Primary" at bounding box center [625, 136] width 65 height 21
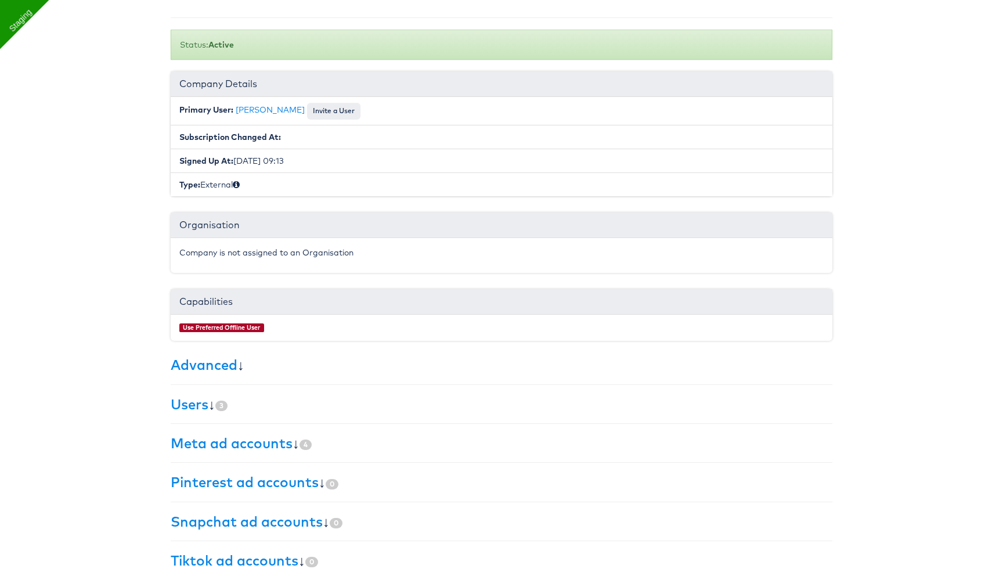
scroll to position [103, 0]
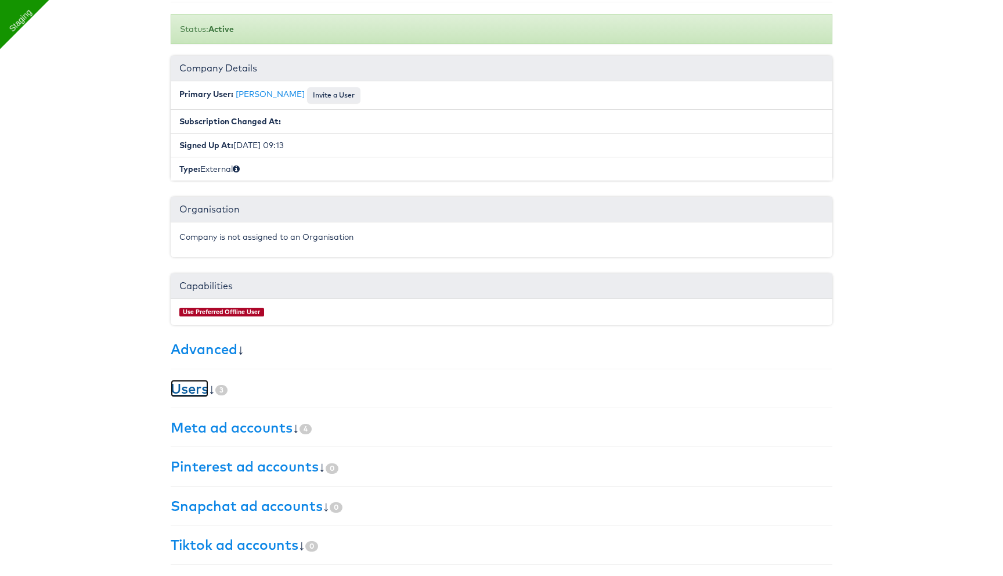
click at [204, 392] on link "Users" at bounding box center [190, 388] width 38 height 17
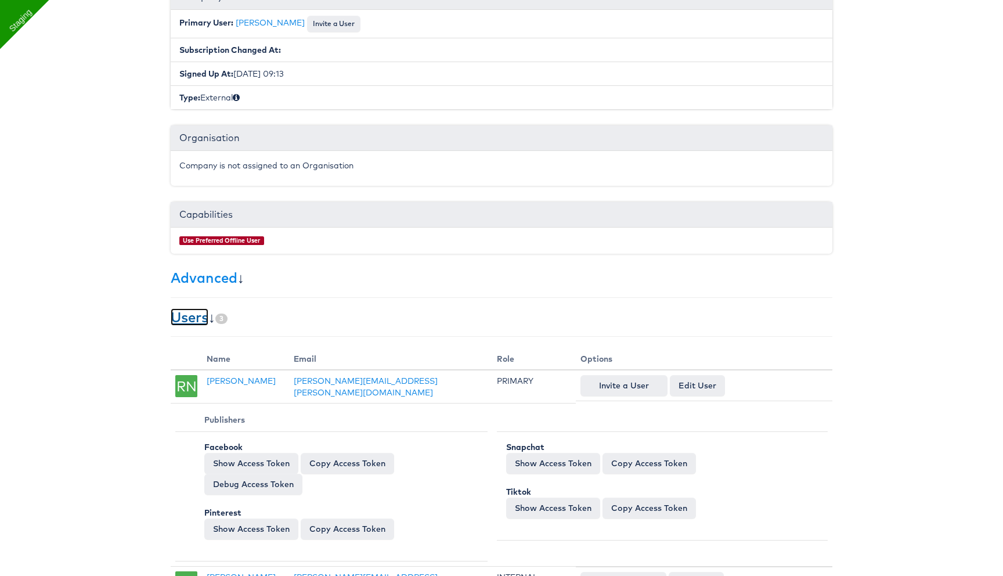
scroll to position [0, 0]
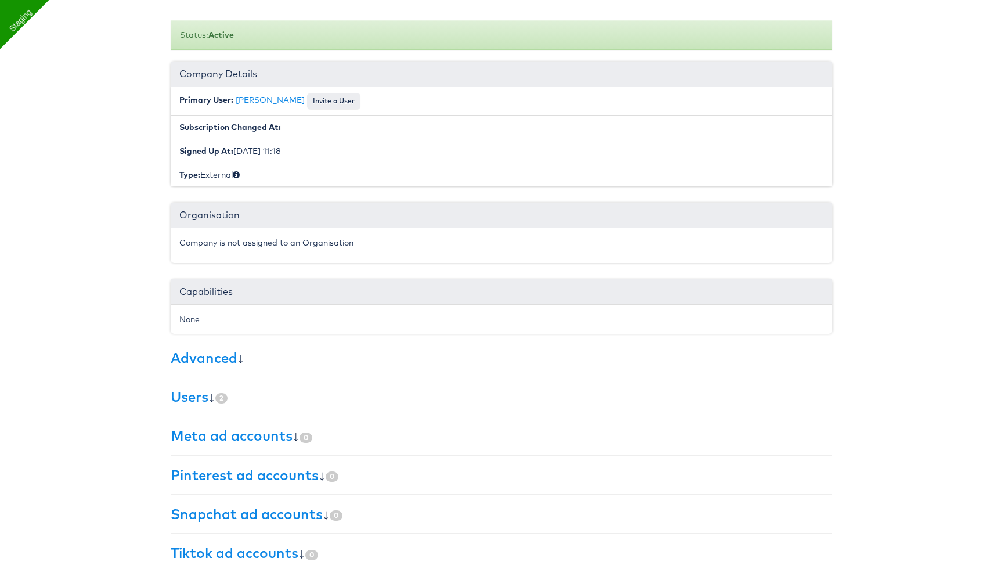
scroll to position [106, 0]
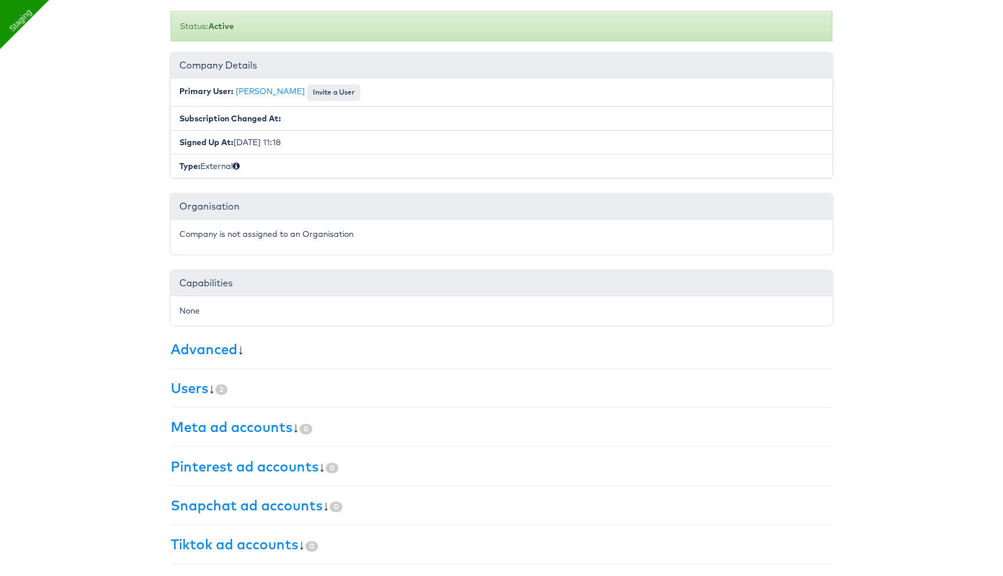
click at [200, 302] on div "None" at bounding box center [502, 310] width 662 height 29
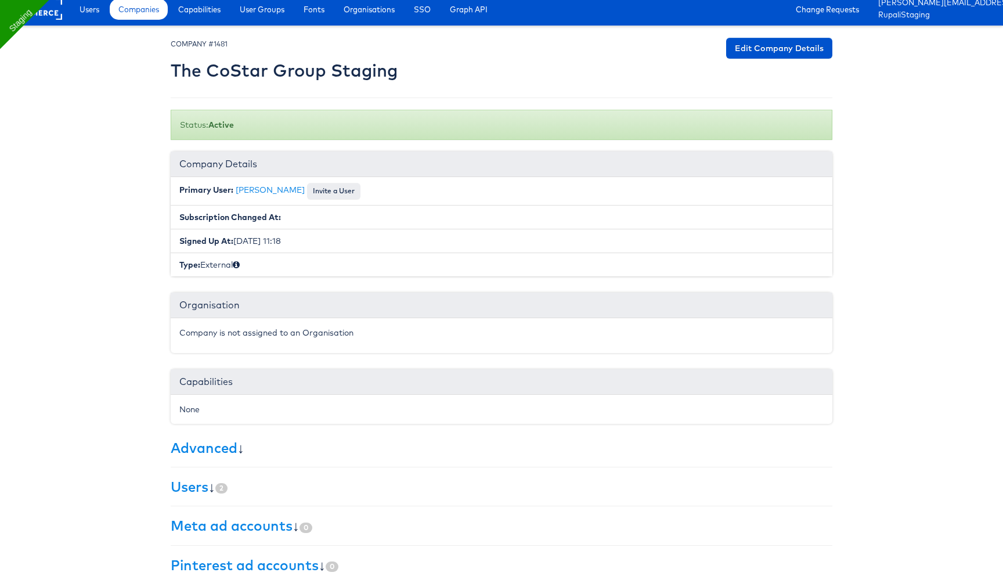
scroll to position [0, 0]
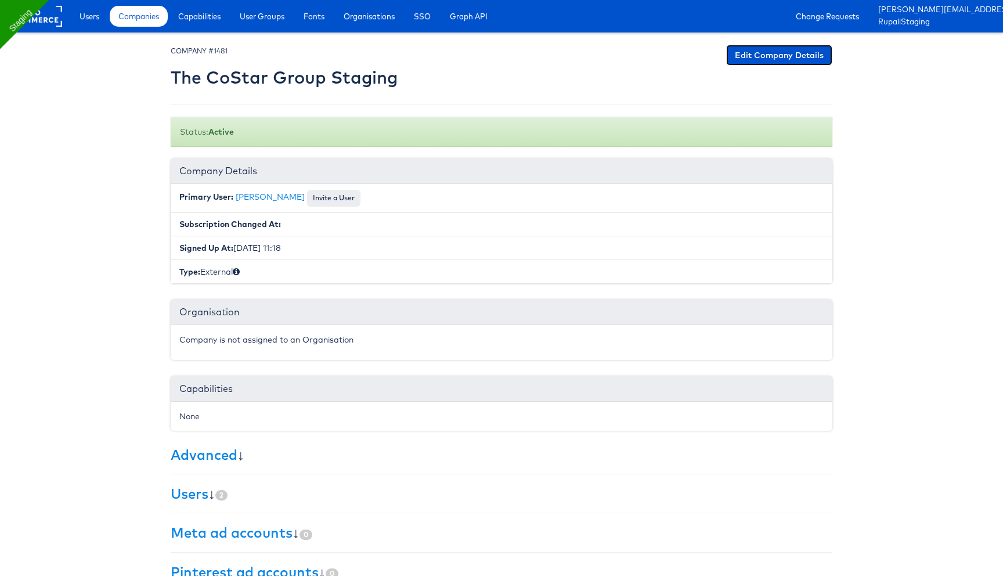
click at [763, 55] on link "Edit Company Details" at bounding box center [779, 55] width 106 height 21
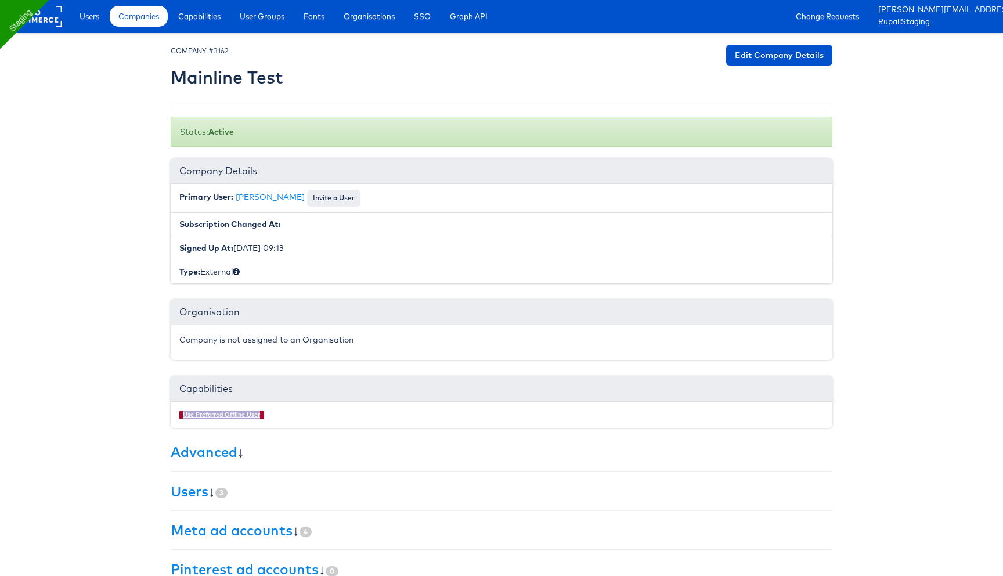
drag, startPoint x: 268, startPoint y: 415, endPoint x: 183, endPoint y: 415, distance: 84.2
click at [183, 415] on div "Use Preferred Offline User" at bounding box center [501, 415] width 644 height 9
copy link "Use Preferred Offline User"
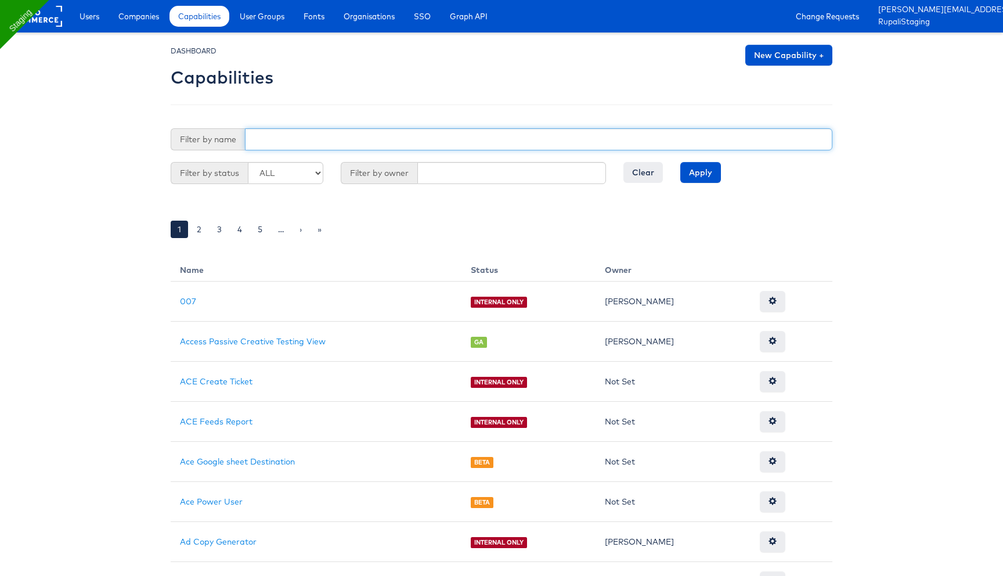
click at [370, 141] on input "text" at bounding box center [539, 139] width 588 height 22
paste input "Use Preferred Offline User"
type input "Use Preferred Offline User"
click at [680, 162] on input "Apply" at bounding box center [700, 172] width 41 height 21
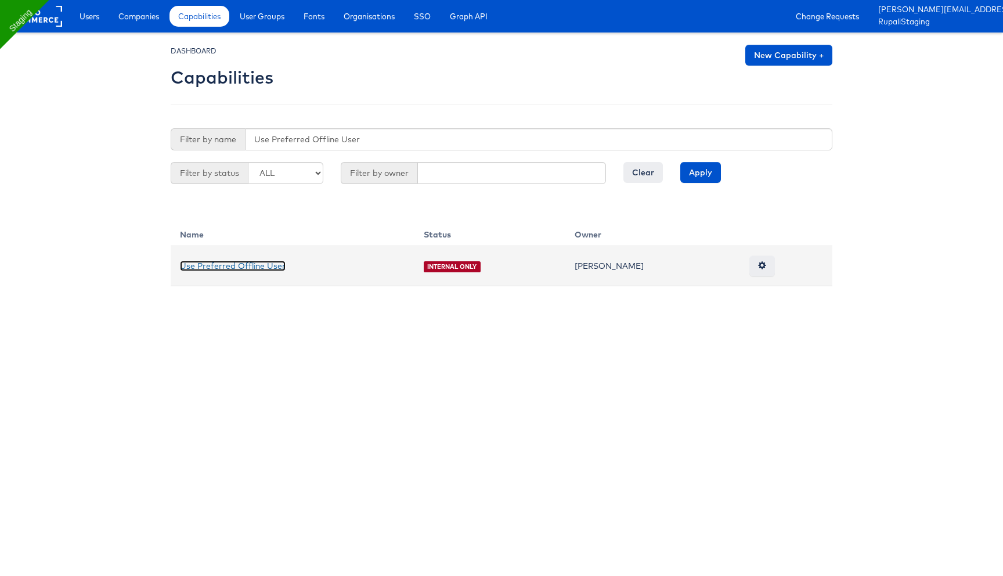
click at [249, 264] on link "Use Preferred Offline User" at bounding box center [233, 266] width 106 height 10
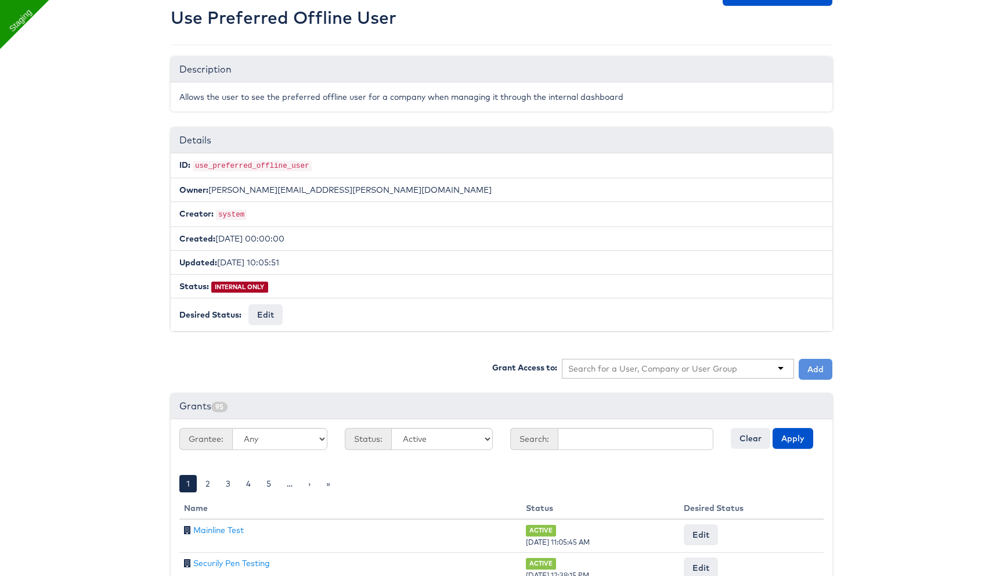
scroll to position [111, 0]
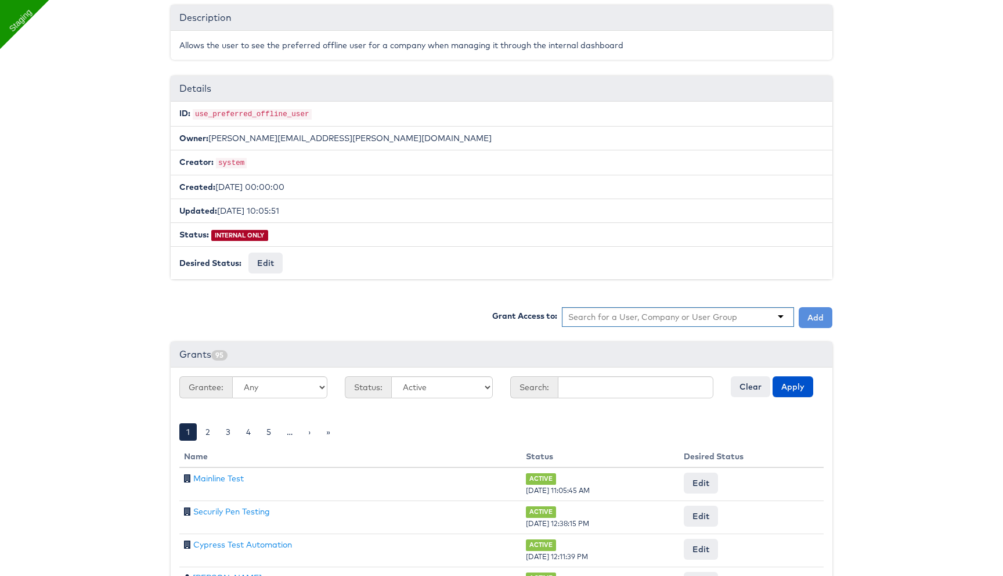
click at [642, 311] on input "text" at bounding box center [653, 317] width 170 height 12
type input "cost"
click at [806, 315] on button "Add" at bounding box center [816, 317] width 34 height 21
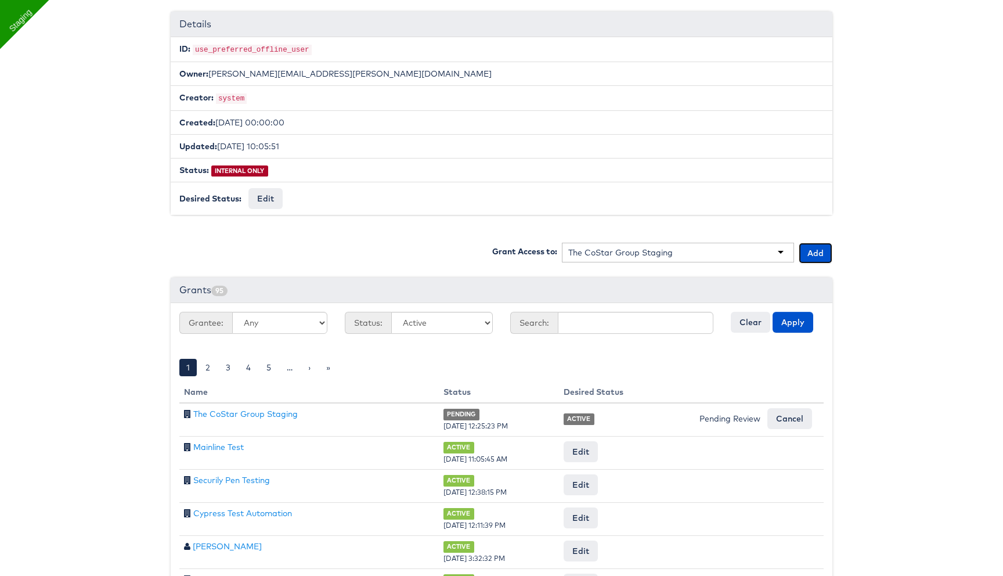
scroll to position [88, 0]
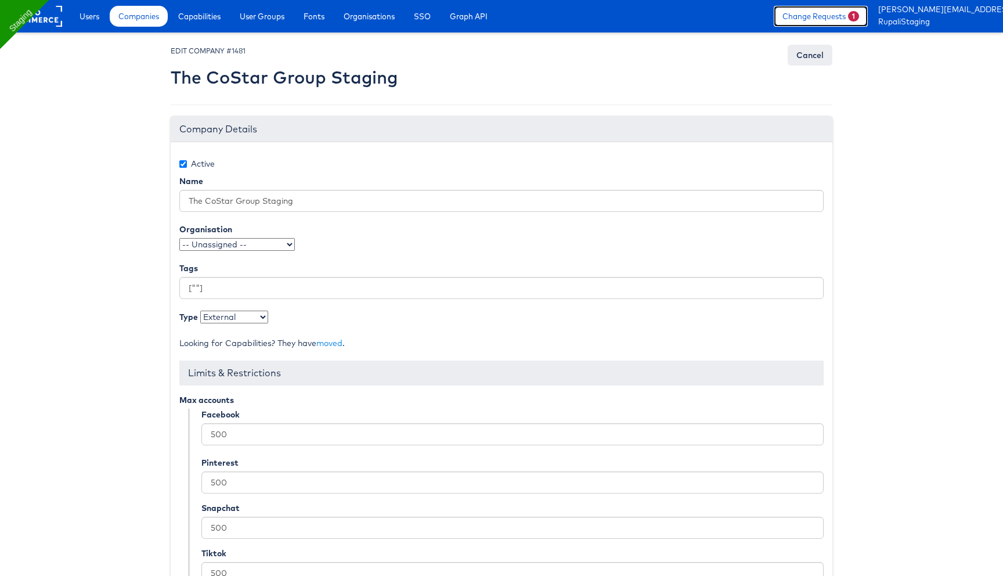
click at [822, 15] on link "Change Requests 1" at bounding box center [821, 16] width 94 height 21
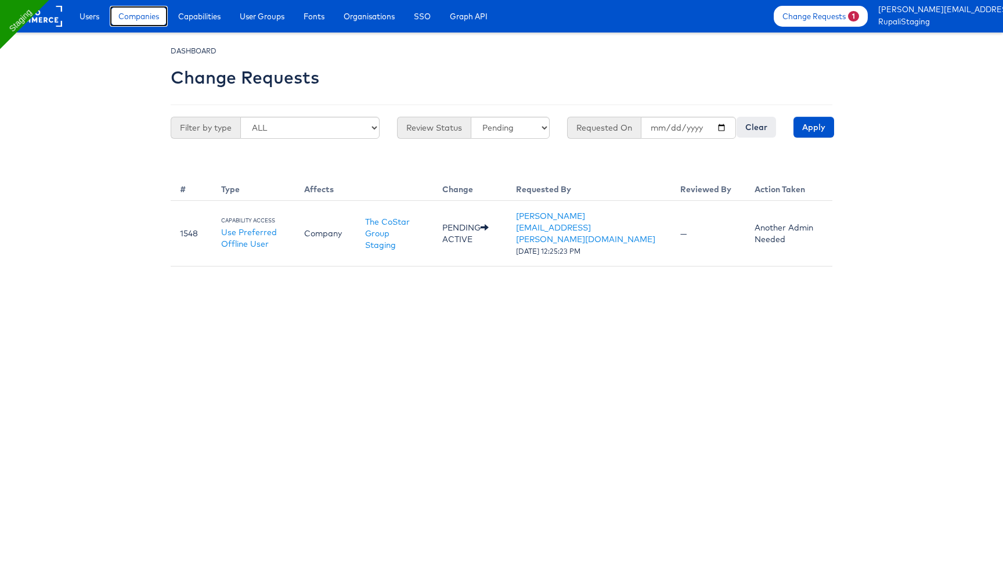
click at [147, 14] on span "Companies" at bounding box center [138, 16] width 41 height 12
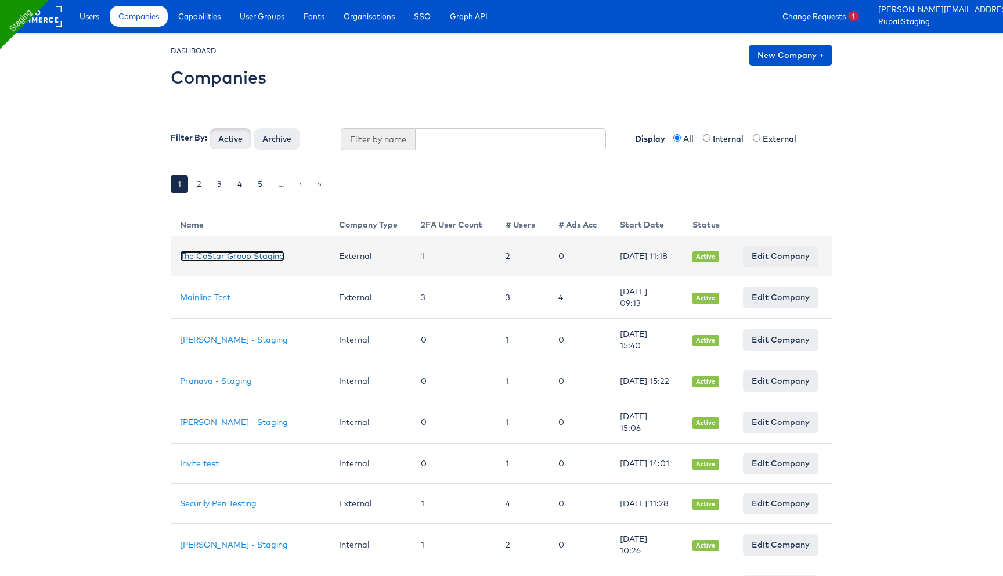
click at [239, 260] on link "The CoStar Group Staging" at bounding box center [232, 256] width 105 height 10
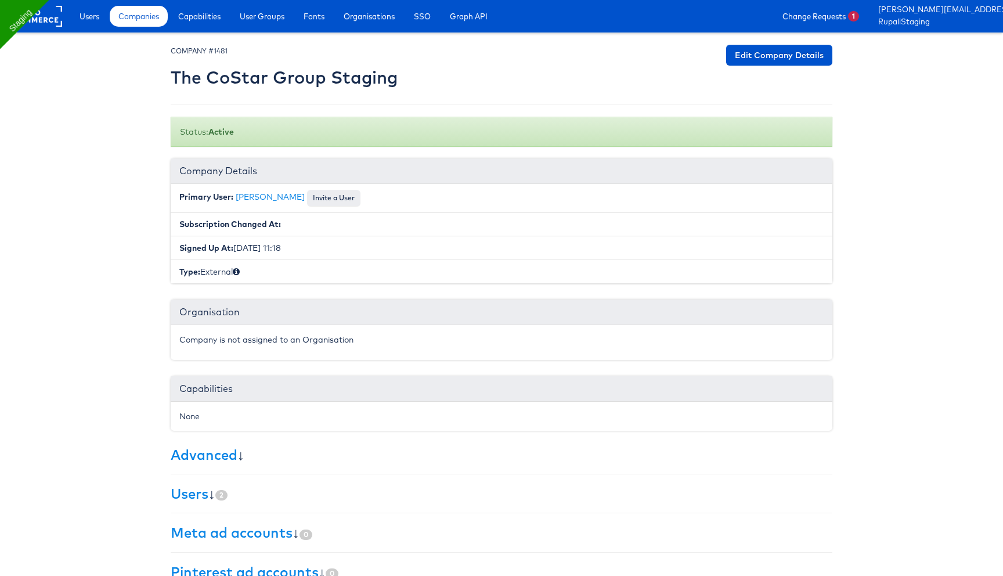
scroll to position [106, 0]
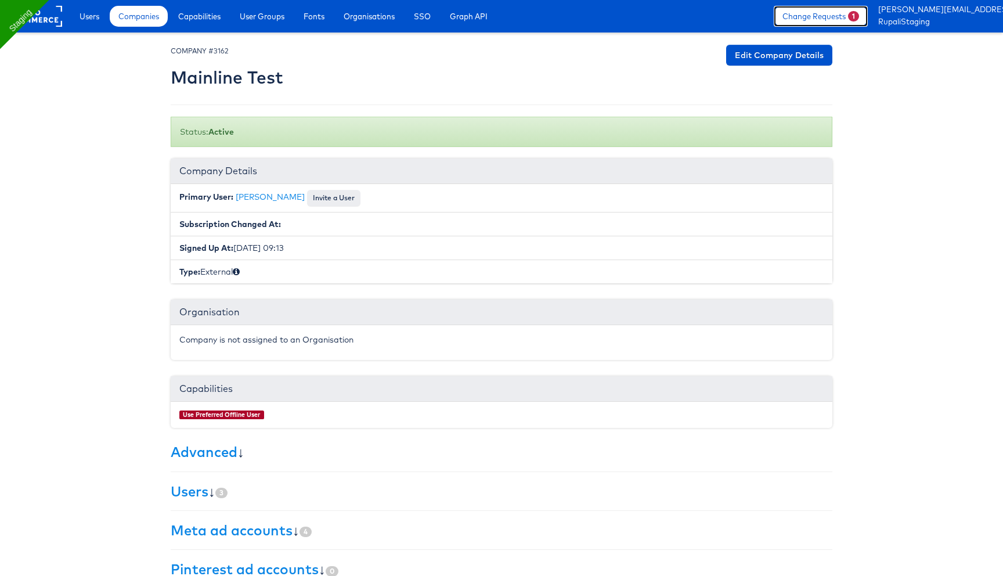
click at [813, 16] on link "Change Requests 1" at bounding box center [821, 16] width 94 height 21
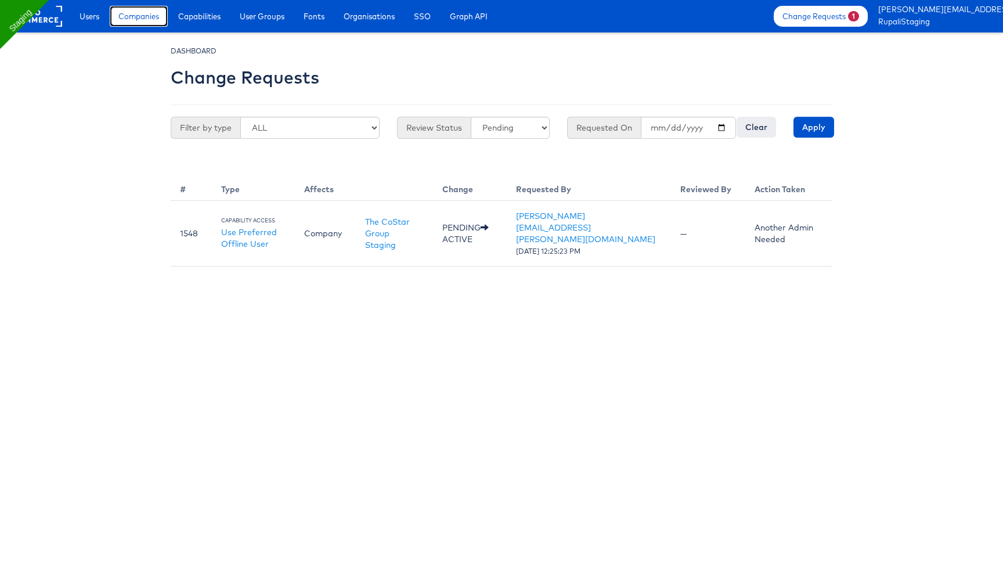
click at [136, 19] on span "Companies" at bounding box center [138, 16] width 41 height 12
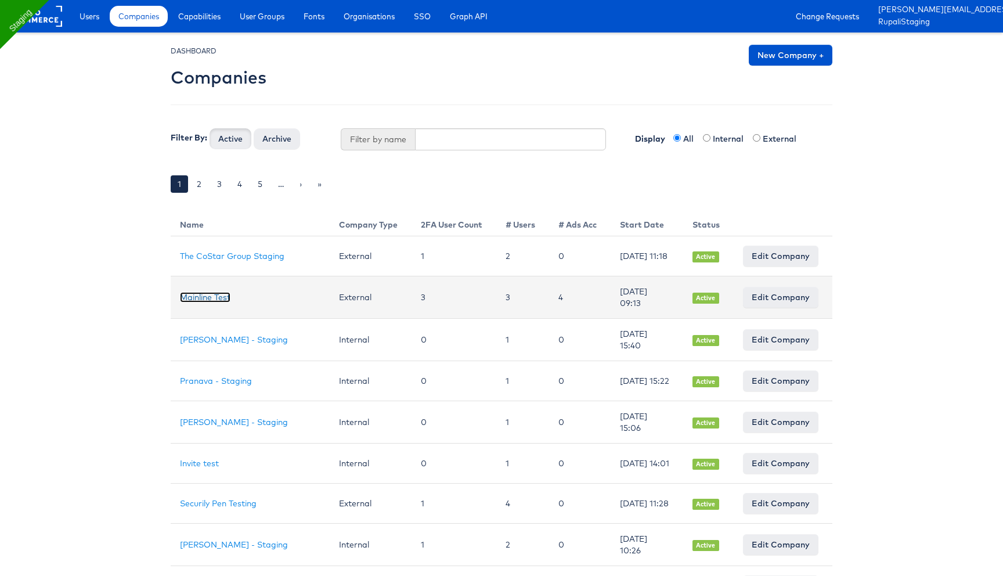
click at [221, 300] on link "Mainline Test" at bounding box center [205, 297] width 51 height 10
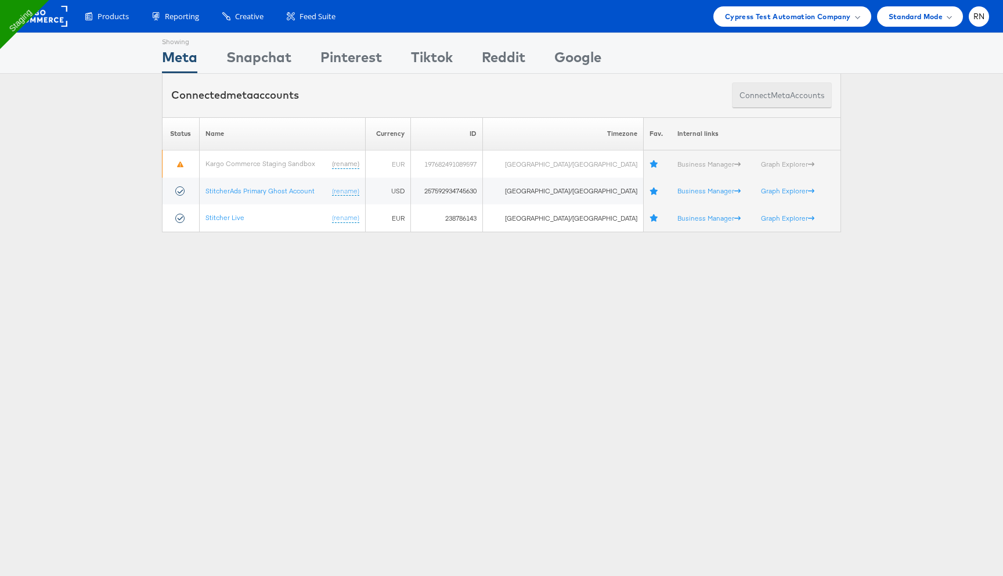
click at [755, 103] on button "Connect meta Accounts" at bounding box center [782, 95] width 100 height 26
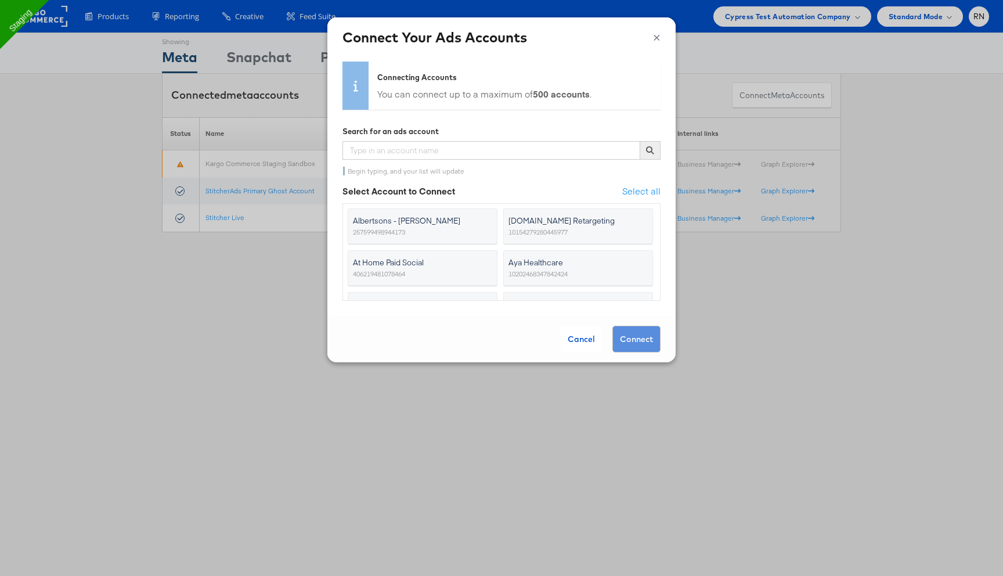
click at [610, 226] on span "Apartments.com Retargeting" at bounding box center [571, 221] width 125 height 12
click at [0, 0] on input "Apartments.com Retargeting 10154279280445977" at bounding box center [0, 0] width 0 height 0
click at [643, 350] on button "Connect" at bounding box center [637, 339] width 48 height 27
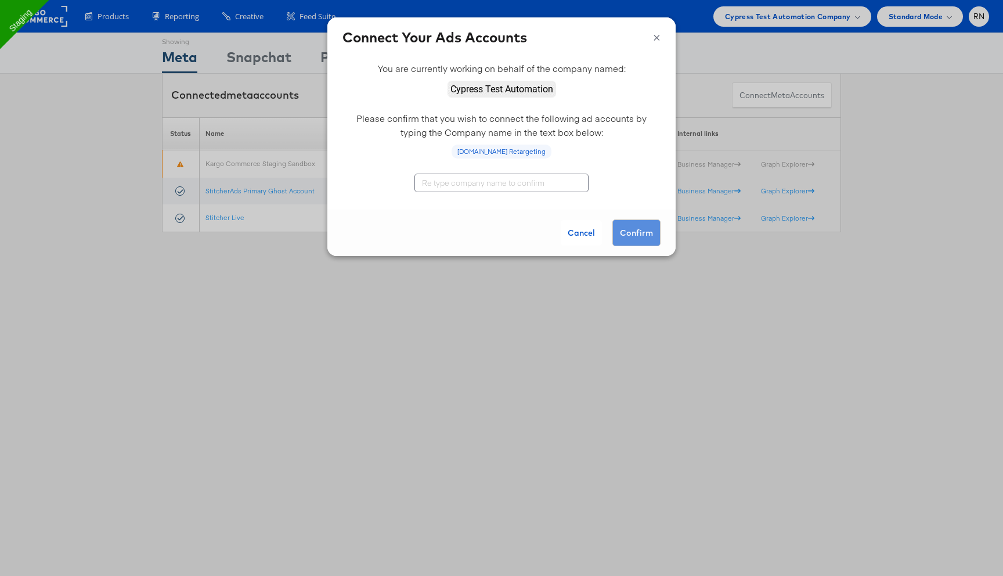
click at [517, 189] on input "text" at bounding box center [502, 183] width 174 height 19
type input "Cypress Test Automation"
click at [639, 232] on button "Confirm" at bounding box center [637, 232] width 48 height 27
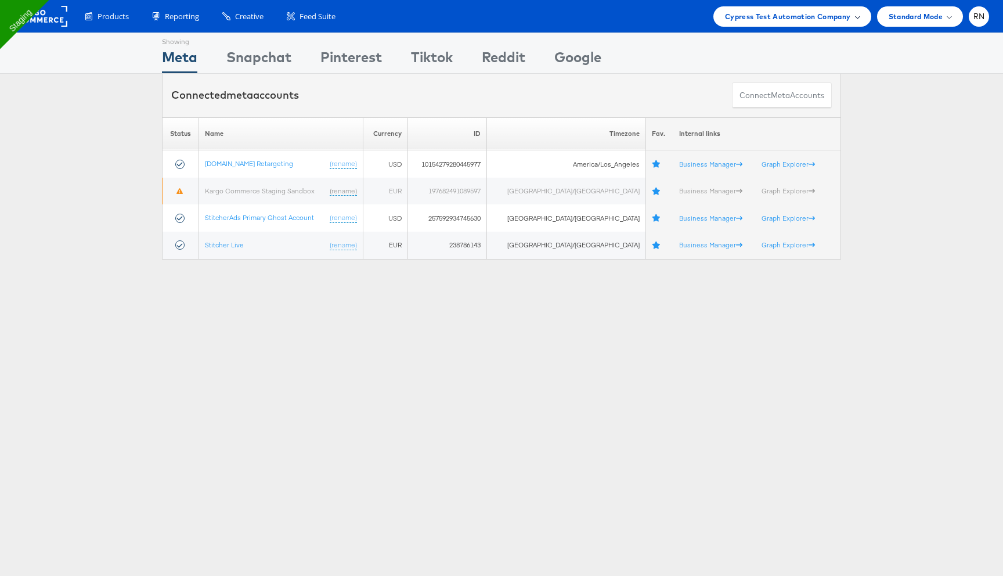
click at [769, 21] on span "Cypress Test Automation Company" at bounding box center [788, 16] width 126 height 12
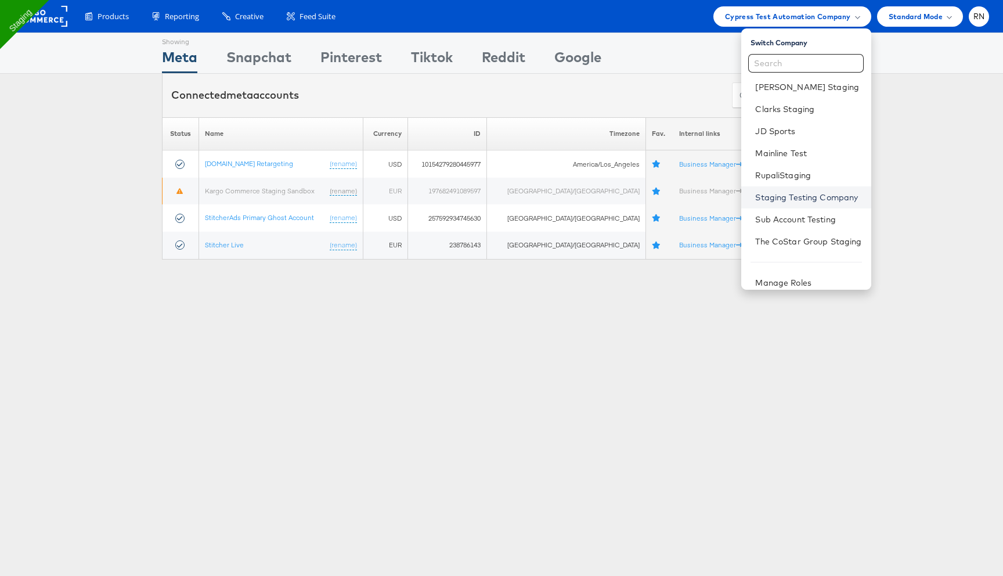
click at [786, 195] on link "Staging Testing Company" at bounding box center [808, 198] width 106 height 12
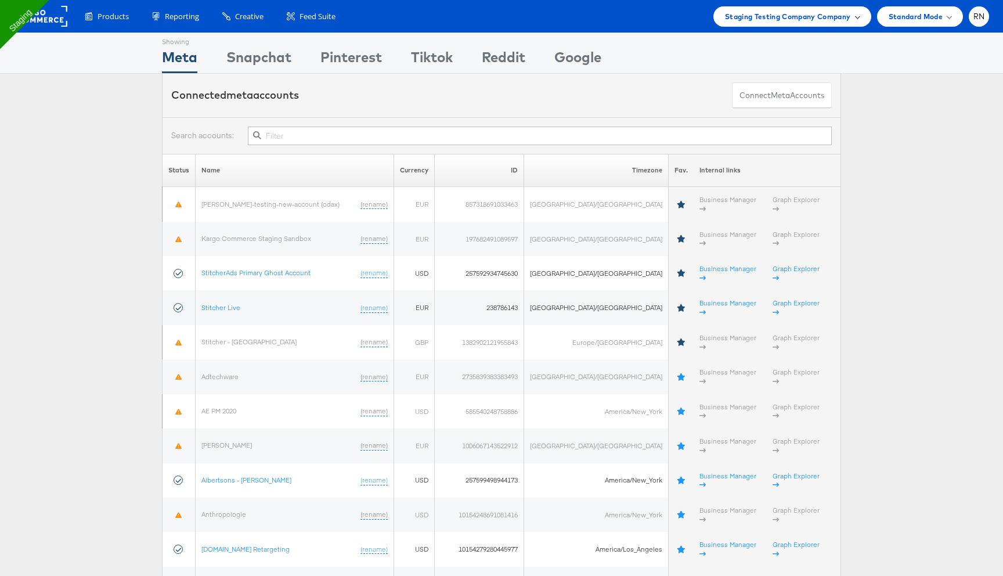
click at [842, 17] on span "Staging Testing Company Company" at bounding box center [788, 16] width 126 height 12
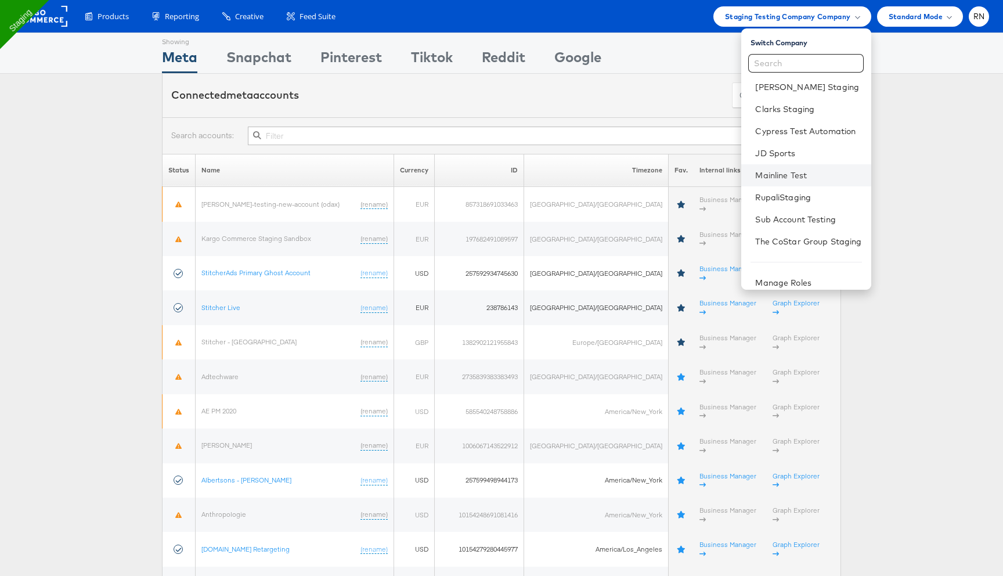
click at [777, 181] on li "Mainline Test" at bounding box center [805, 175] width 129 height 22
click at [686, 20] on div "Products Product Catalogs Enhance Your Product Catalog, Map Them to Publishers,…" at bounding box center [531, 16] width 916 height 20
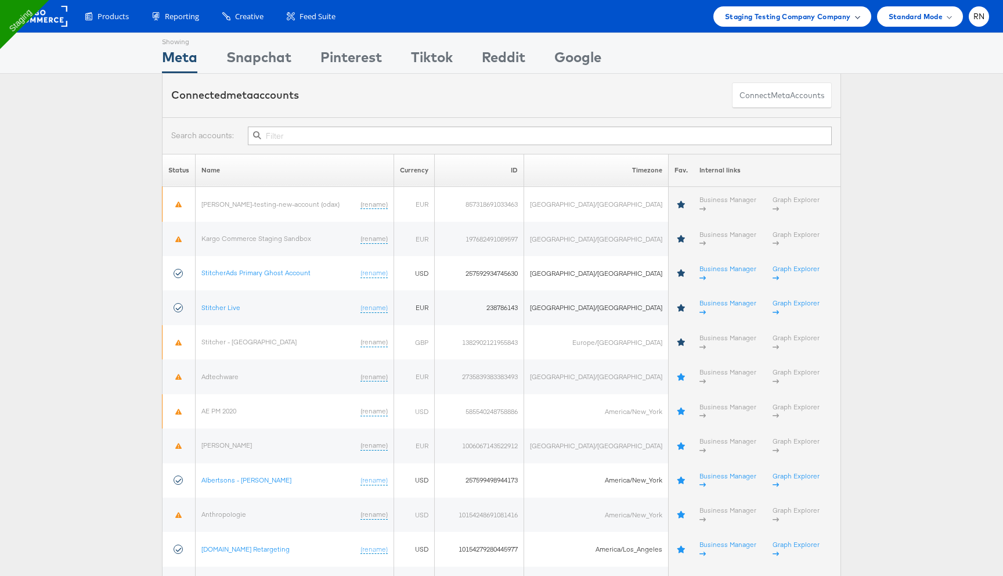
click at [754, 18] on span "Staging Testing Company Company" at bounding box center [788, 16] width 126 height 12
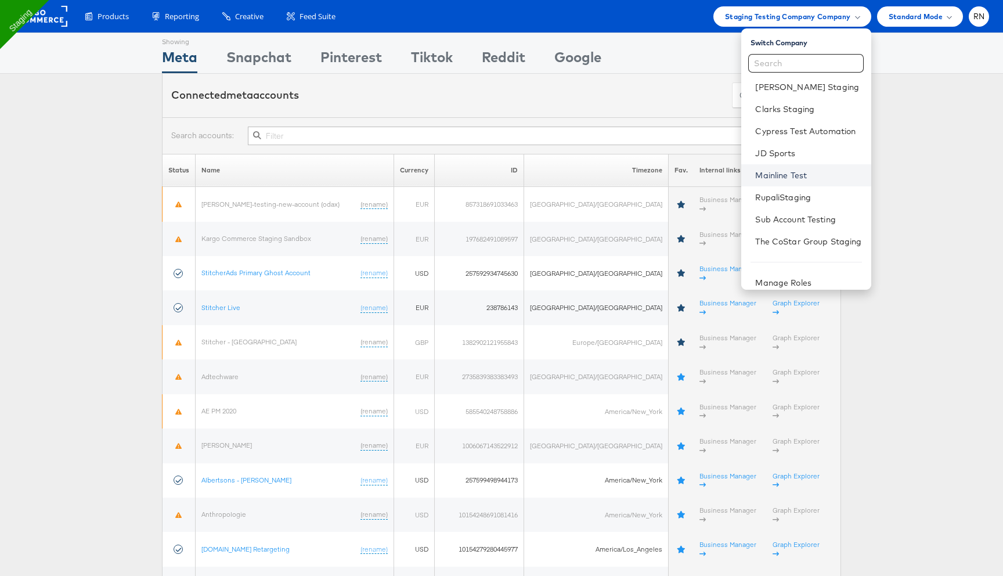
click at [782, 173] on link "Mainline Test" at bounding box center [808, 176] width 106 height 12
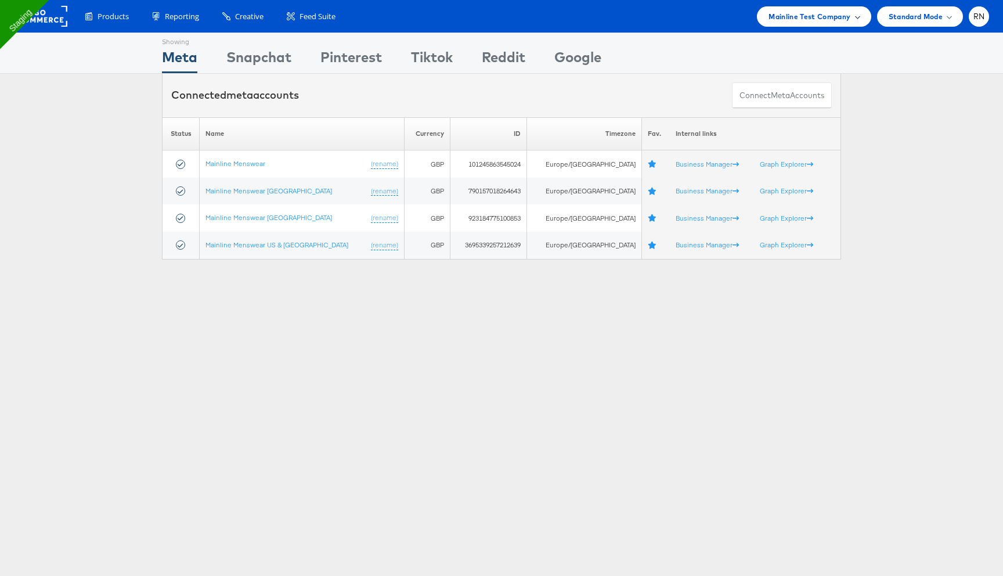
click at [792, 16] on span "Mainline Test Company" at bounding box center [810, 16] width 82 height 12
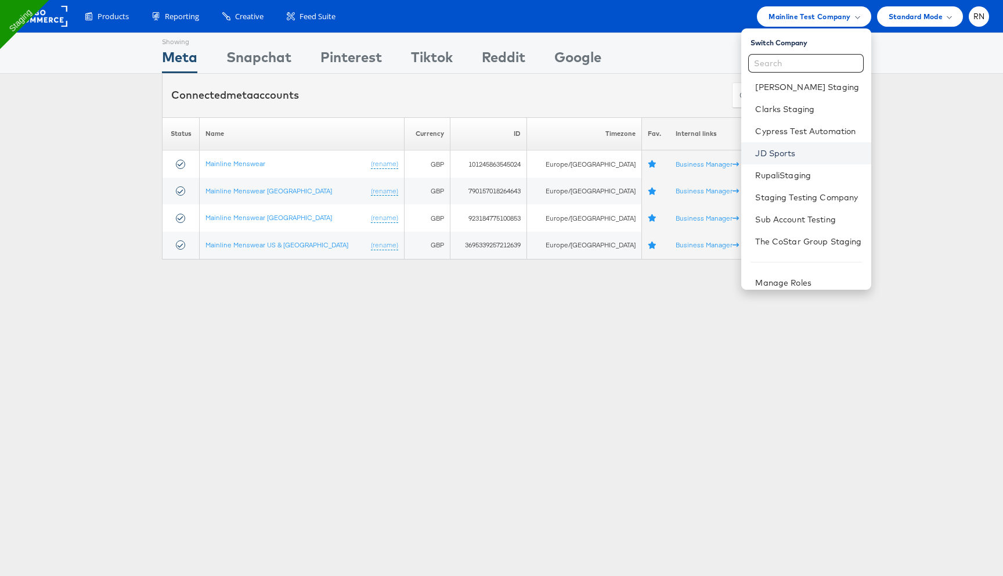
click at [787, 152] on link "JD Sports" at bounding box center [808, 153] width 106 height 12
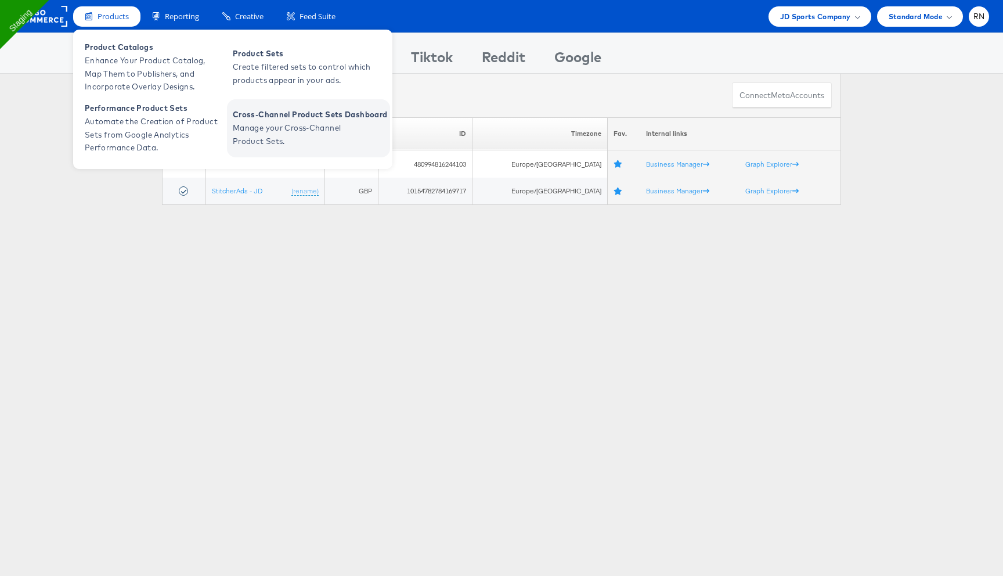
click at [293, 113] on span "Cross-Channel Product Sets Dashboard" at bounding box center [310, 114] width 154 height 13
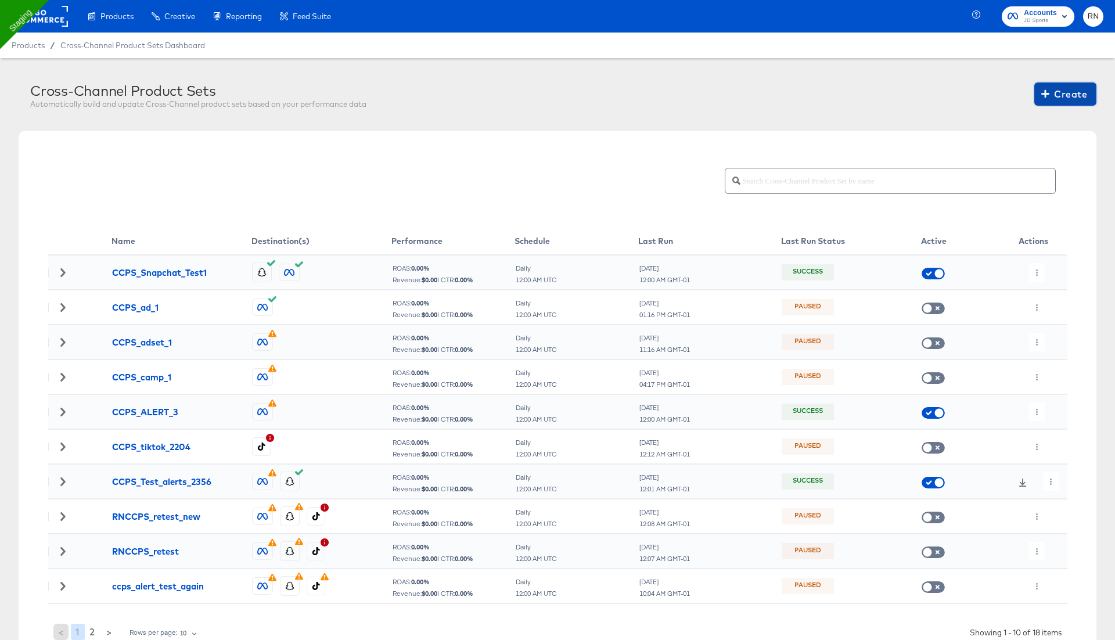
click at [1061, 95] on span "Create" at bounding box center [1065, 94] width 44 height 16
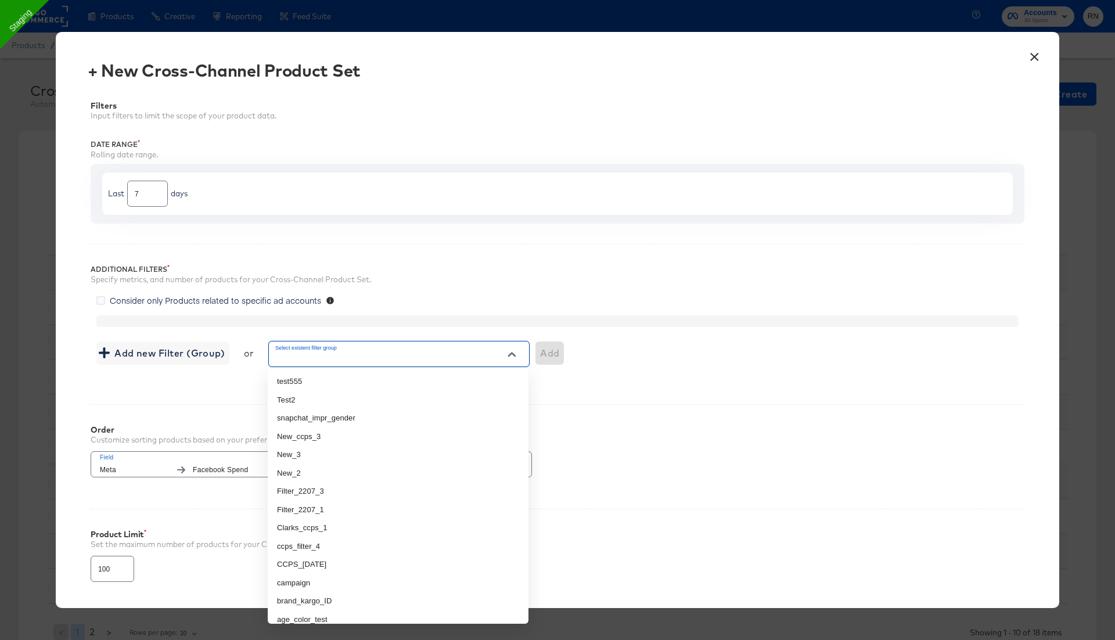
click at [351, 361] on input "Select existent filter group" at bounding box center [382, 358] width 218 height 13
click at [344, 381] on li "test555" at bounding box center [398, 381] width 261 height 19
type input "test555"
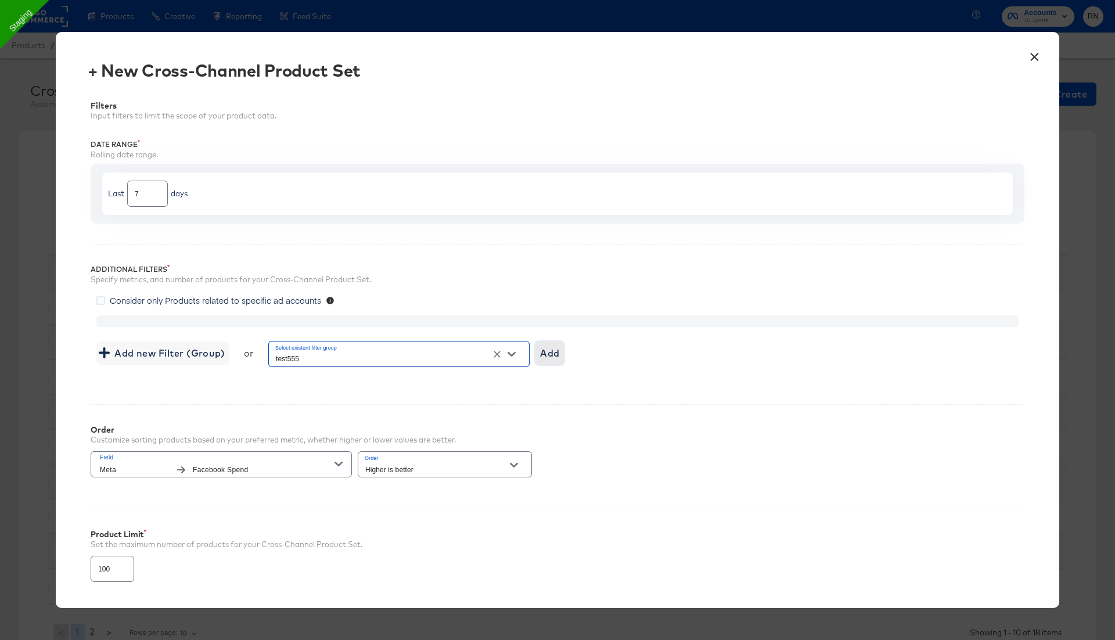
click at [556, 347] on span "Add" at bounding box center [549, 353] width 19 height 16
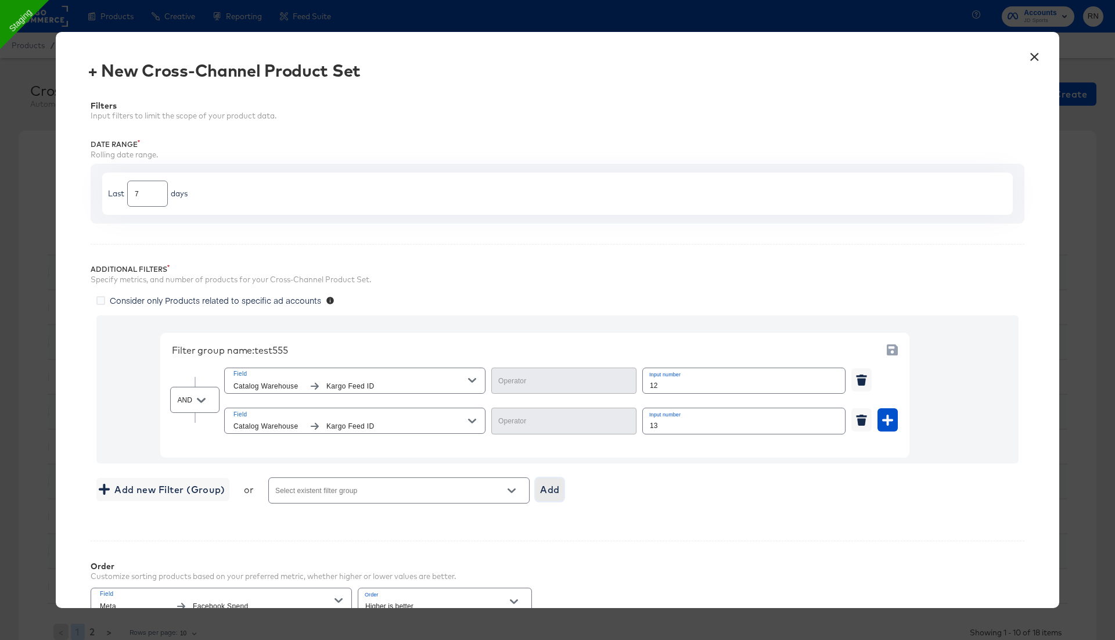
scroll to position [214, 0]
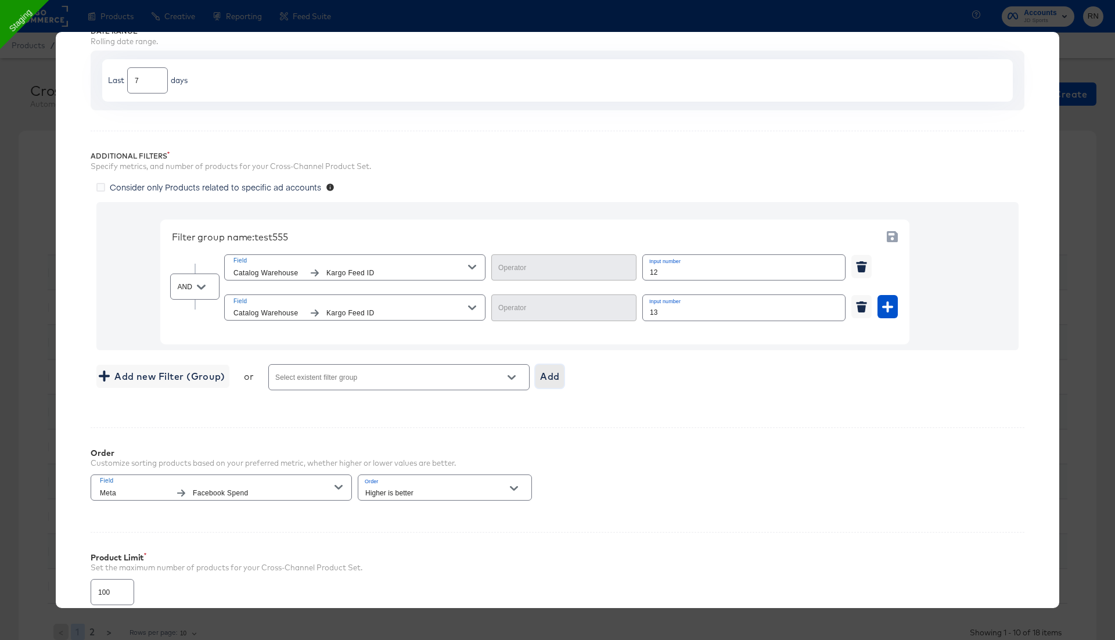
type input "Equal"
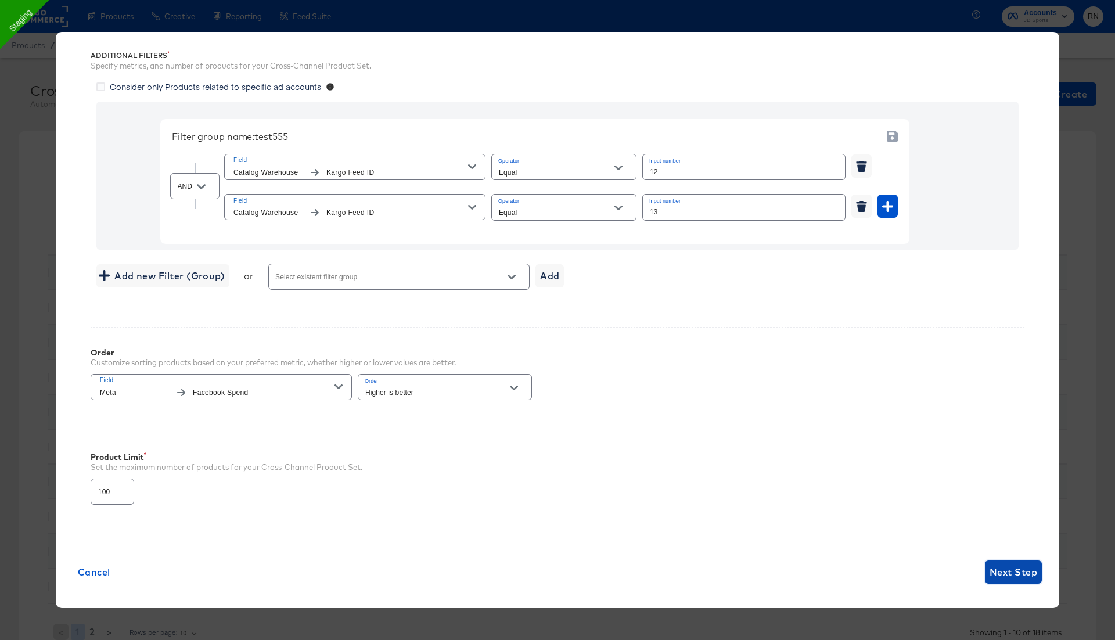
click at [1004, 570] on span "Next Step" at bounding box center [1013, 572] width 48 height 16
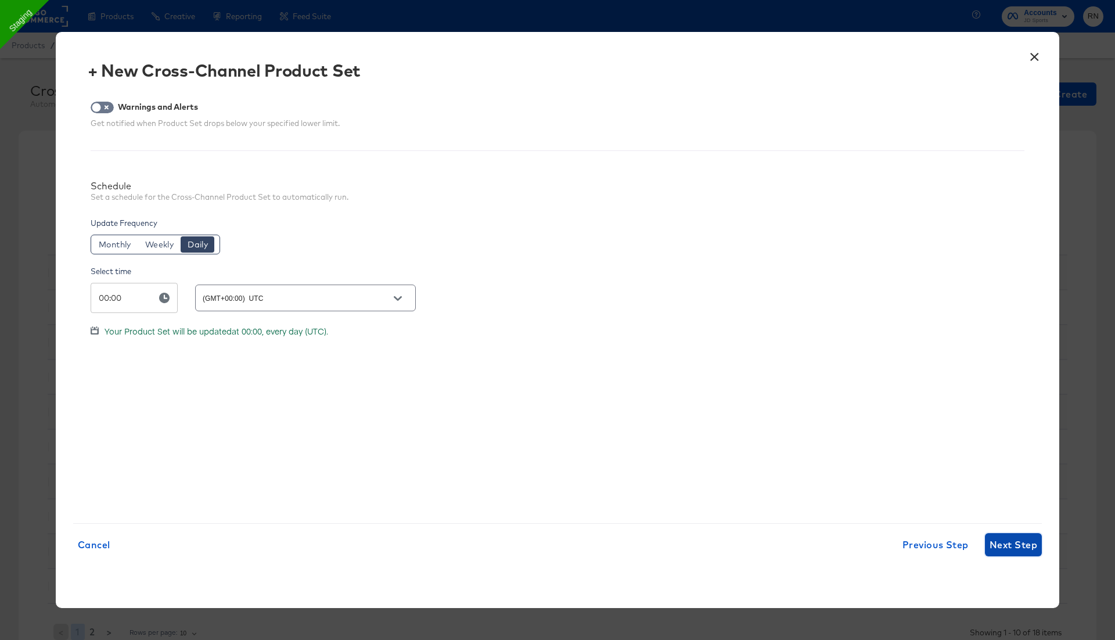
click at [1003, 549] on span "Next Step" at bounding box center [1013, 545] width 48 height 16
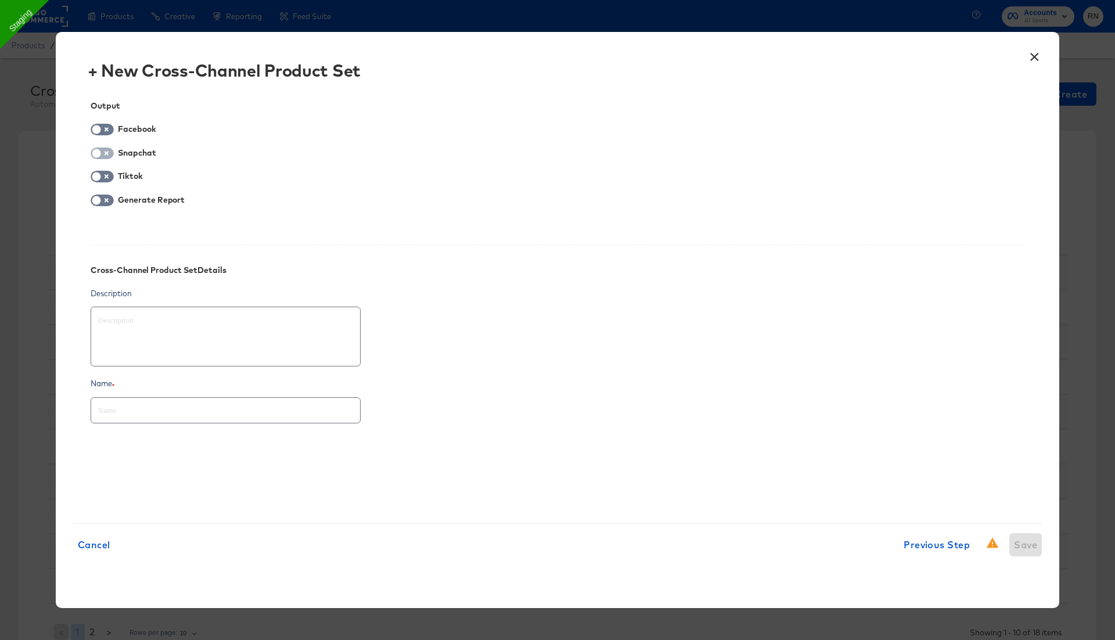
click at [108, 150] on input "checkbox" at bounding box center [96, 156] width 35 height 12
checkbox input "true"
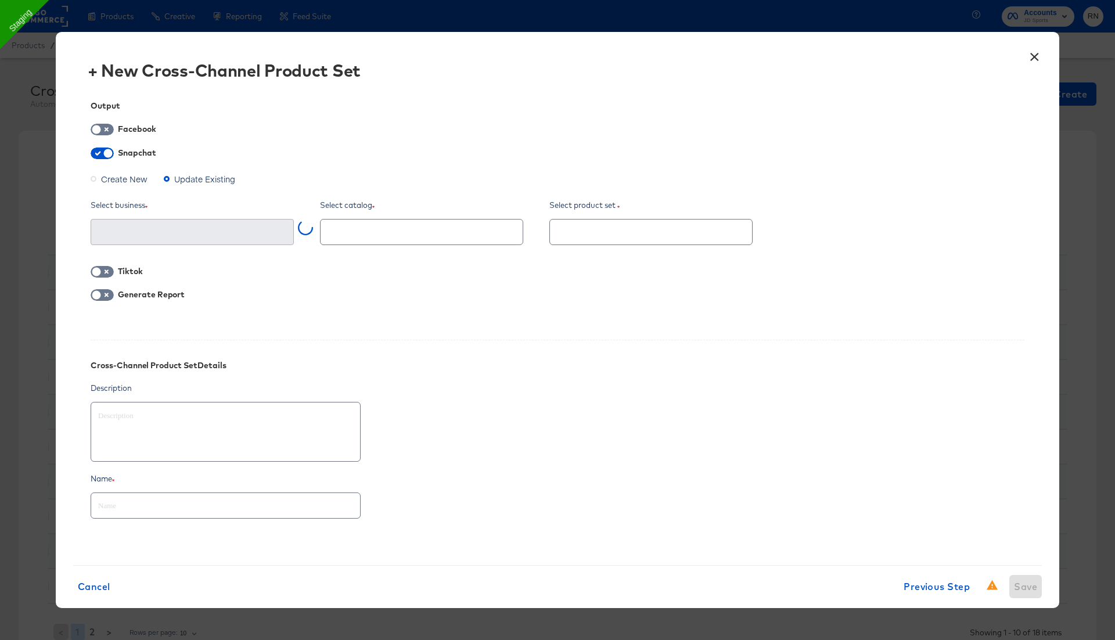
click at [121, 180] on span "Create New" at bounding box center [124, 179] width 46 height 12
click at [0, 0] on input "Create New" at bounding box center [0, 0] width 0 height 0
click at [234, 232] on input "text" at bounding box center [183, 232] width 175 height 13
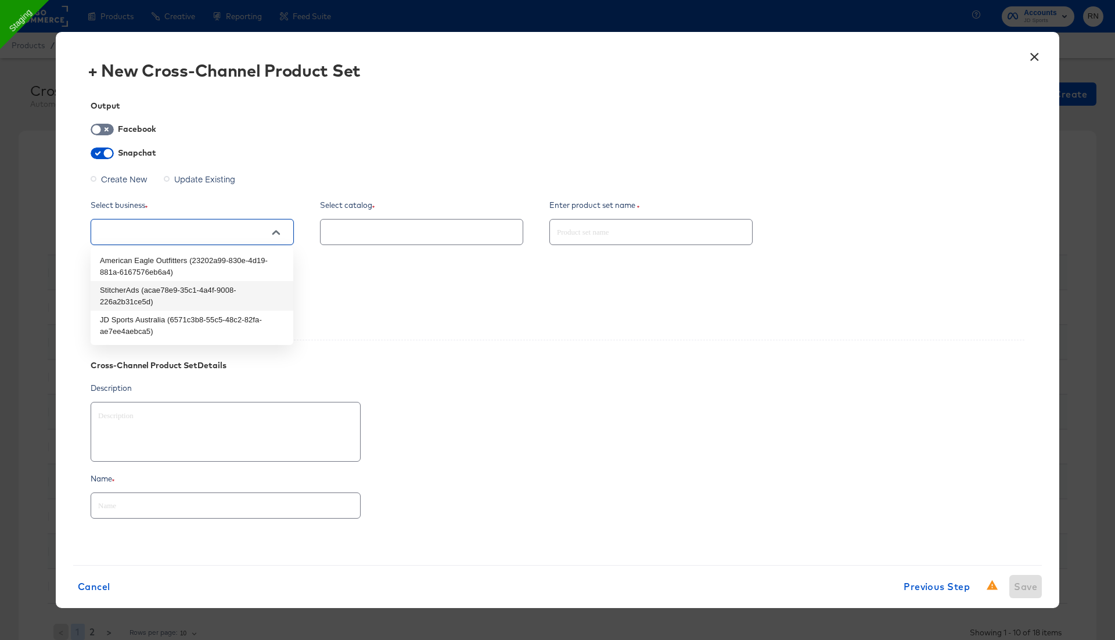
click at [186, 305] on li "StitcherAds (acae78e9-35c1-4a4f-9008-226a2b31ce5d)" at bounding box center [192, 296] width 203 height 30
type textarea "x"
type input "StitcherAds (acae78e9-35c1-4a4f-9008-226a2b31ce5d)"
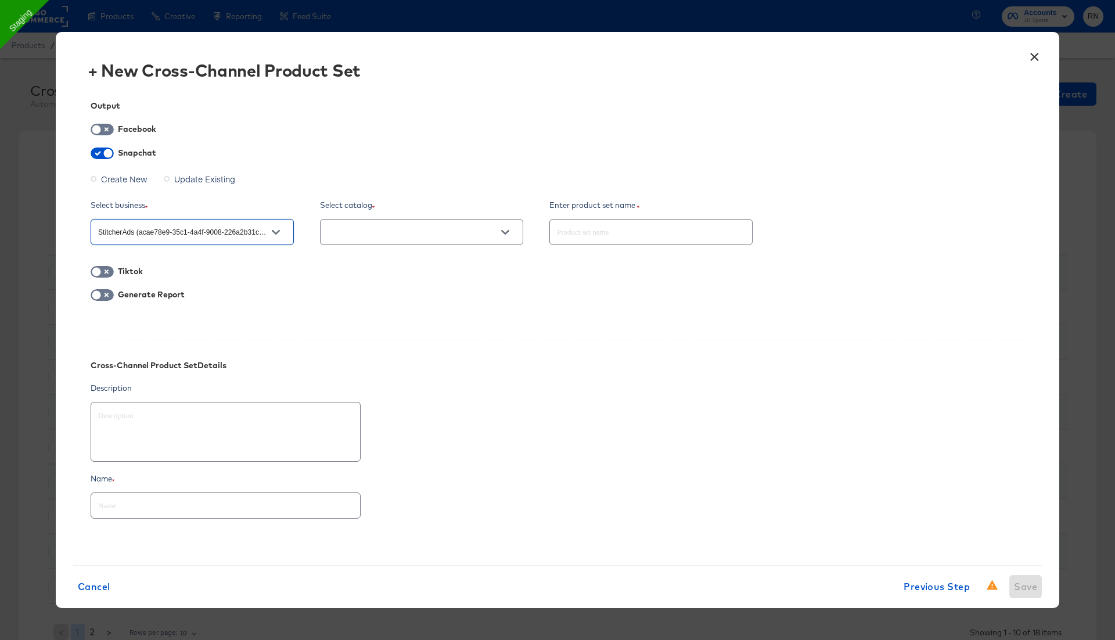
click at [403, 236] on input "text" at bounding box center [412, 232] width 175 height 13
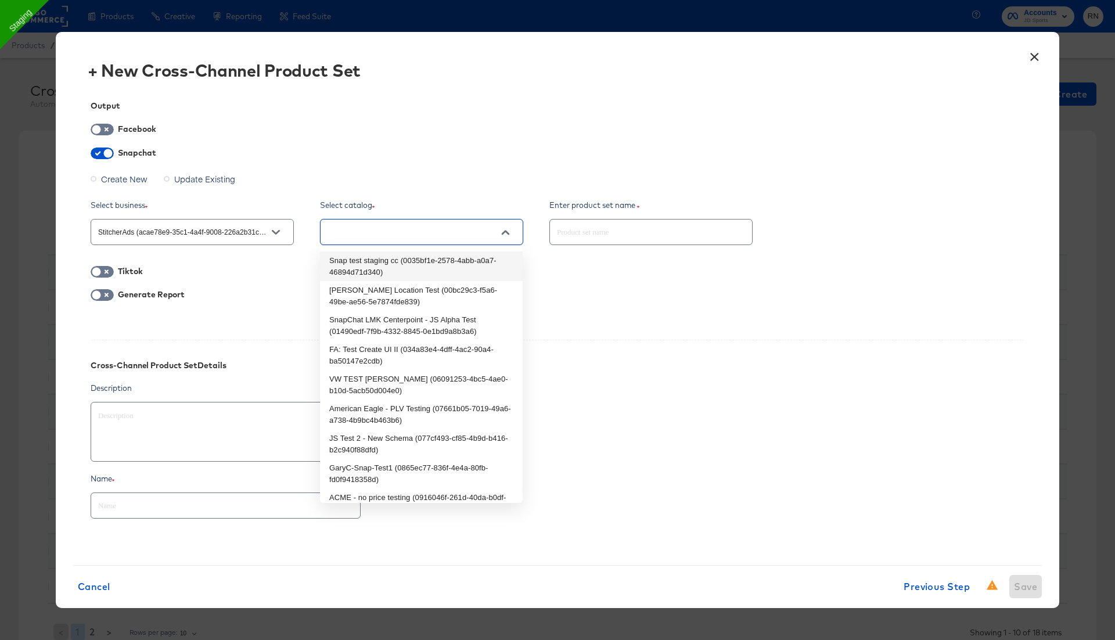
click at [403, 273] on li "Snap test staging cc (0035bf1e-2578-4abb-a0a7-46894d71d340)" at bounding box center [421, 266] width 203 height 30
type textarea "x"
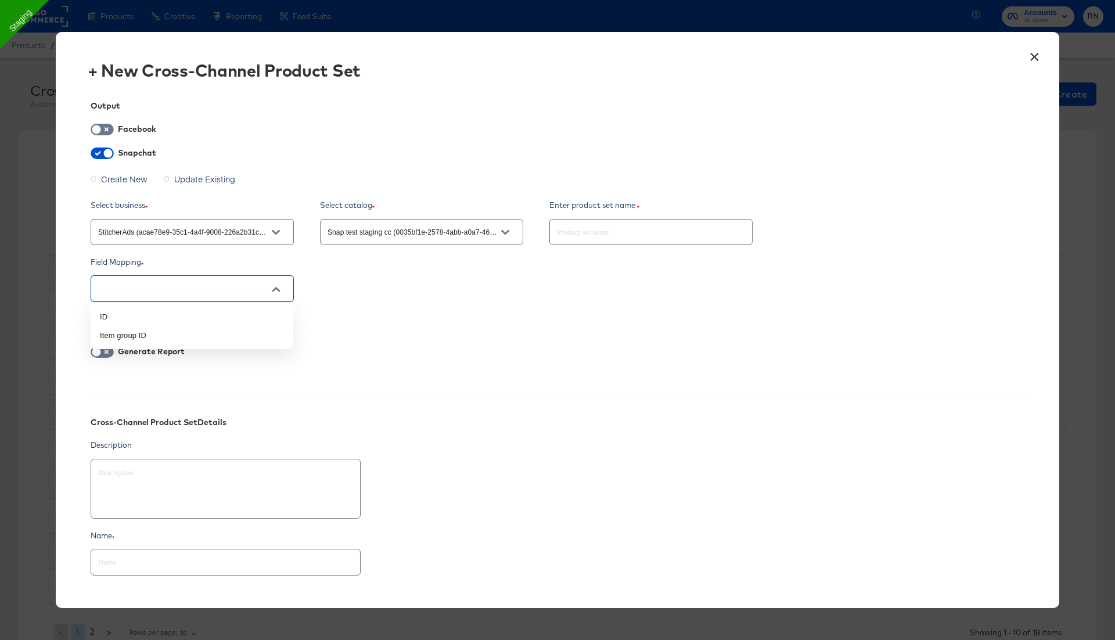
click at [207, 285] on input "text" at bounding box center [183, 288] width 175 height 13
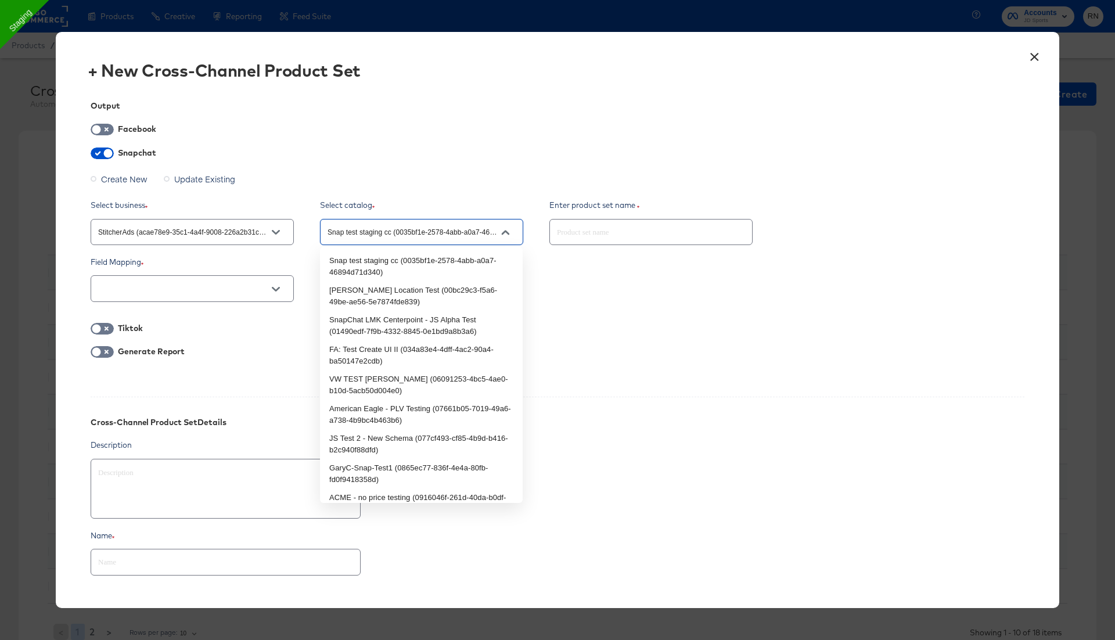
click at [408, 235] on input "Snap test staging cc (0035bf1e-2578-4abb-a0a7-46894d71d340)" at bounding box center [412, 232] width 175 height 13
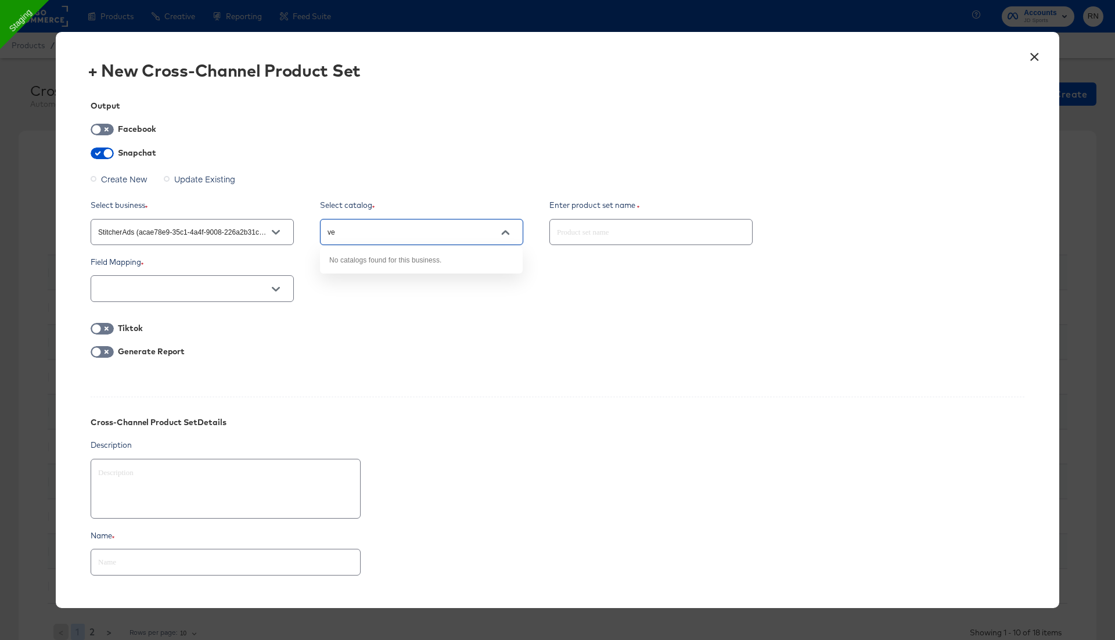
type input "v"
type input "hot"
click at [421, 262] on li "RN_Hotel_snapchat_test (9c41384b-e41e-47d0-8ad1-1133edafc5f9)" at bounding box center [421, 266] width 203 height 30
type textarea "x"
type input "RN_Hotel_snapchat_test (9c41384b-e41e-47d0-8ad1-1133edafc5f9)"
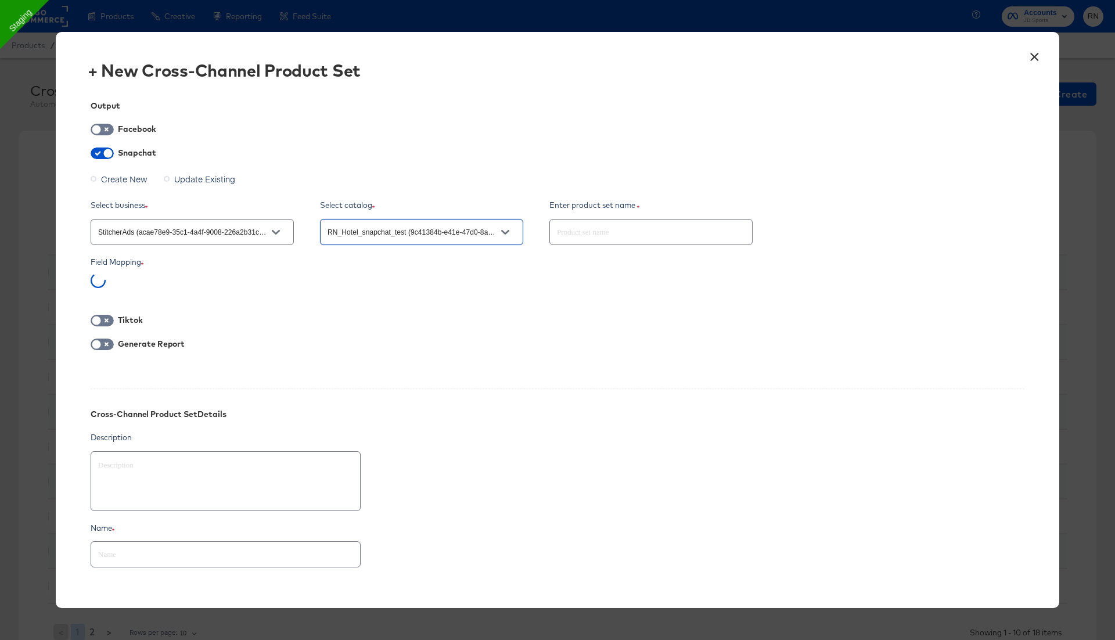
type textarea "x"
type input "RN_Hotel_snapchat_test (9c41384b-e41e-47d0-8ad1-1133edafc5f9)"
click at [242, 283] on div "Hotel ID" at bounding box center [192, 283] width 203 height 21
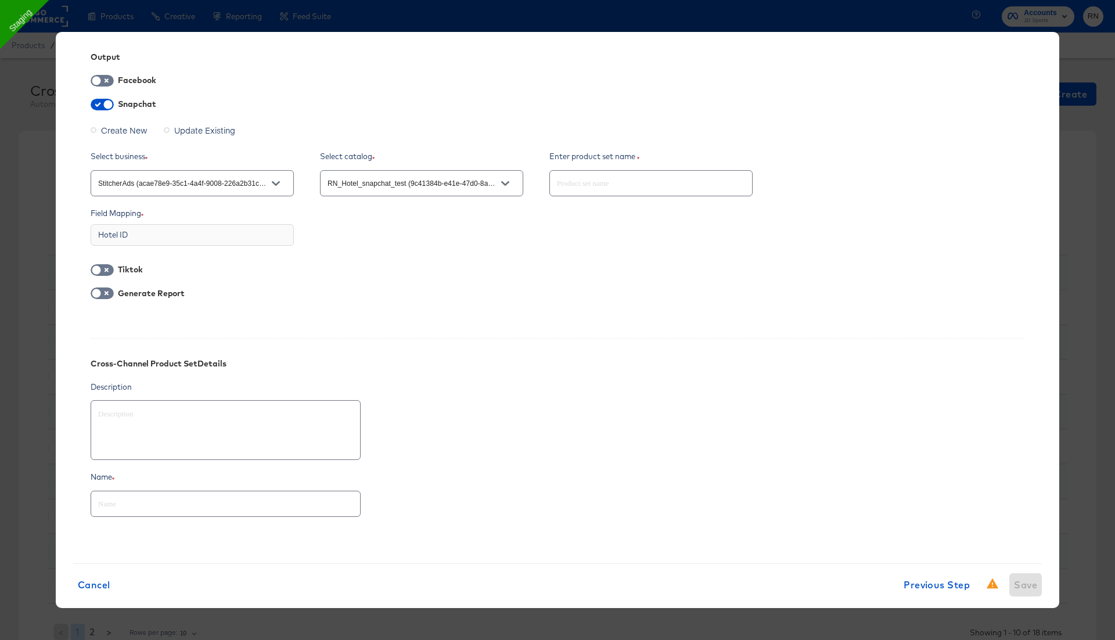
type textarea "x"
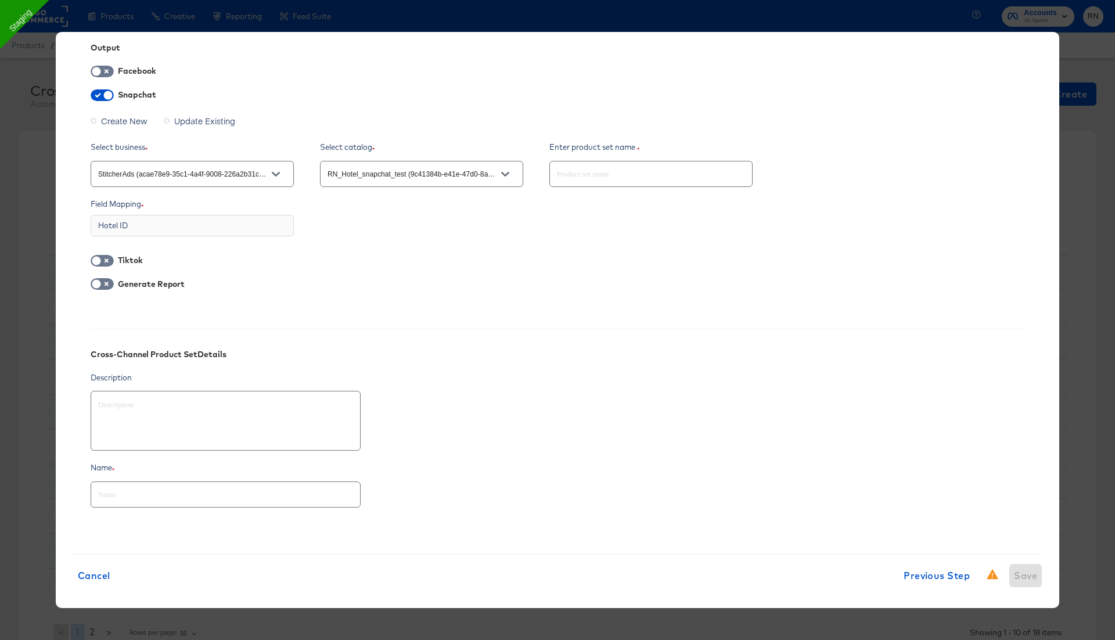
click at [231, 229] on div "Hotel ID" at bounding box center [192, 225] width 203 height 21
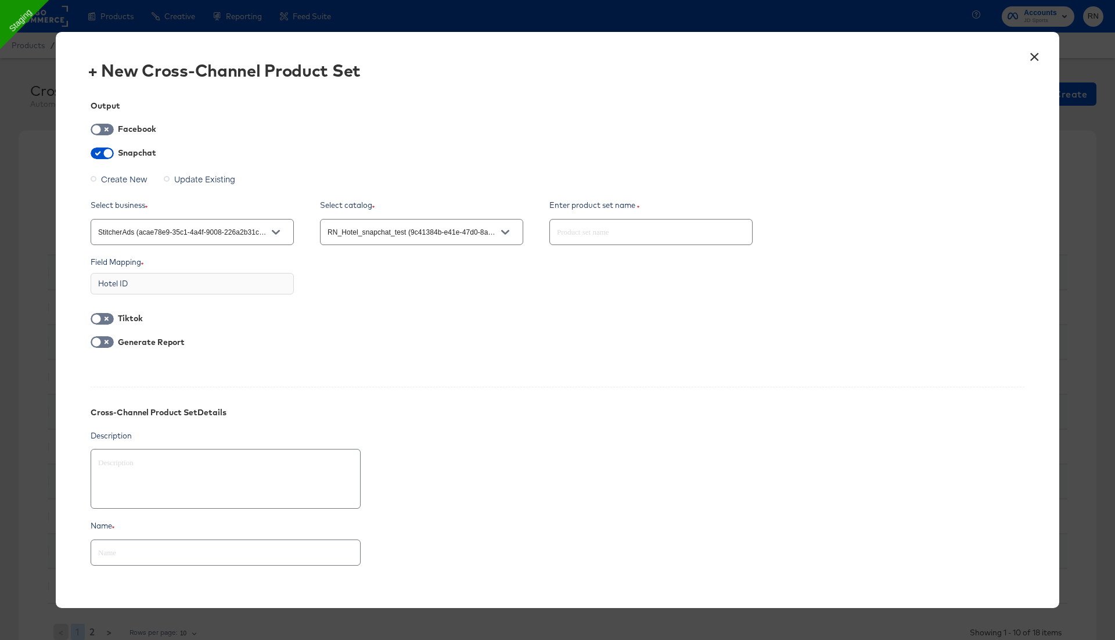
click at [1026, 53] on button "×" at bounding box center [1034, 54] width 21 height 21
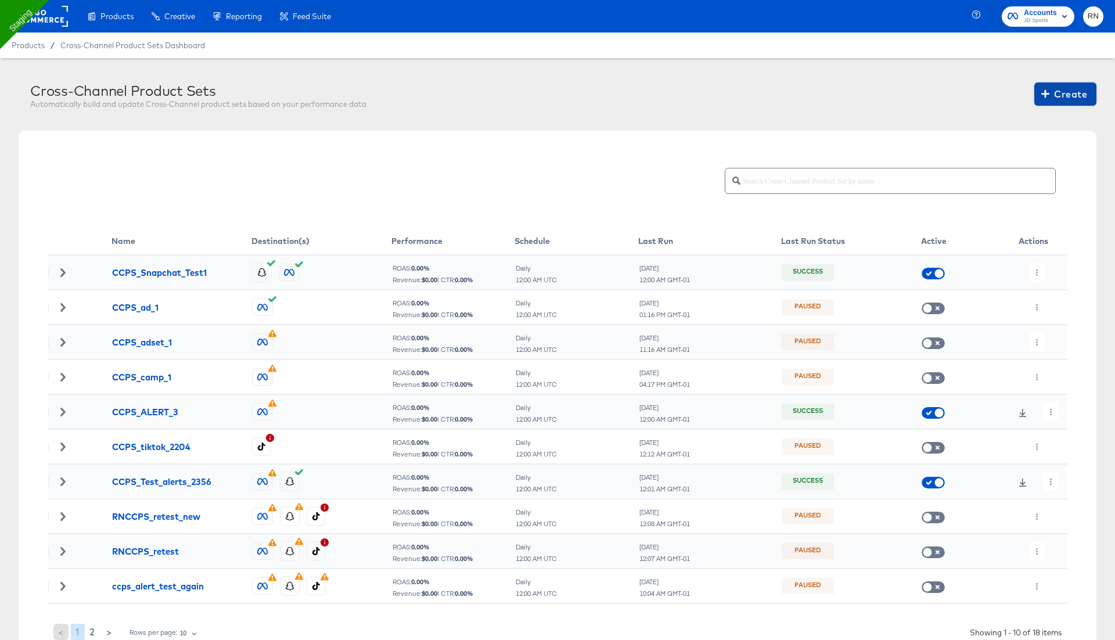
click at [1071, 95] on span "Create" at bounding box center [1065, 94] width 44 height 16
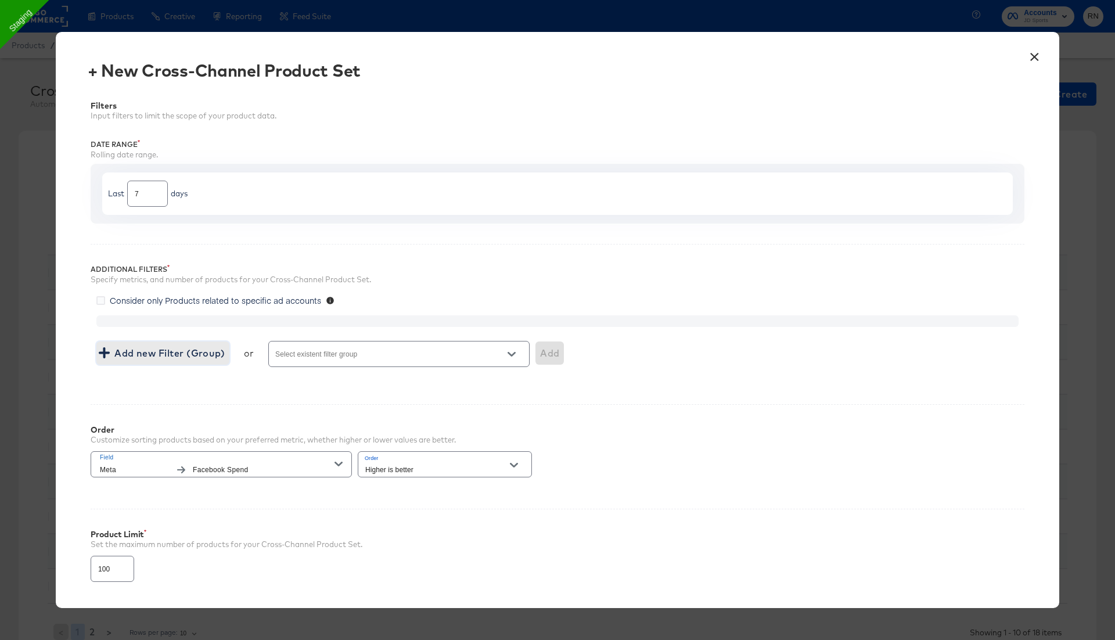
click at [183, 348] on span "Add new Filter (Group)" at bounding box center [163, 353] width 124 height 16
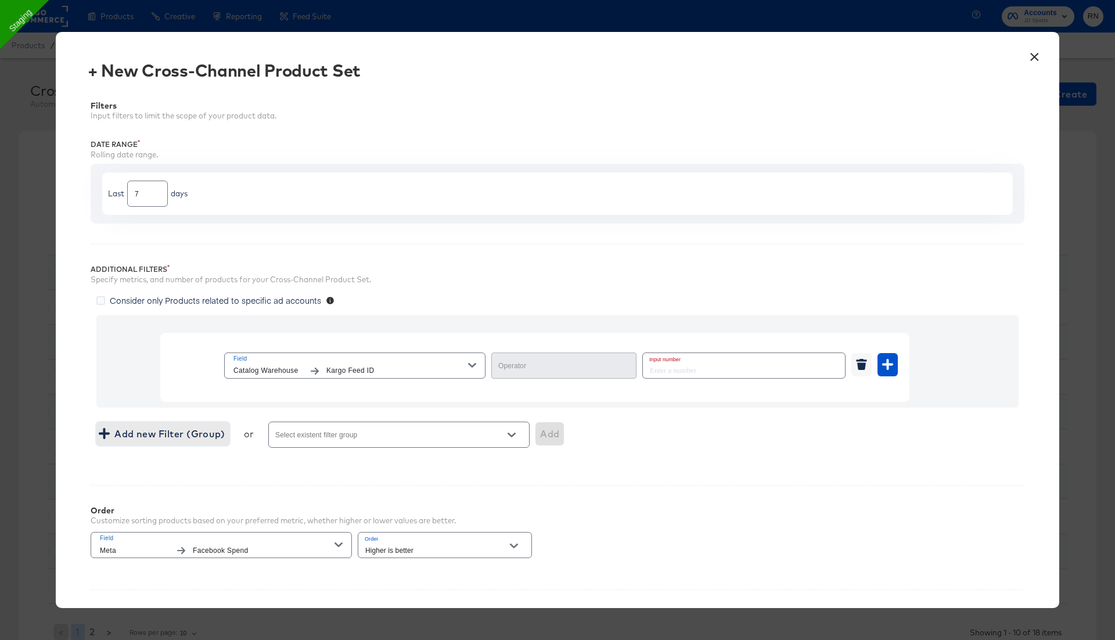
type input "Equal"
click at [333, 359] on span "Field" at bounding box center [350, 359] width 235 height 10
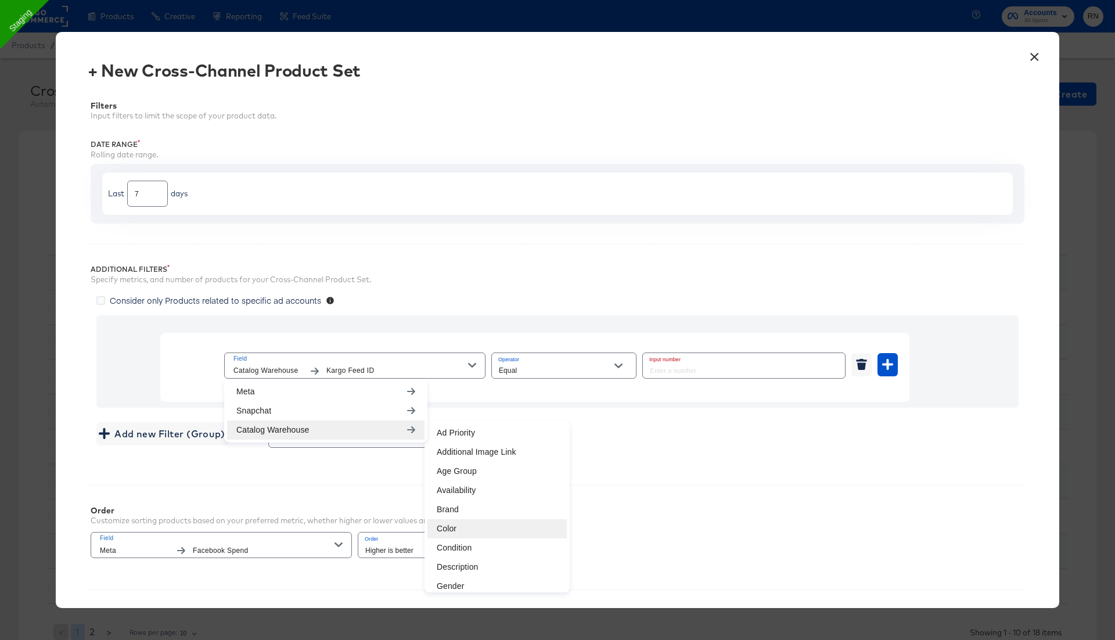
click at [450, 528] on li "Color" at bounding box center [496, 528] width 139 height 19
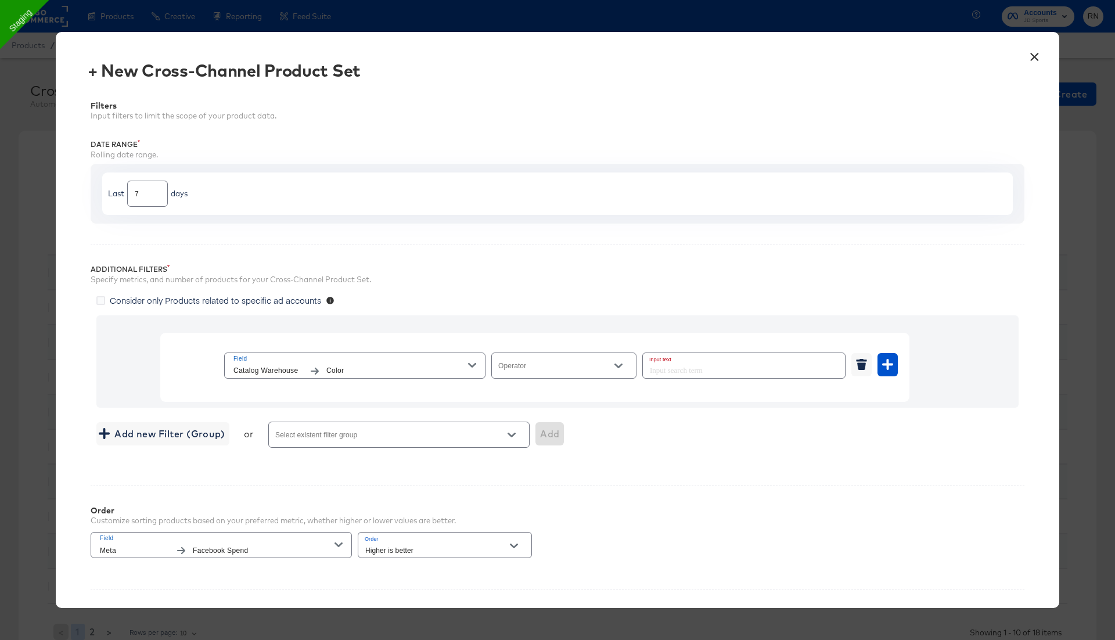
click at [531, 364] on input "Operator" at bounding box center [554, 370] width 117 height 13
click at [535, 409] on li "Not Equal" at bounding box center [563, 411] width 145 height 19
type input "Not Equal"
click at [690, 363] on input "text" at bounding box center [744, 365] width 202 height 25
type input "Blue"
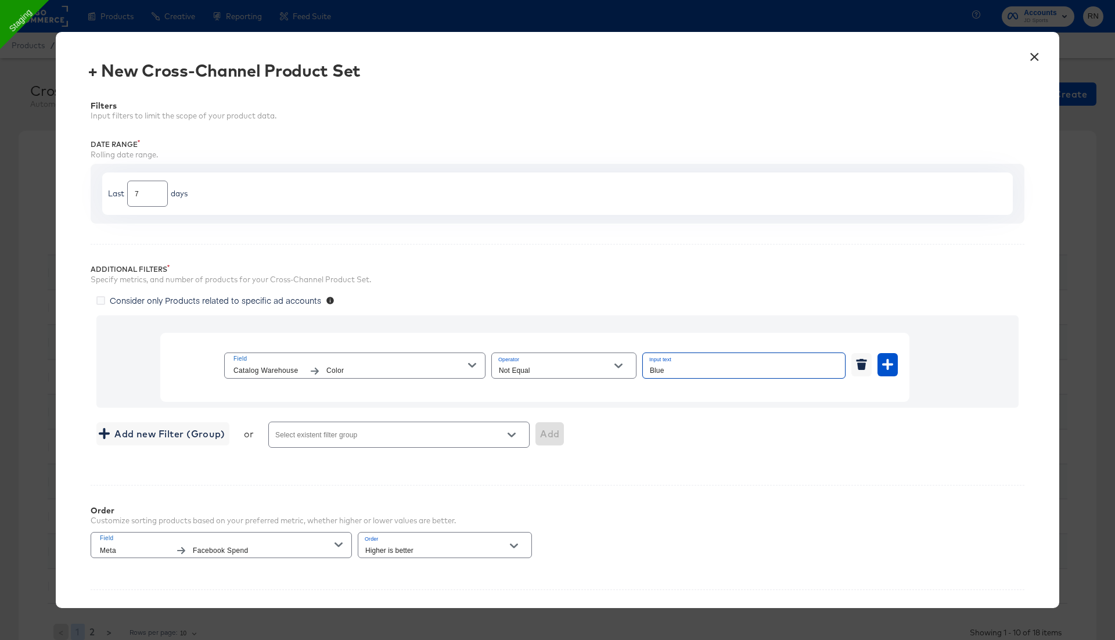
scroll to position [159, 0]
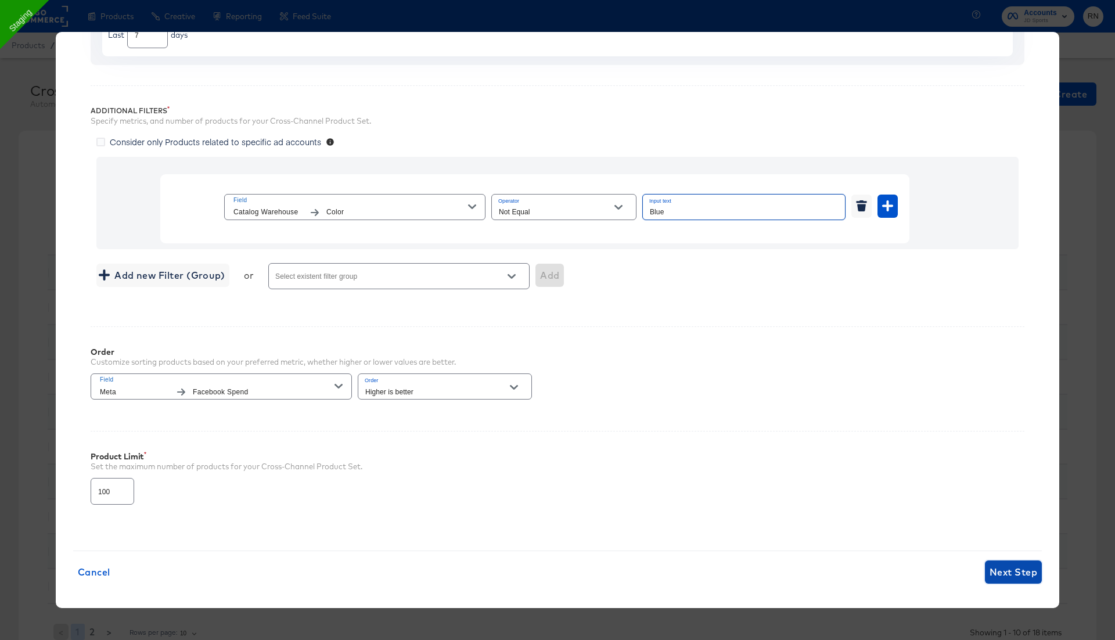
click at [1010, 564] on span "Next Step" at bounding box center [1013, 572] width 48 height 16
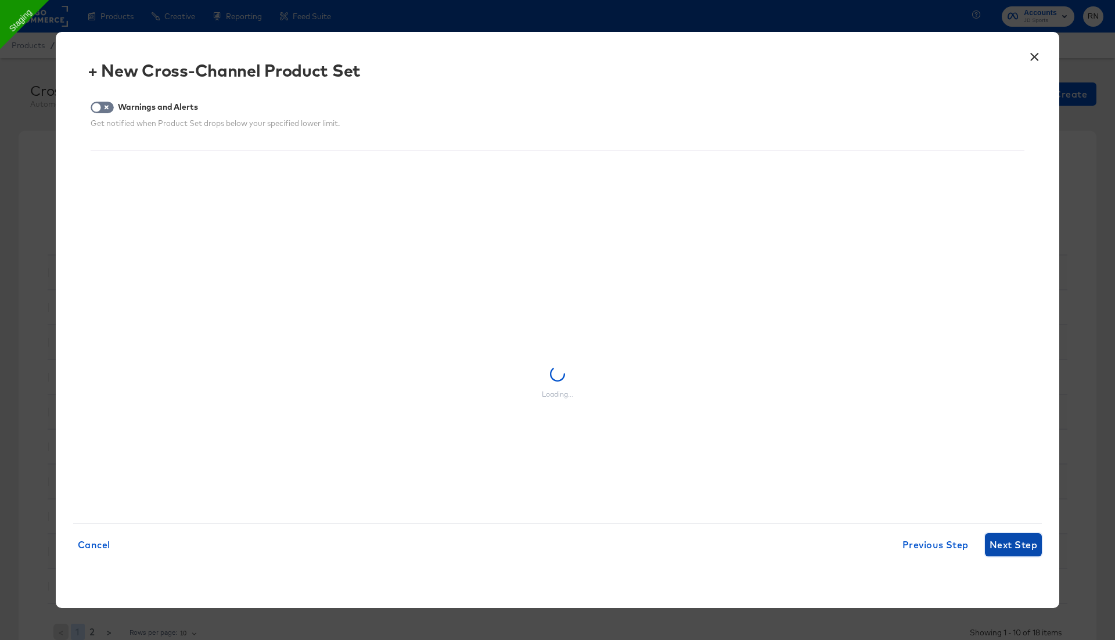
scroll to position [0, 0]
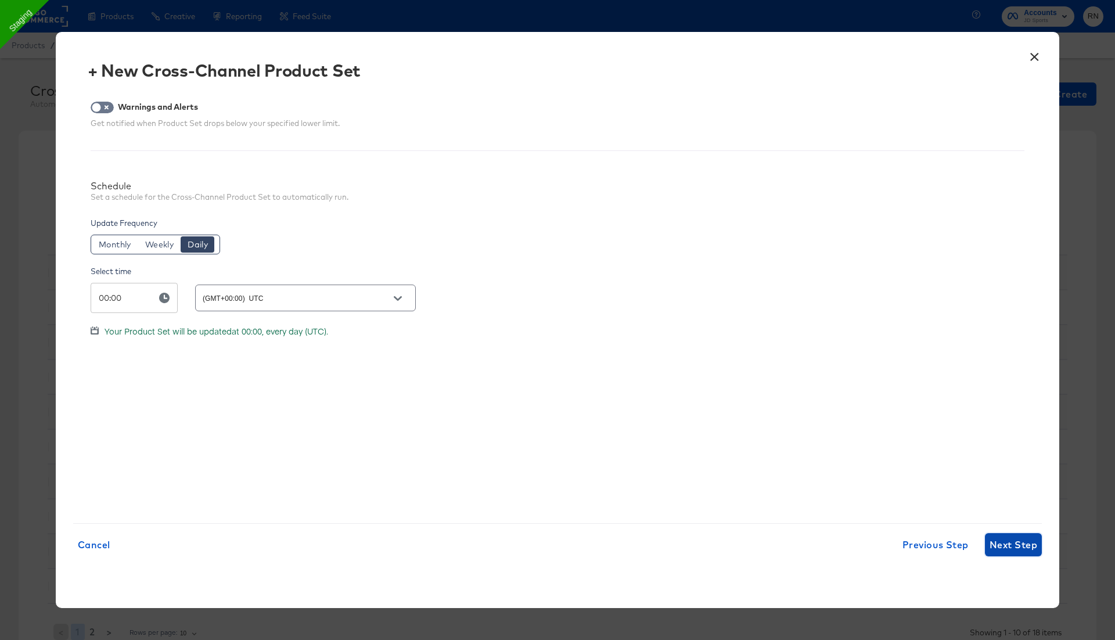
click at [1004, 543] on span "Next Step" at bounding box center [1013, 545] width 48 height 16
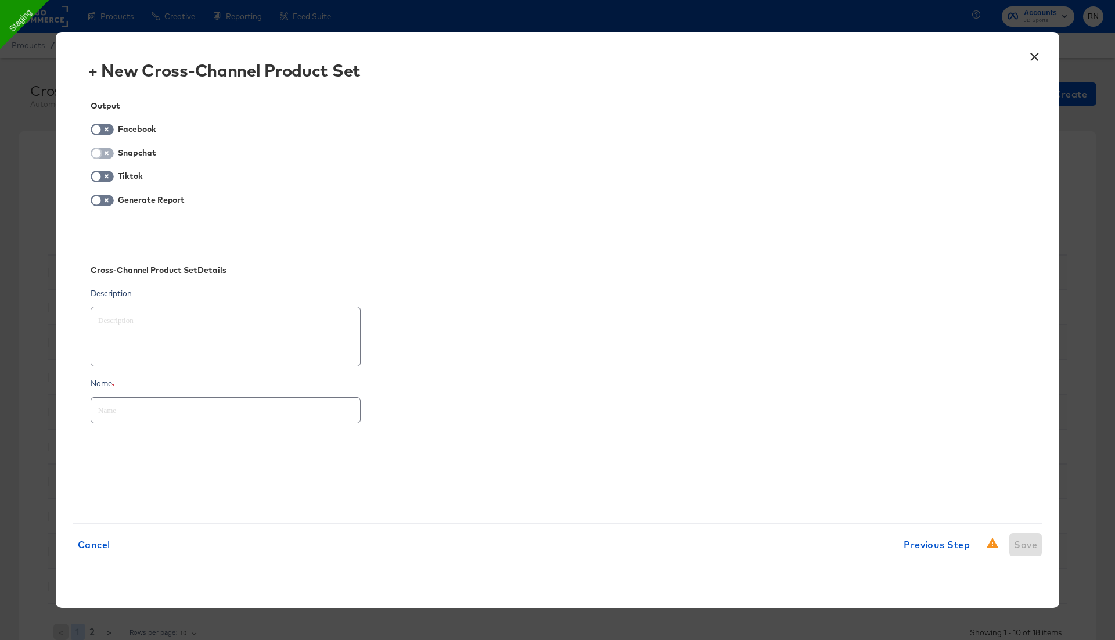
click at [104, 156] on input "checkbox" at bounding box center [96, 156] width 35 height 12
checkbox input "true"
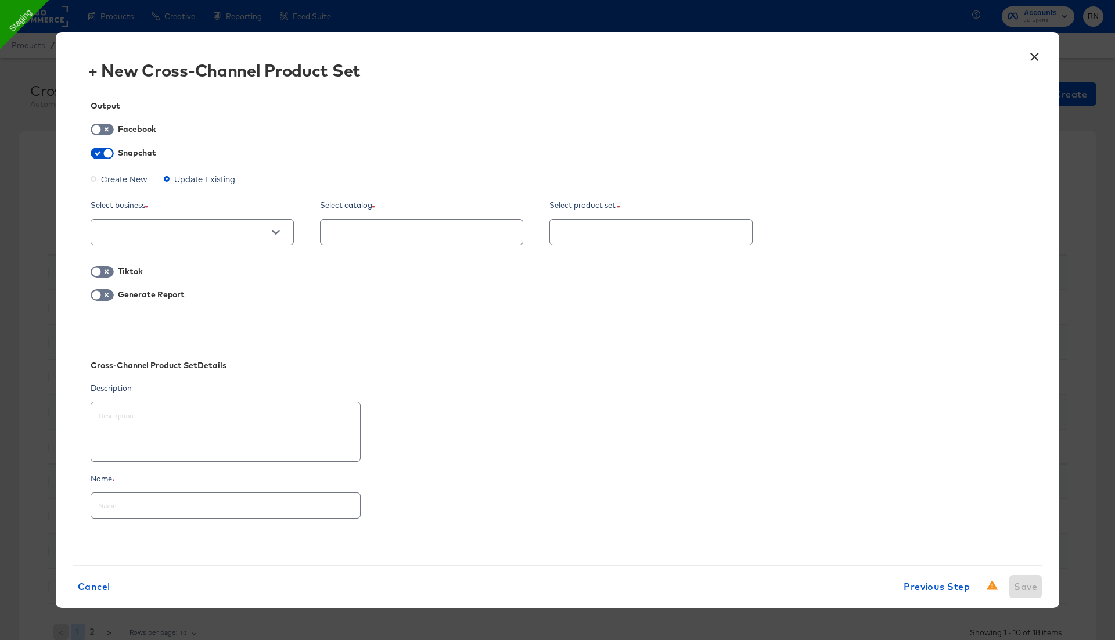
click at [125, 176] on span "Create New" at bounding box center [124, 179] width 46 height 12
click at [0, 0] on input "Create New" at bounding box center [0, 0] width 0 height 0
click at [157, 226] on input "text" at bounding box center [183, 232] width 175 height 13
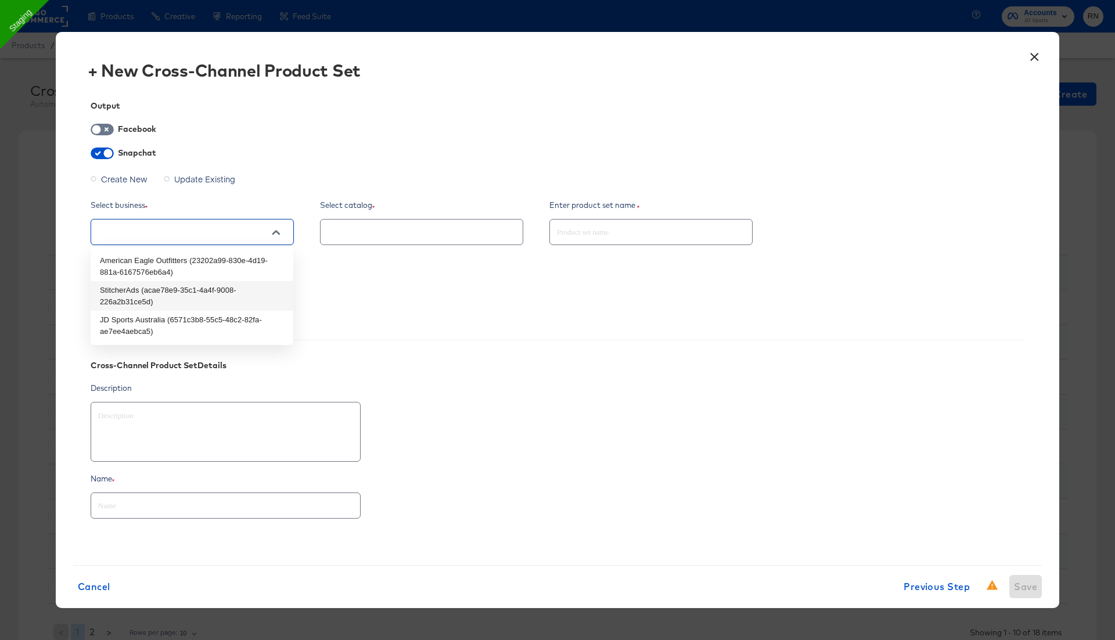
click at [174, 290] on li "StitcherAds (acae78e9-35c1-4a4f-9008-226a2b31ce5d)" at bounding box center [192, 296] width 203 height 30
type textarea "x"
type input "StitcherAds (acae78e9-35c1-4a4f-9008-226a2b31ce5d)"
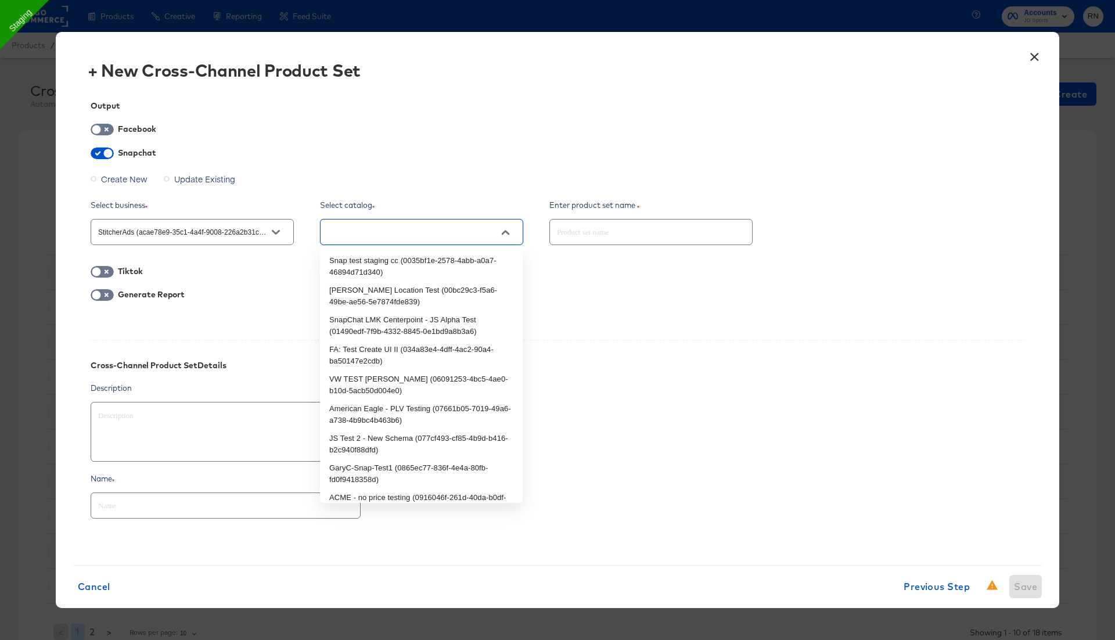
click at [425, 239] on input "text" at bounding box center [412, 232] width 175 height 13
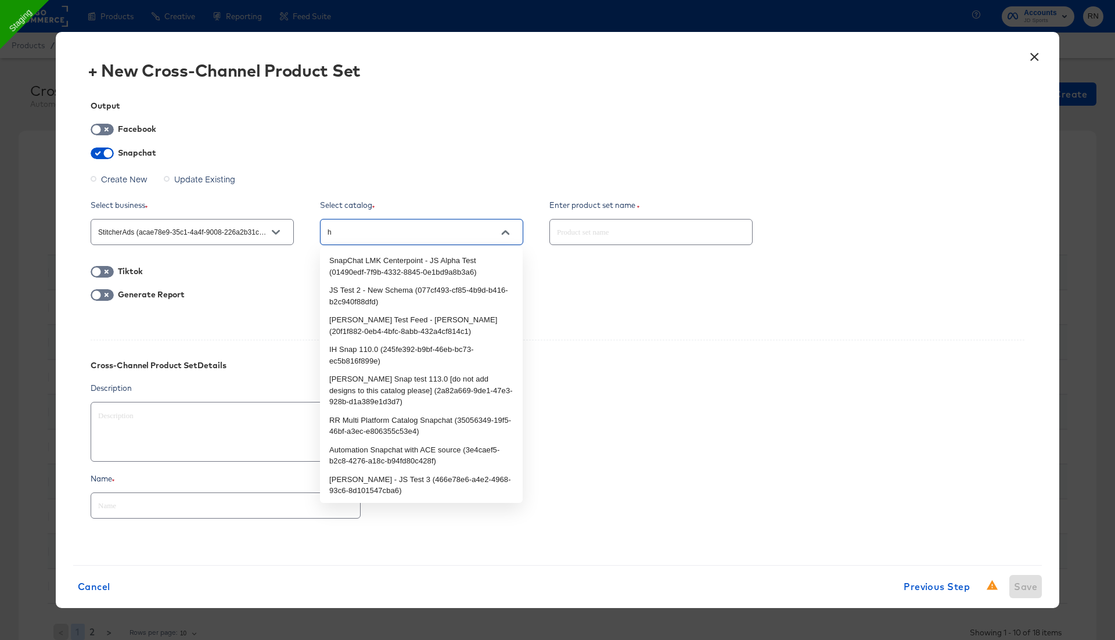
type input "ho"
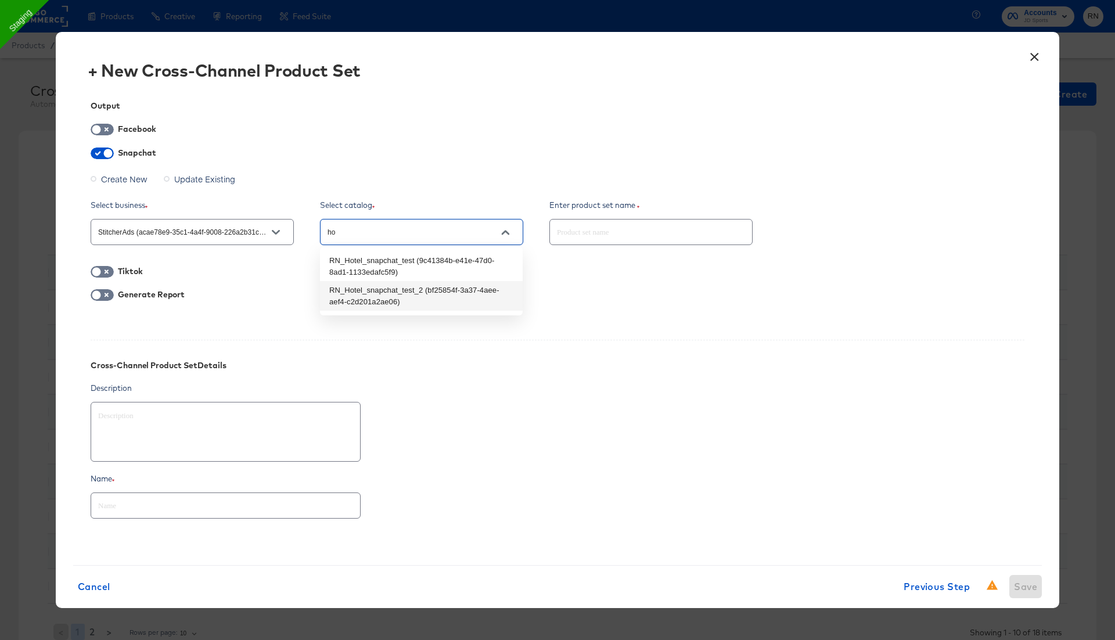
click at [424, 286] on li "RN_Hotel_snapchat_test_2 (bf25854f-3a37-4aee-aef4-c2d201a2ae06)" at bounding box center [421, 296] width 203 height 30
type textarea "x"
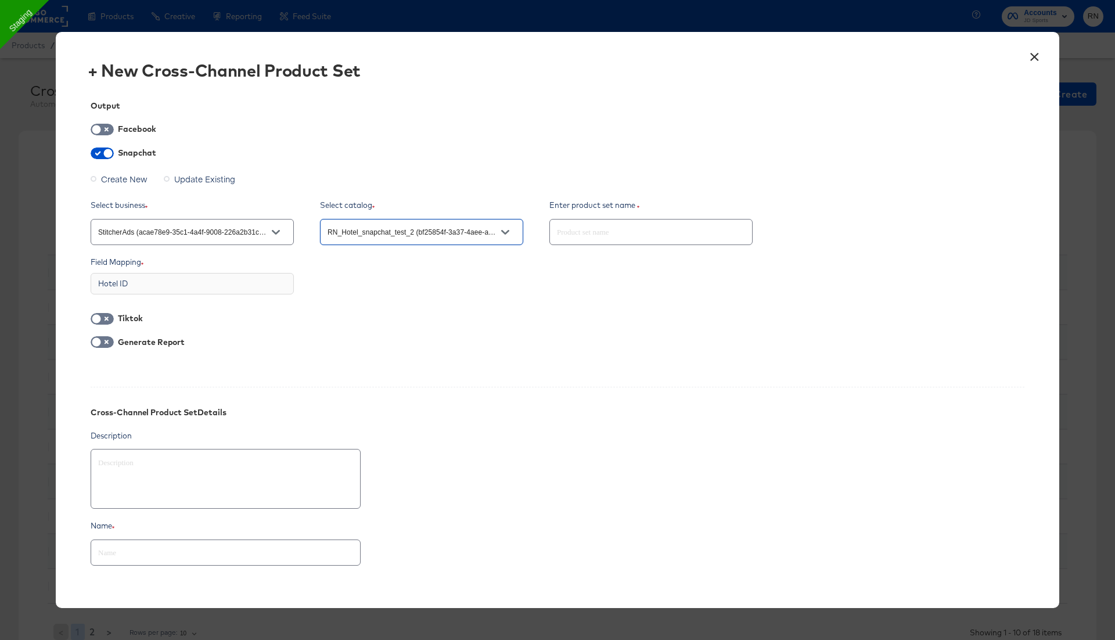
type input "RN_Hotel_snapchat_test_2 (bf25854f-3a37-4aee-aef4-c2d201a2ae06)"
click at [578, 235] on input "text" at bounding box center [651, 227] width 202 height 25
type textarea "x"
type input "H"
type textarea "x"
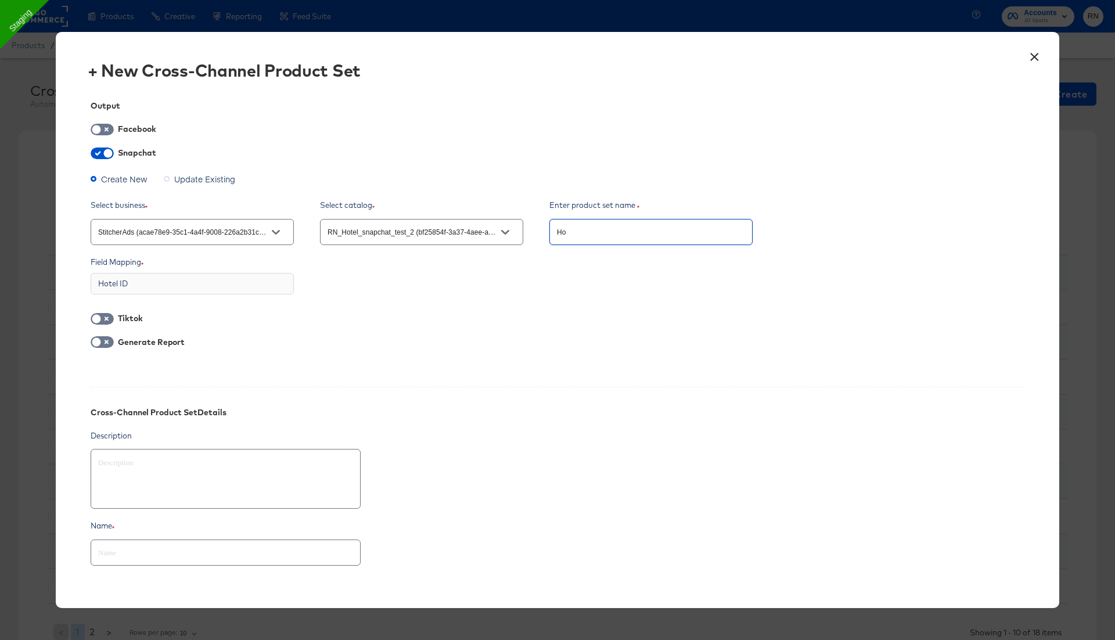
type input "Hot"
type textarea "x"
type input "Hote"
type textarea "x"
type input "Hotel"
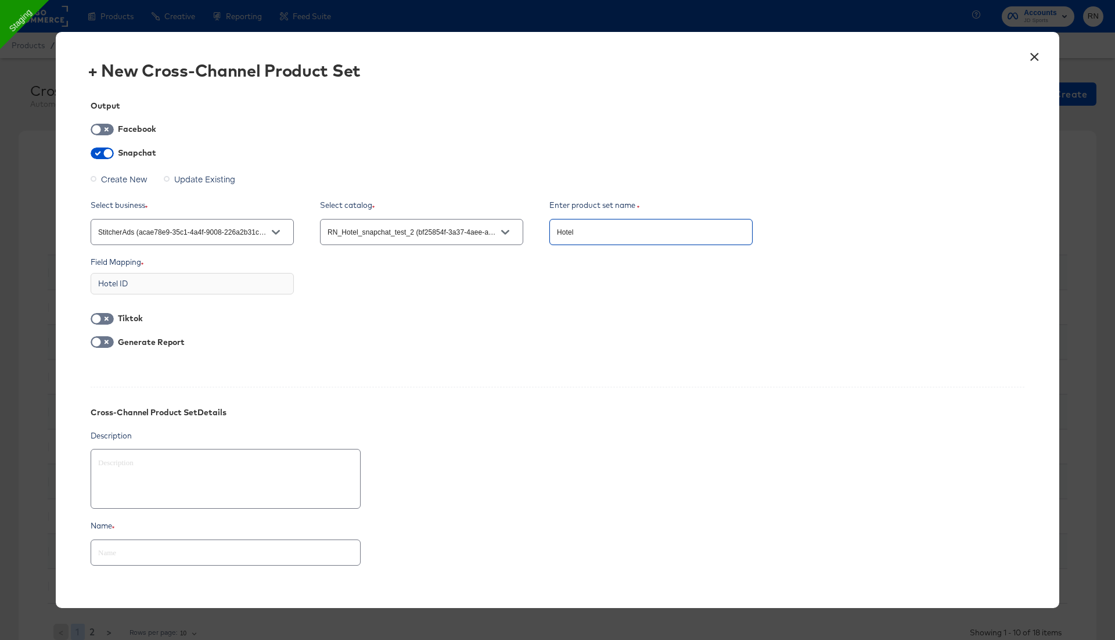
type textarea "x"
type input "Hotel_"
type textarea "x"
type input "Hotel_T"
type textarea "x"
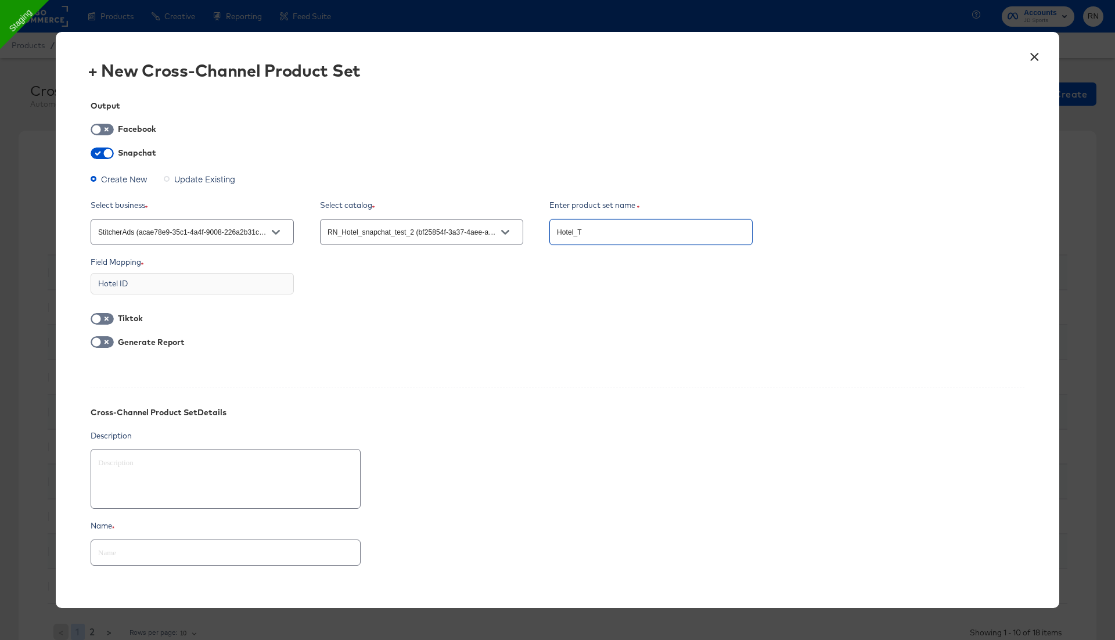
type input "Hotel_Te"
type textarea "x"
type input "Hotel_Tes"
type textarea "x"
type input "Hotel_Test"
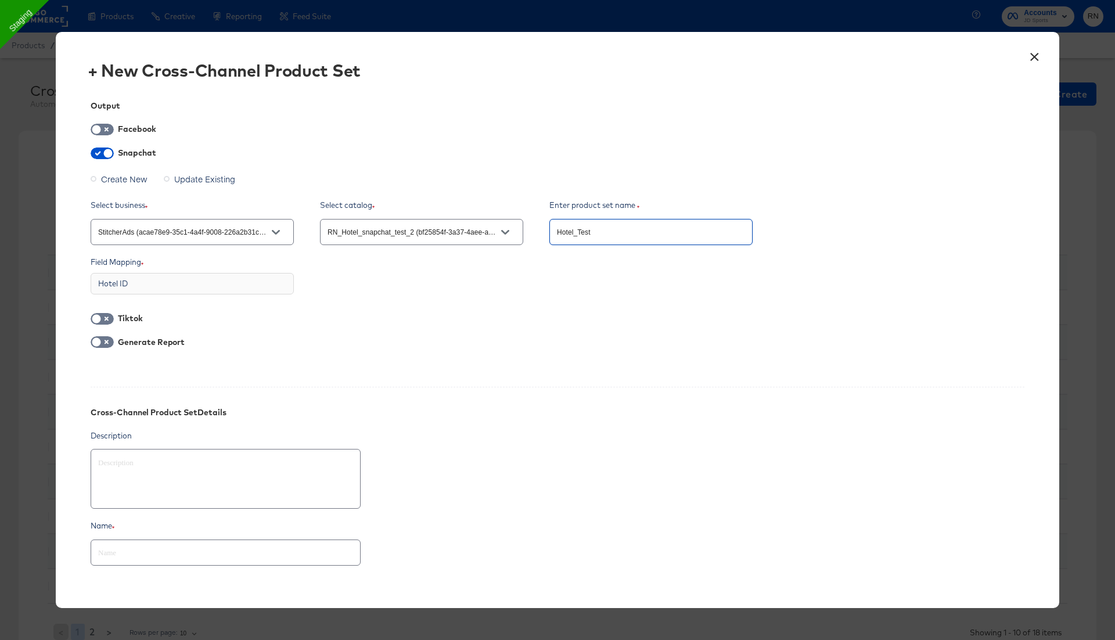
type textarea "x"
type input "Hotel_Test_"
type textarea "x"
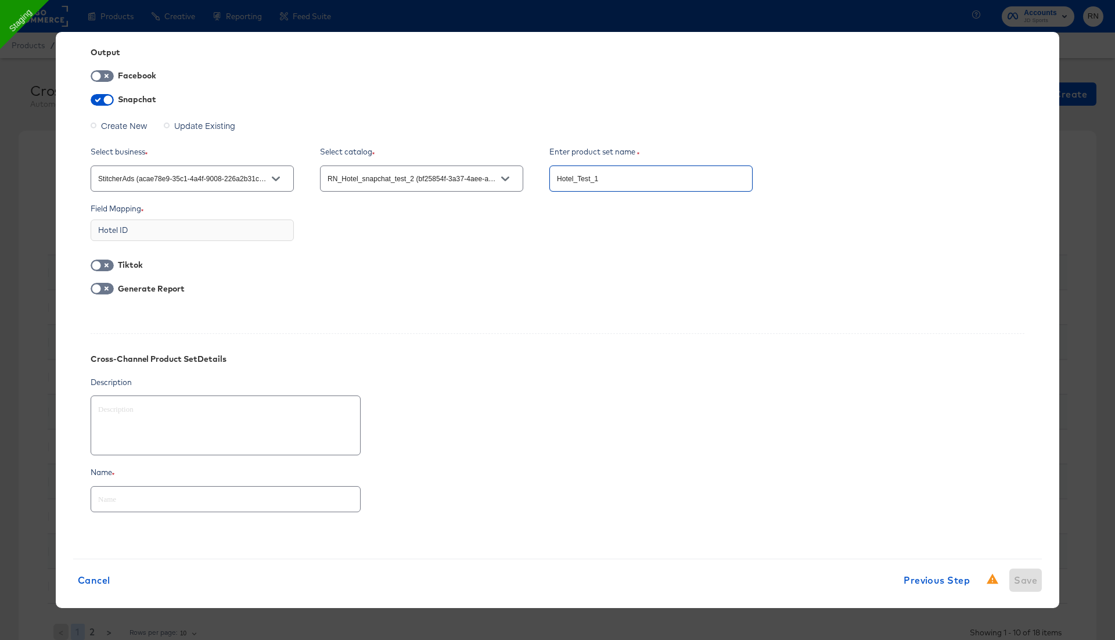
scroll to position [63, 0]
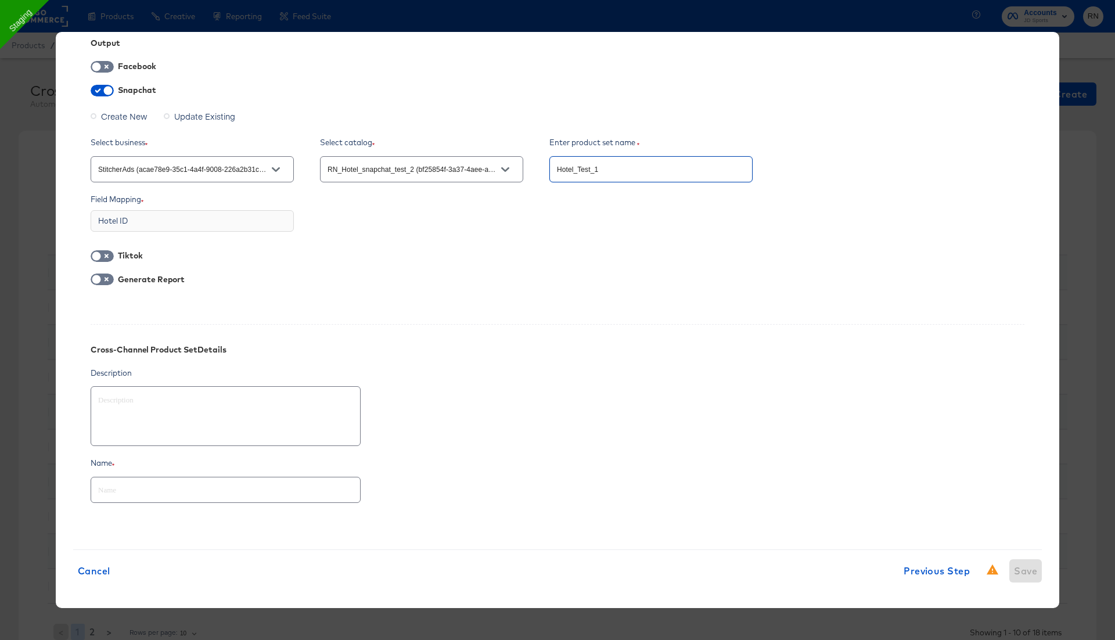
type input "Hotel_Test_1"
click at [591, 178] on div "Hotel_Test_1" at bounding box center [650, 169] width 203 height 26
click at [219, 488] on input "text" at bounding box center [225, 485] width 269 height 25
paste input "Hotel_Test_1"
type textarea "x"
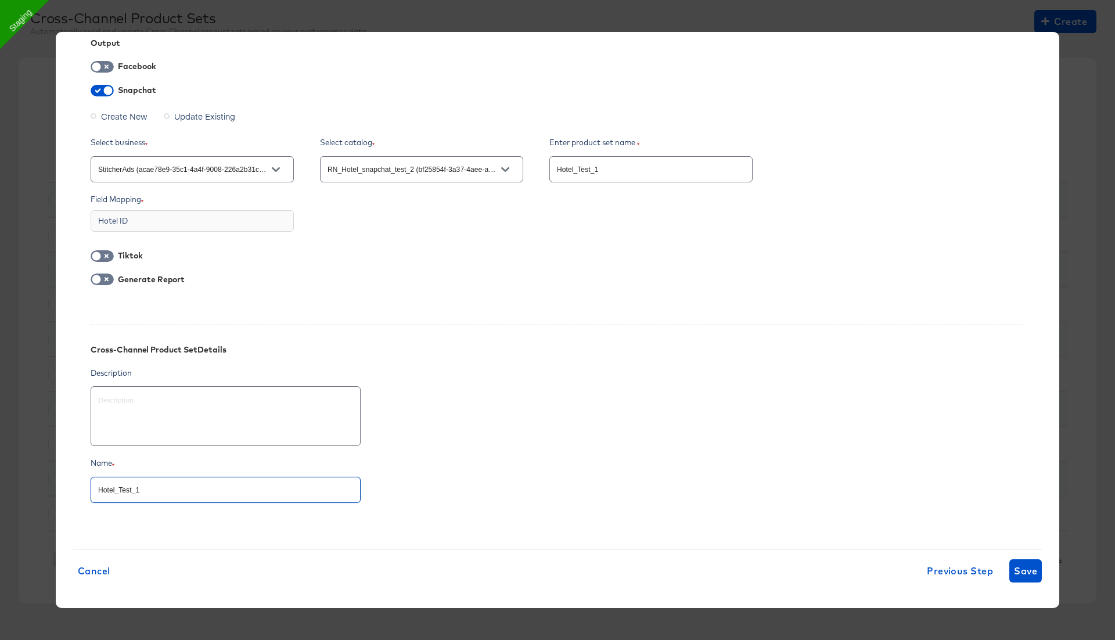
scroll to position [88, 0]
type input "Hotel_Test_1"
click at [1027, 563] on span "Save" at bounding box center [1025, 571] width 23 height 16
type textarea "x"
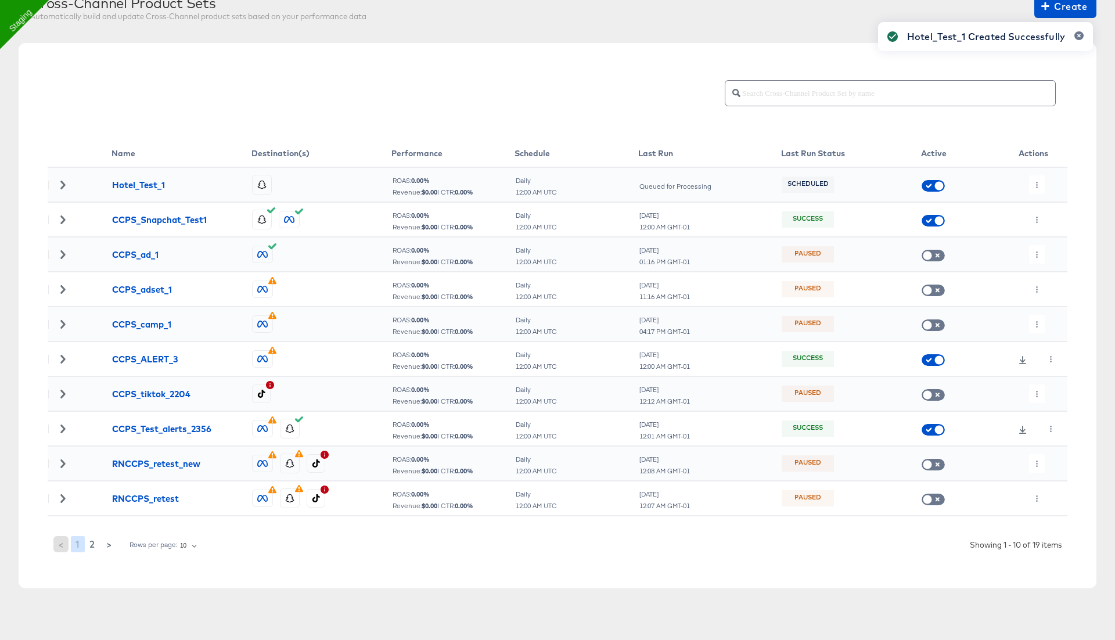
click at [1036, 178] on div "Hotel_Test_1 Created Successfully" at bounding box center [985, 298] width 238 height 577
click at [1034, 186] on icon "button" at bounding box center [1037, 185] width 6 height 6
click at [1049, 249] on li "Run Now" at bounding box center [1060, 245] width 62 height 19
